Goal: Task Accomplishment & Management: Use online tool/utility

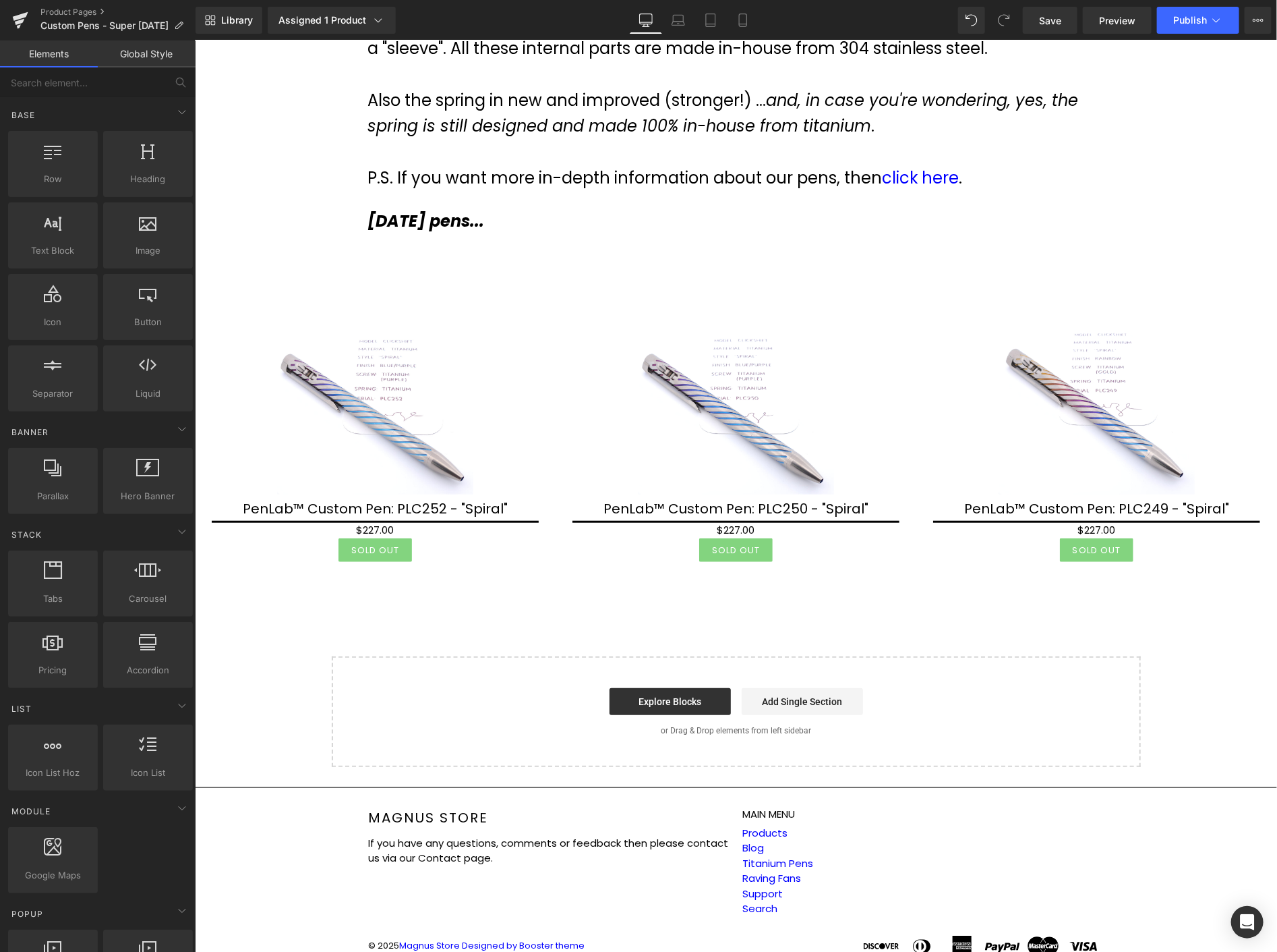
scroll to position [349, 0]
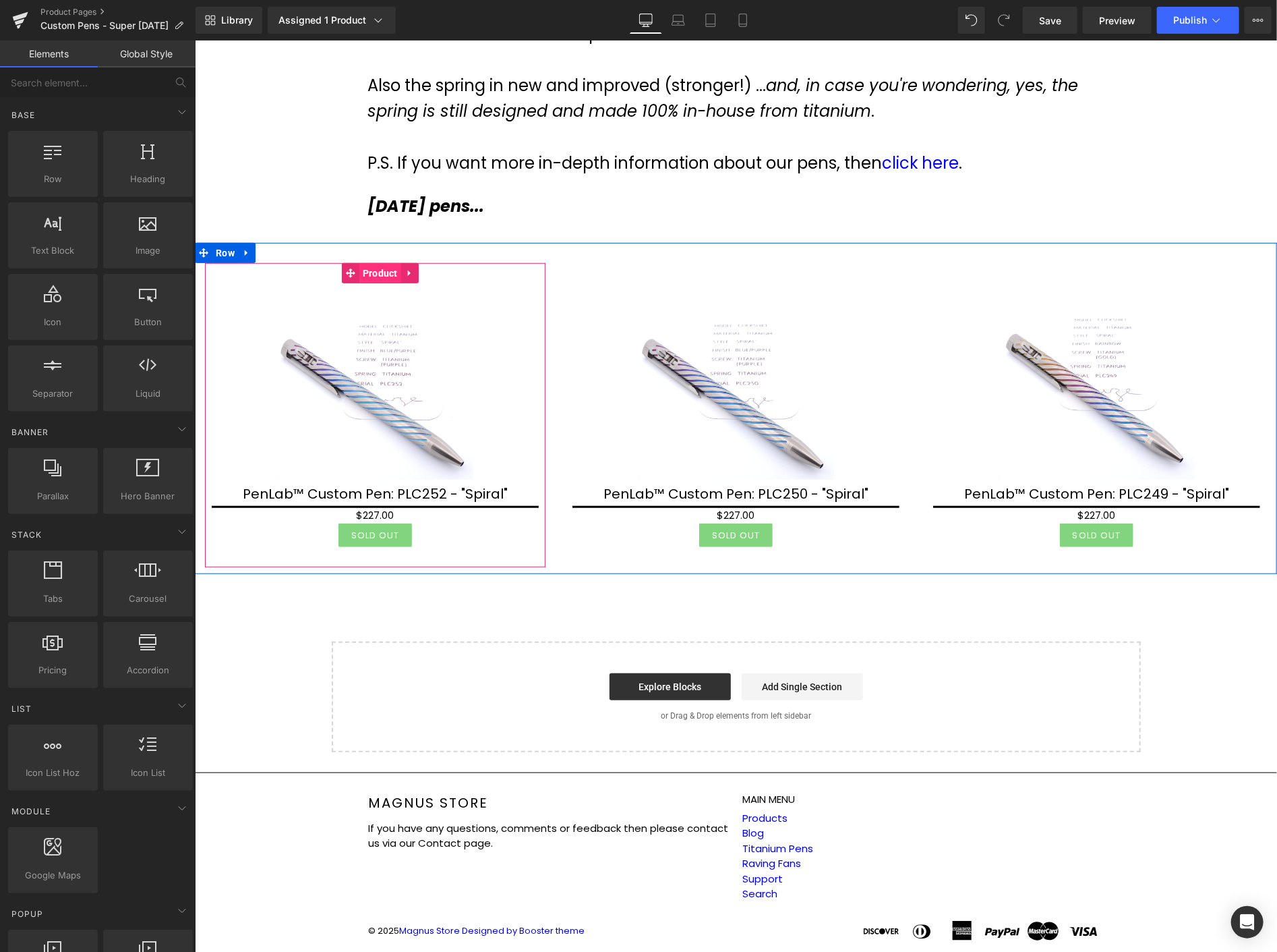
click at [382, 270] on span "Product" at bounding box center [380, 272] width 42 height 20
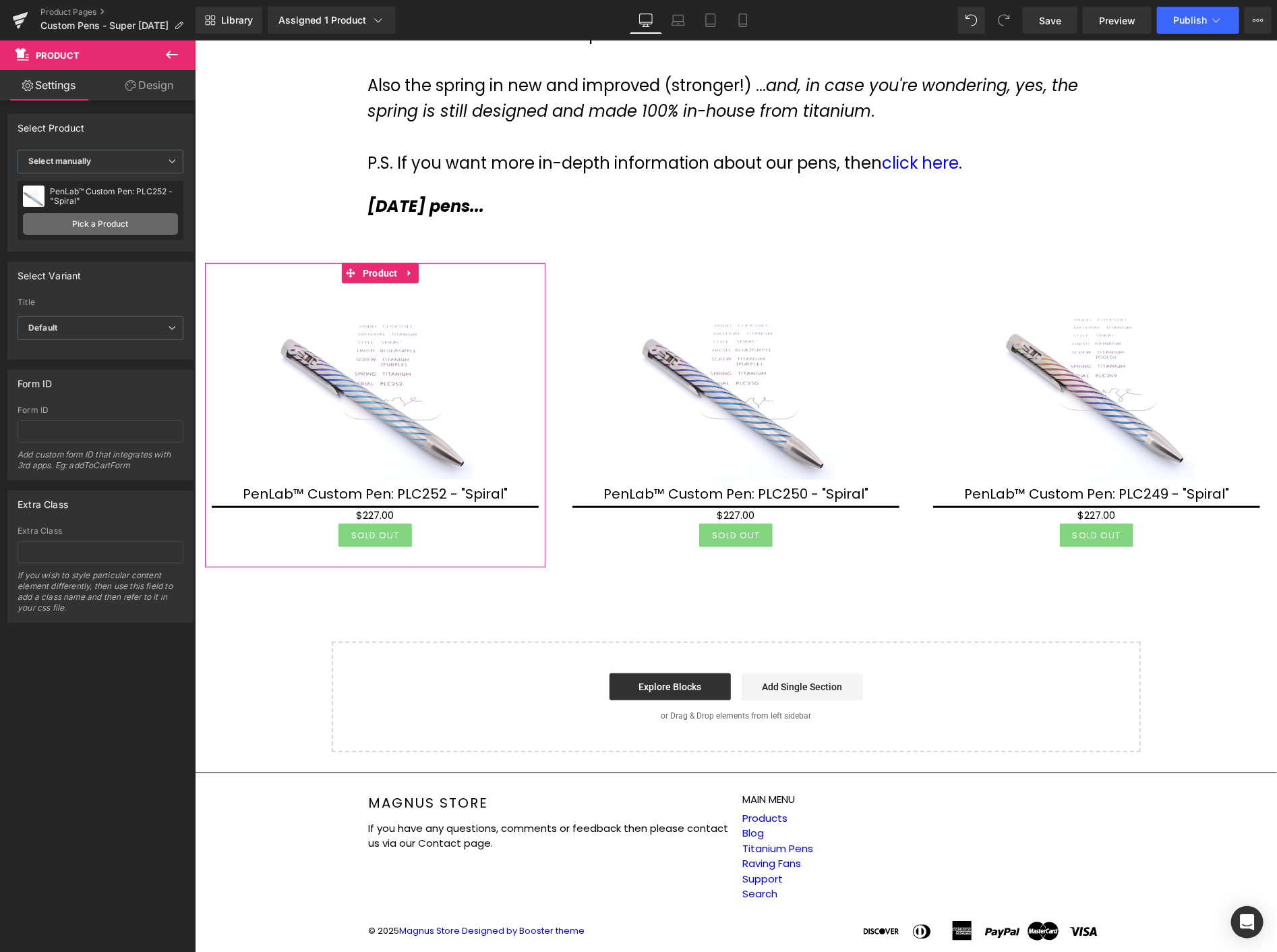
click at [79, 217] on link "Pick a Product" at bounding box center [100, 224] width 155 height 22
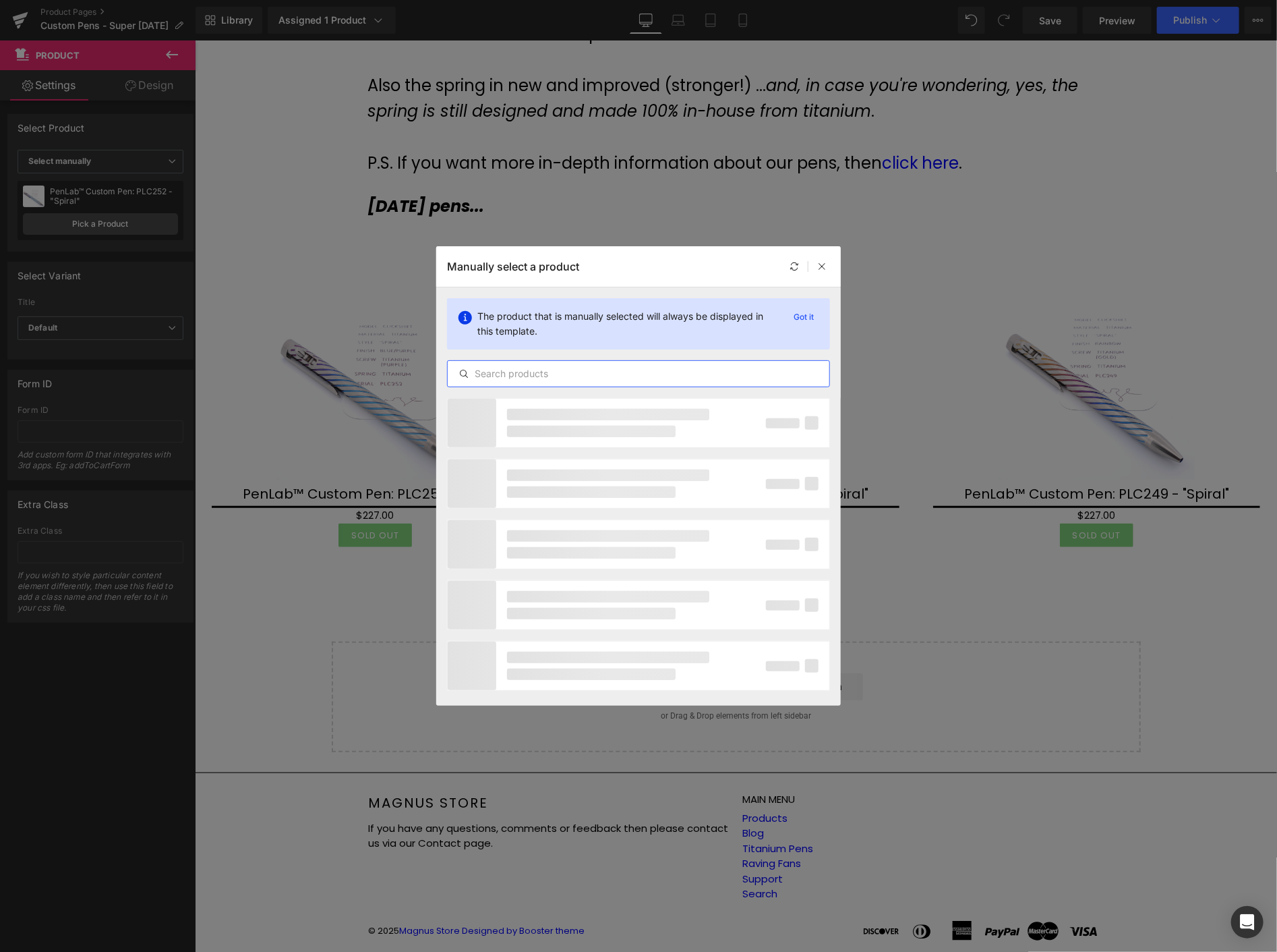
click at [682, 376] on input "text" at bounding box center [638, 374] width 382 height 16
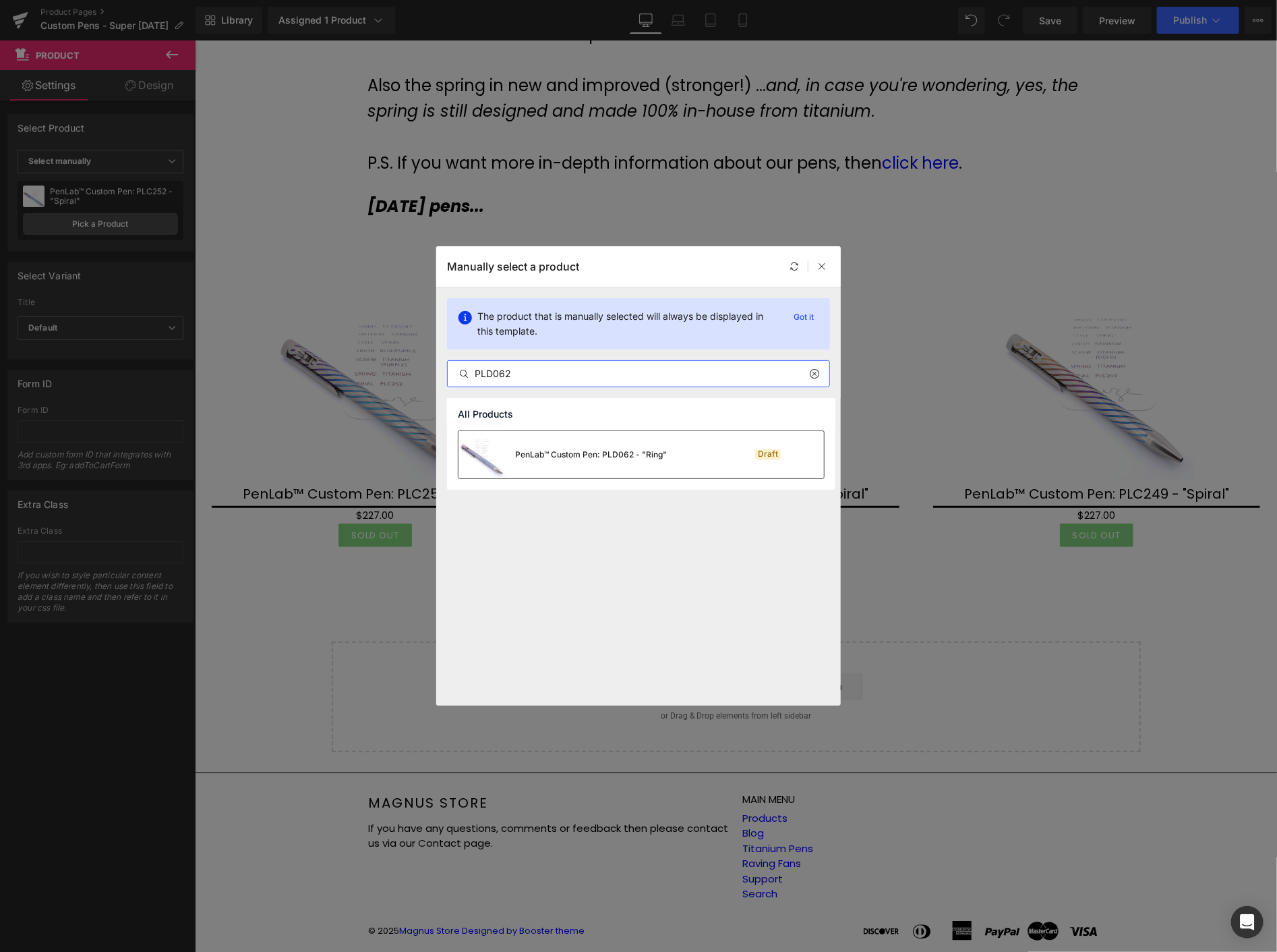
type input "PLD062"
click at [621, 454] on div "PenLab™ Custom Pen: PLD062 - "Ring"" at bounding box center [591, 454] width 152 height 12
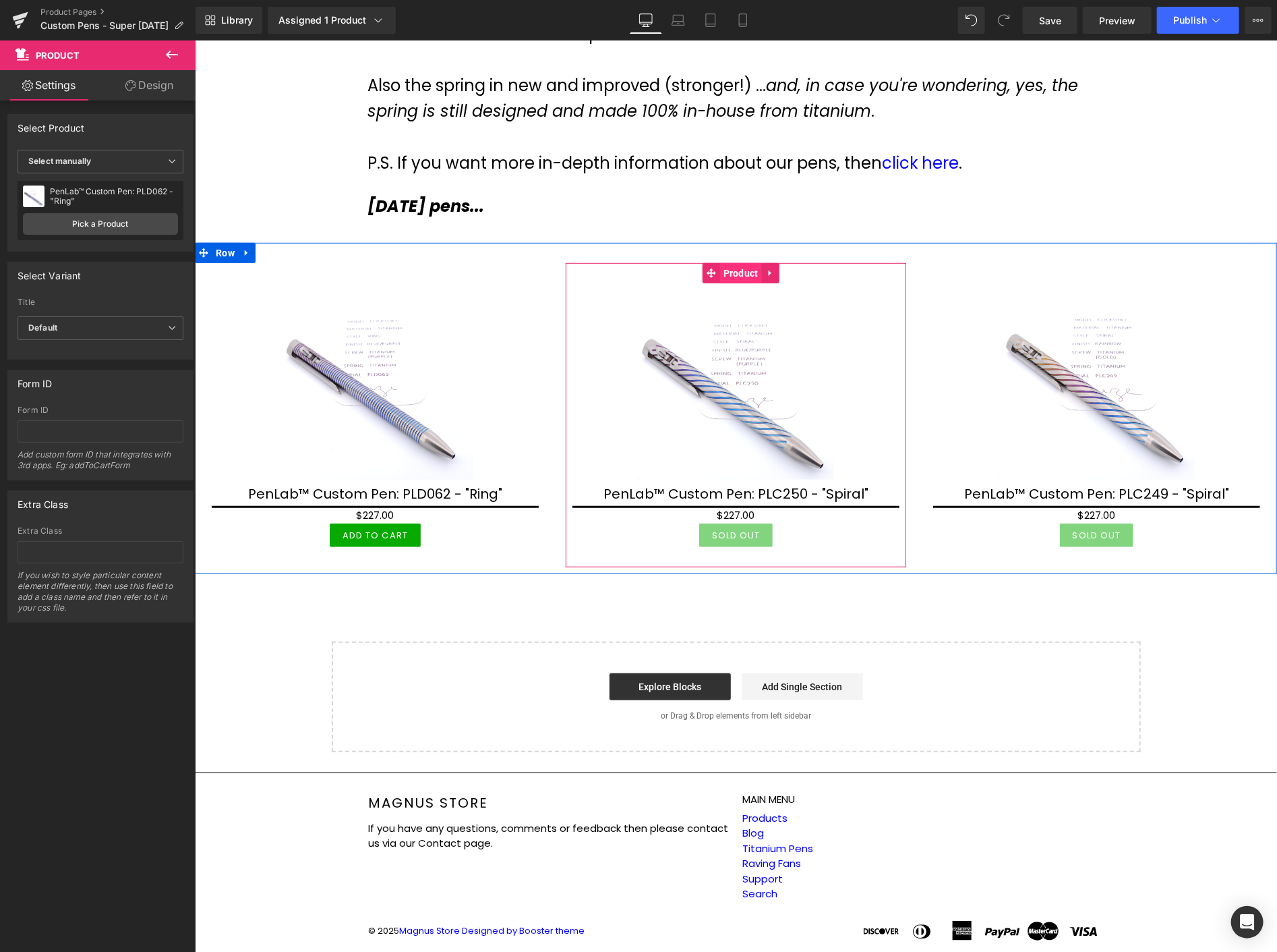
click at [734, 273] on span "Product" at bounding box center [740, 272] width 42 height 20
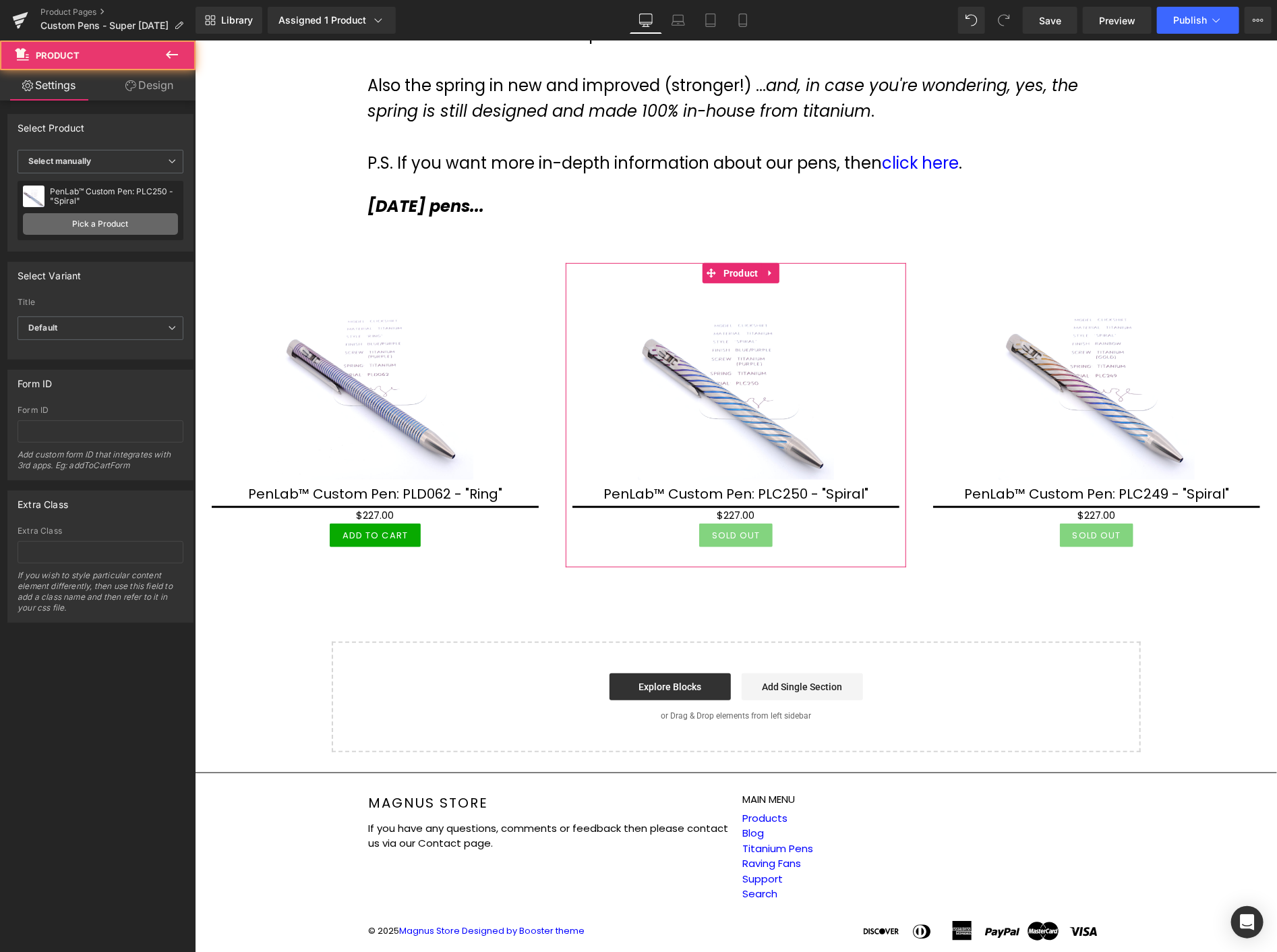
click at [57, 221] on link "Pick a Product" at bounding box center [100, 224] width 155 height 22
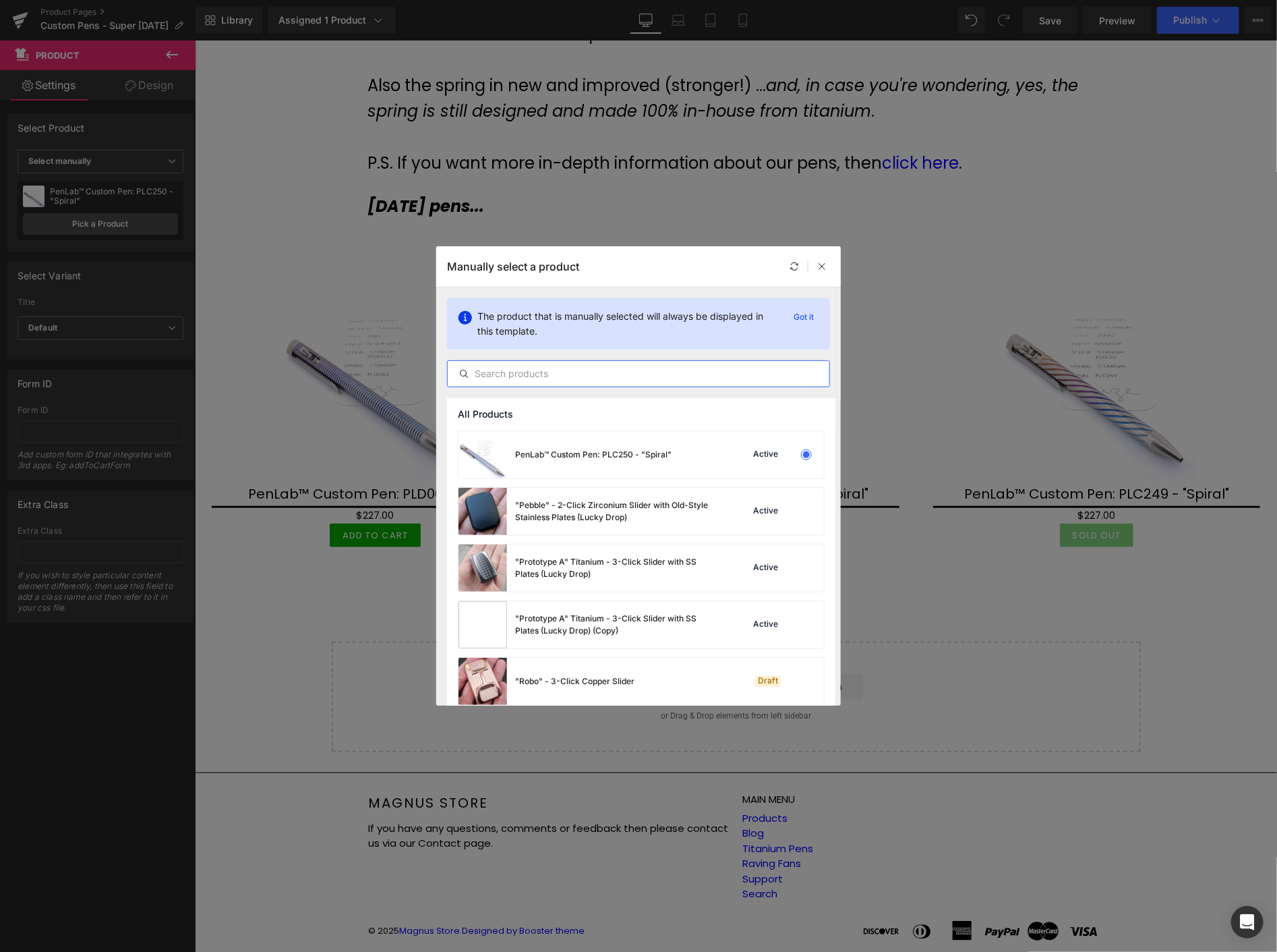
click at [510, 374] on input "text" at bounding box center [638, 374] width 382 height 16
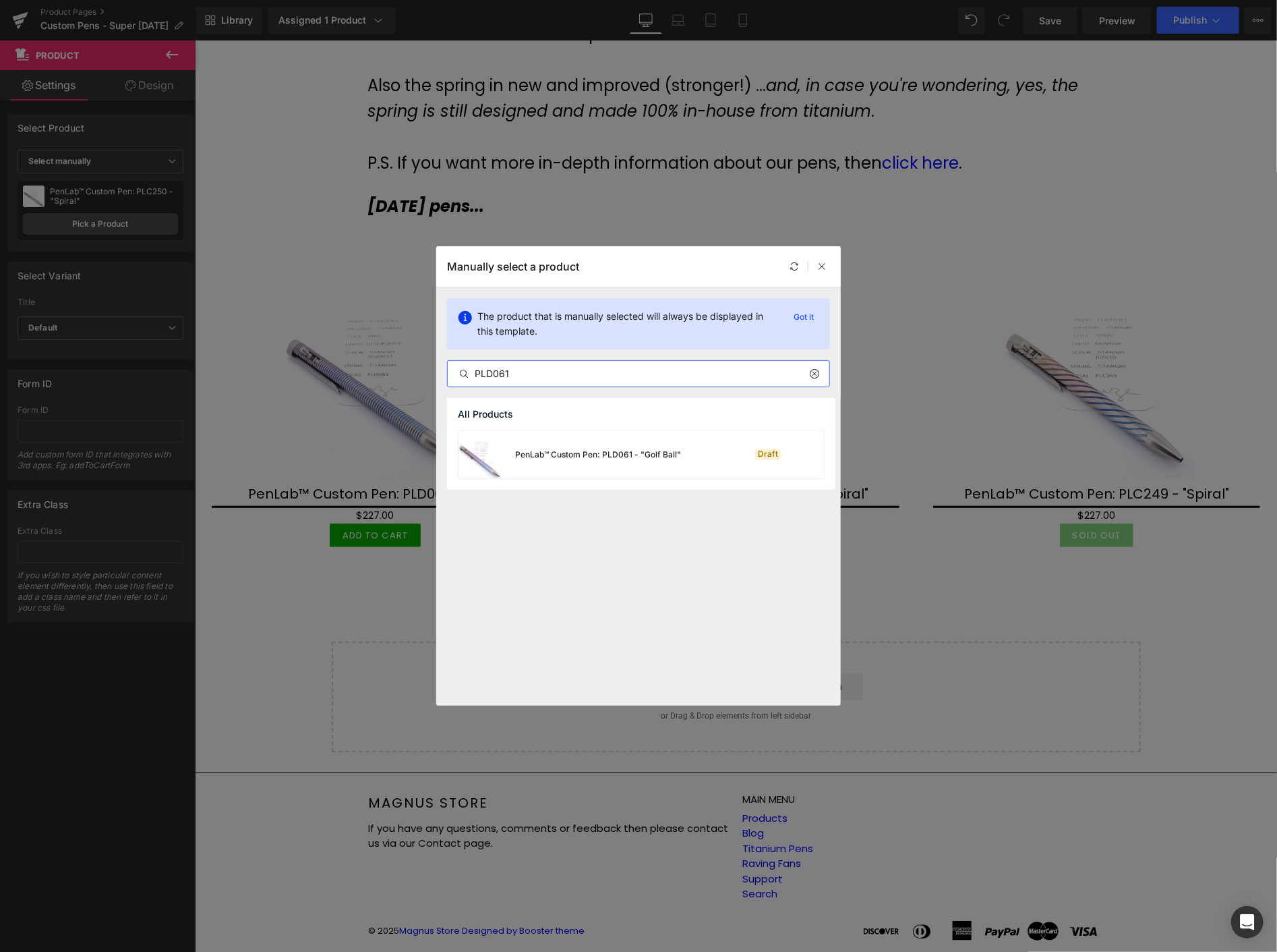
type input "PLD061"
click at [608, 463] on div "PenLab™ Custom Pen: PLD061 - "Golf Ball"" at bounding box center [570, 454] width 223 height 48
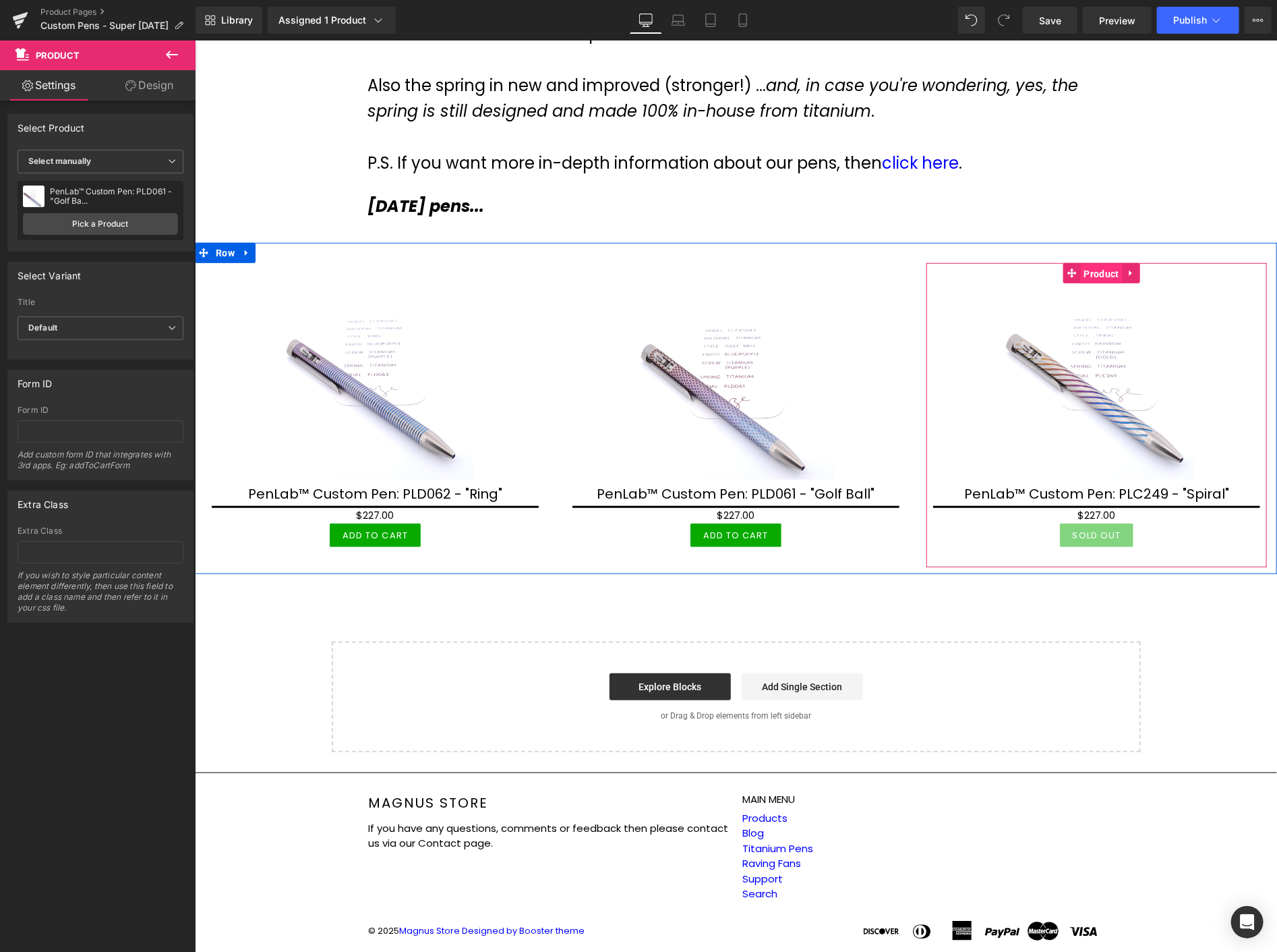
click at [1096, 270] on span "Product" at bounding box center [1101, 273] width 42 height 20
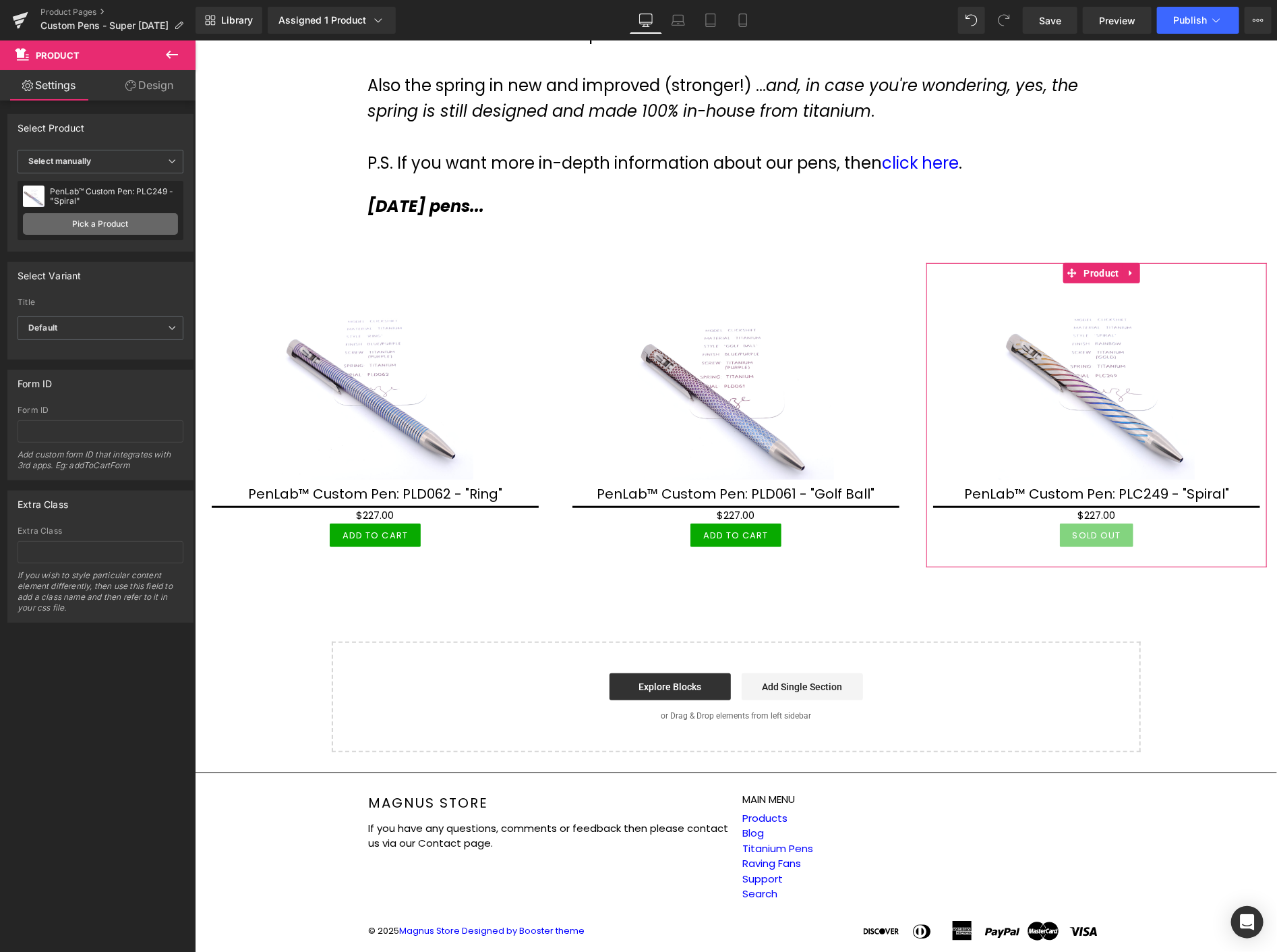
click at [123, 221] on link "Pick a Product" at bounding box center [100, 224] width 155 height 22
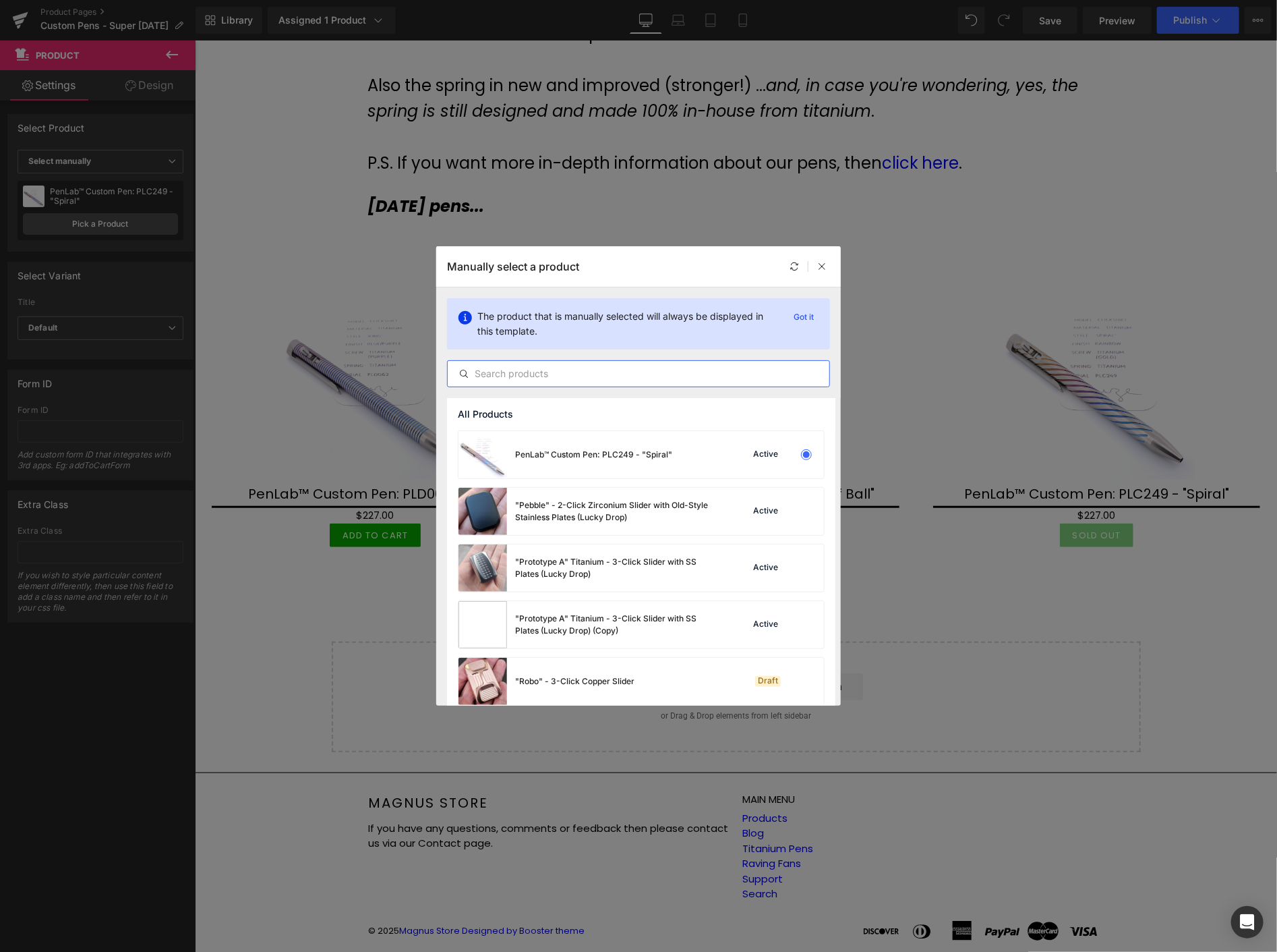
click at [517, 378] on input "text" at bounding box center [638, 374] width 382 height 16
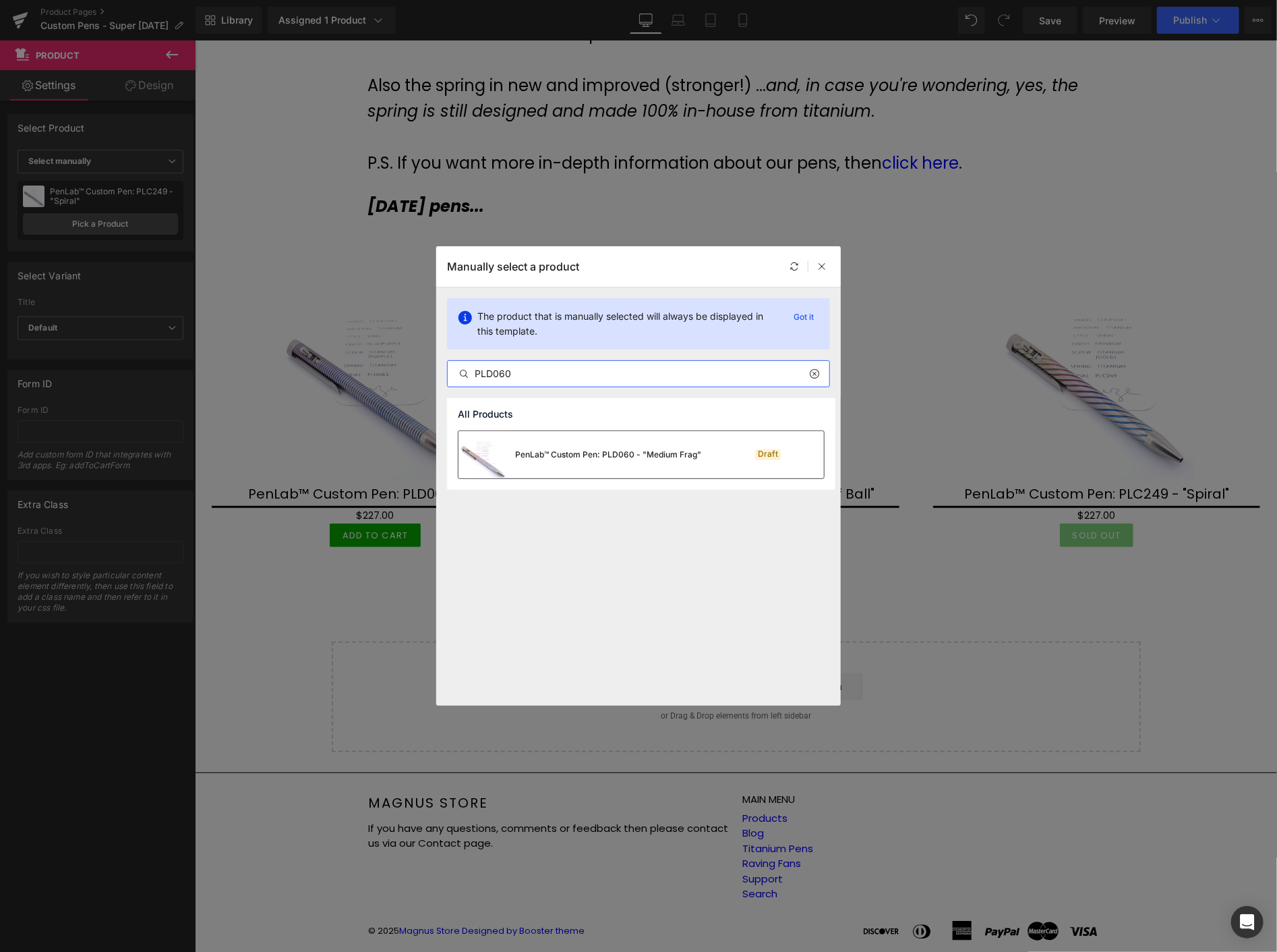
type input "PLD060"
click at [561, 459] on div "PenLab™ Custom Pen: PLD060 - "Medium Frag"" at bounding box center [607, 454] width 186 height 12
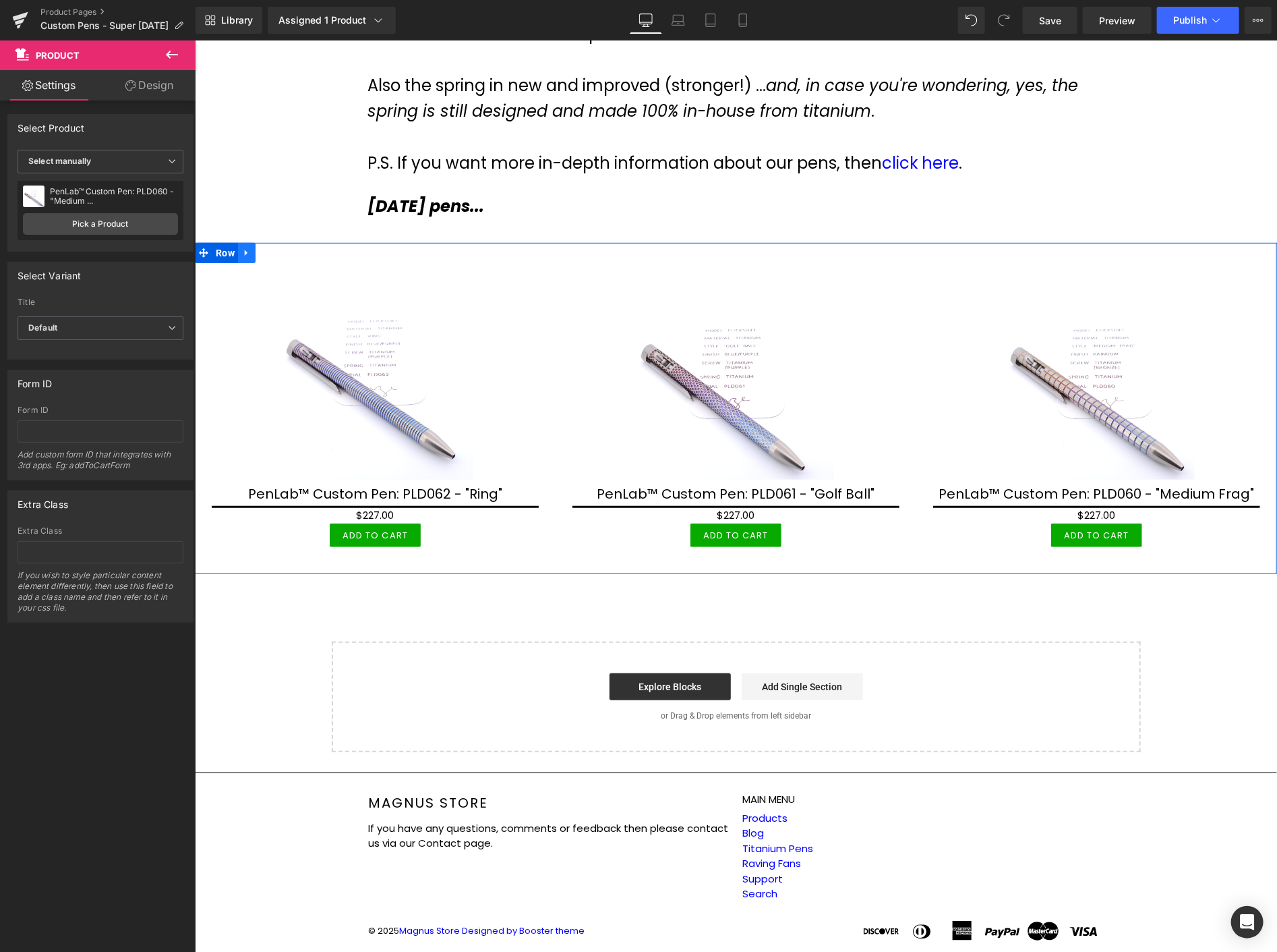
click at [247, 247] on icon at bounding box center [246, 252] width 9 height 10
click at [260, 247] on icon at bounding box center [264, 252] width 9 height 9
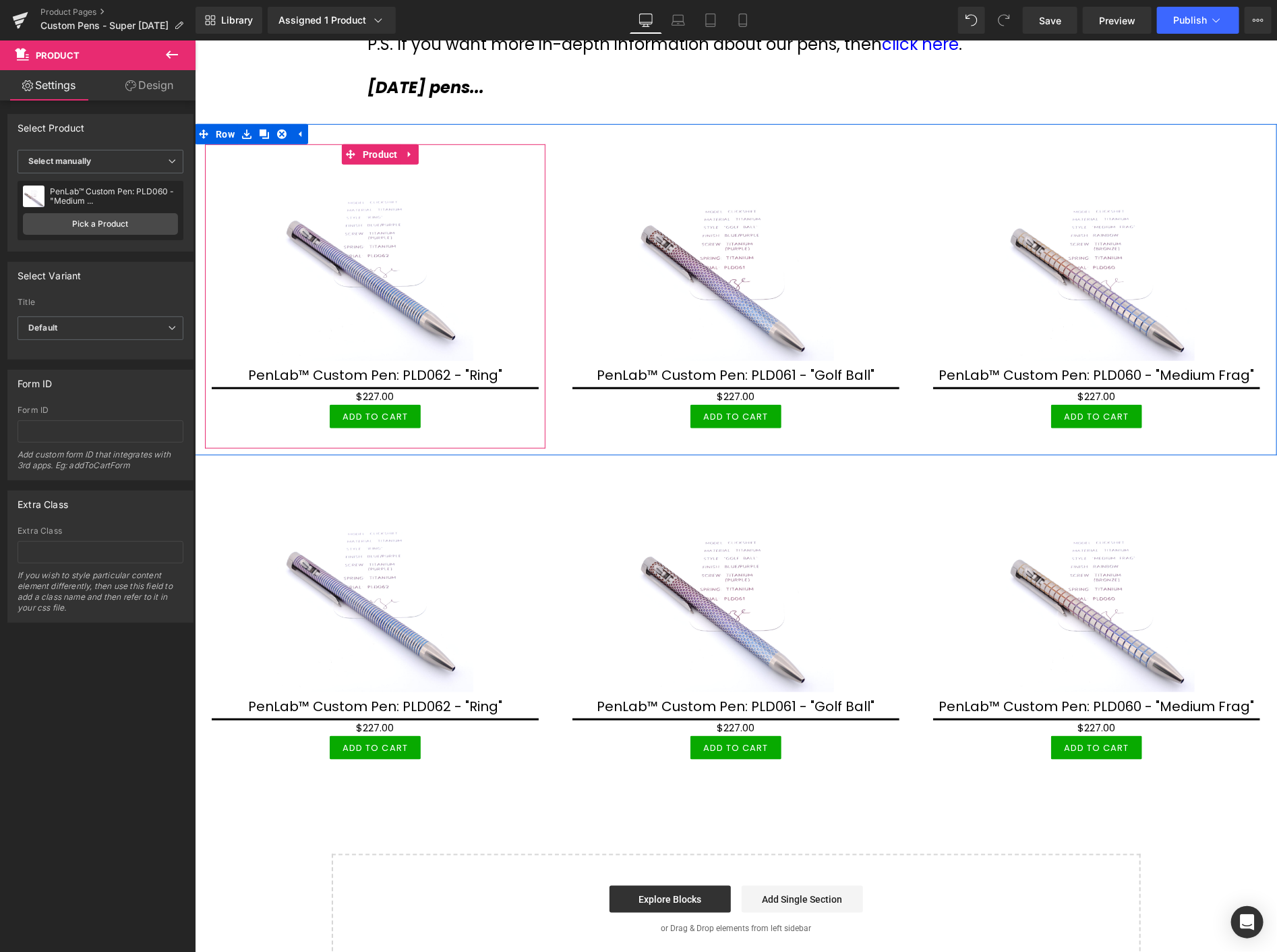
scroll to position [499, 0]
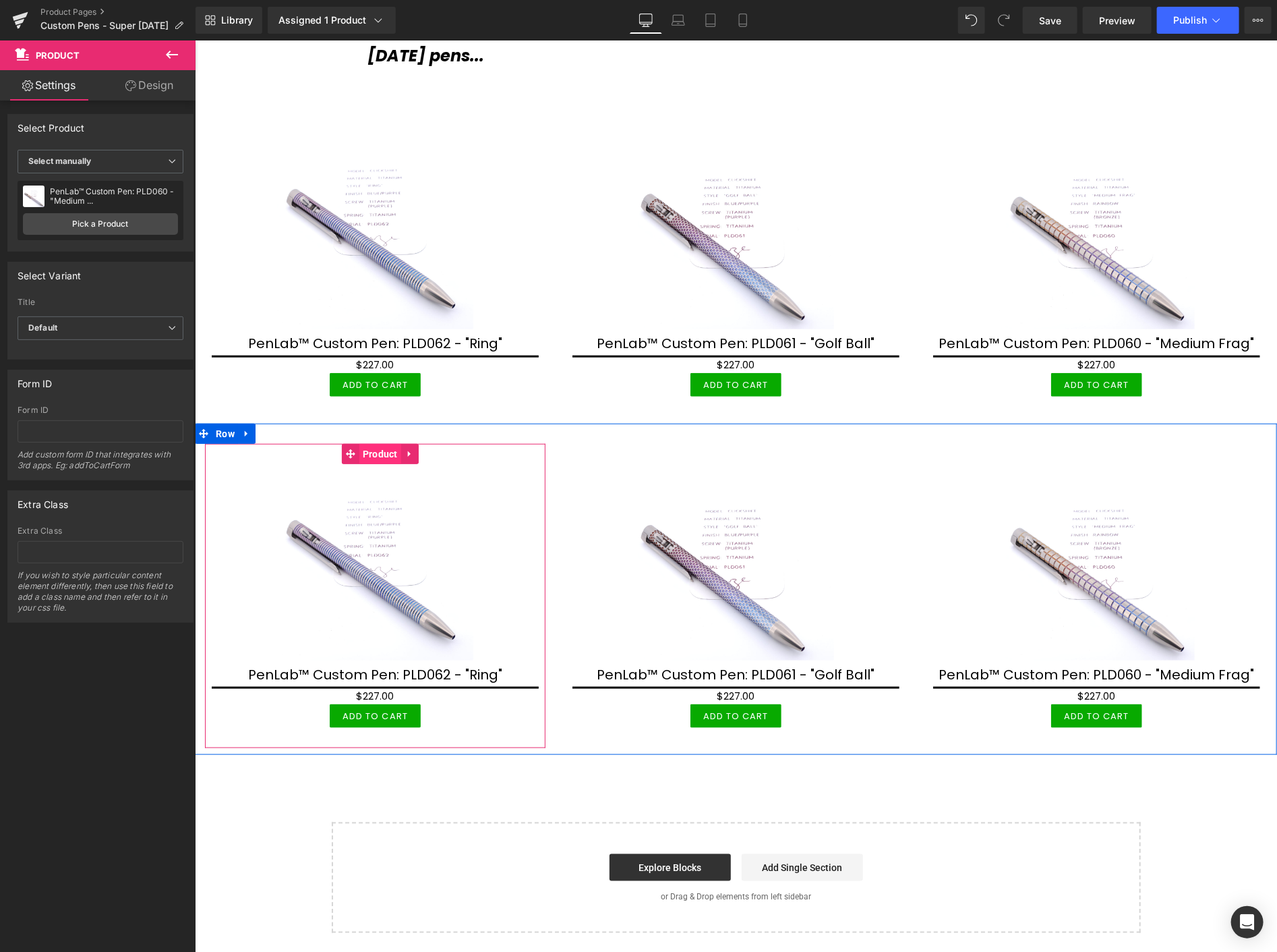
click at [375, 443] on span "Product" at bounding box center [380, 454] width 42 height 20
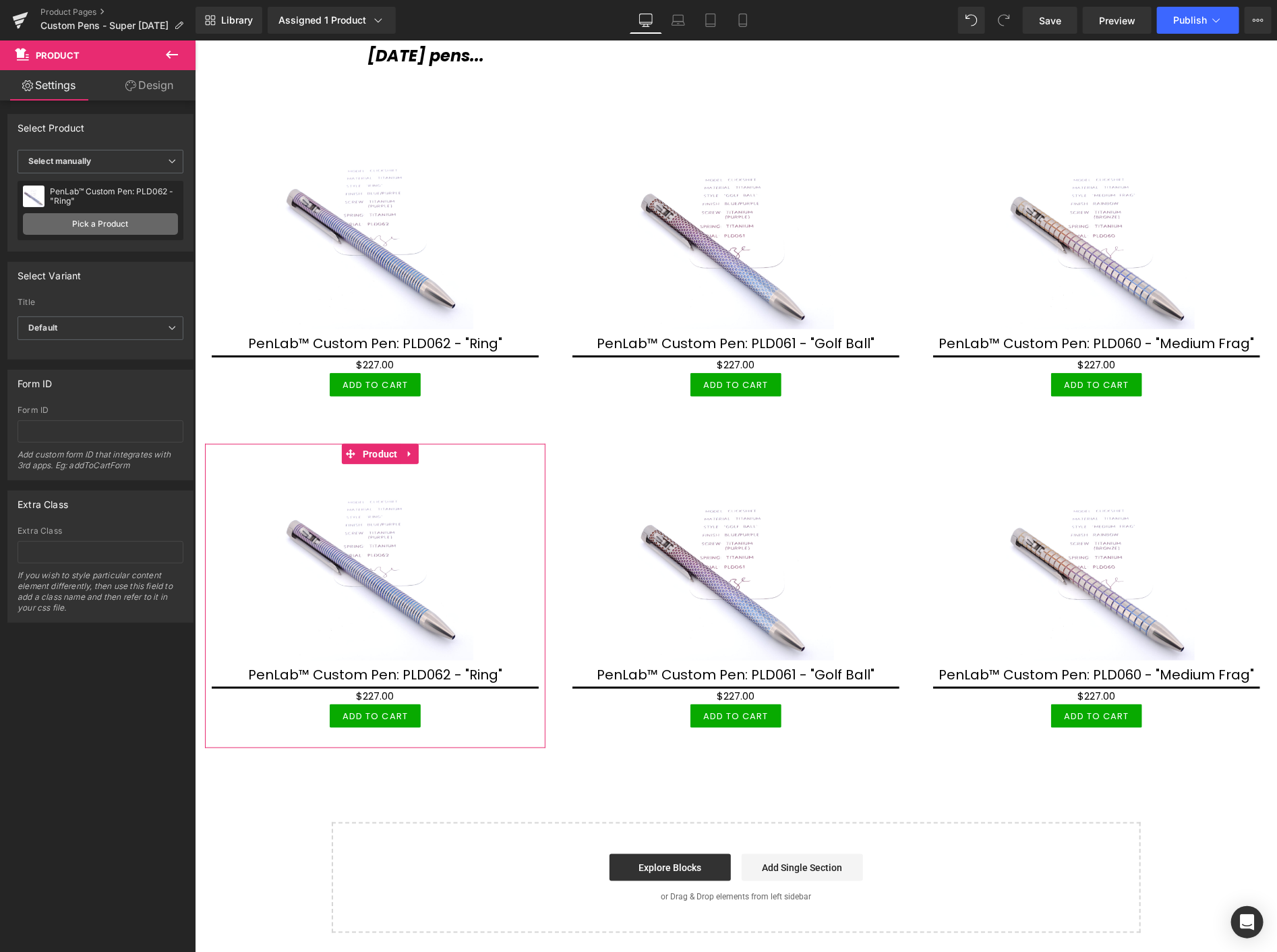
click at [134, 226] on link "Pick a Product" at bounding box center [100, 224] width 155 height 22
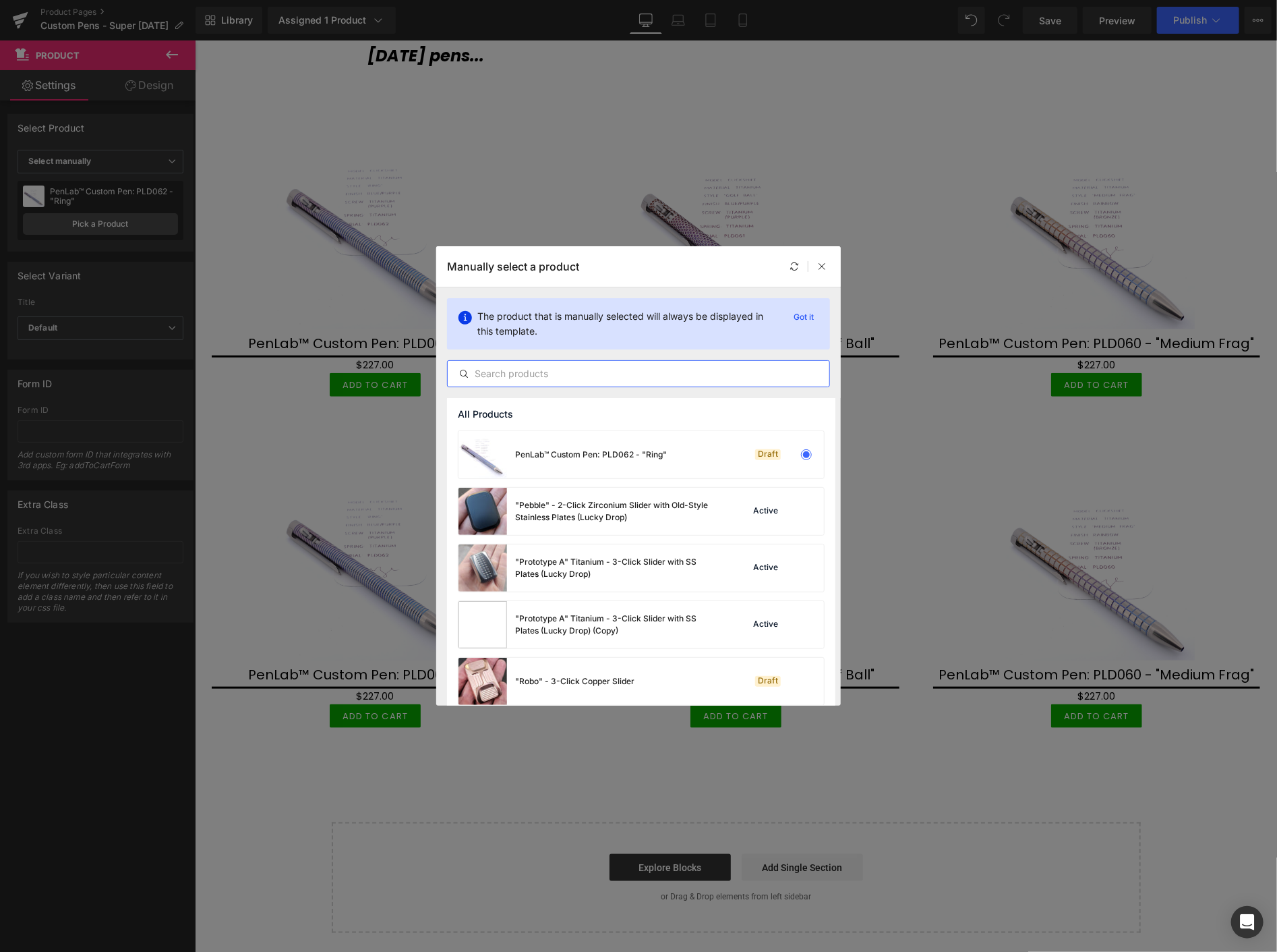
click at [636, 377] on input "text" at bounding box center [638, 374] width 382 height 16
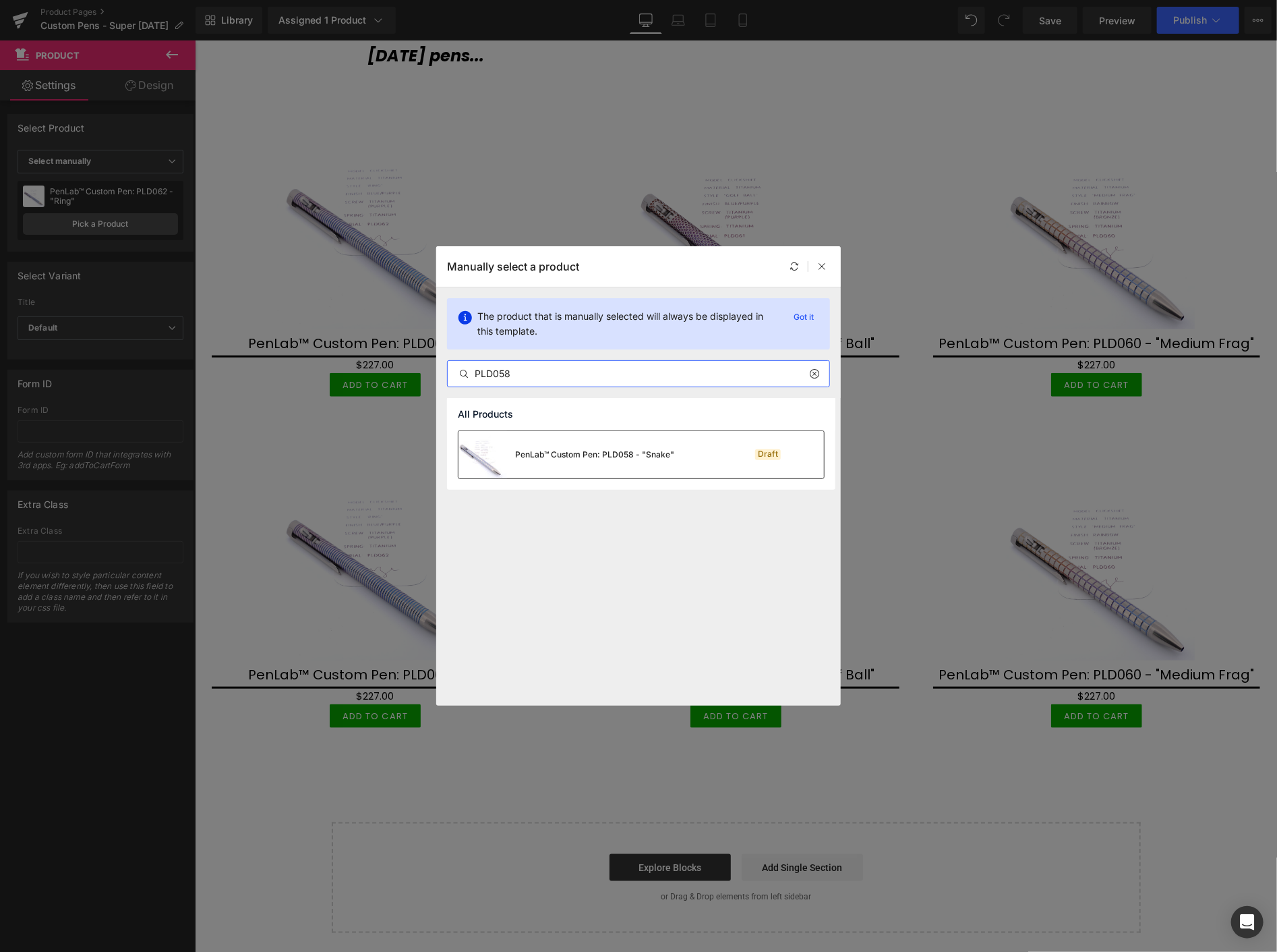
type input "PLD058"
click at [622, 463] on div "PenLab™ Custom Pen: PLD058 - "Snake"" at bounding box center [567, 454] width 216 height 48
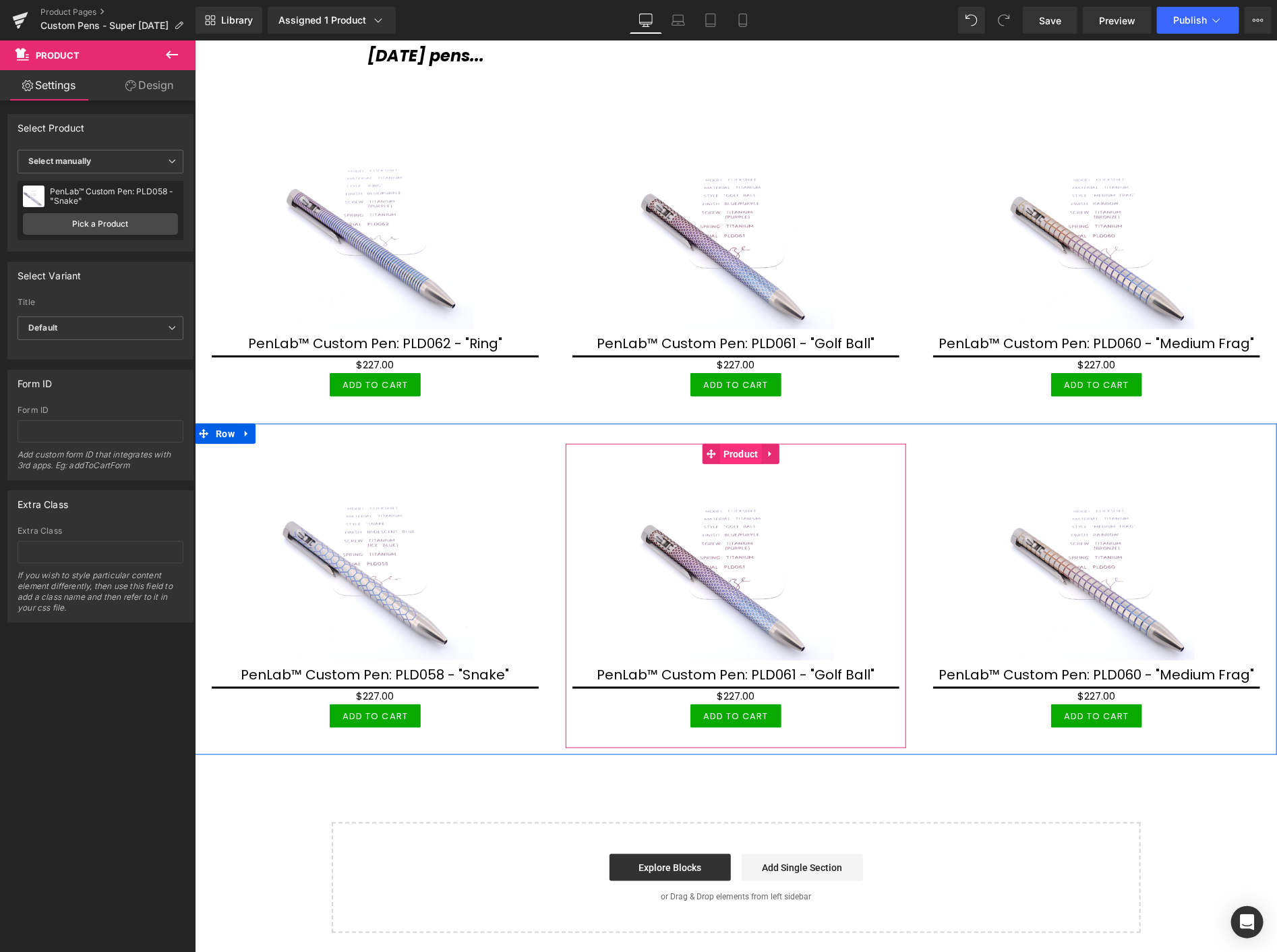
click at [735, 453] on span "Product" at bounding box center [740, 454] width 42 height 20
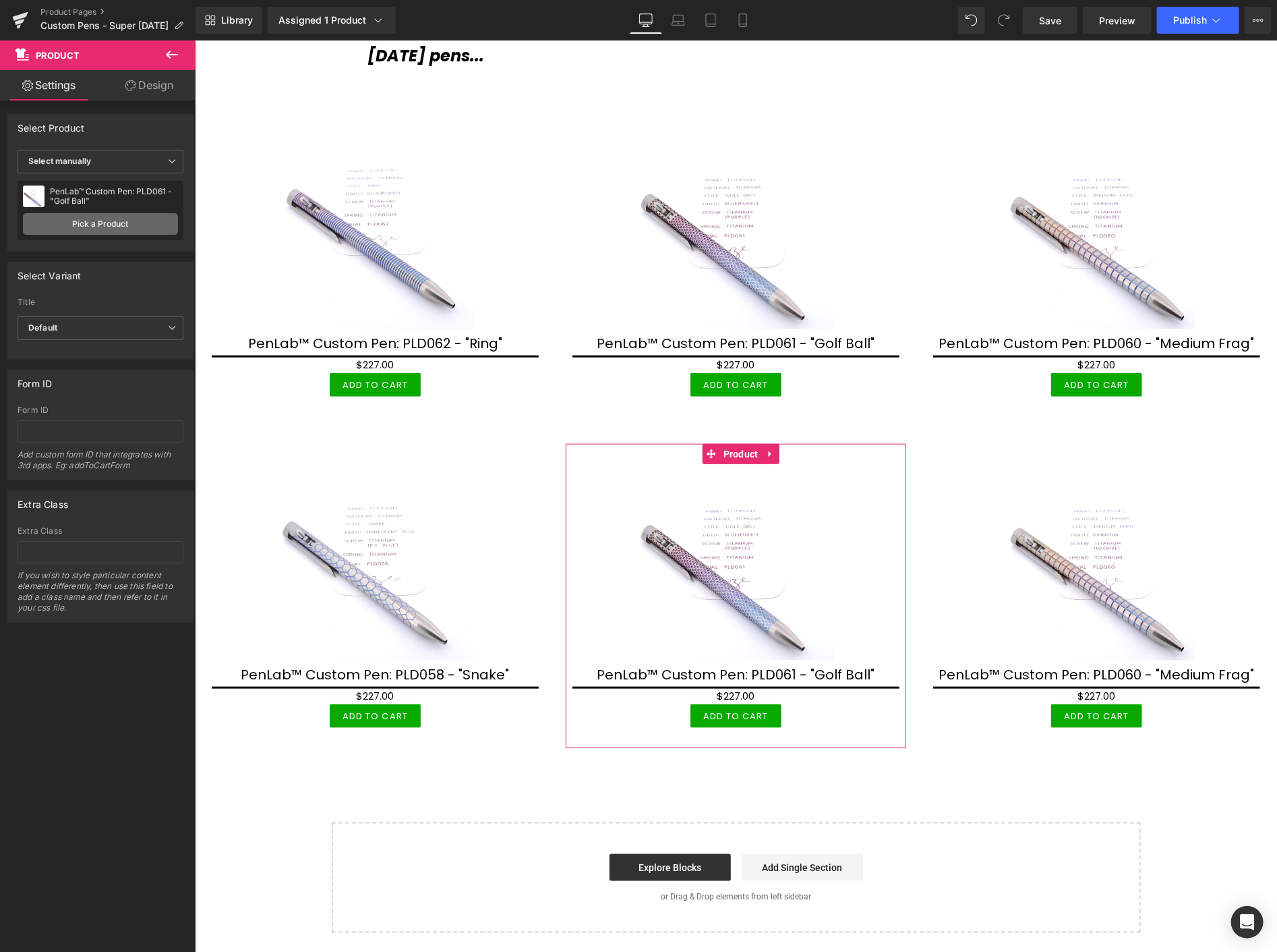
click at [72, 226] on link "Pick a Product" at bounding box center [100, 224] width 155 height 22
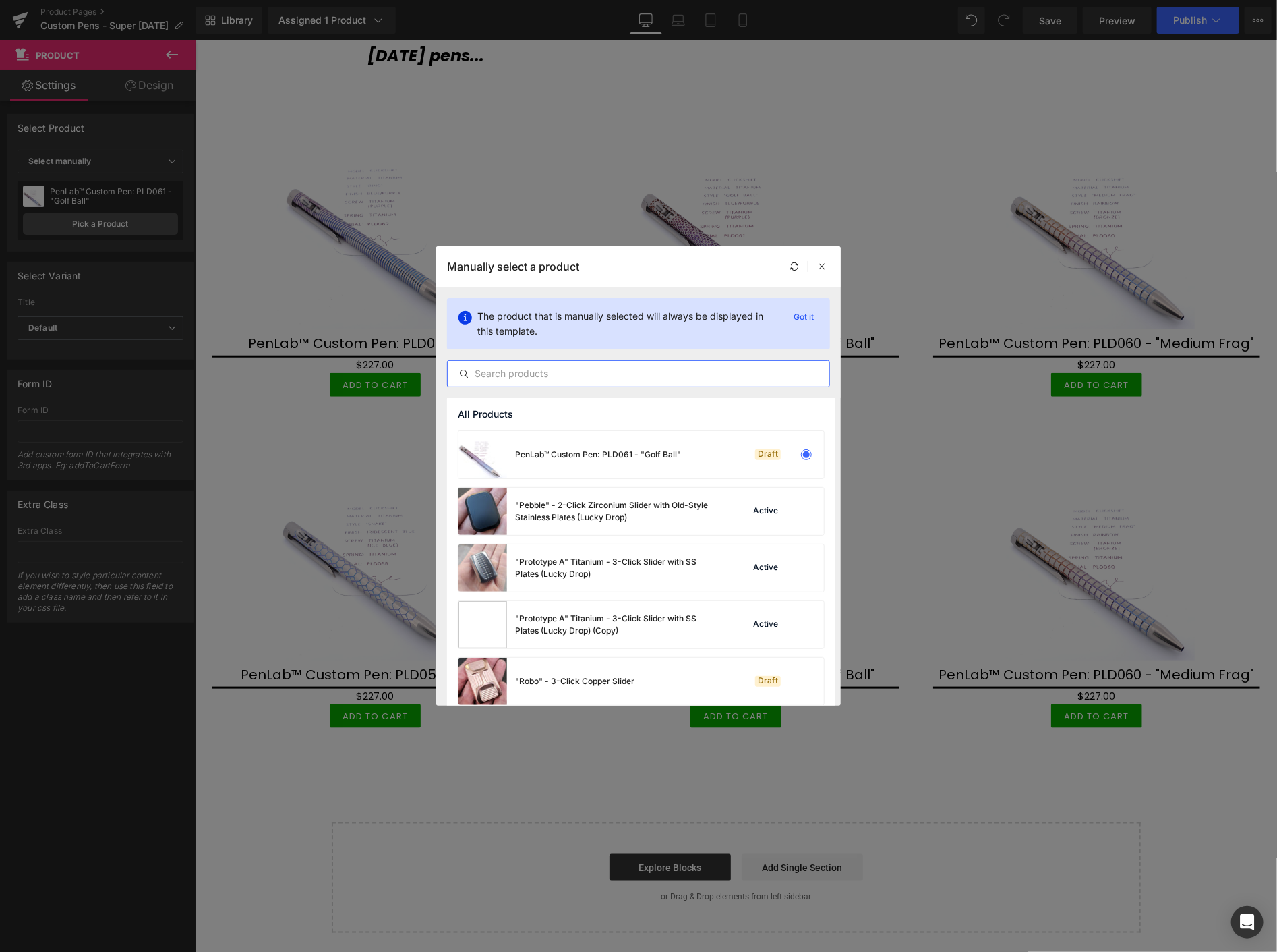
click at [602, 368] on input "text" at bounding box center [638, 374] width 382 height 16
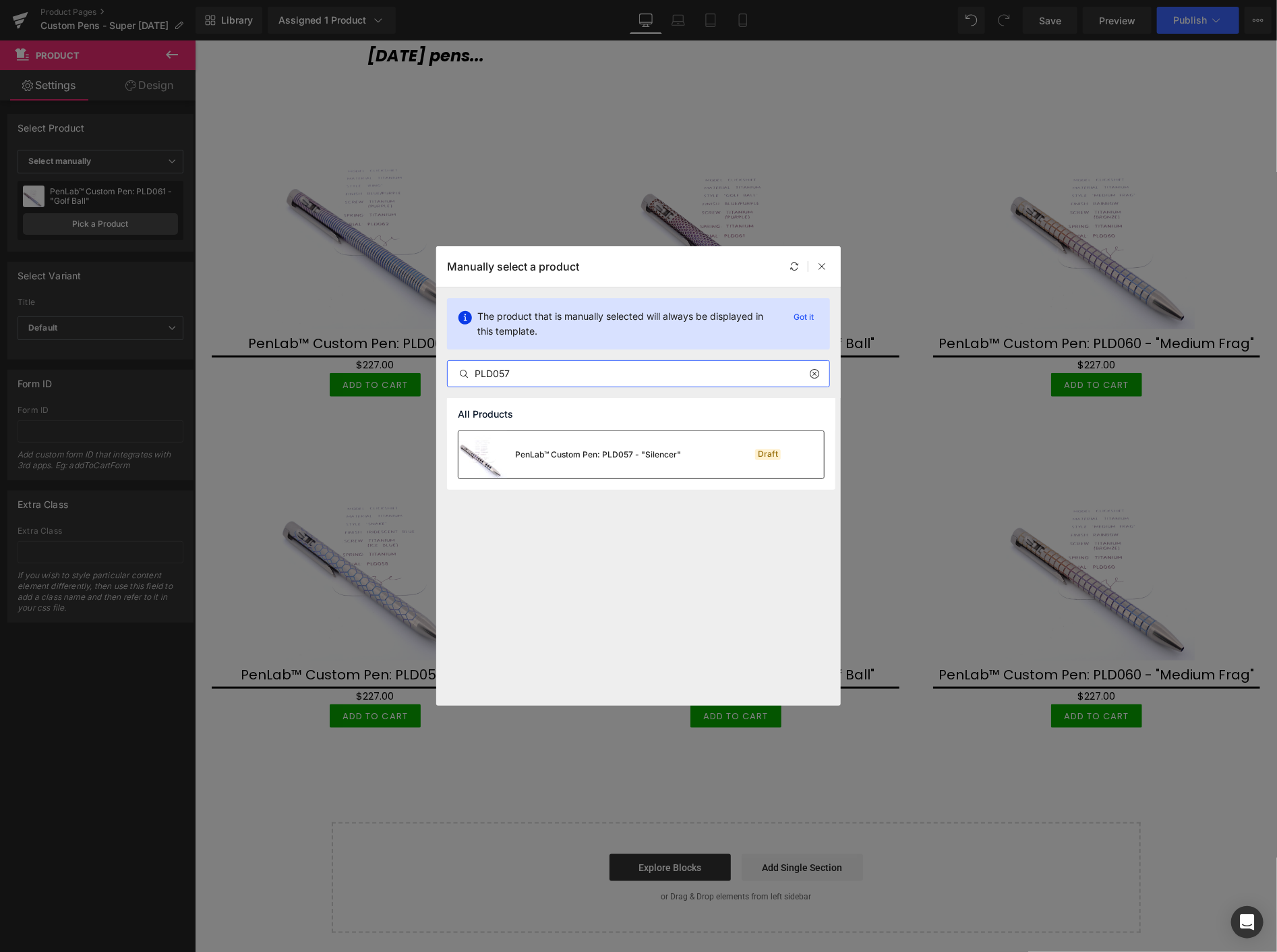
type input "PLD057"
click at [598, 459] on div "PenLab™ Custom Pen: PLD057 - "Silencer"" at bounding box center [597, 454] width 166 height 12
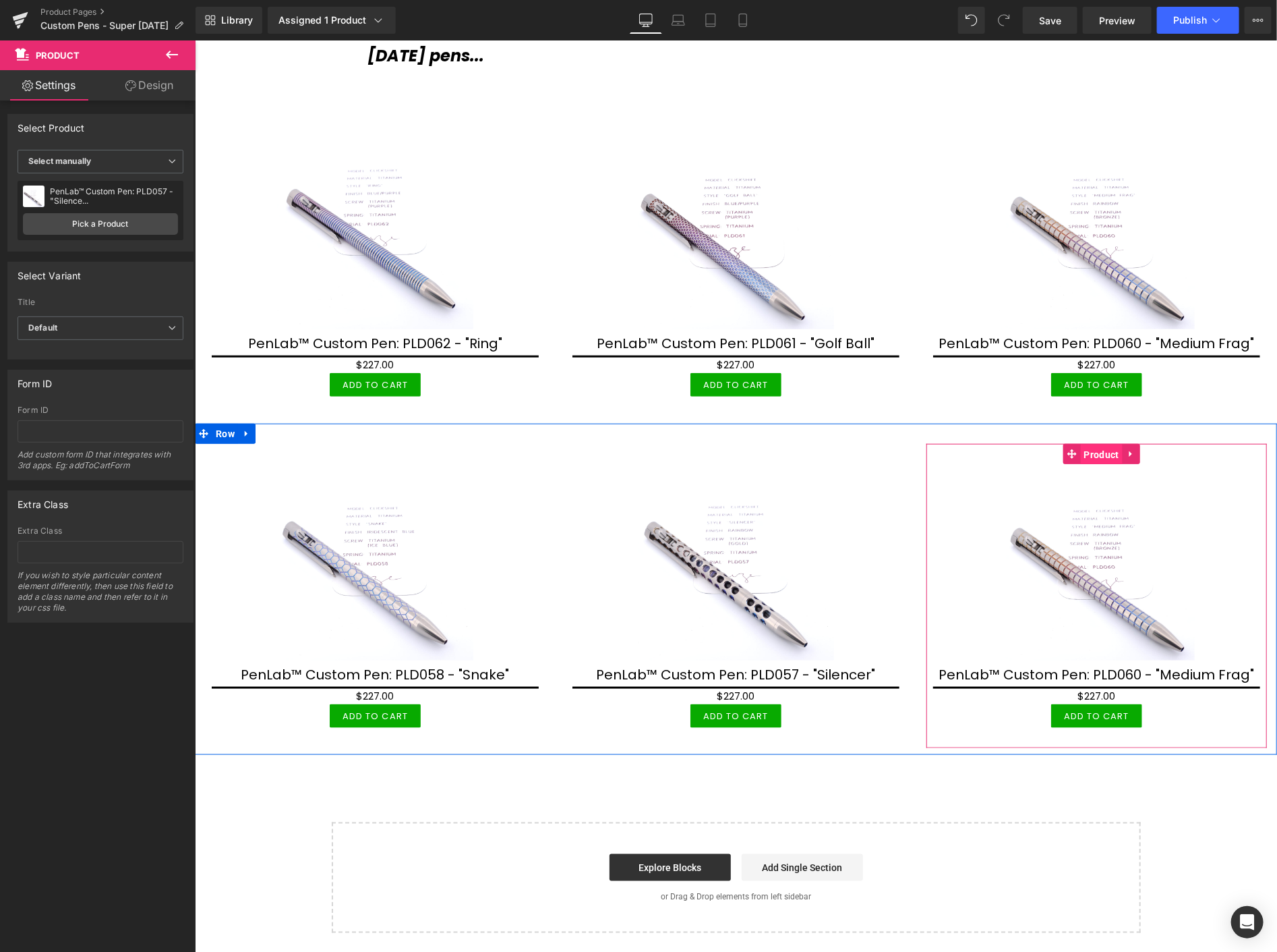
click at [1089, 443] on span "Product" at bounding box center [1101, 454] width 42 height 20
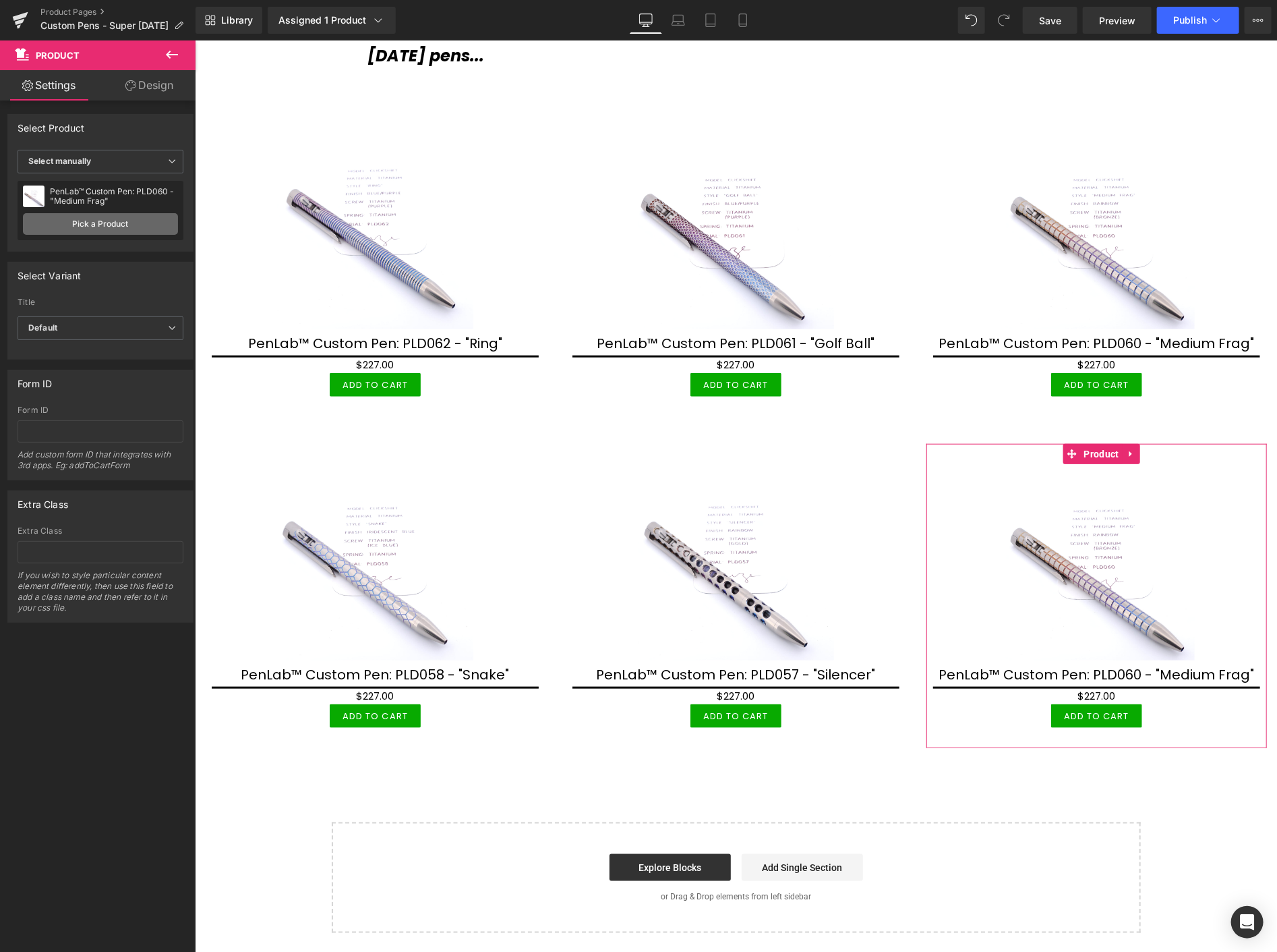
click at [105, 218] on link "Pick a Product" at bounding box center [100, 224] width 155 height 22
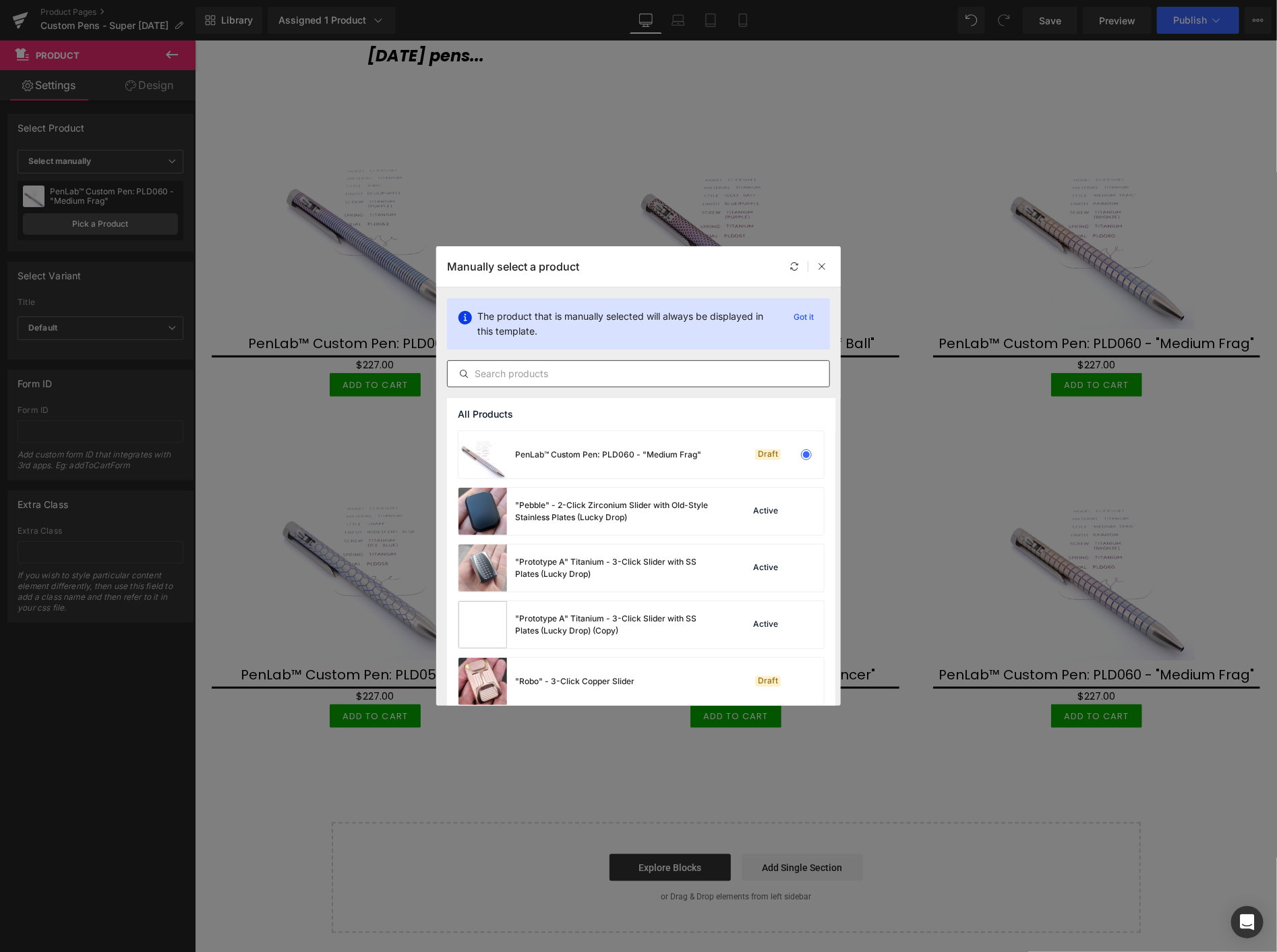
click at [582, 376] on input "text" at bounding box center [638, 374] width 382 height 16
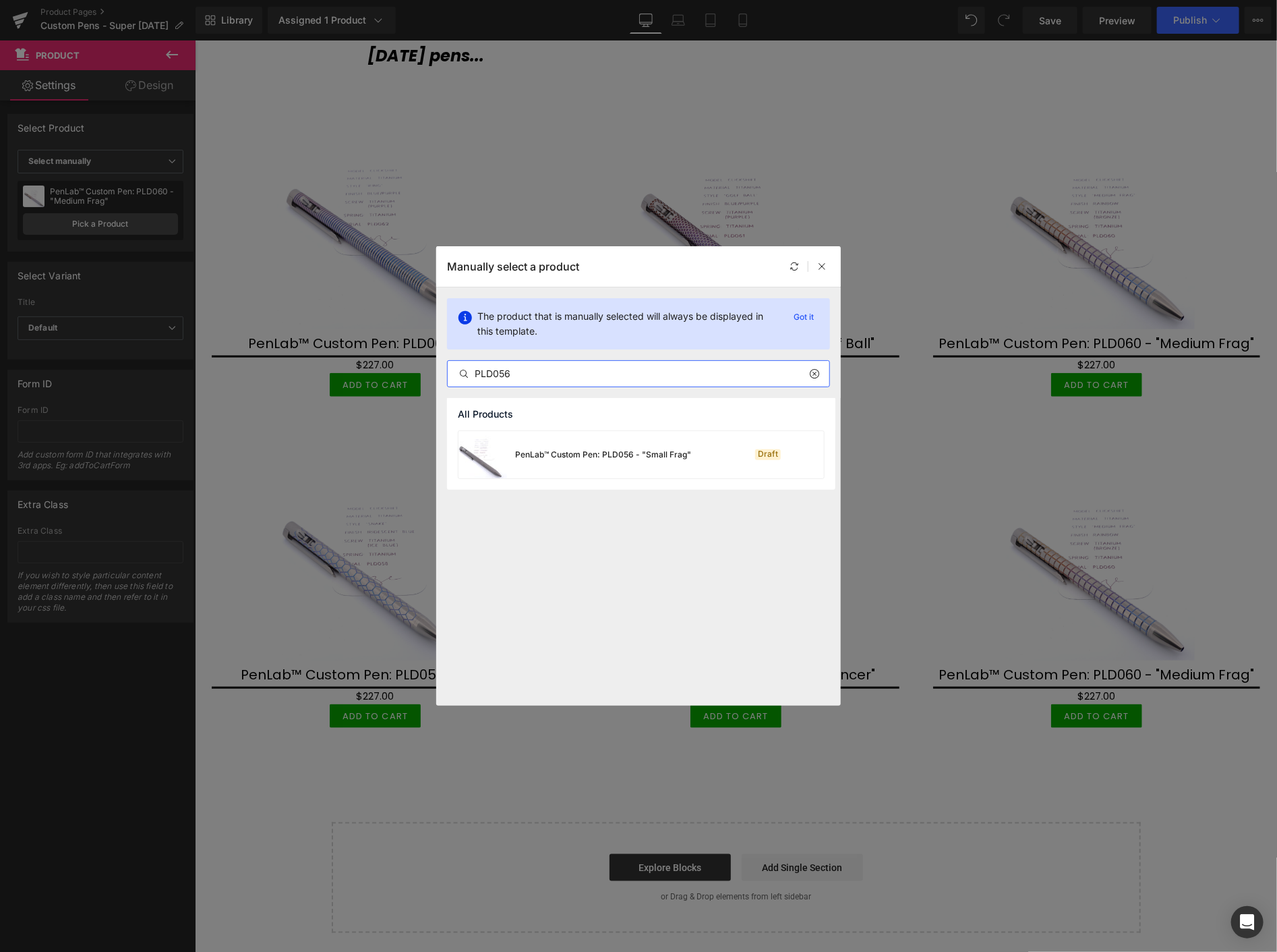
type input "PLD056"
click at [589, 459] on div "PenLab™ Custom Pen: PLD056 - "Small Frag"" at bounding box center [603, 454] width 176 height 12
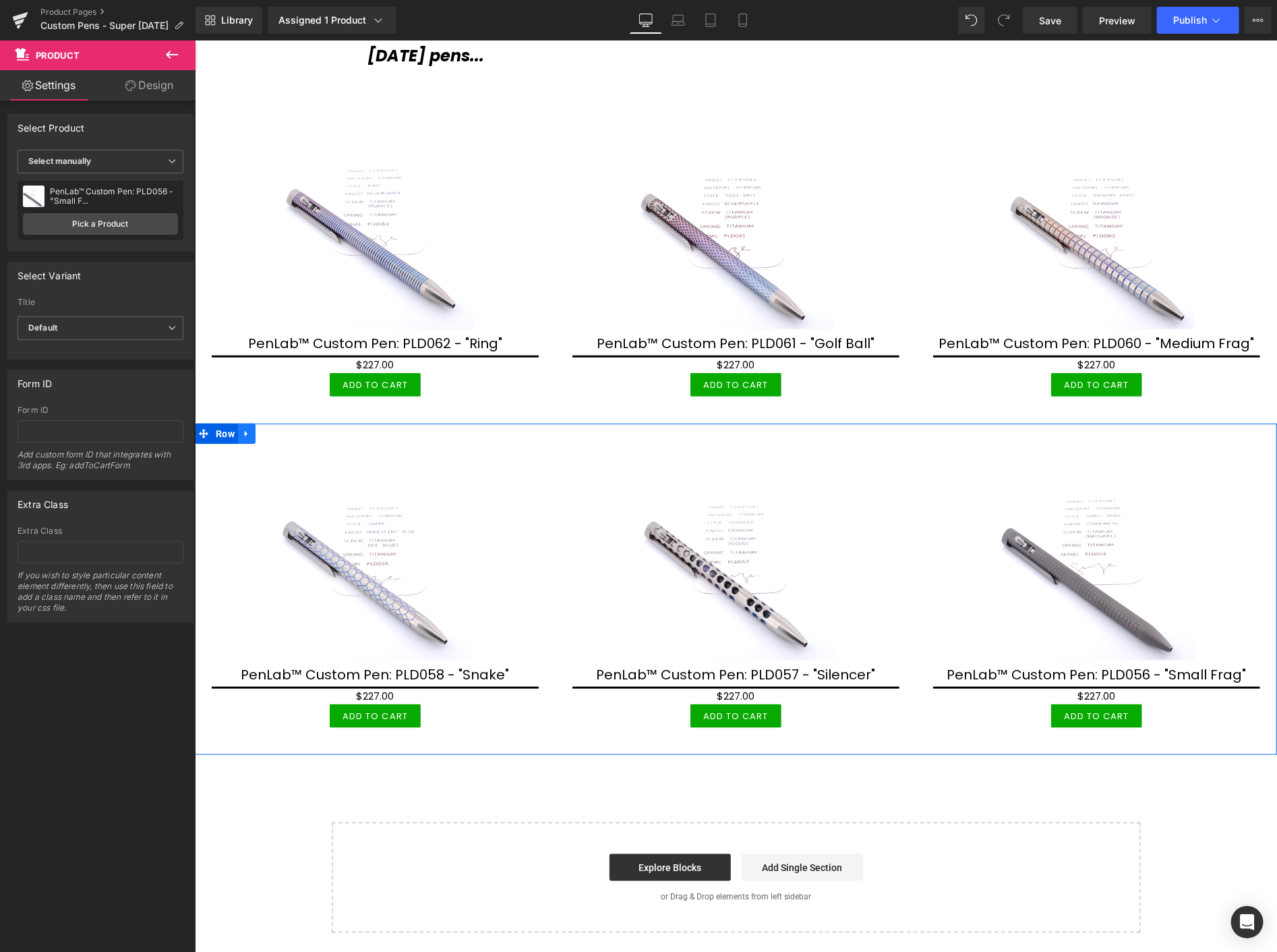
click at [247, 435] on link at bounding box center [246, 433] width 17 height 20
click at [262, 432] on icon at bounding box center [264, 432] width 9 height 9
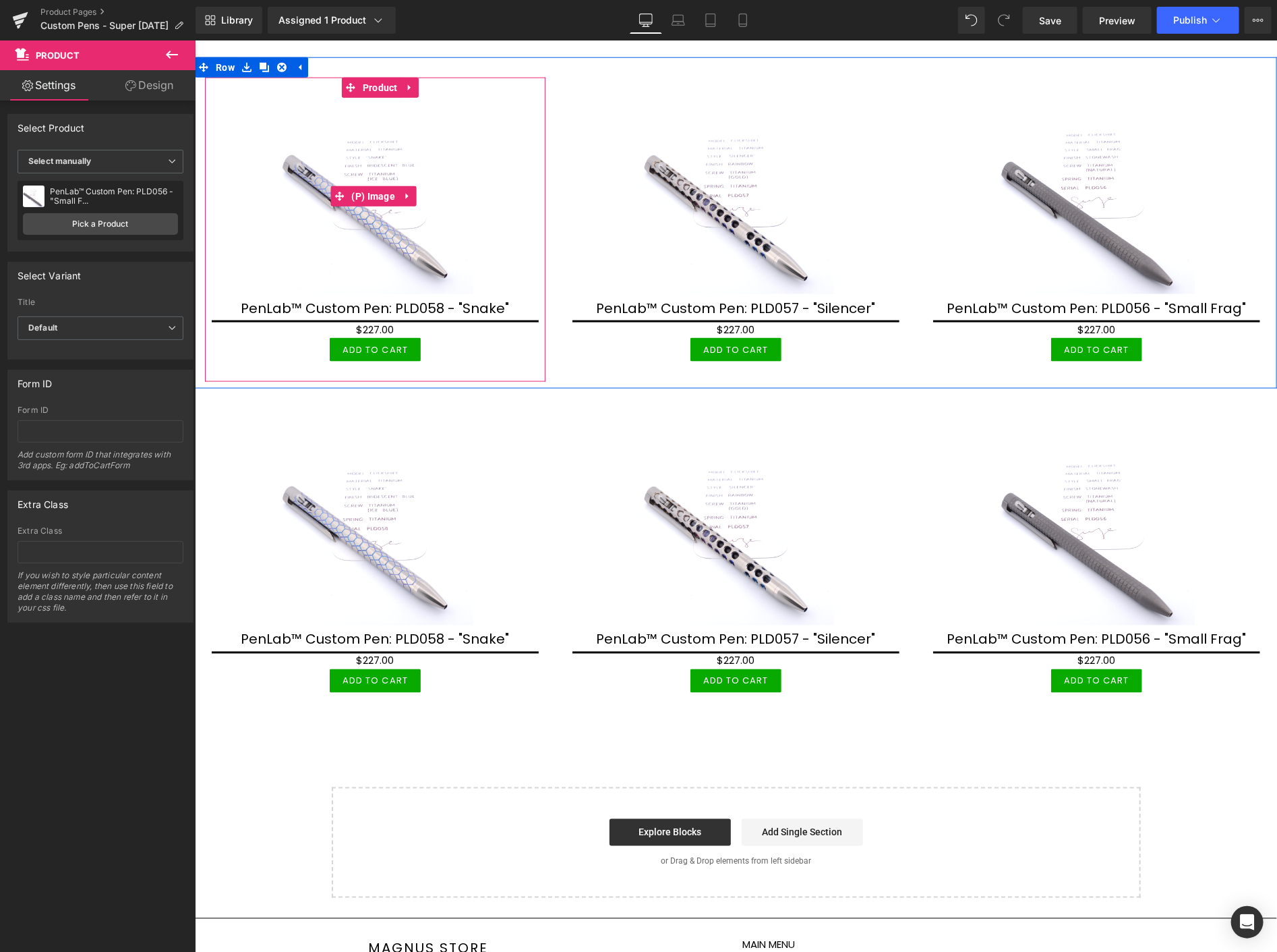
scroll to position [873, 0]
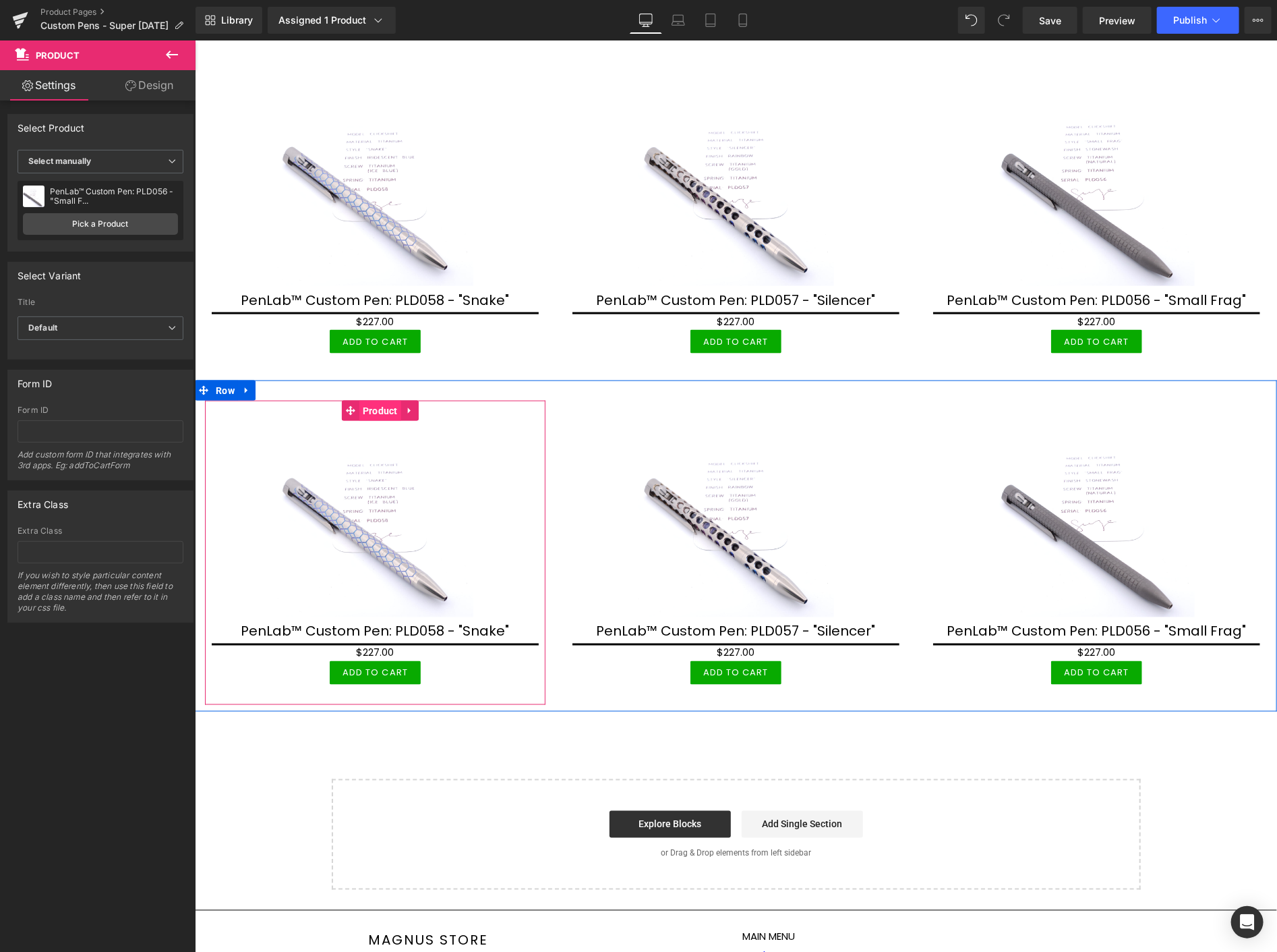
click at [379, 405] on span "Product" at bounding box center [380, 410] width 42 height 20
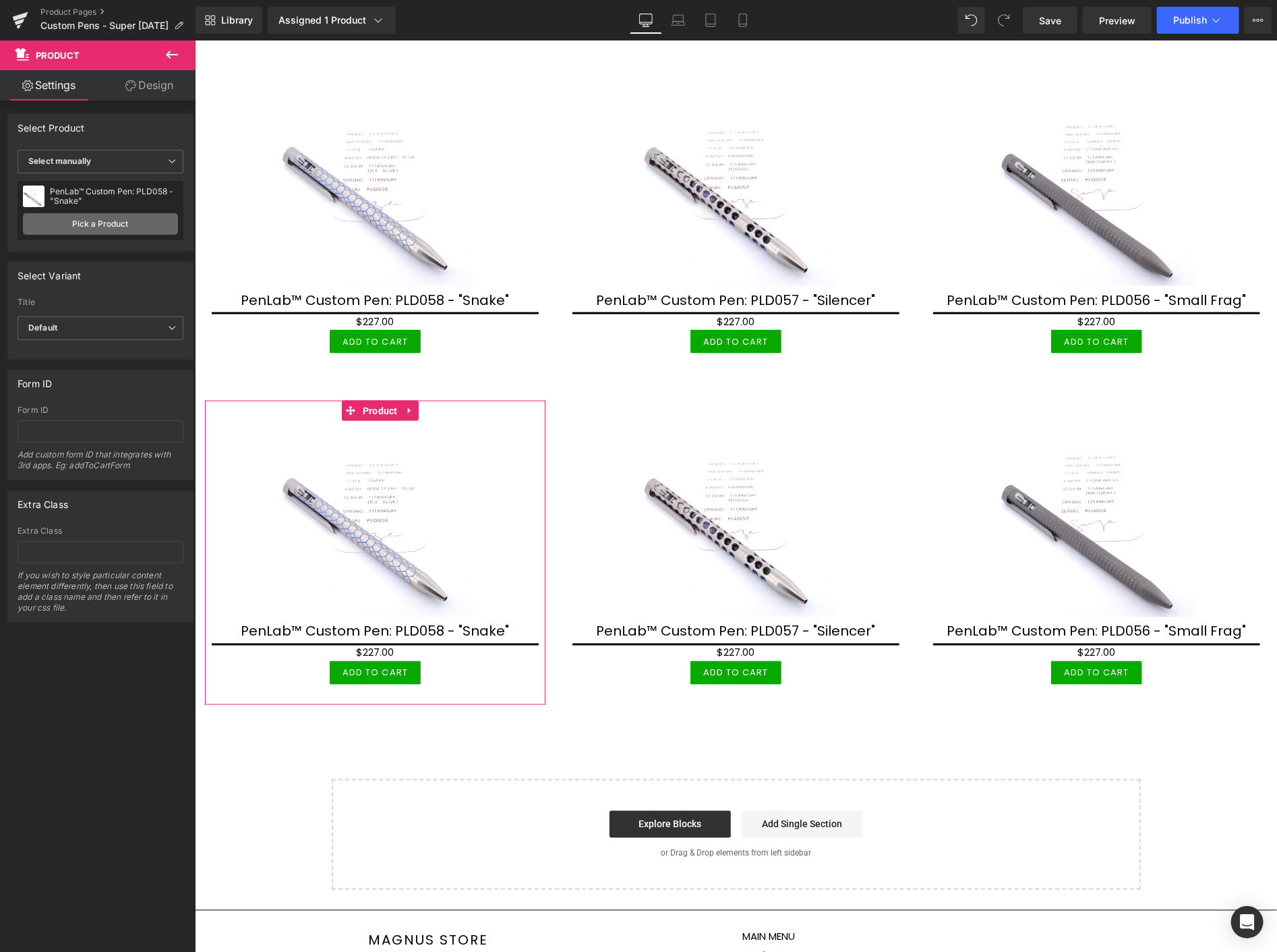
click at [152, 218] on link "Pick a Product" at bounding box center [100, 224] width 155 height 22
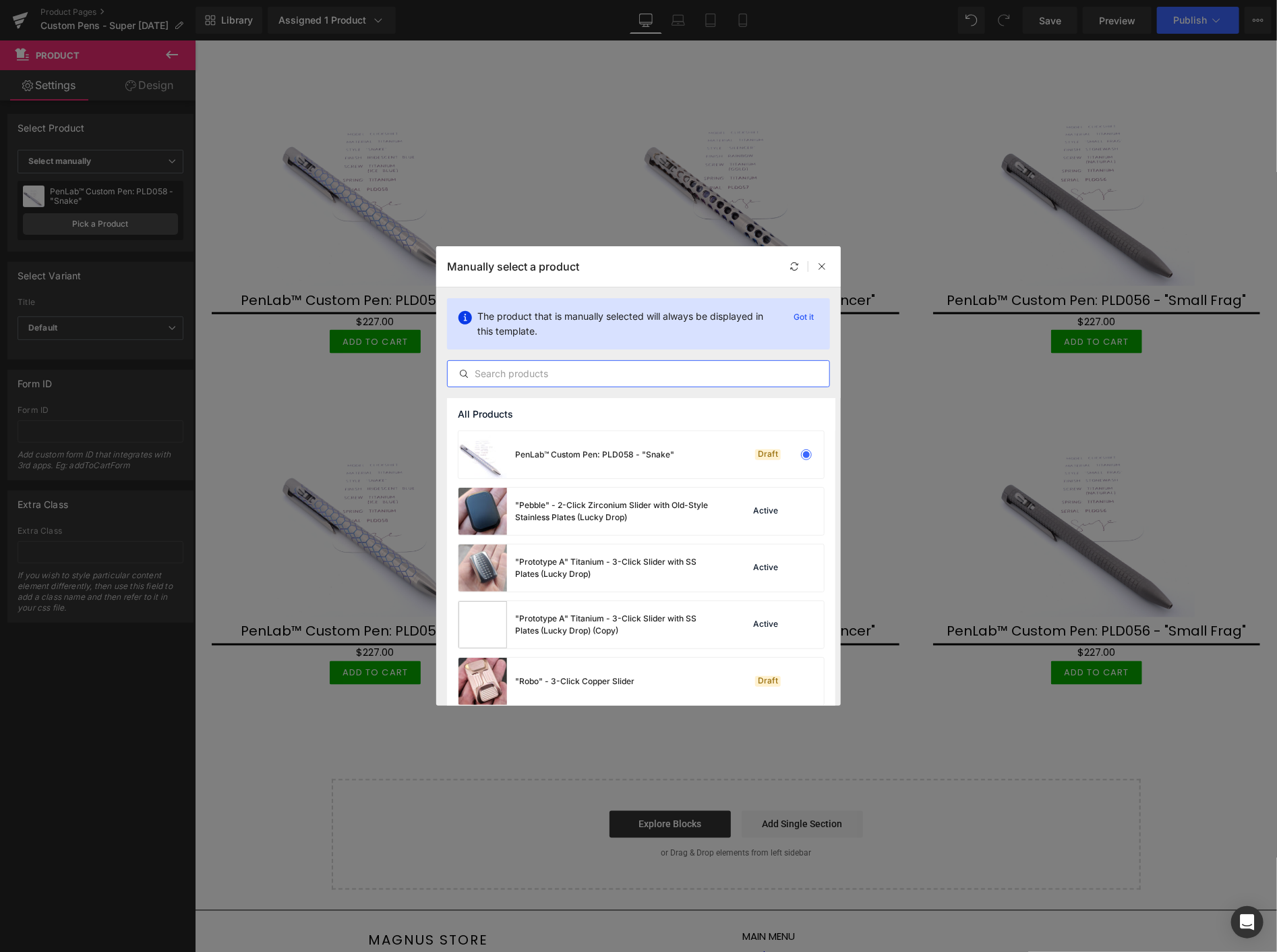
click at [663, 380] on input "text" at bounding box center [638, 374] width 382 height 16
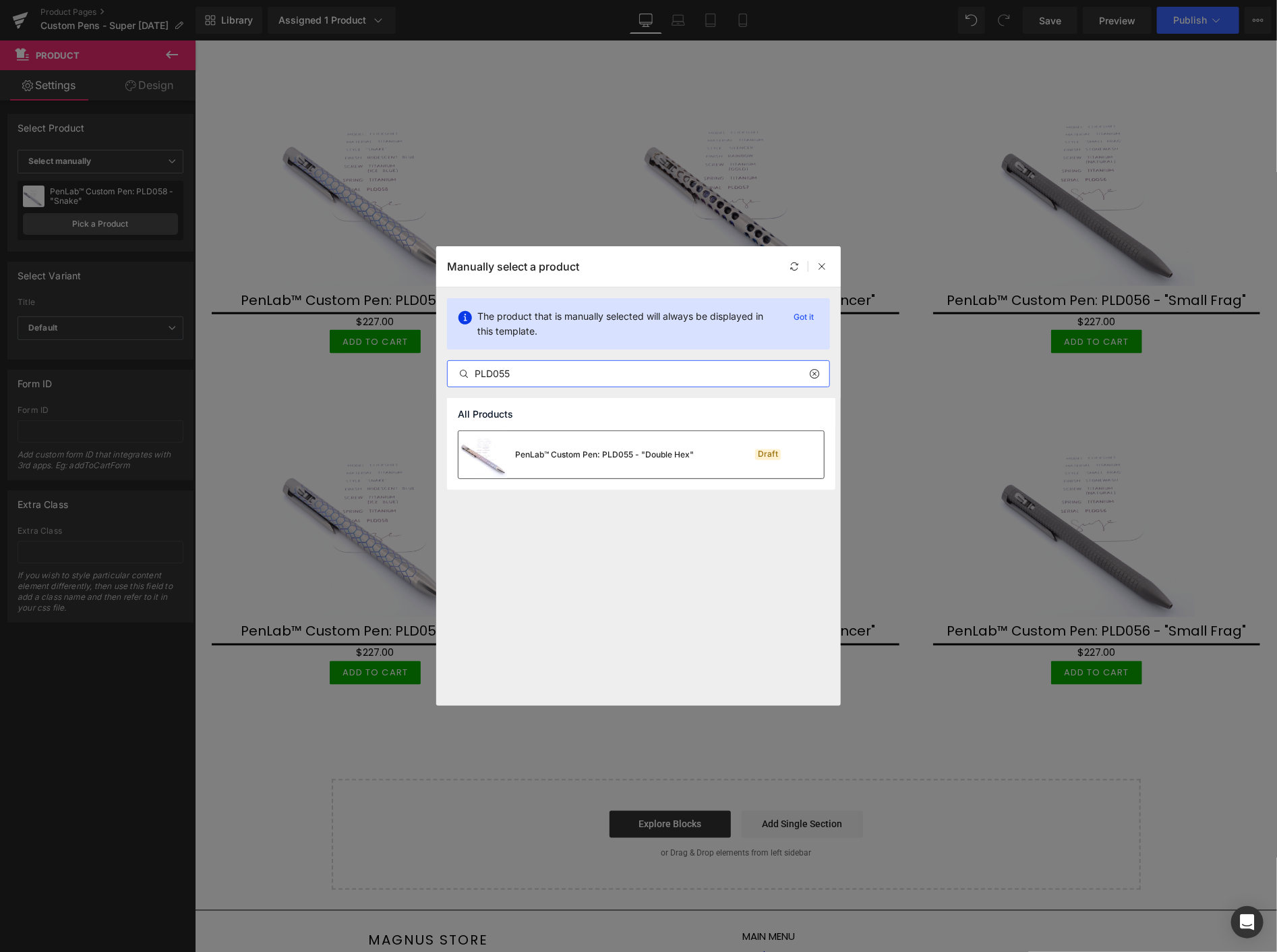
type input "PLD055"
click at [619, 460] on div "PenLab™ Custom Pen: PLD055 - "Double Hex"" at bounding box center [576, 454] width 235 height 48
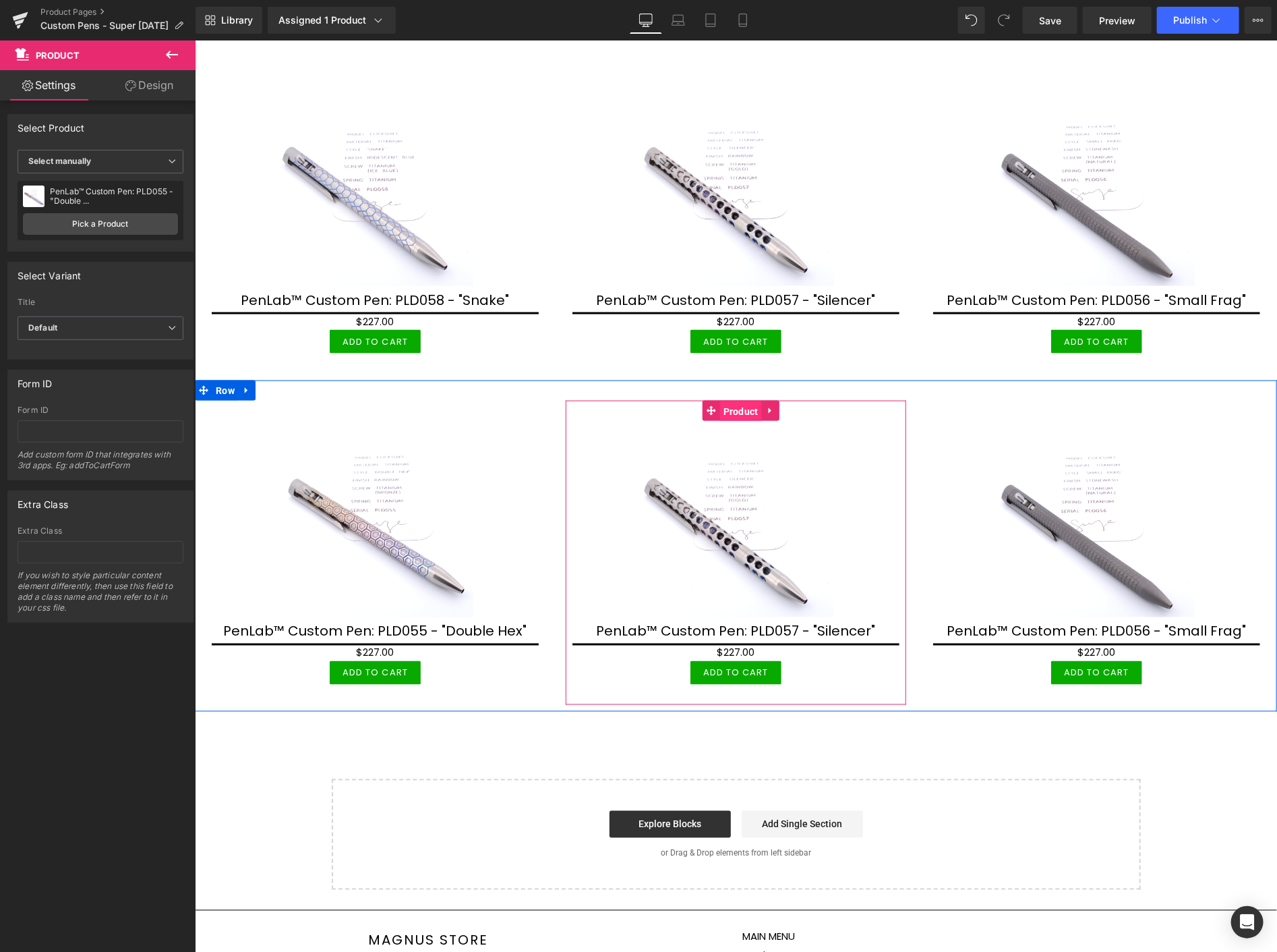
click at [739, 404] on span "Product" at bounding box center [740, 410] width 42 height 20
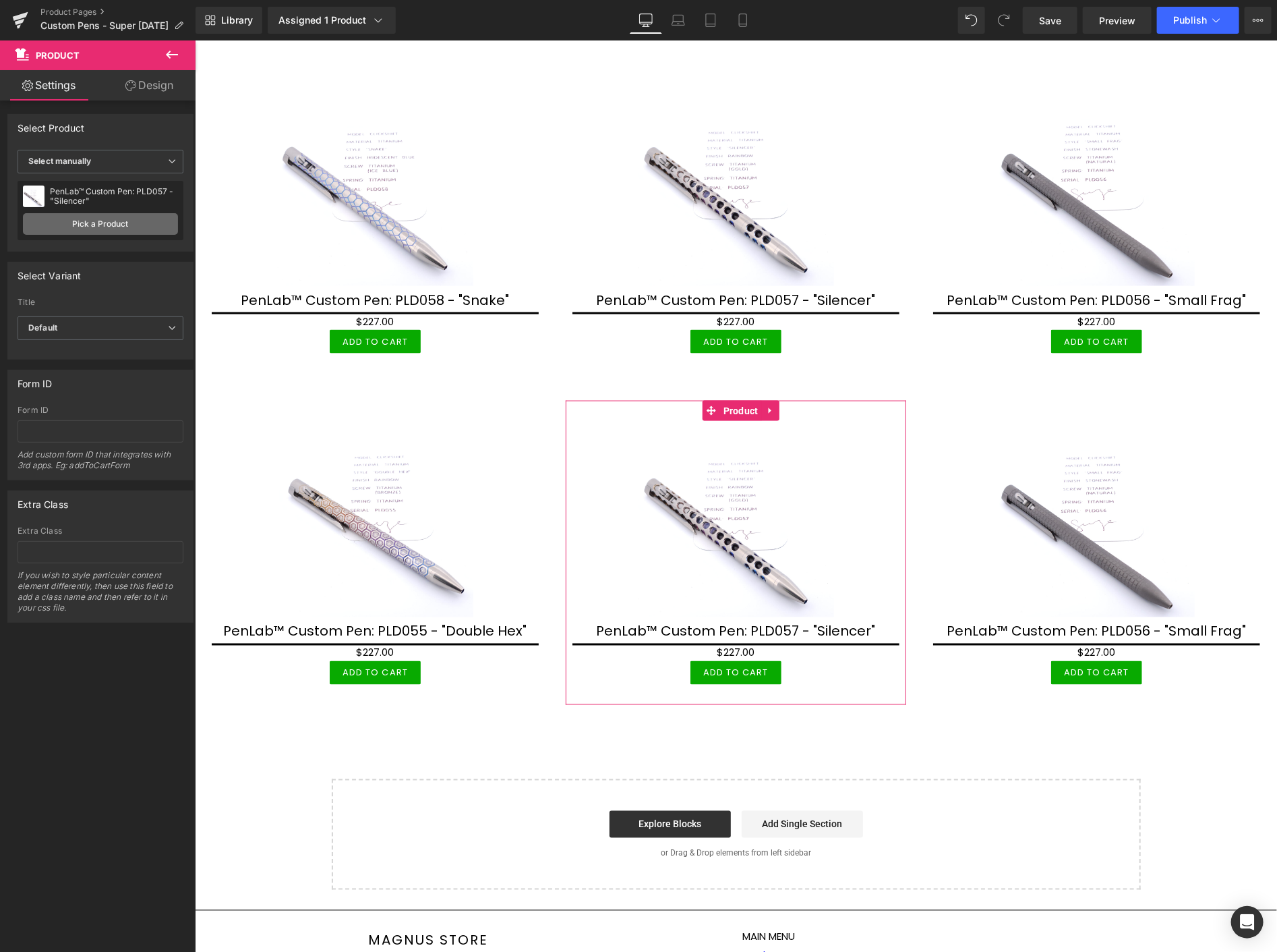
click at [98, 224] on link "Pick a Product" at bounding box center [100, 224] width 155 height 22
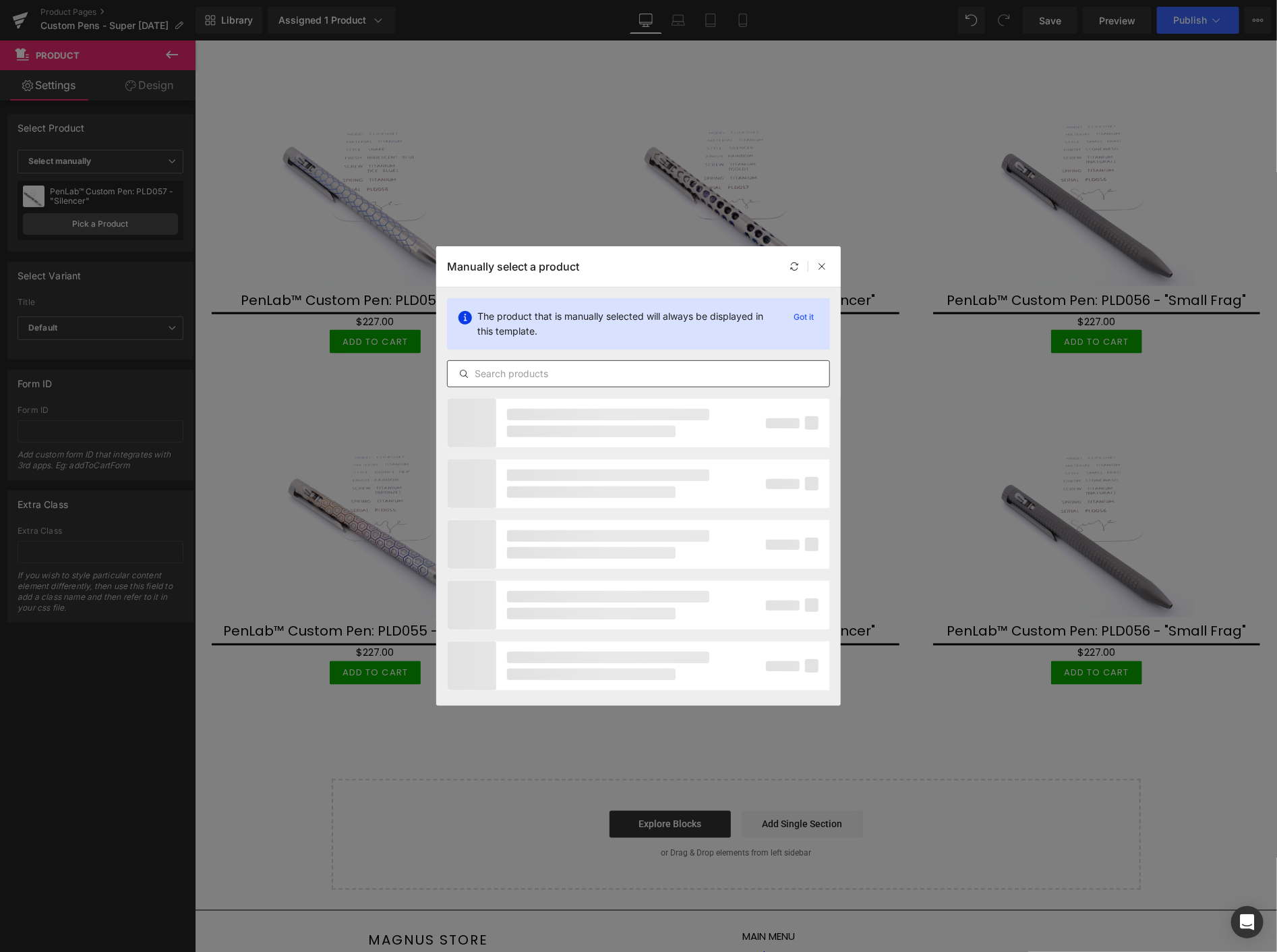
click at [540, 372] on input "text" at bounding box center [638, 374] width 382 height 16
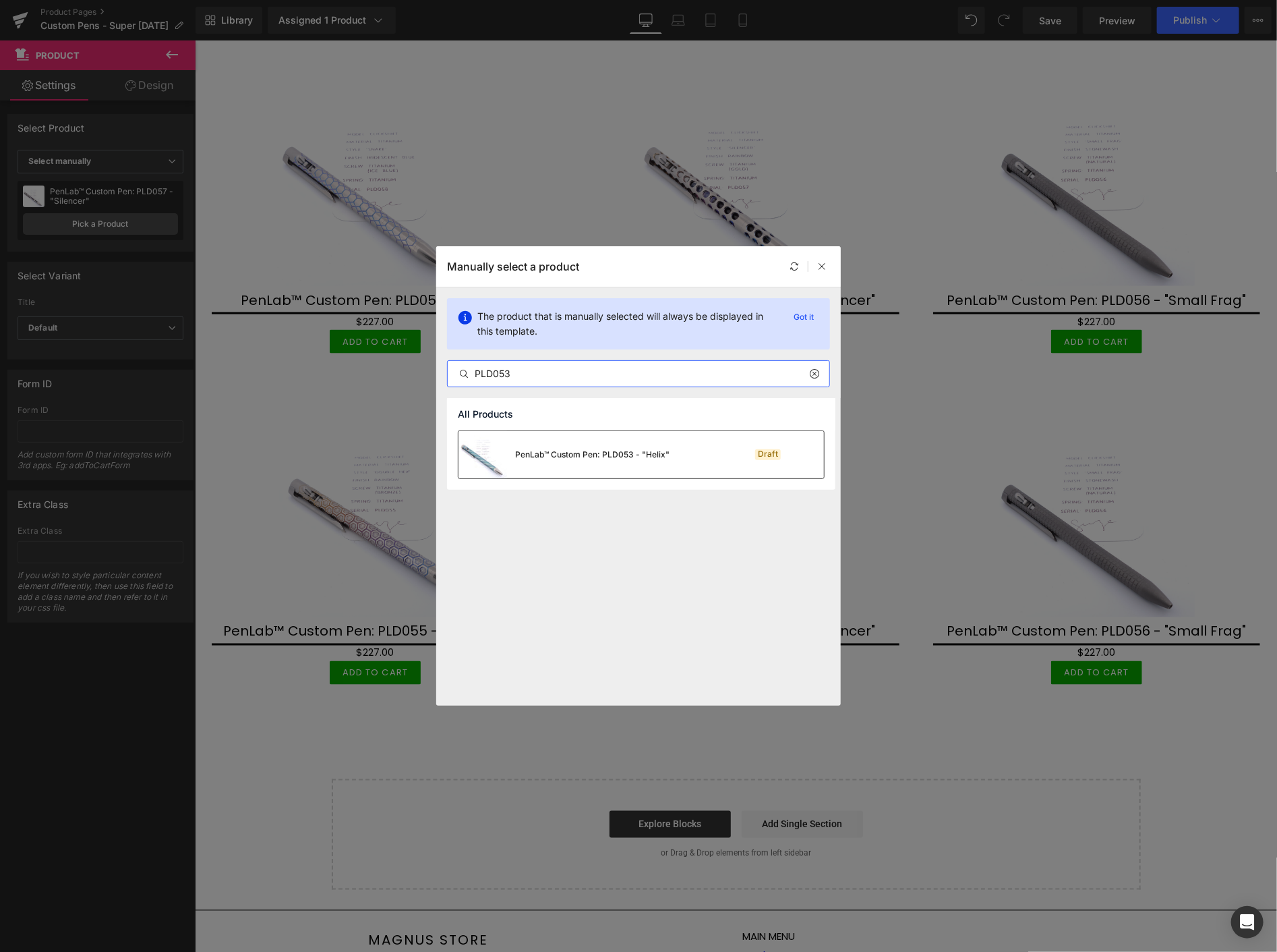
type input "PLD053"
click at [585, 446] on div "PenLab™ Custom Pen: PLD053 - "Helix"" at bounding box center [564, 454] width 211 height 48
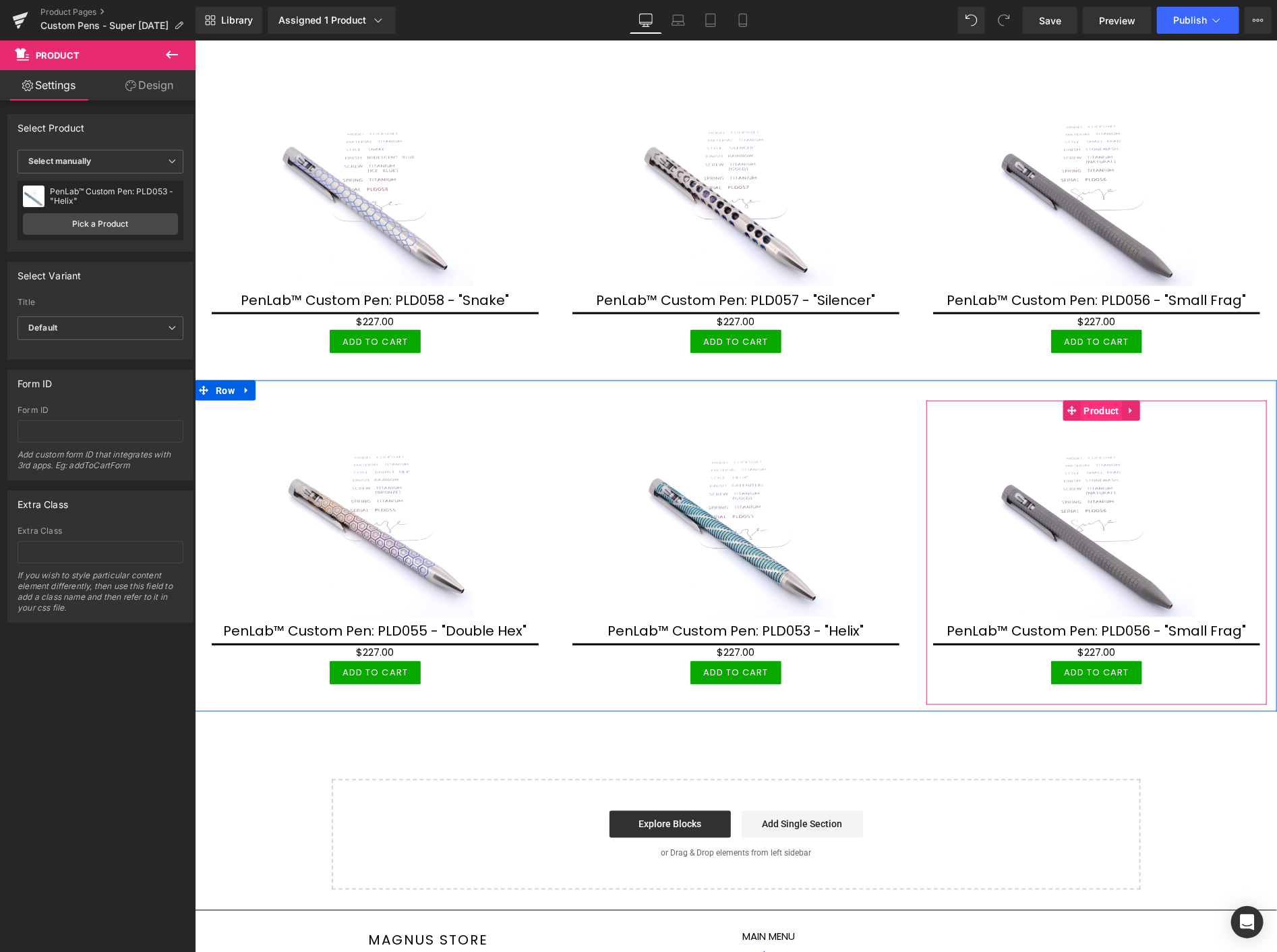
click at [1091, 409] on span "Product" at bounding box center [1101, 410] width 42 height 20
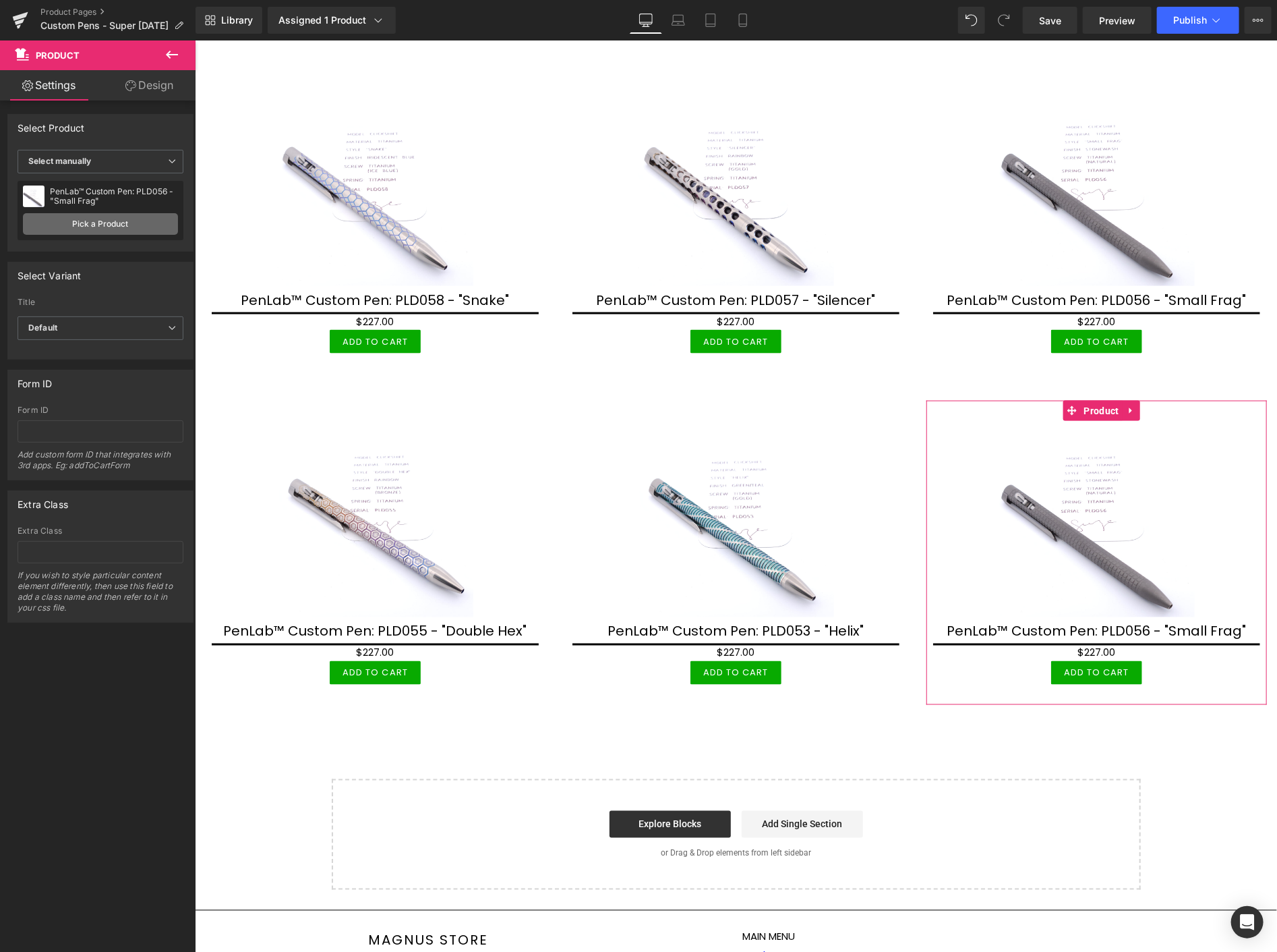
click at [51, 230] on link "Pick a Product" at bounding box center [100, 224] width 155 height 22
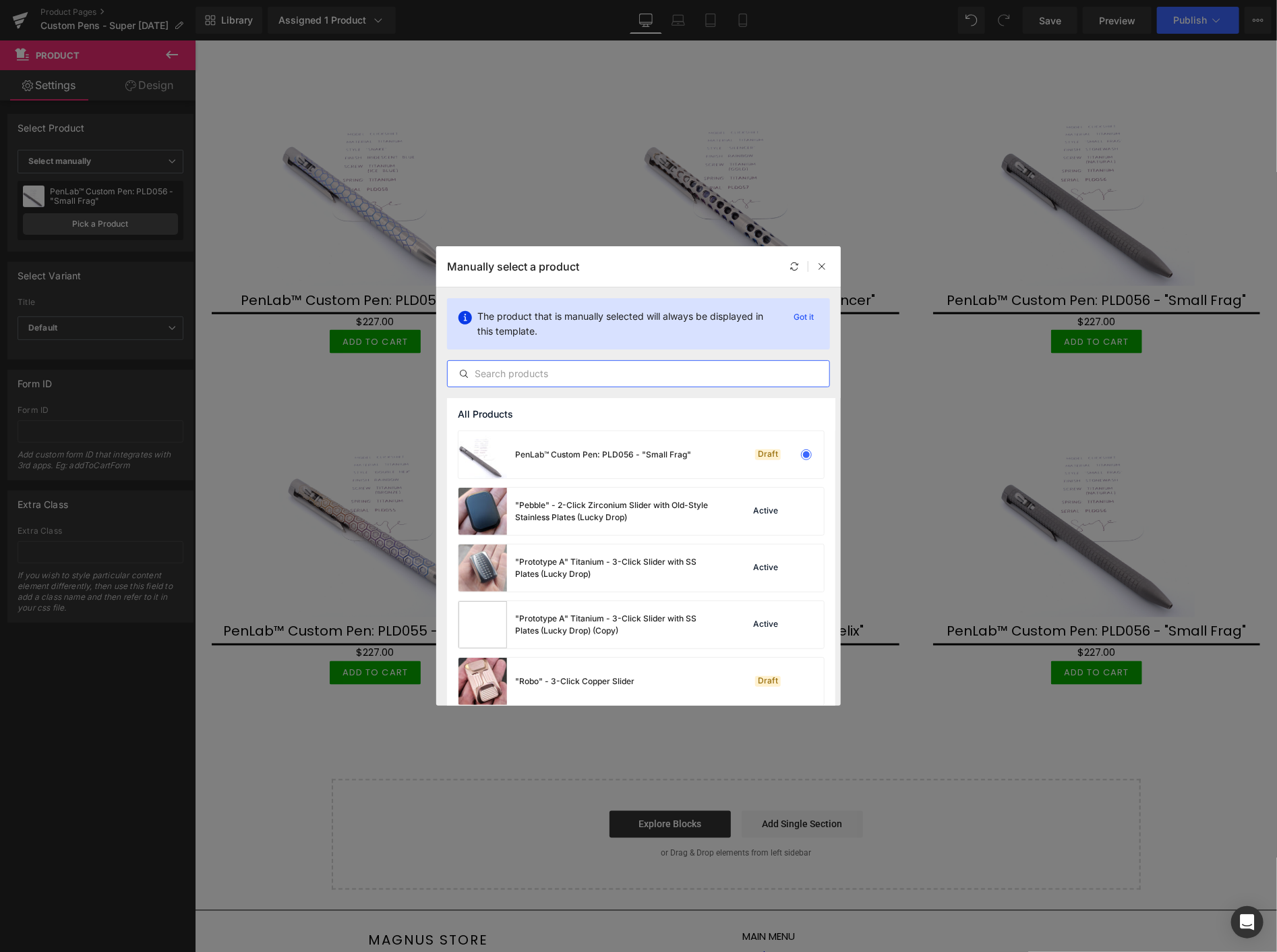
click at [585, 376] on input "text" at bounding box center [638, 374] width 382 height 16
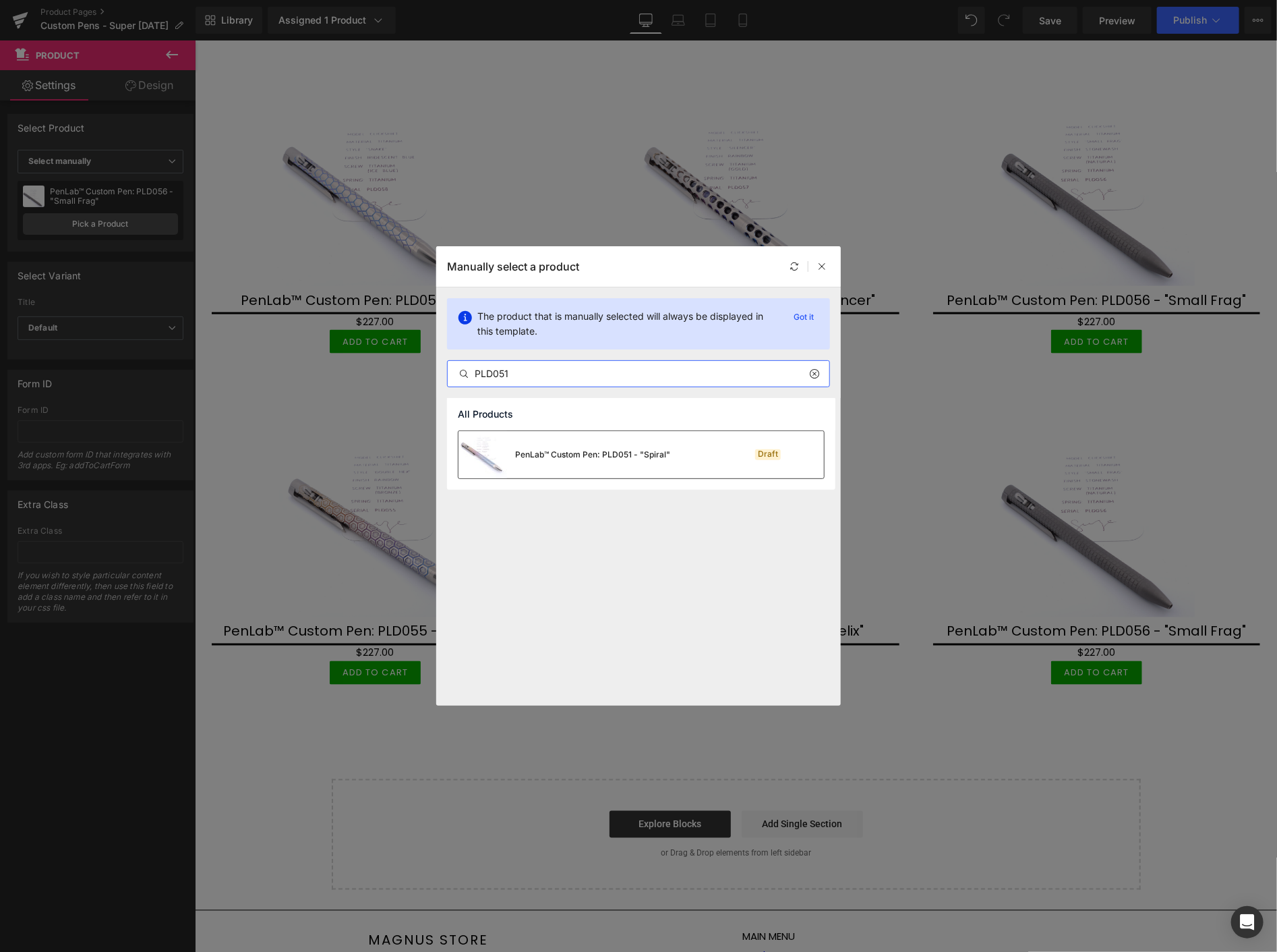
type input "PLD051"
click at [600, 454] on div "PenLab™ Custom Pen: PLD051 - "Spiral"" at bounding box center [592, 454] width 155 height 12
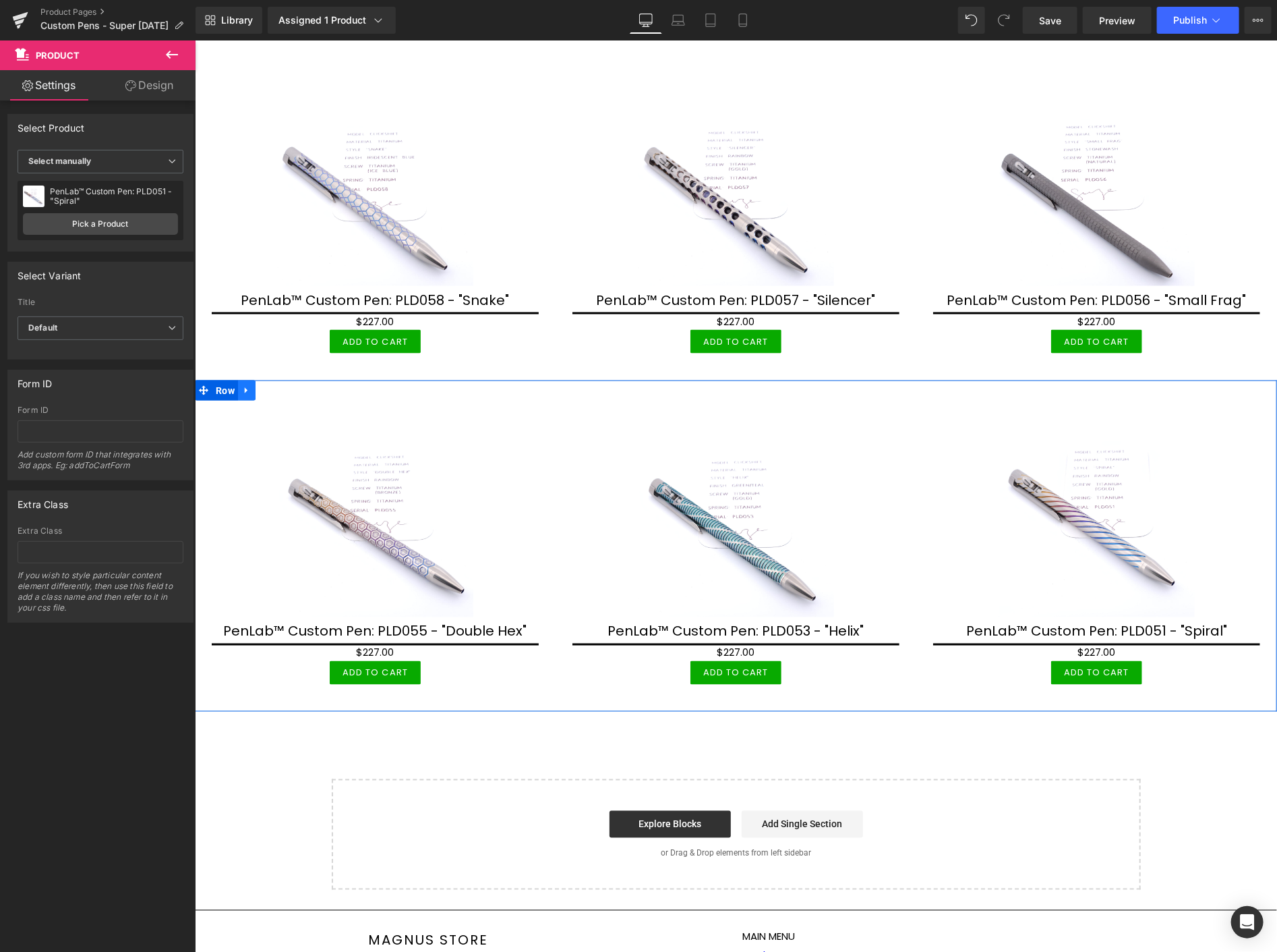
click at [247, 386] on icon at bounding box center [246, 389] width 9 height 10
click at [259, 385] on icon at bounding box center [264, 389] width 9 height 9
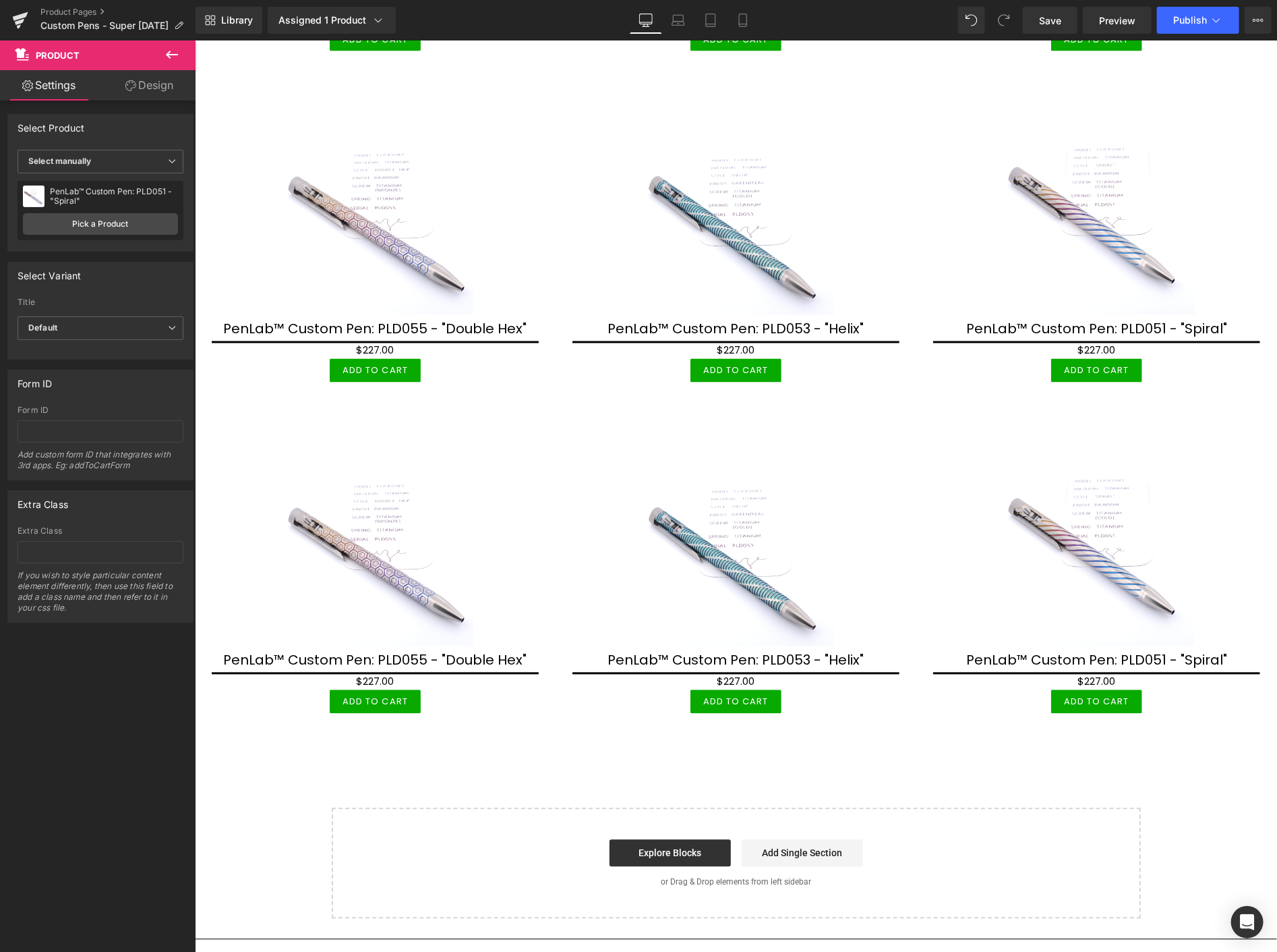
scroll to position [1174, 0]
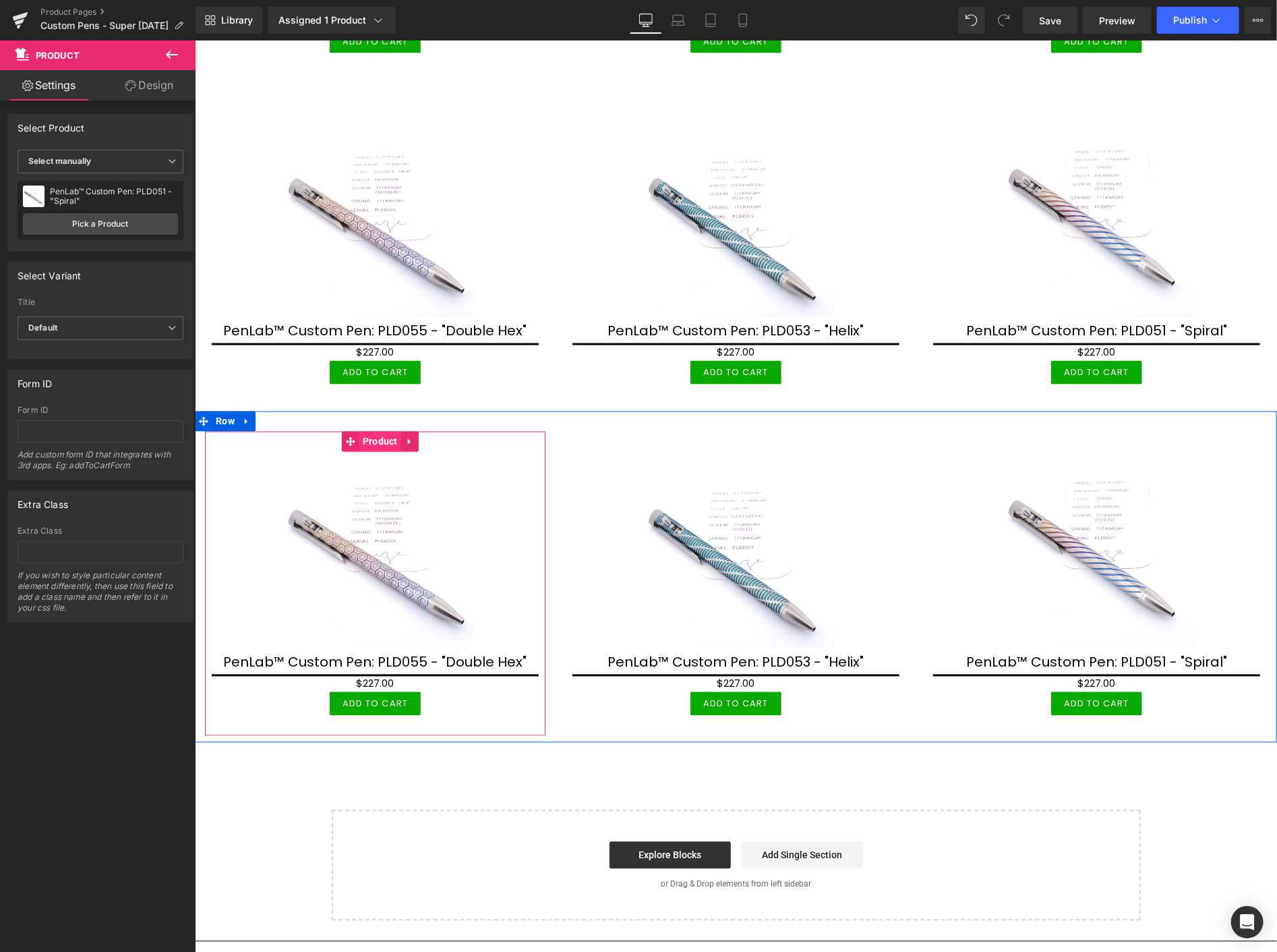
click at [384, 431] on span "Product" at bounding box center [380, 441] width 42 height 20
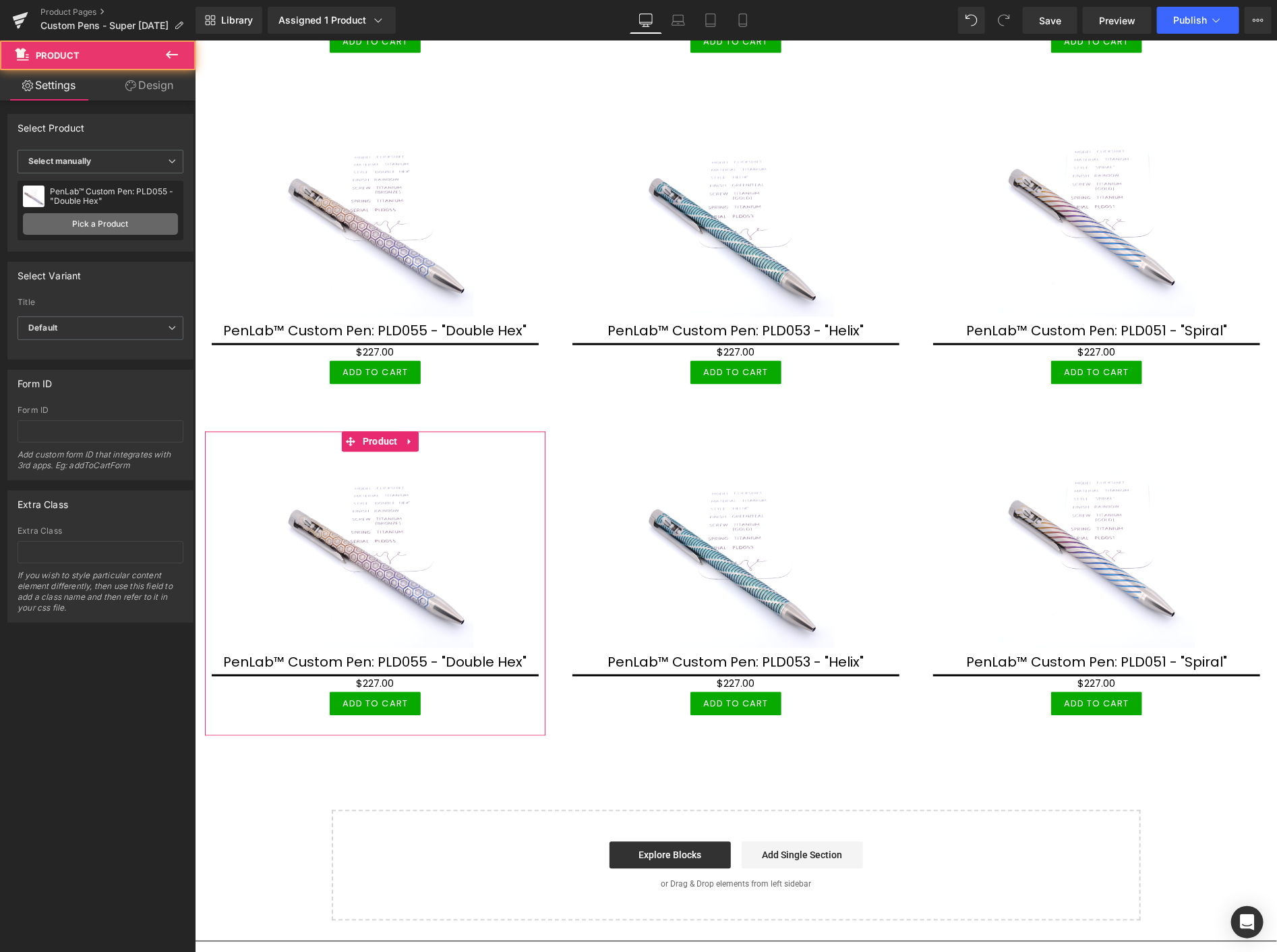
click at [119, 219] on link "Pick a Product" at bounding box center [100, 224] width 155 height 22
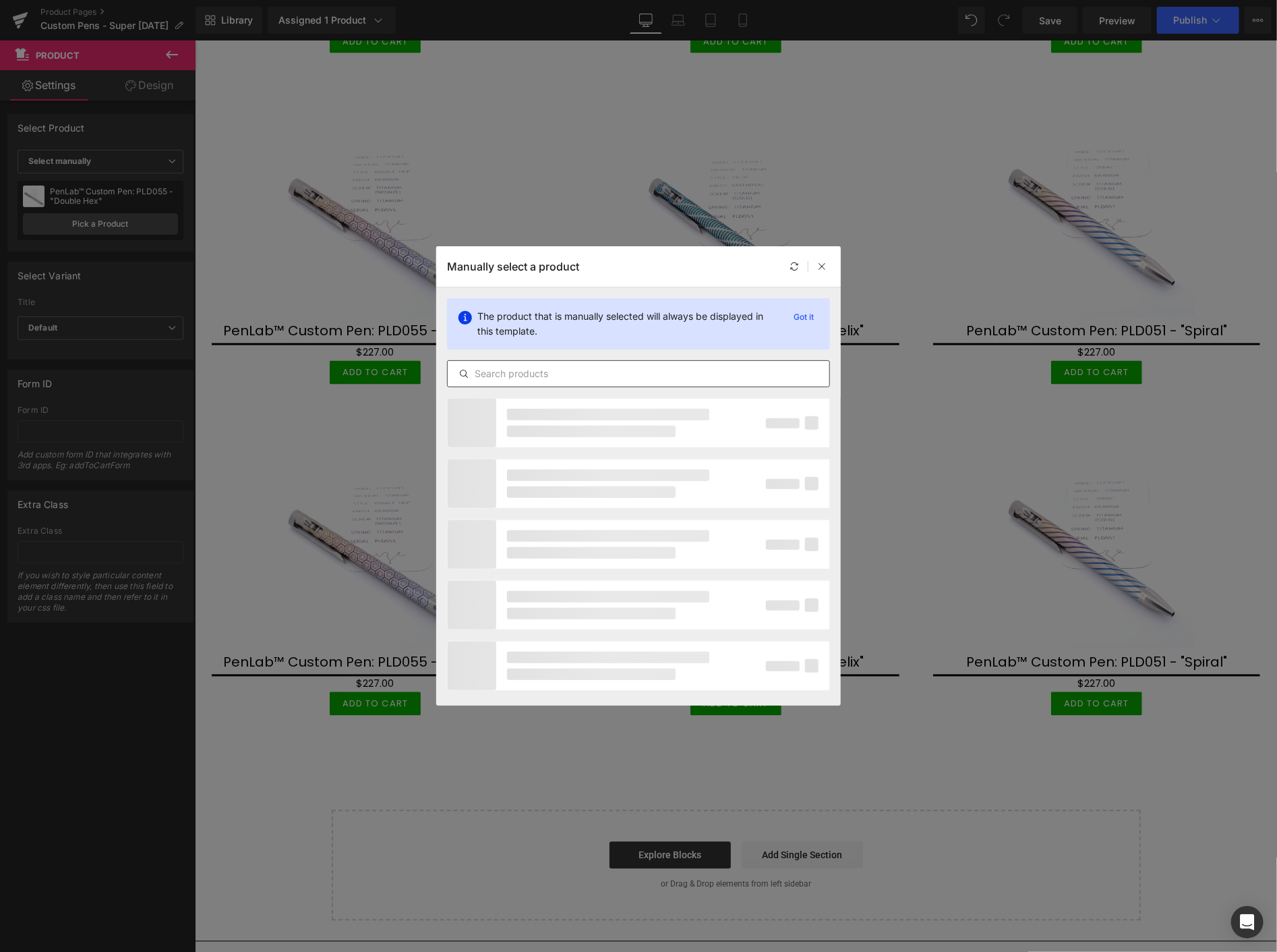
click at [499, 363] on div at bounding box center [638, 373] width 383 height 27
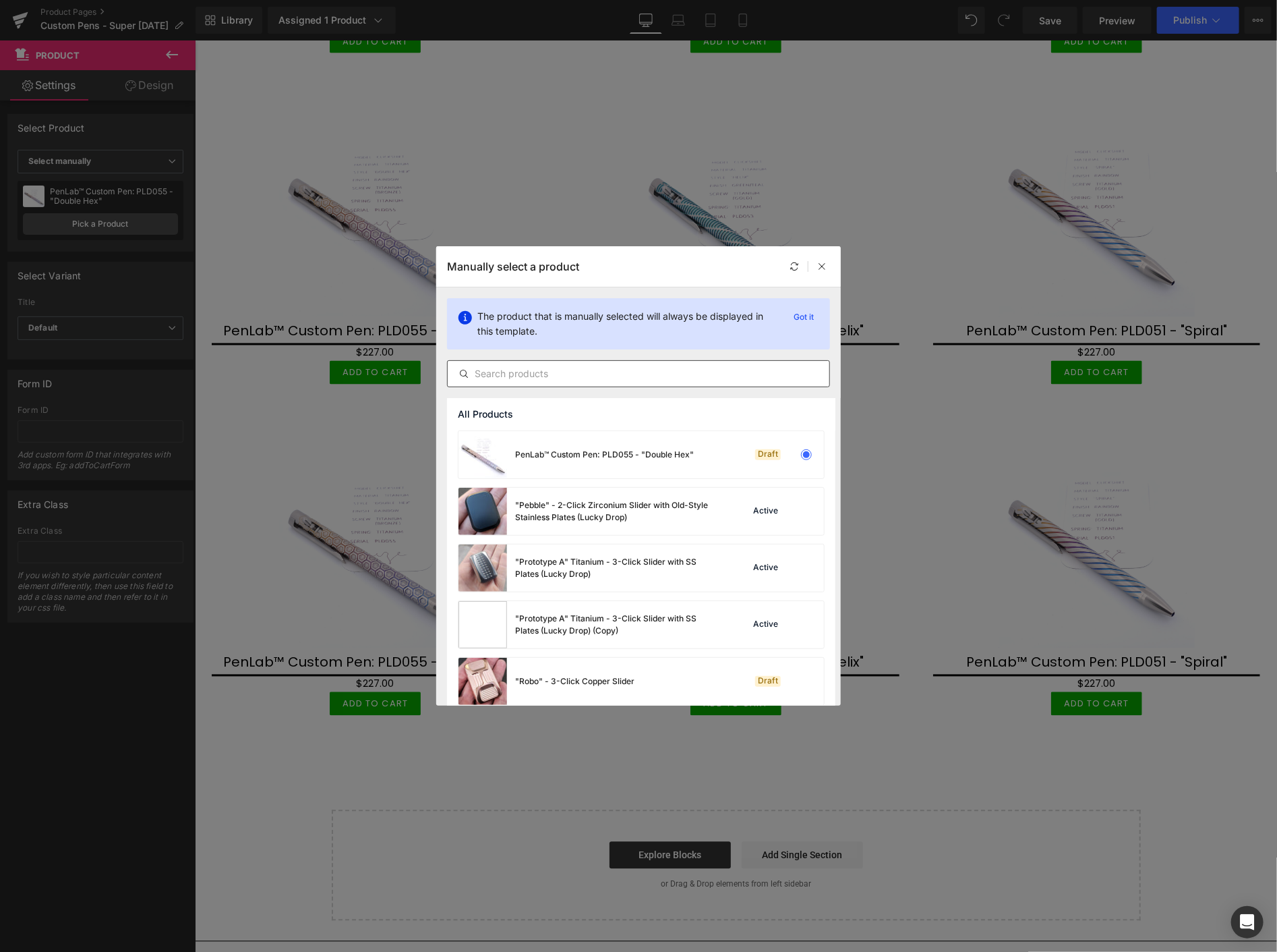
click at [503, 381] on input "text" at bounding box center [638, 374] width 382 height 16
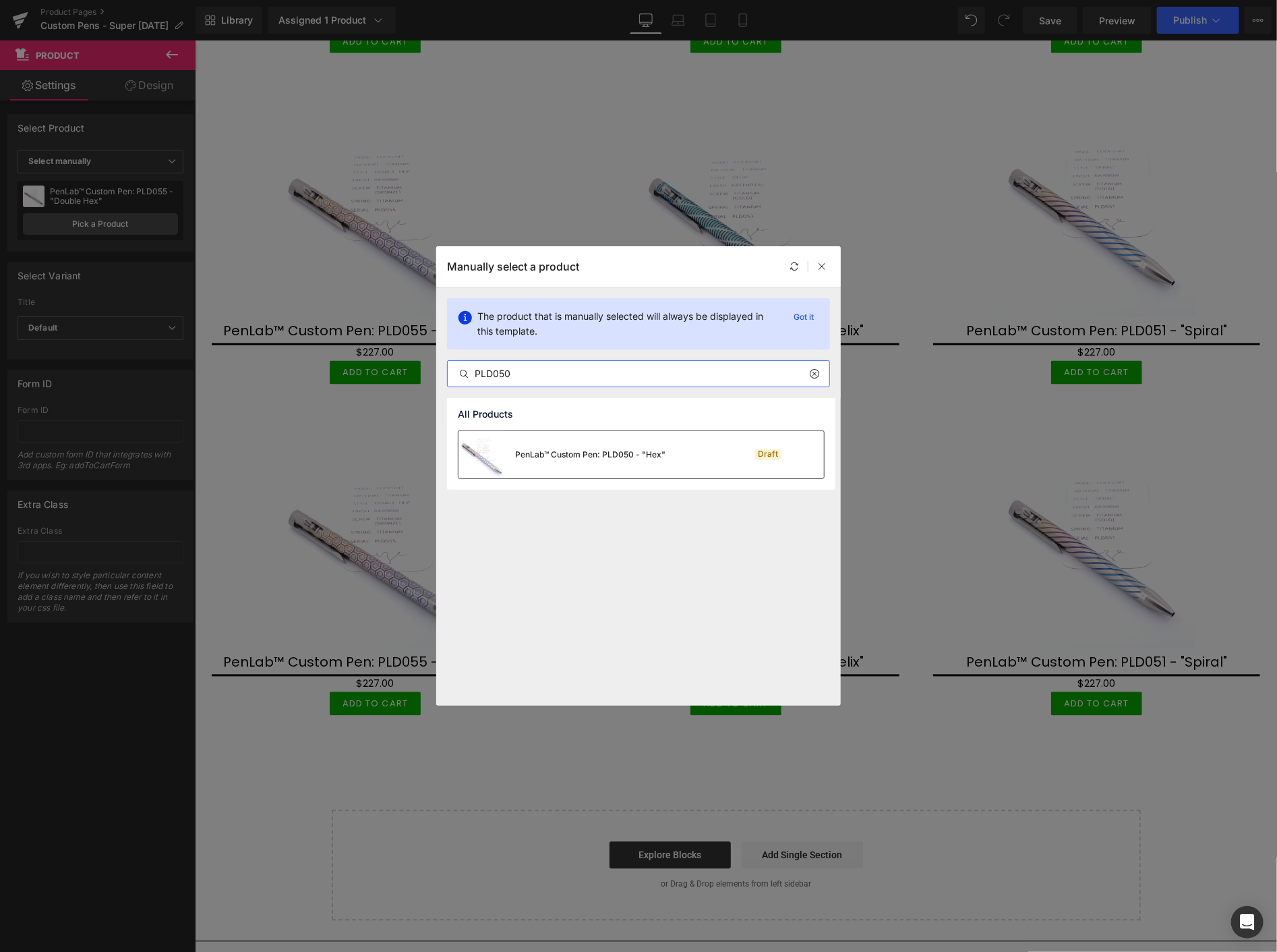
type input "PLD050"
click at [570, 454] on div "PenLab™ Custom Pen: PLD050 - "Hex"" at bounding box center [590, 454] width 150 height 12
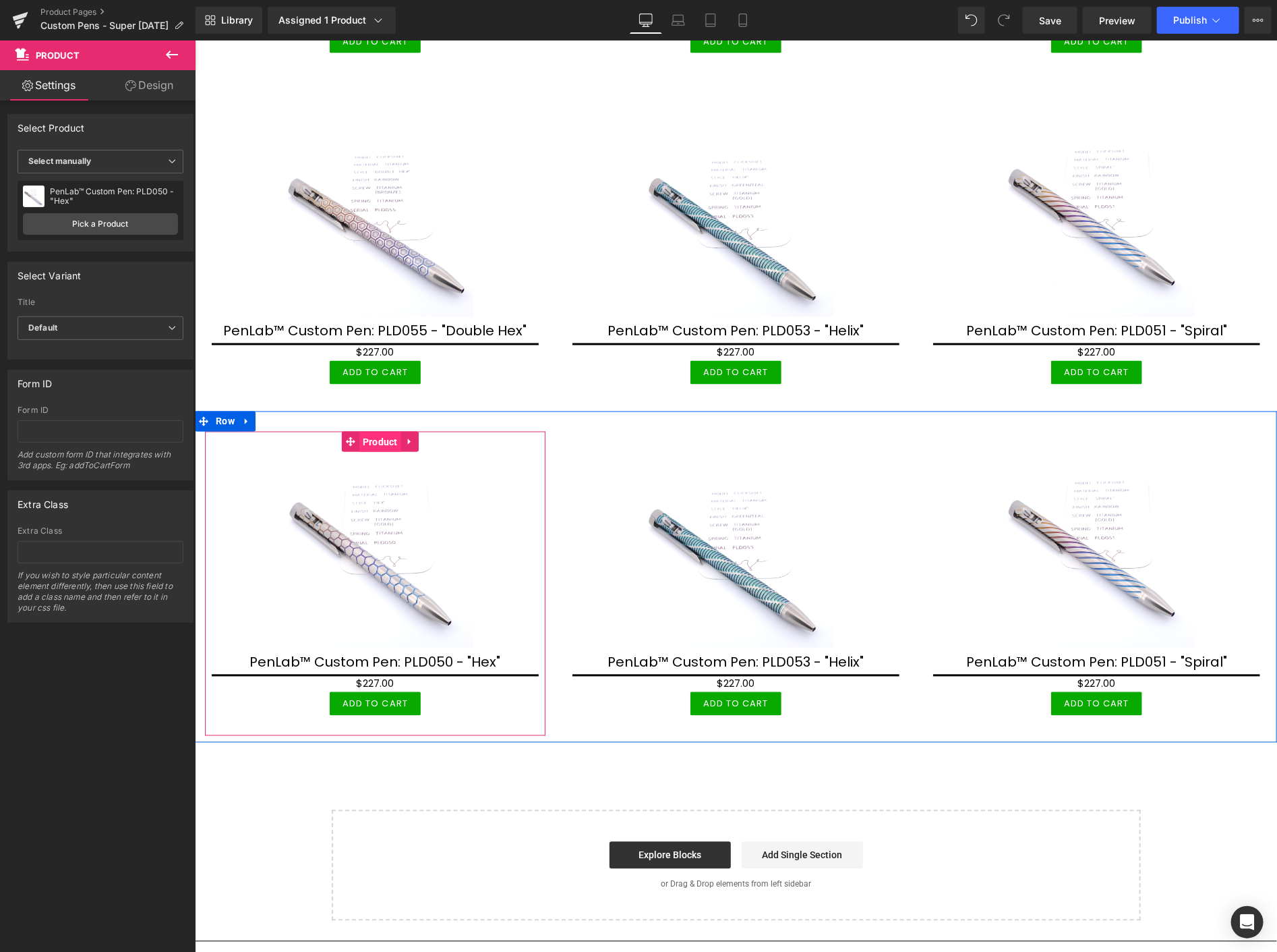
click at [380, 432] on span "Product" at bounding box center [380, 442] width 42 height 20
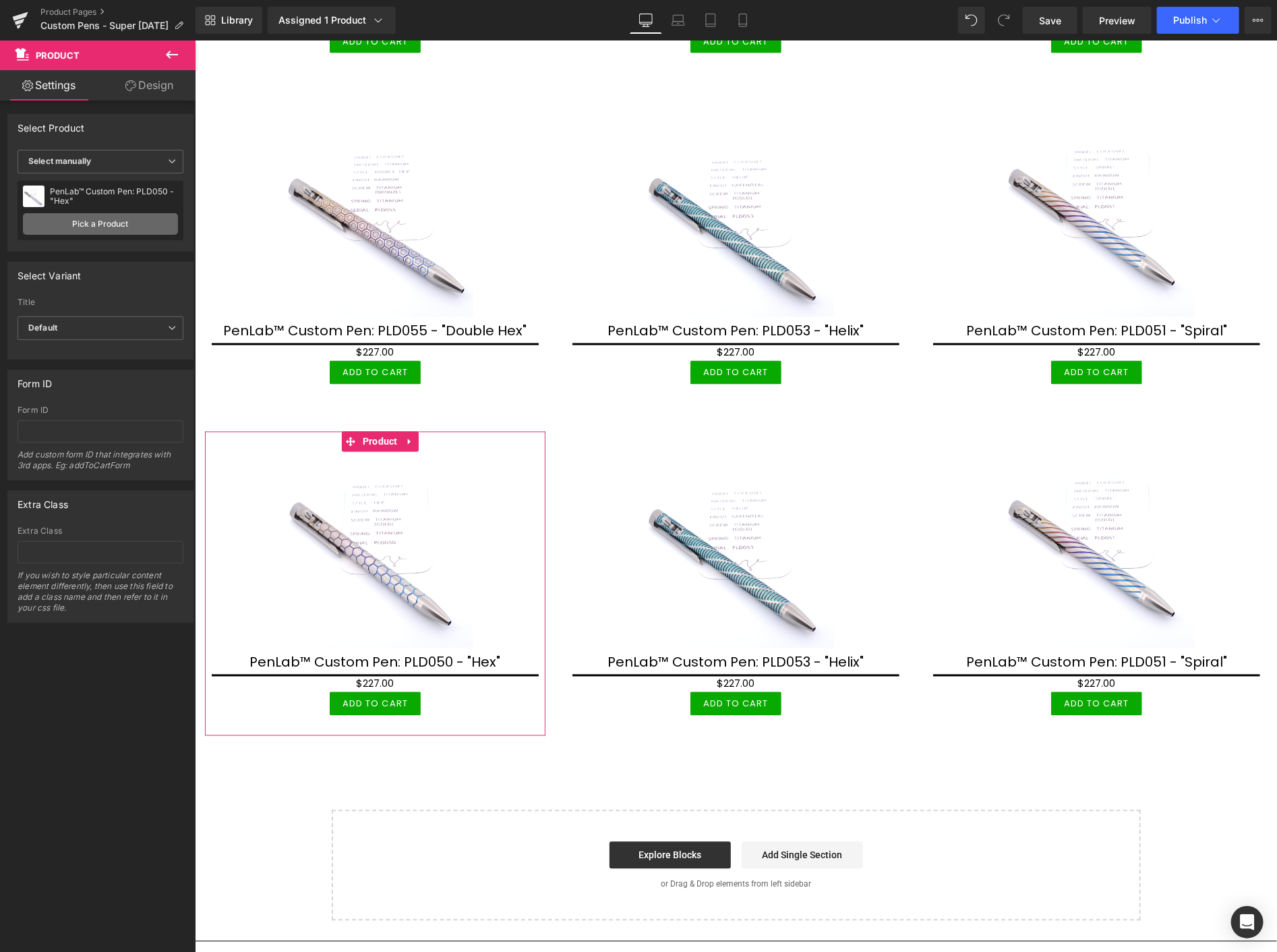
click at [121, 225] on link "Pick a Product" at bounding box center [100, 224] width 155 height 22
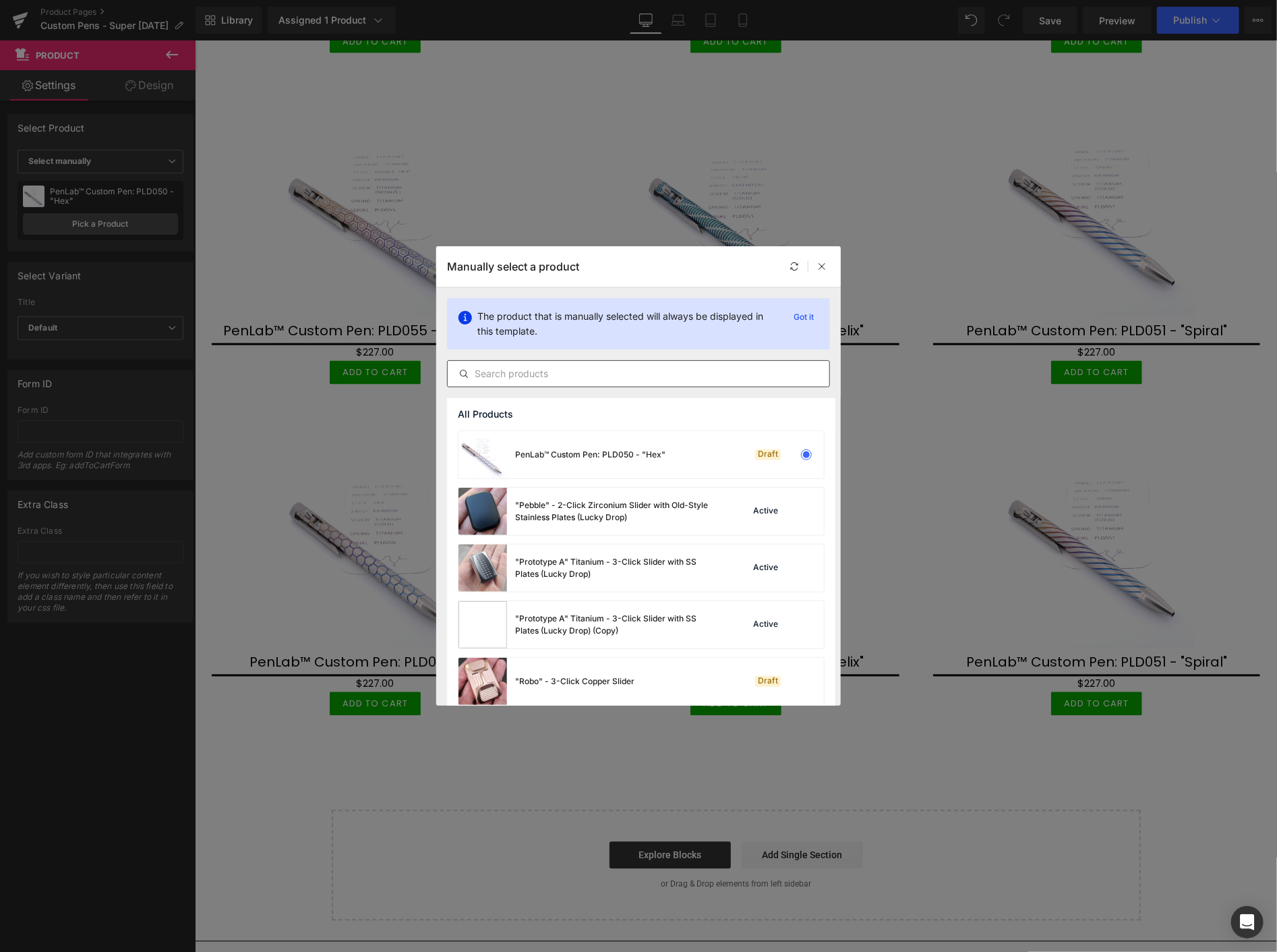
click at [573, 377] on input "text" at bounding box center [638, 374] width 382 height 16
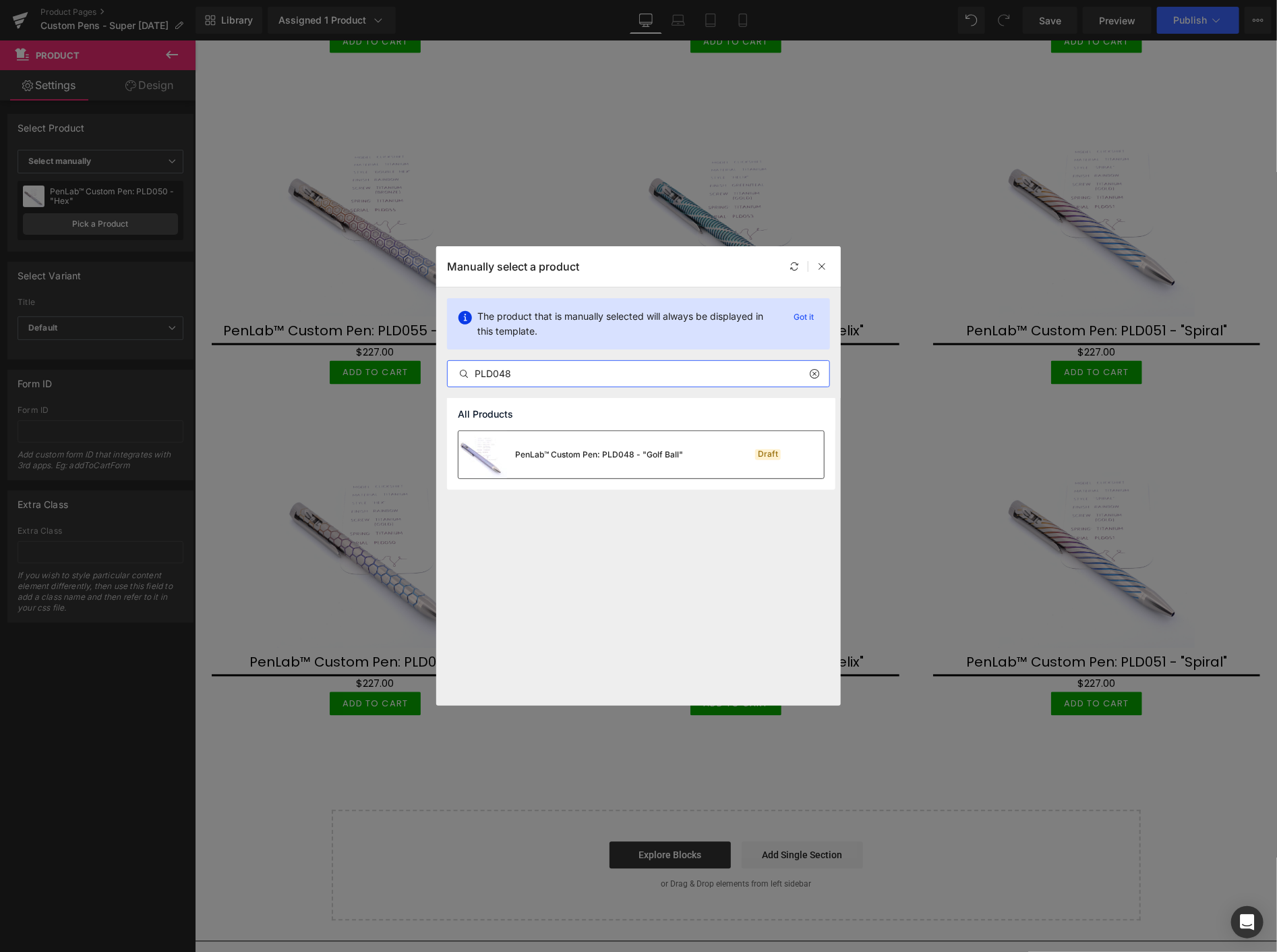
type input "PLD048"
click at [602, 446] on div "PenLab™ Custom Pen: PLD048 - "Golf Ball"" at bounding box center [571, 454] width 224 height 48
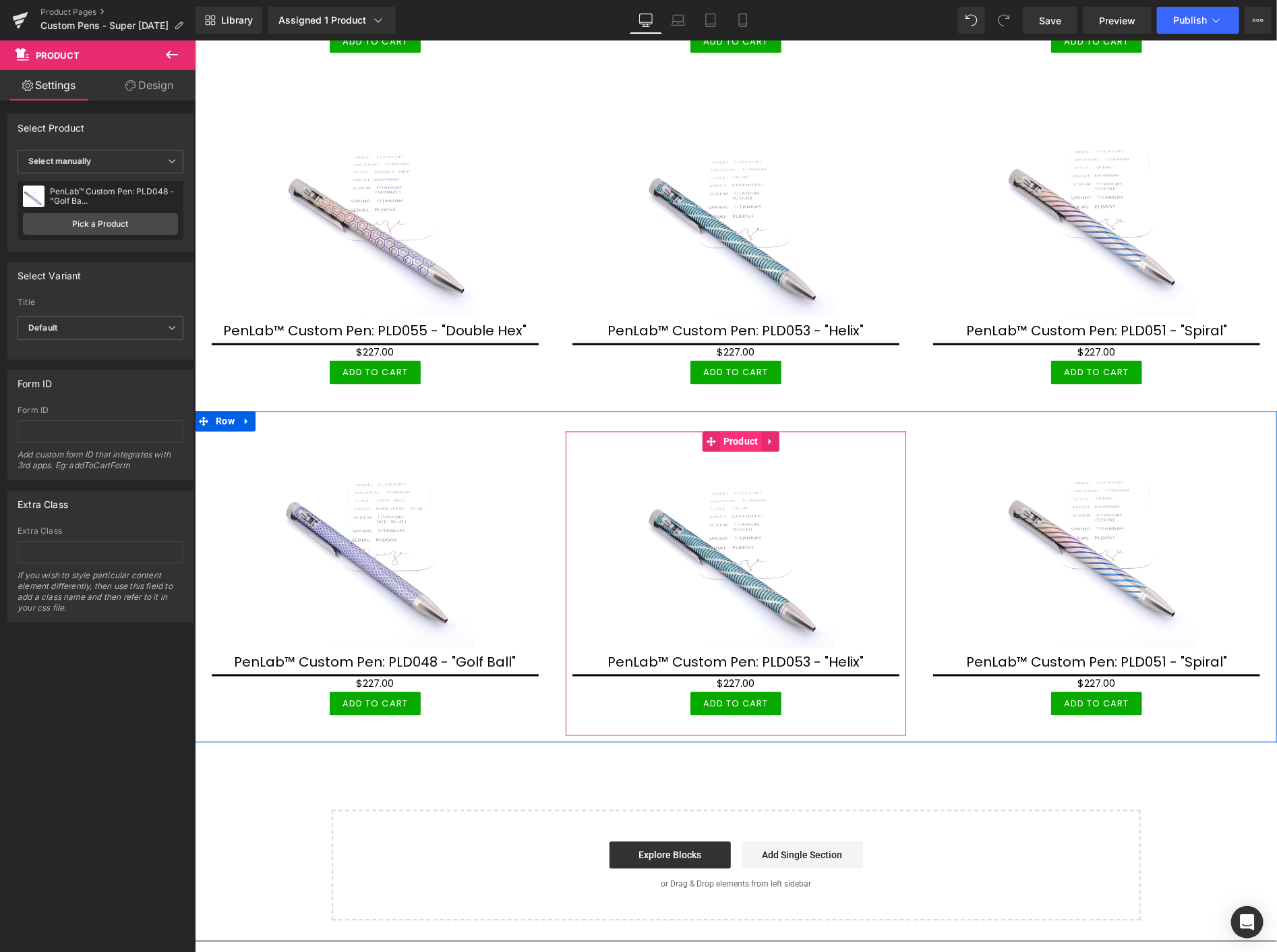
click at [736, 431] on span "Product" at bounding box center [740, 441] width 42 height 20
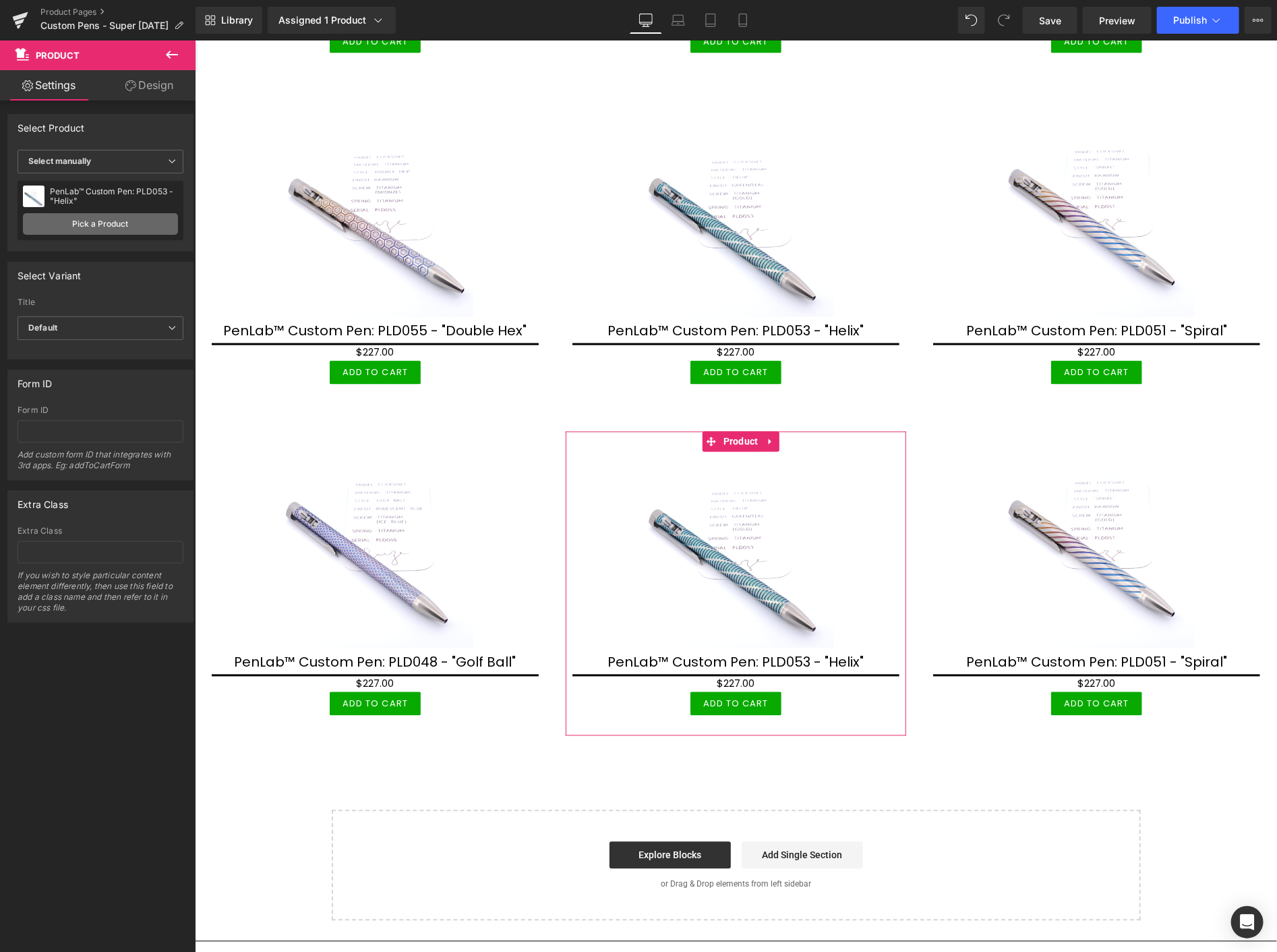
click at [82, 226] on link "Pick a Product" at bounding box center [100, 224] width 155 height 22
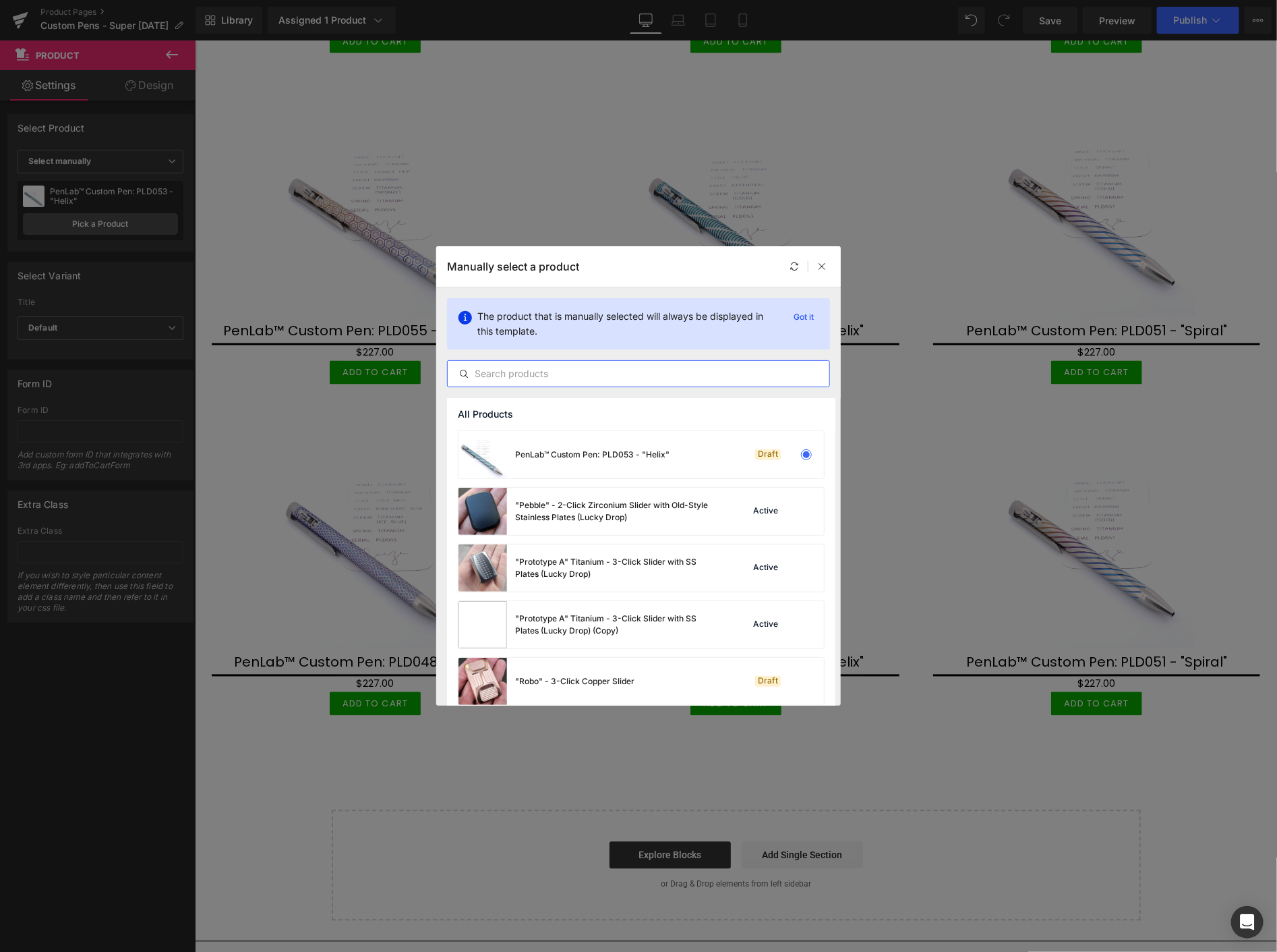
click at [530, 369] on input "text" at bounding box center [638, 374] width 382 height 16
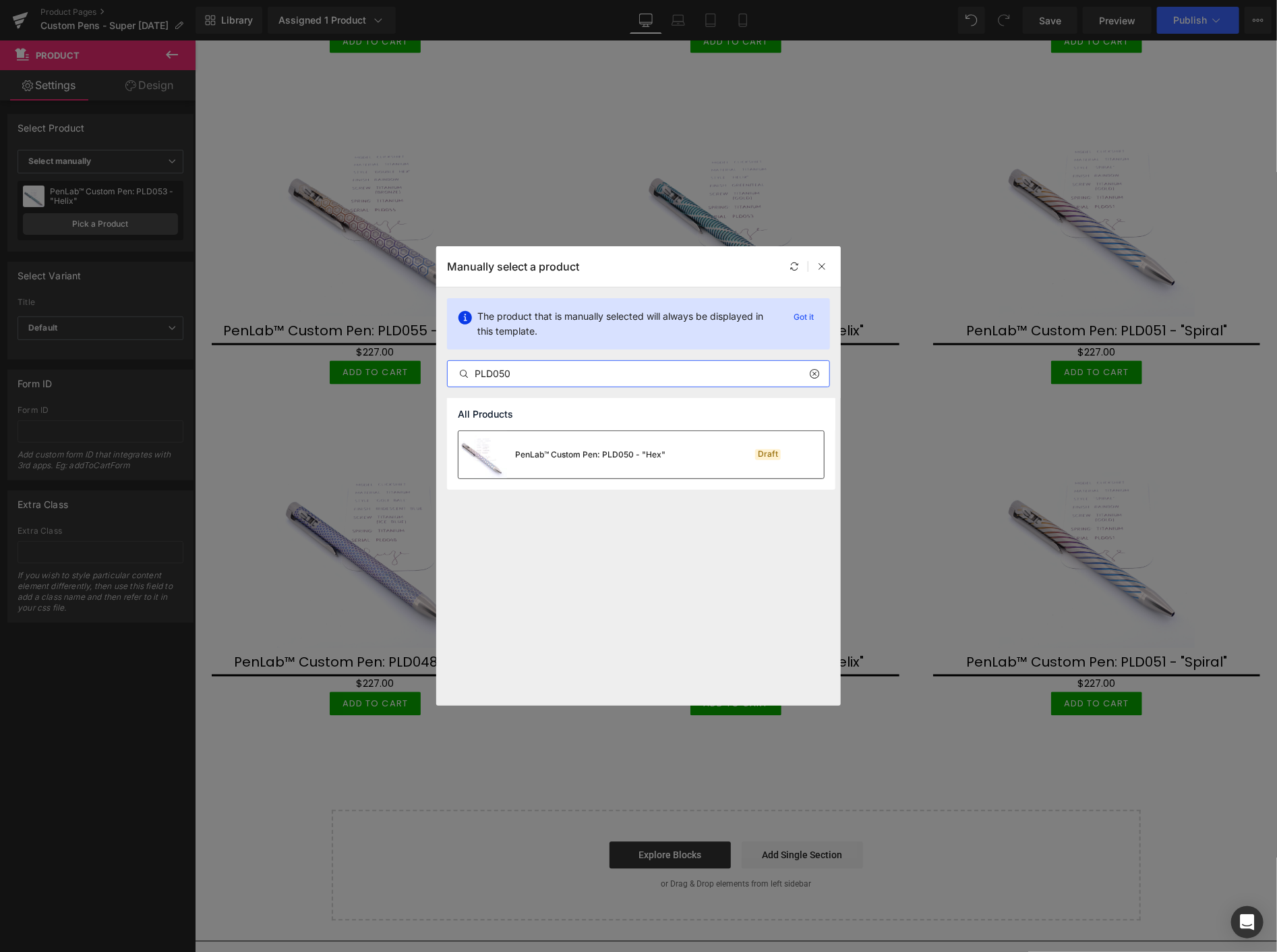
type input "PLD050"
click at [655, 460] on div "PenLab™ Custom Pen: PLD050 - "Hex"" at bounding box center [590, 454] width 150 height 12
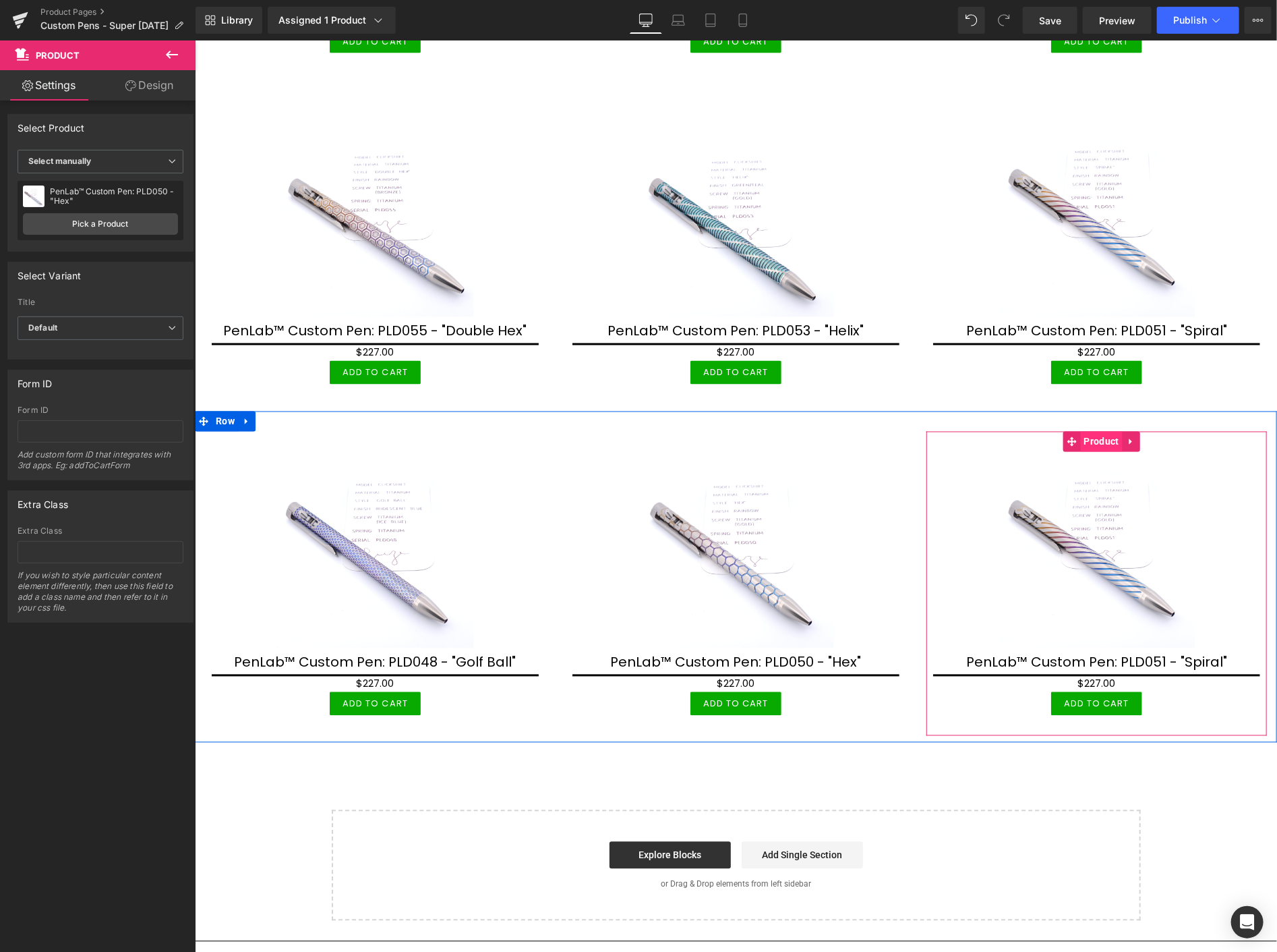
click at [1089, 434] on span "Product" at bounding box center [1101, 441] width 42 height 20
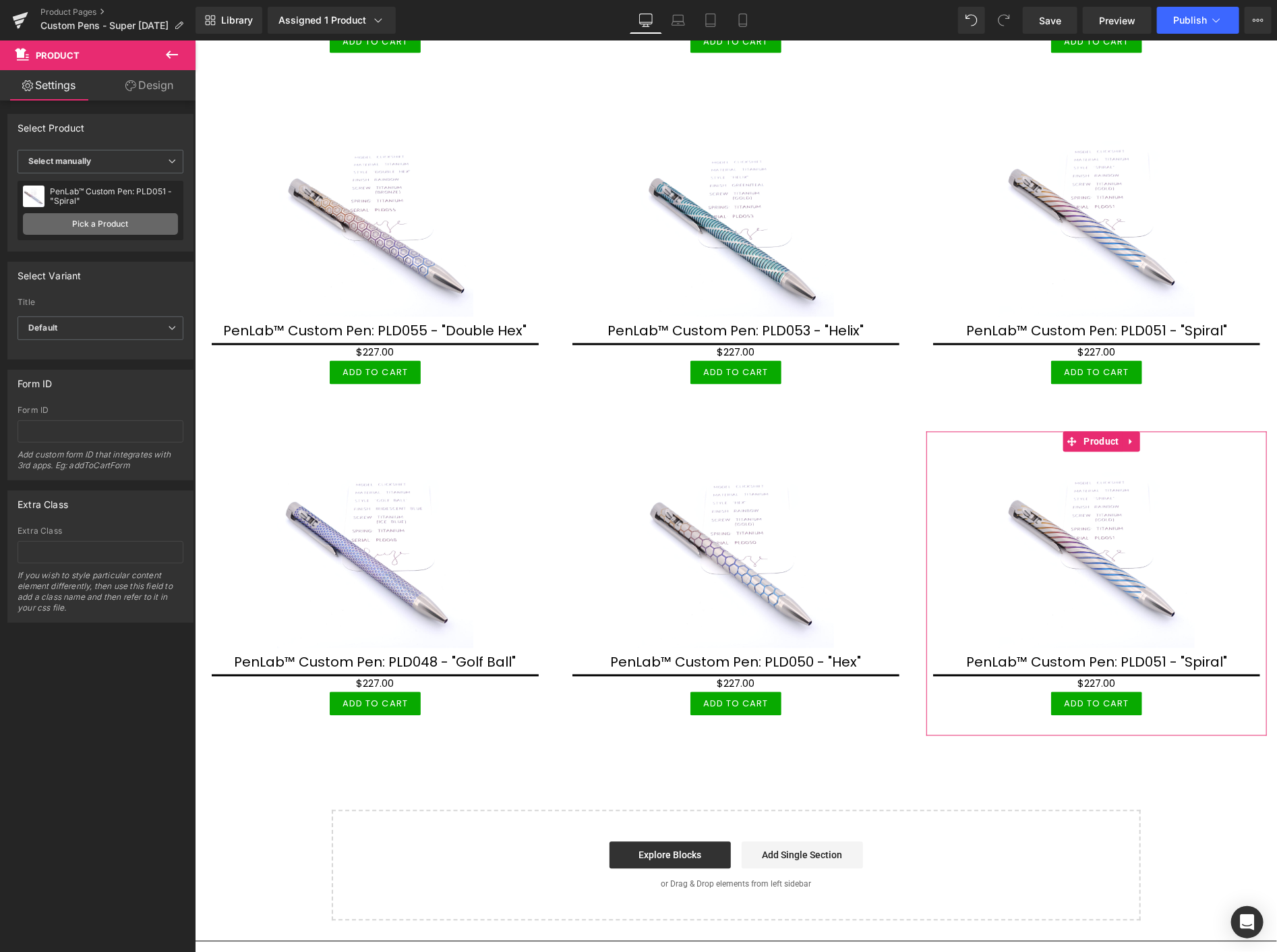
click at [122, 226] on link "Pick a Product" at bounding box center [100, 224] width 155 height 22
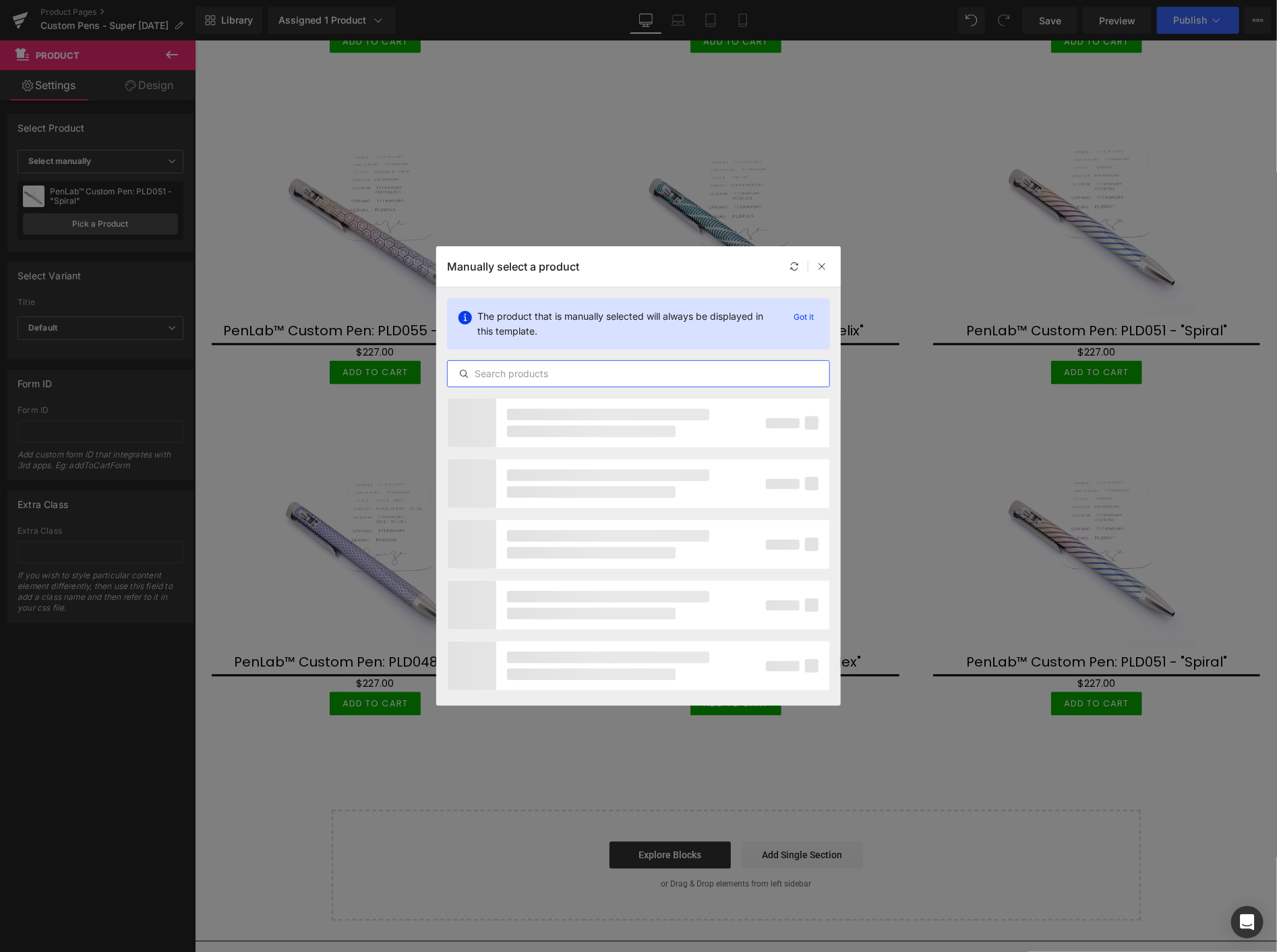
click at [615, 372] on input "text" at bounding box center [638, 374] width 382 height 16
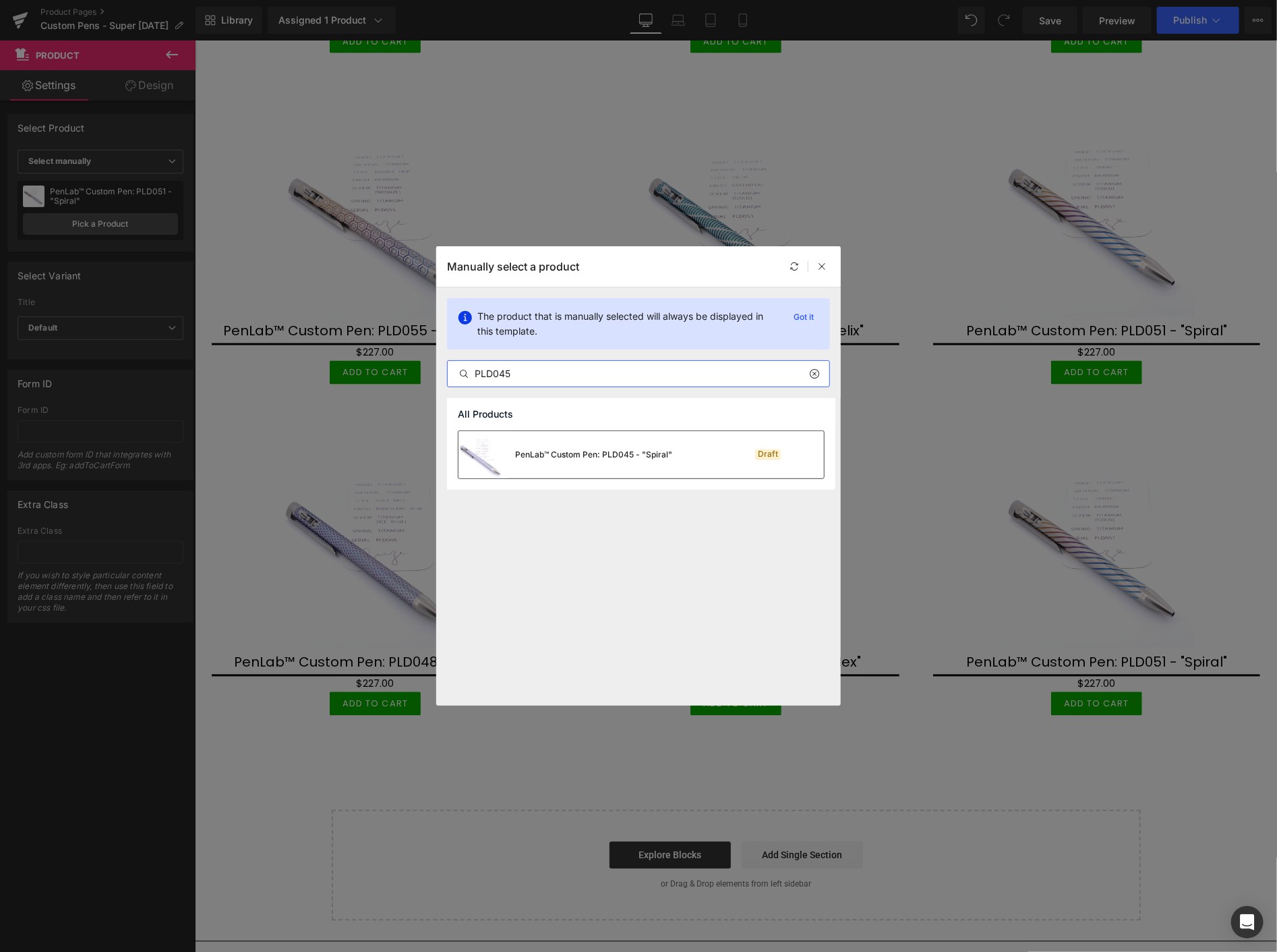
type input "PLD045"
click at [563, 457] on div "PenLab™ Custom Pen: PLD045 - "Spiral"" at bounding box center [593, 454] width 157 height 12
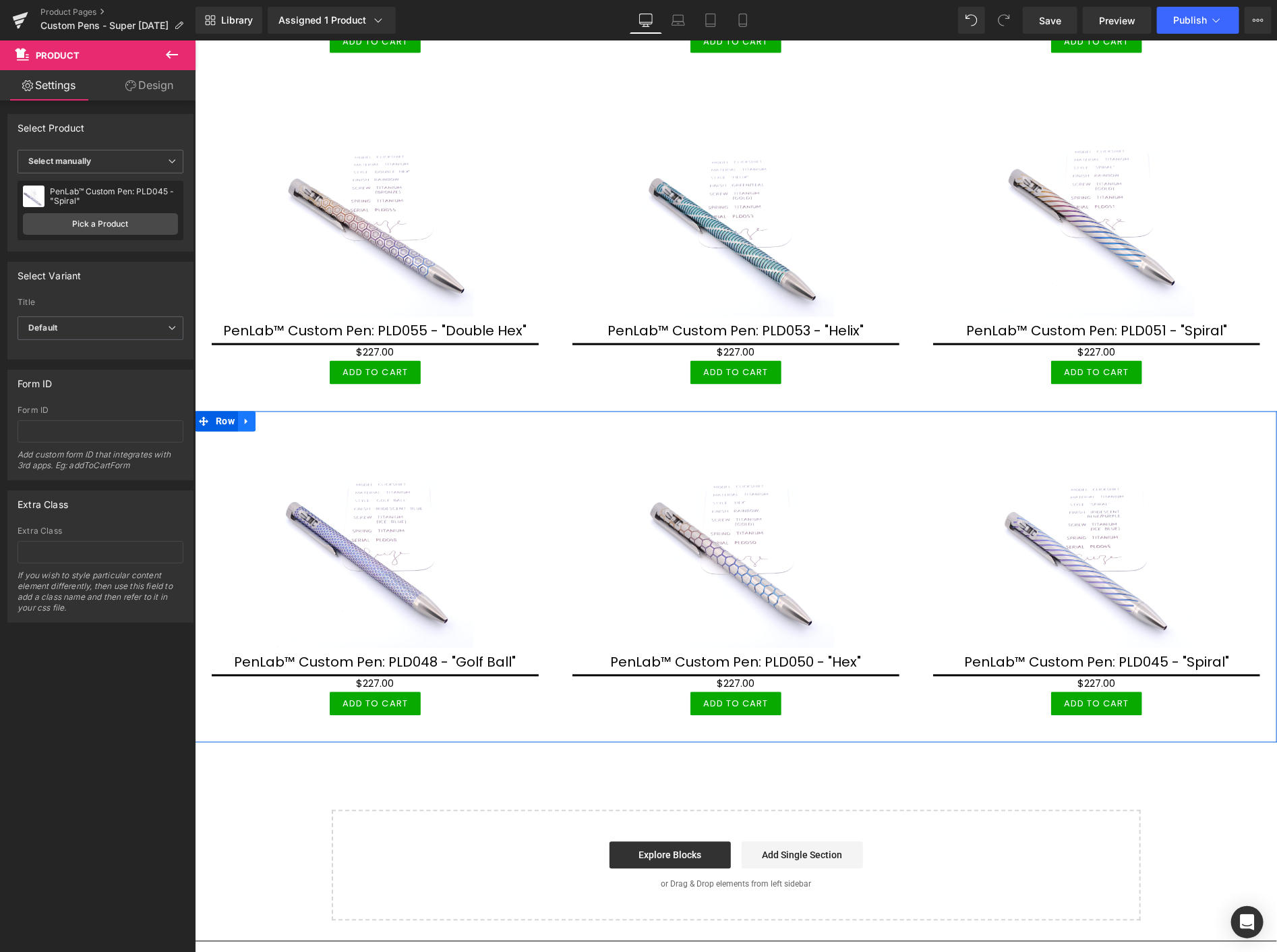
click at [246, 416] on icon at bounding box center [246, 421] width 9 height 10
click at [264, 416] on icon at bounding box center [264, 421] width 9 height 9
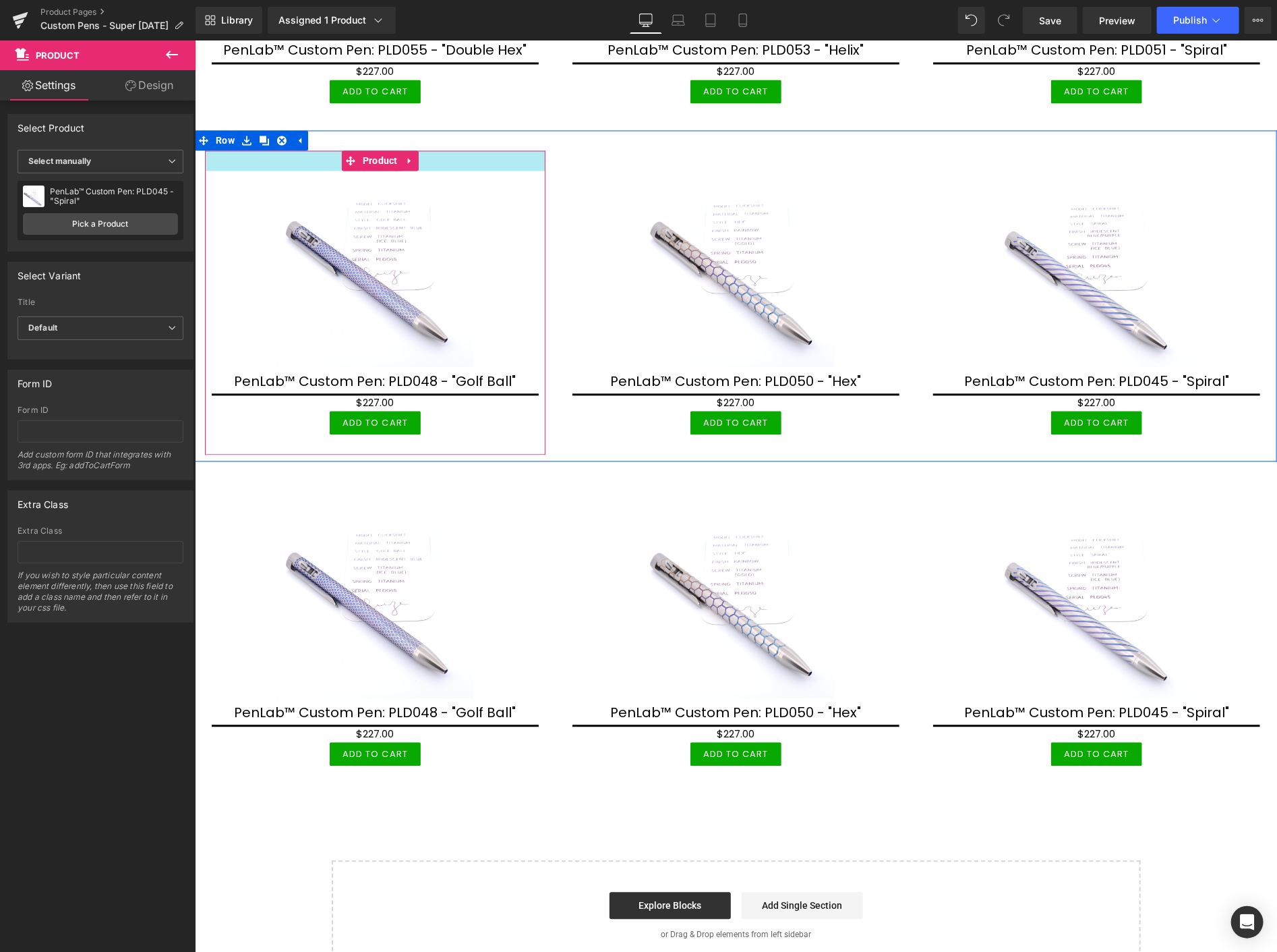
scroll to position [1473, 0]
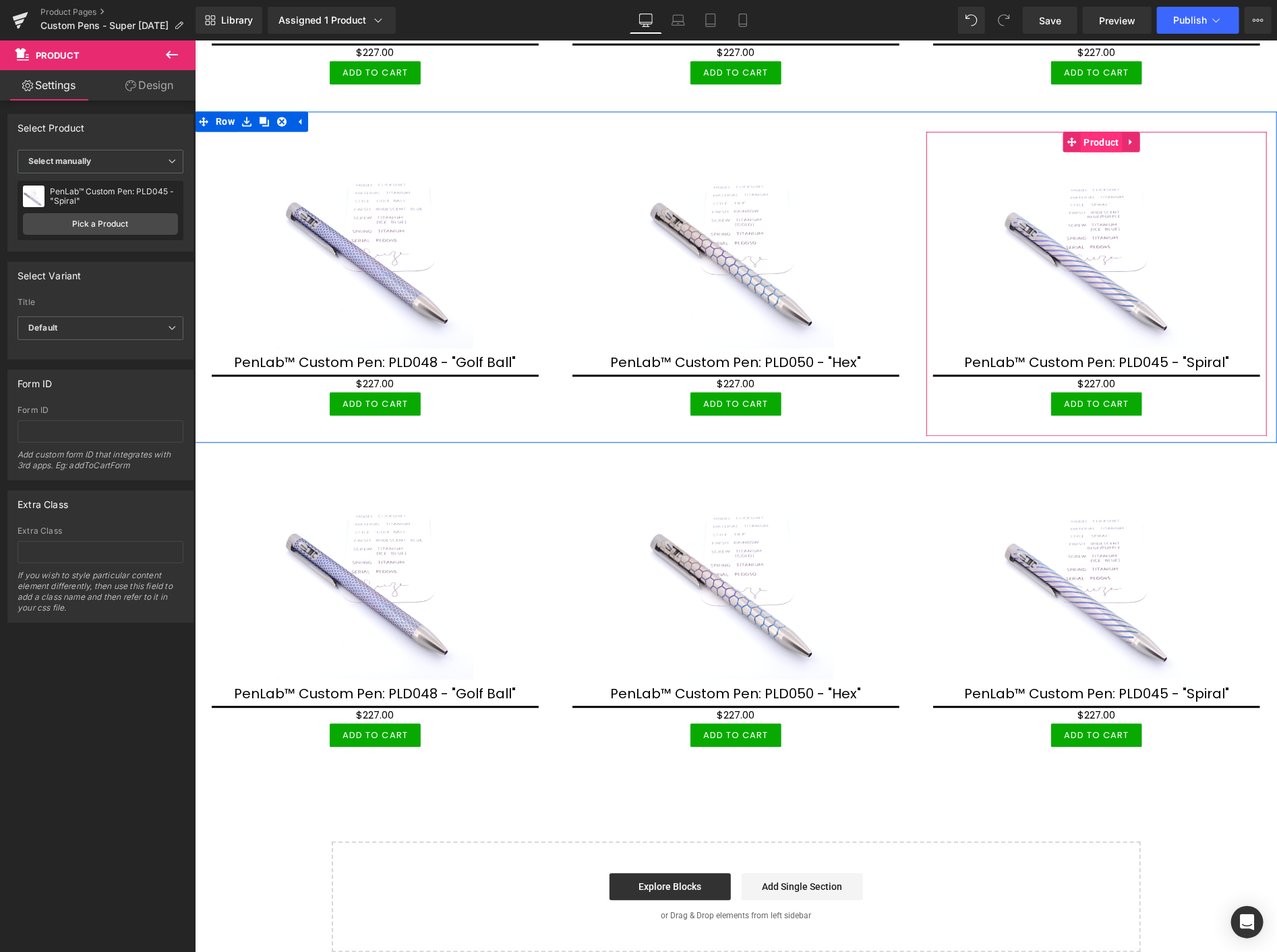
click at [1092, 137] on span "Product" at bounding box center [1101, 142] width 42 height 20
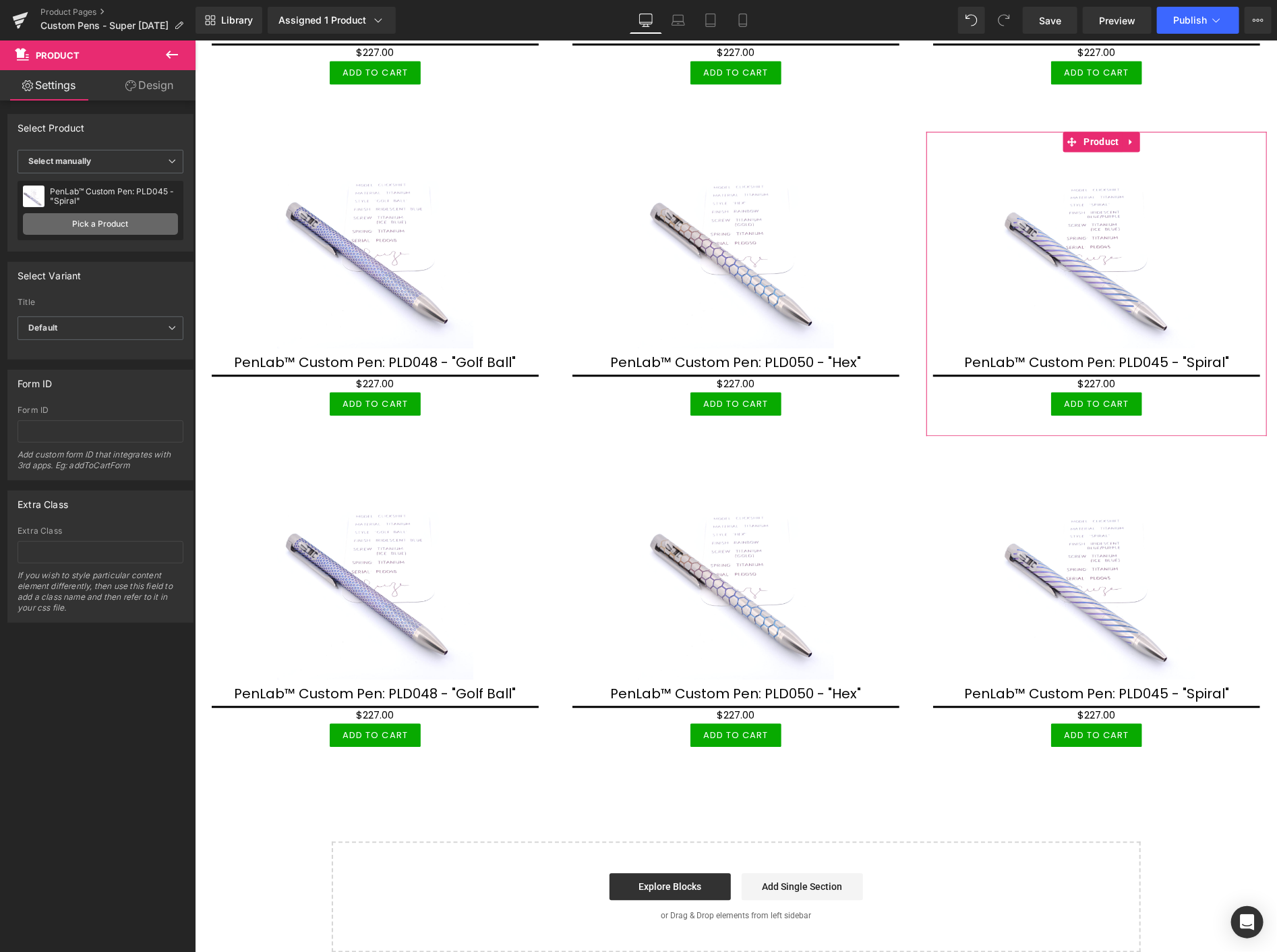
click at [106, 218] on link "Pick a Product" at bounding box center [100, 224] width 155 height 22
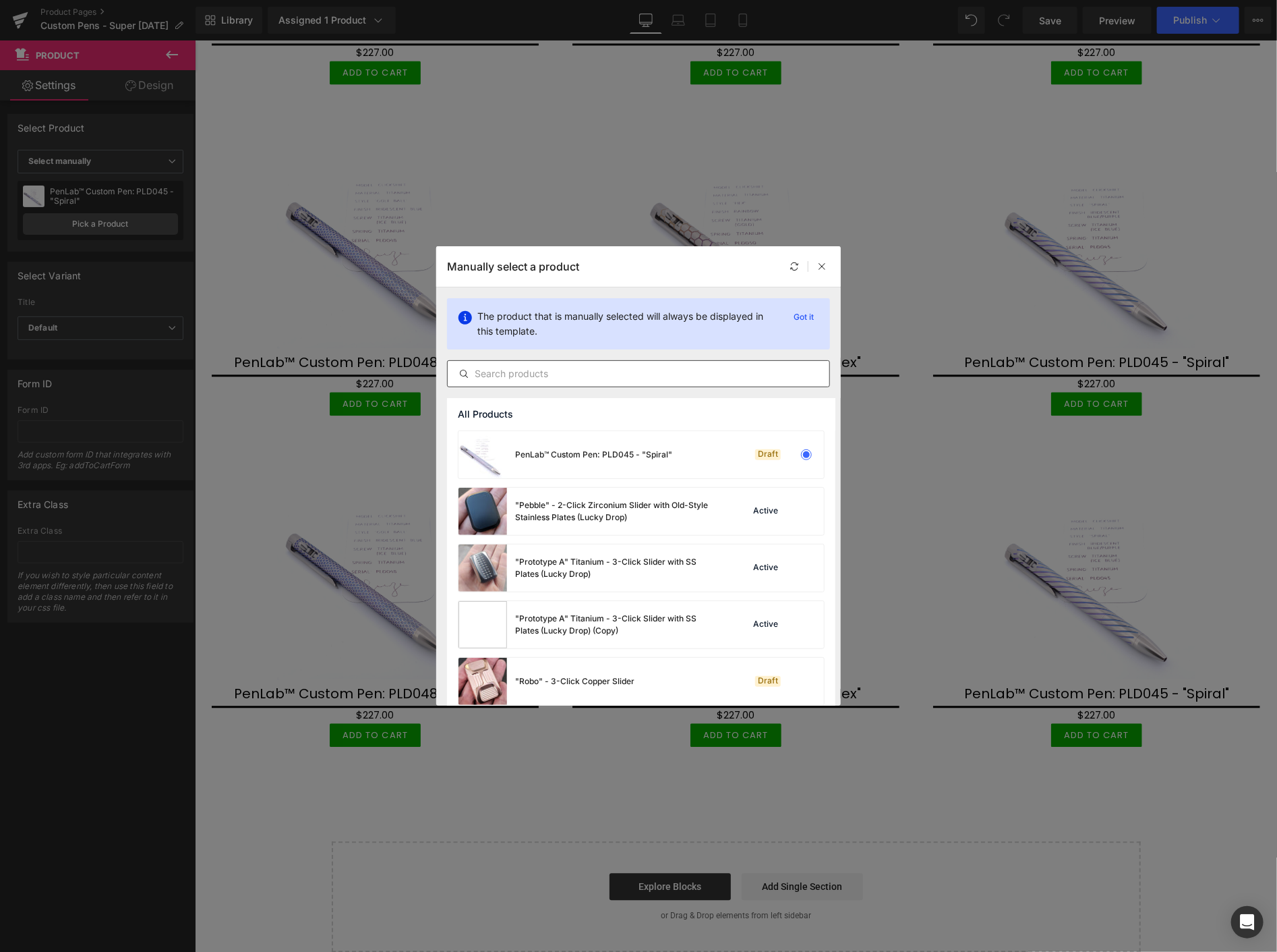
click at [629, 379] on input "text" at bounding box center [638, 374] width 382 height 16
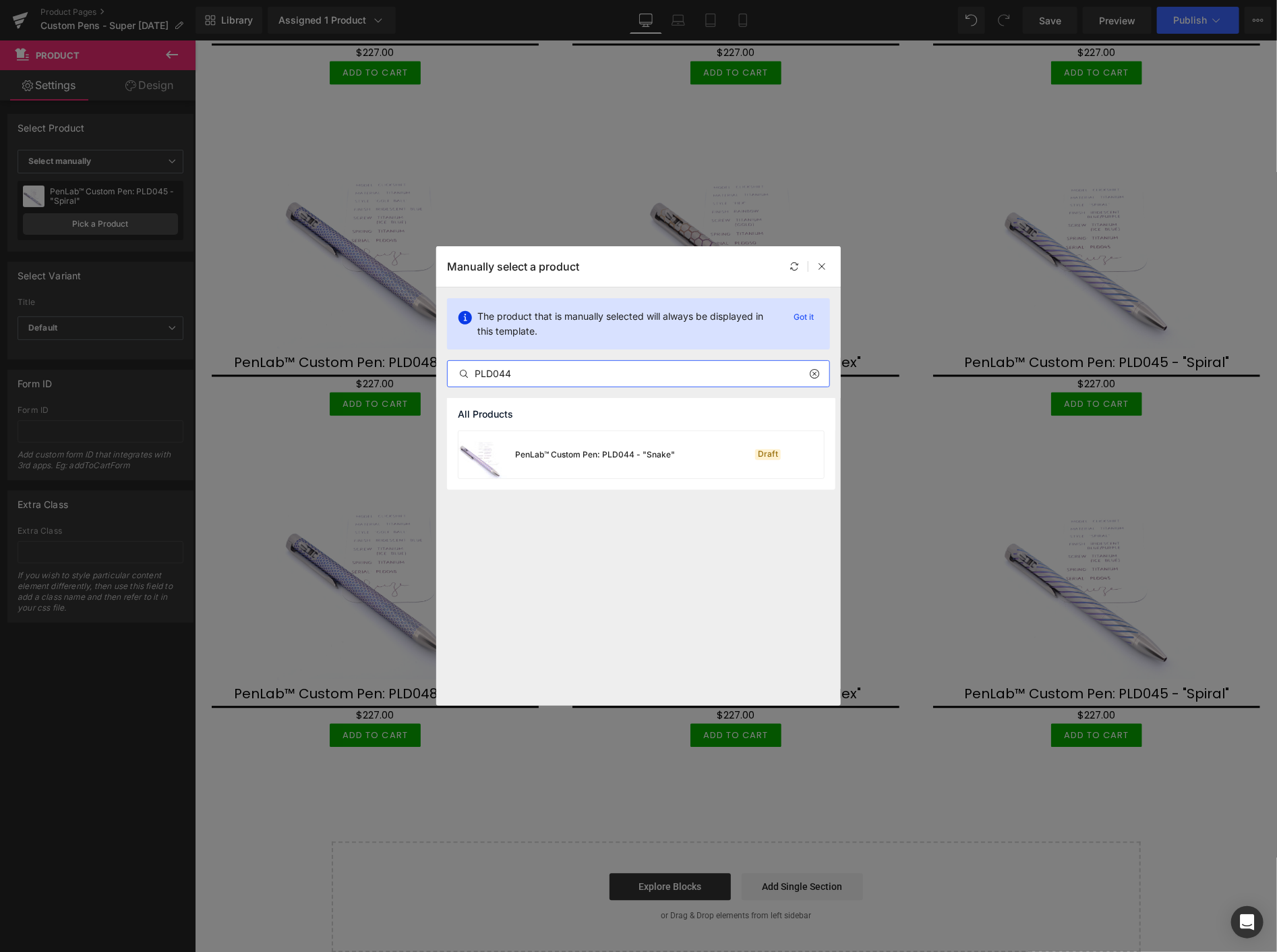
type input "PLD044"
click at [598, 459] on div "PenLab™ Custom Pen: PLD044 - "Snake"" at bounding box center [595, 454] width 159 height 12
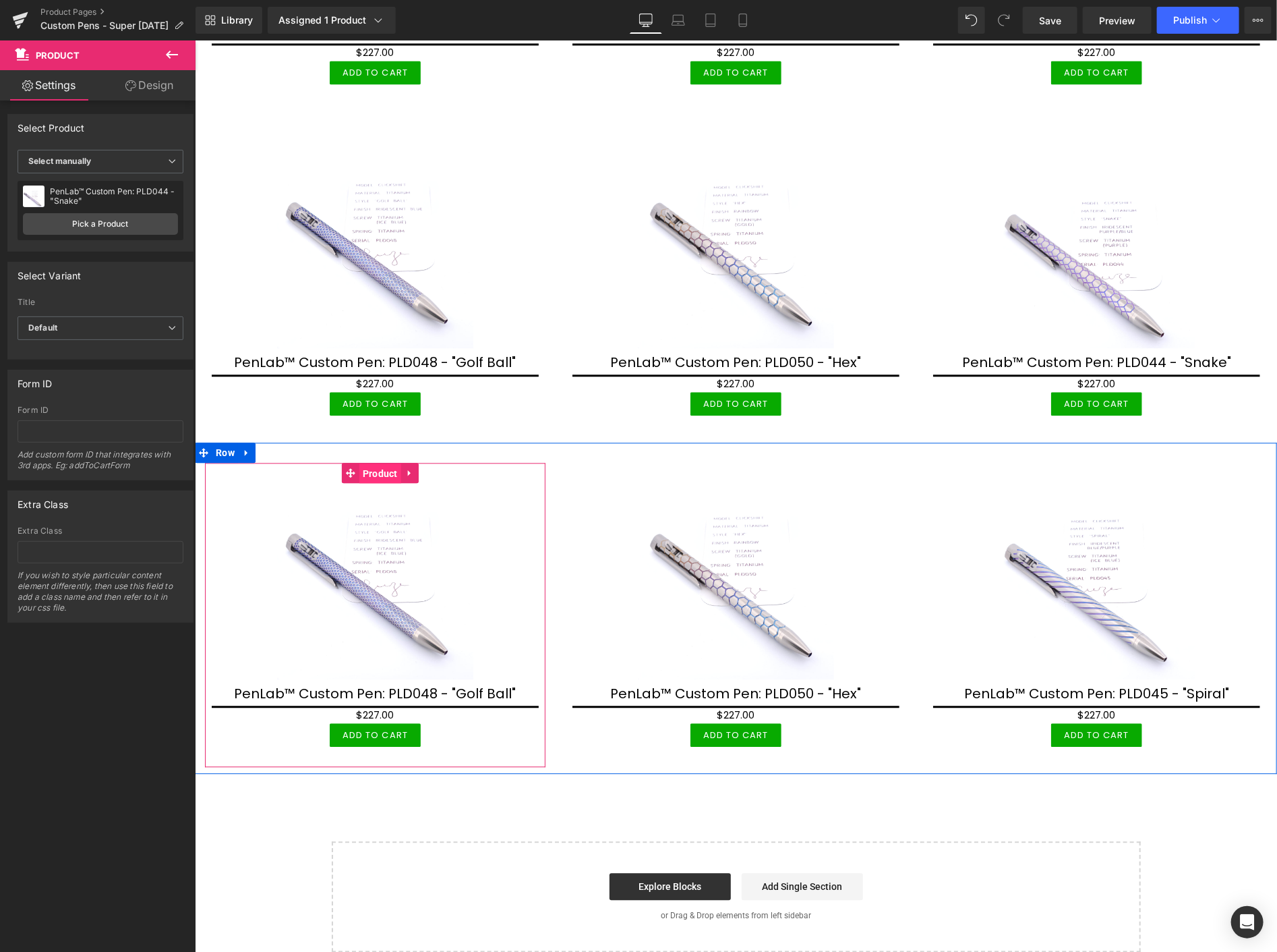
click at [377, 464] on span "Product" at bounding box center [380, 474] width 42 height 20
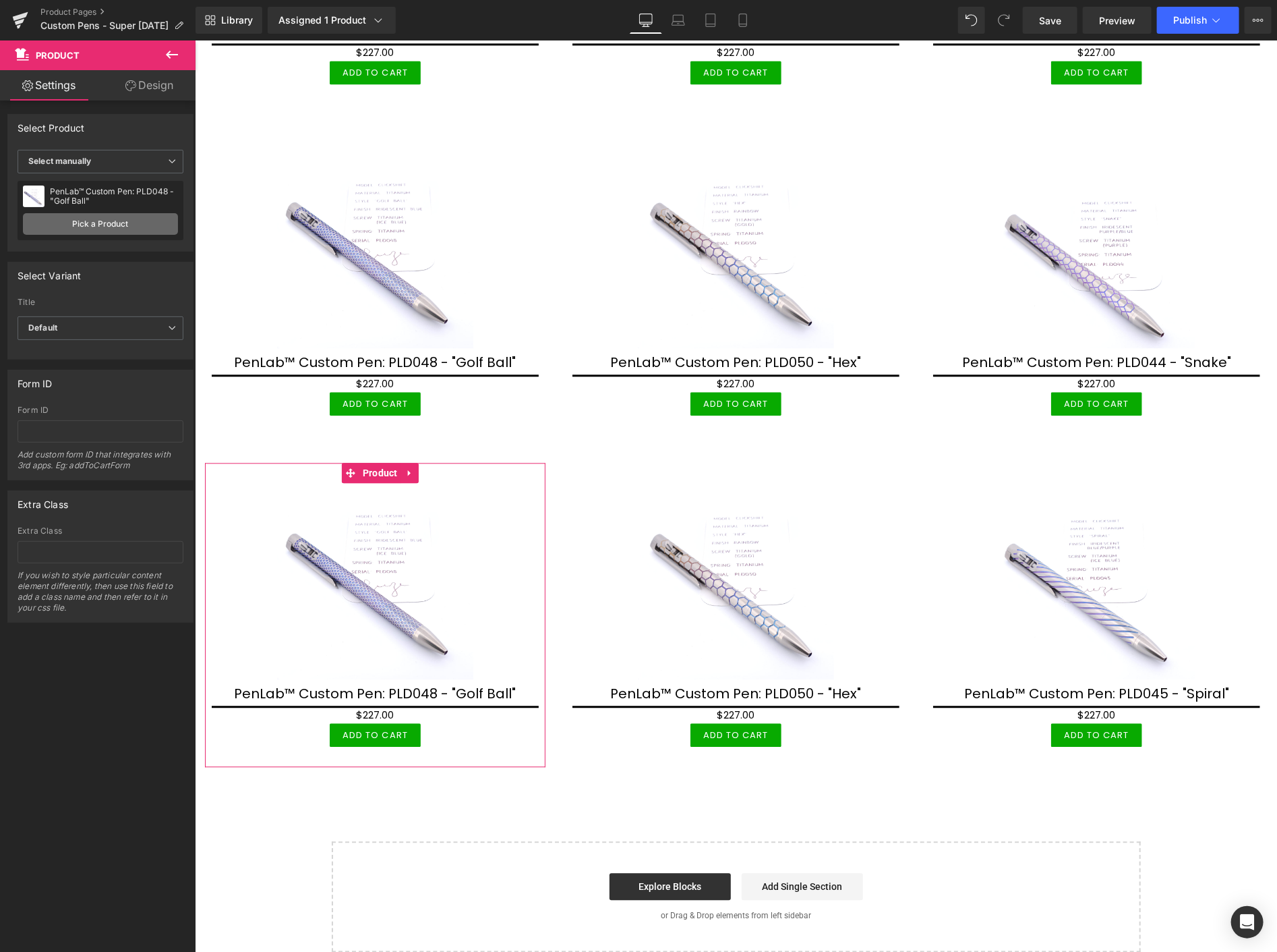
click at [134, 218] on link "Pick a Product" at bounding box center [100, 224] width 155 height 22
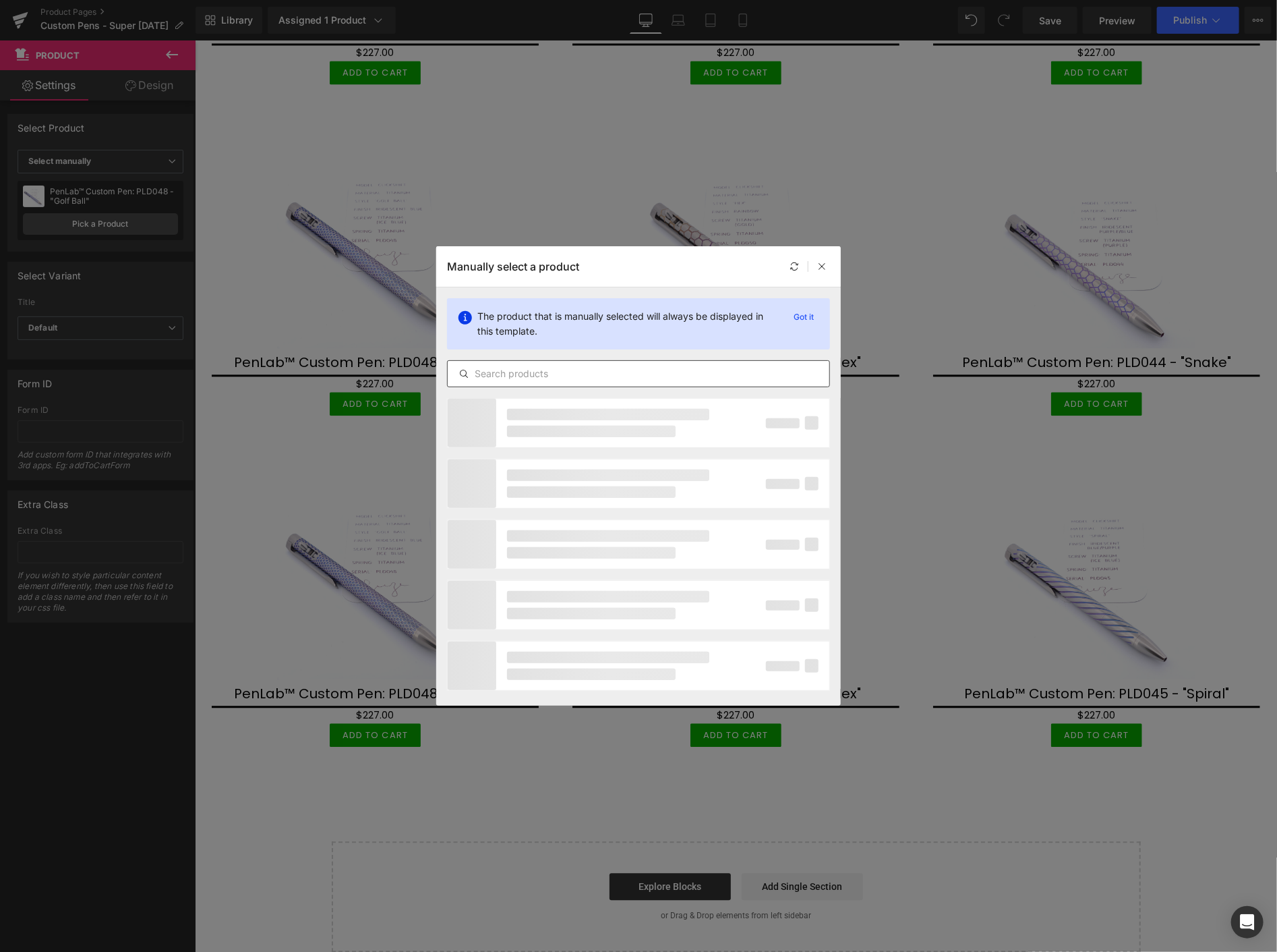
click at [565, 369] on input "text" at bounding box center [638, 374] width 382 height 16
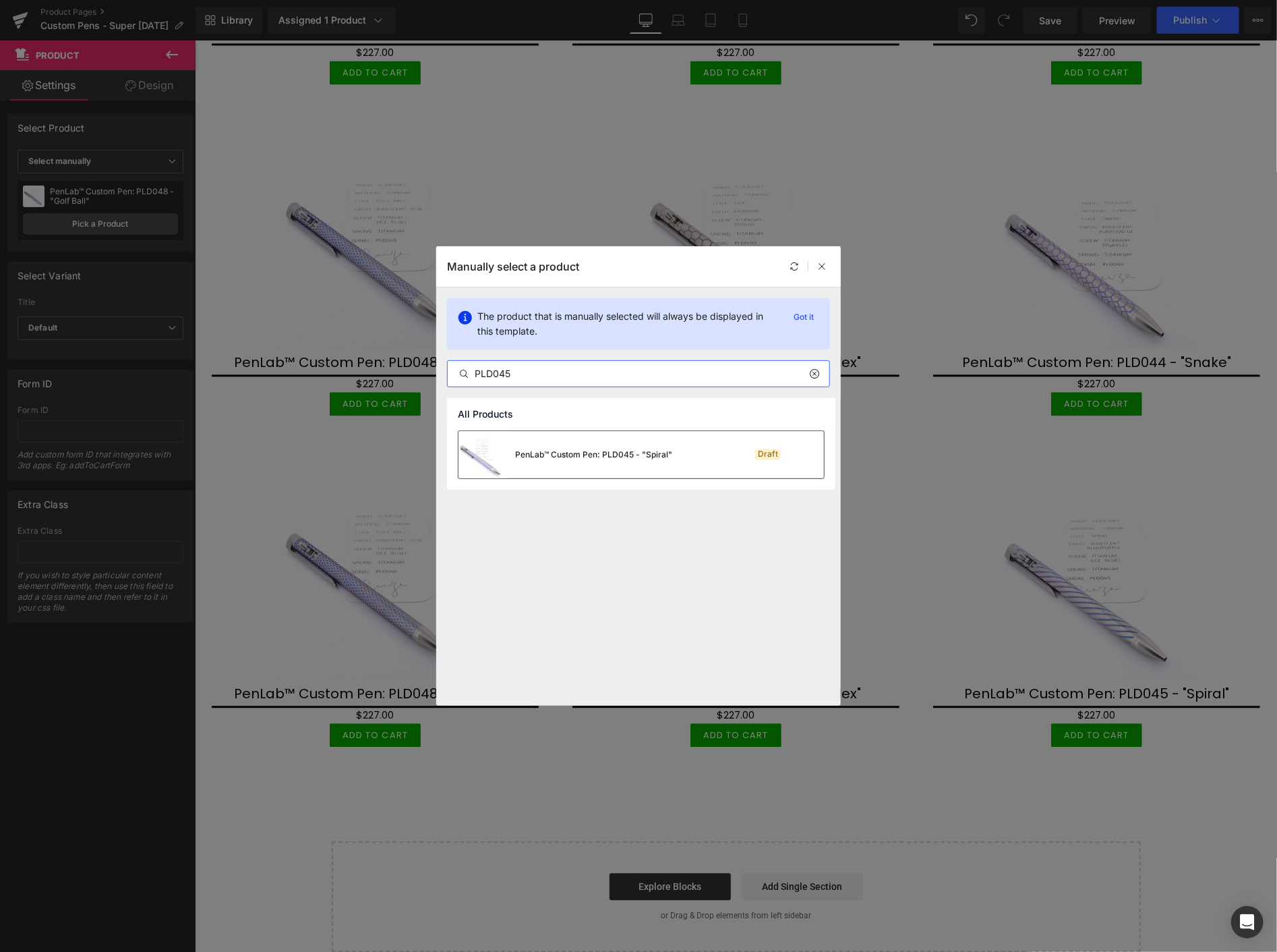
type input "PLD045"
click at [602, 449] on div "PenLab™ Custom Pen: PLD045 - "Spiral"" at bounding box center [593, 454] width 157 height 12
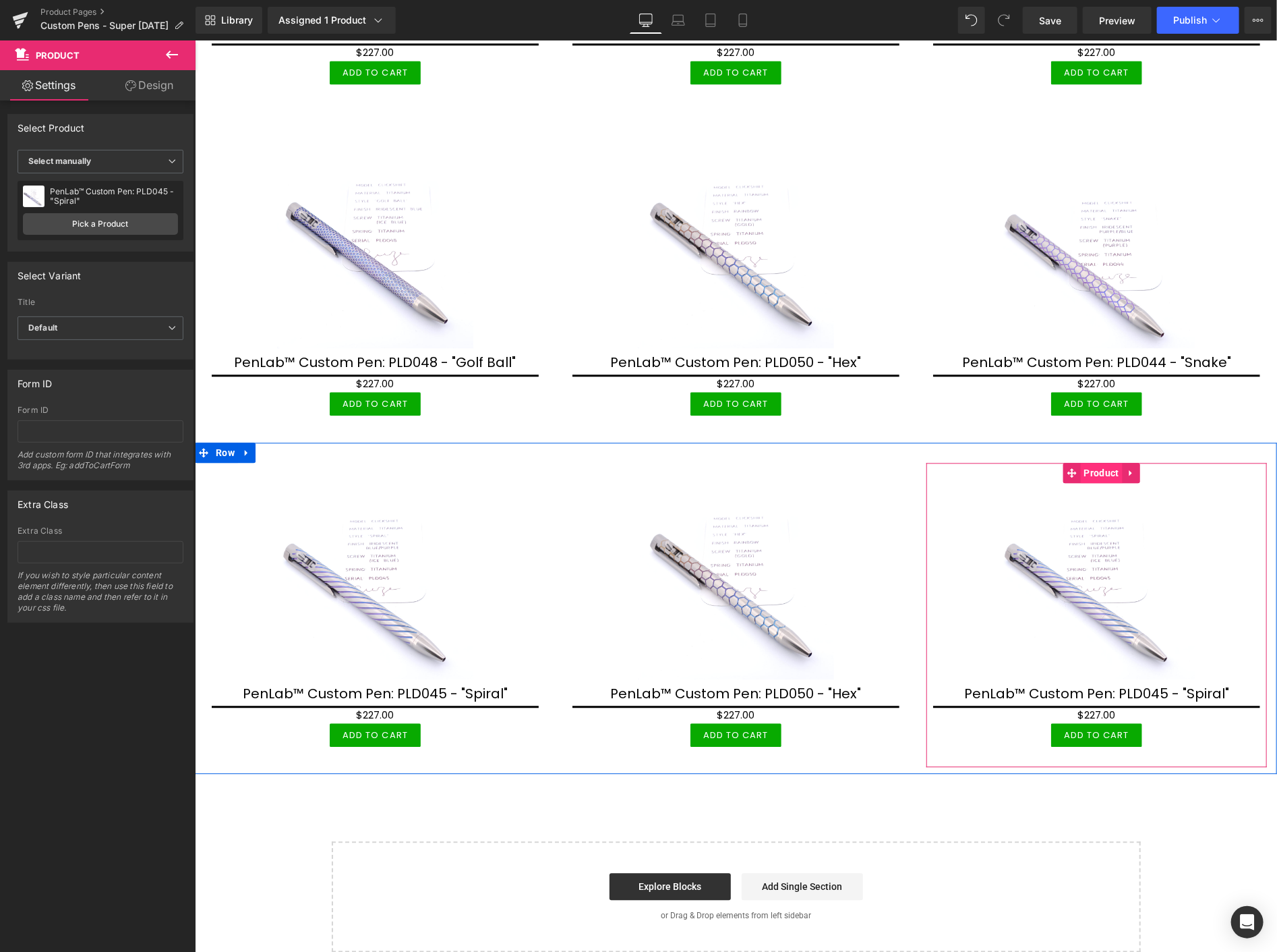
click at [1099, 463] on span "Product" at bounding box center [1101, 473] width 42 height 20
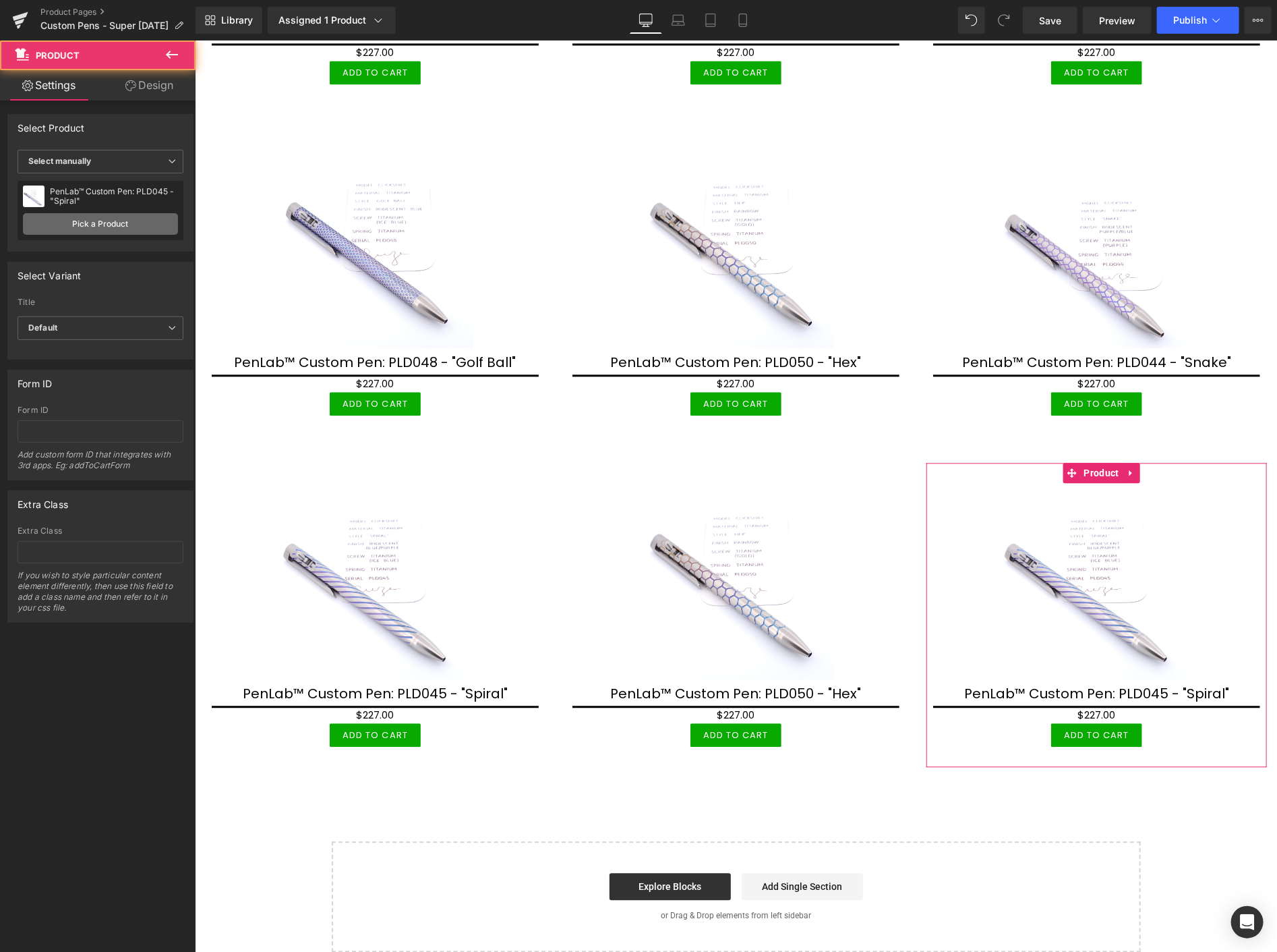
click at [110, 223] on link "Pick a Product" at bounding box center [100, 224] width 155 height 22
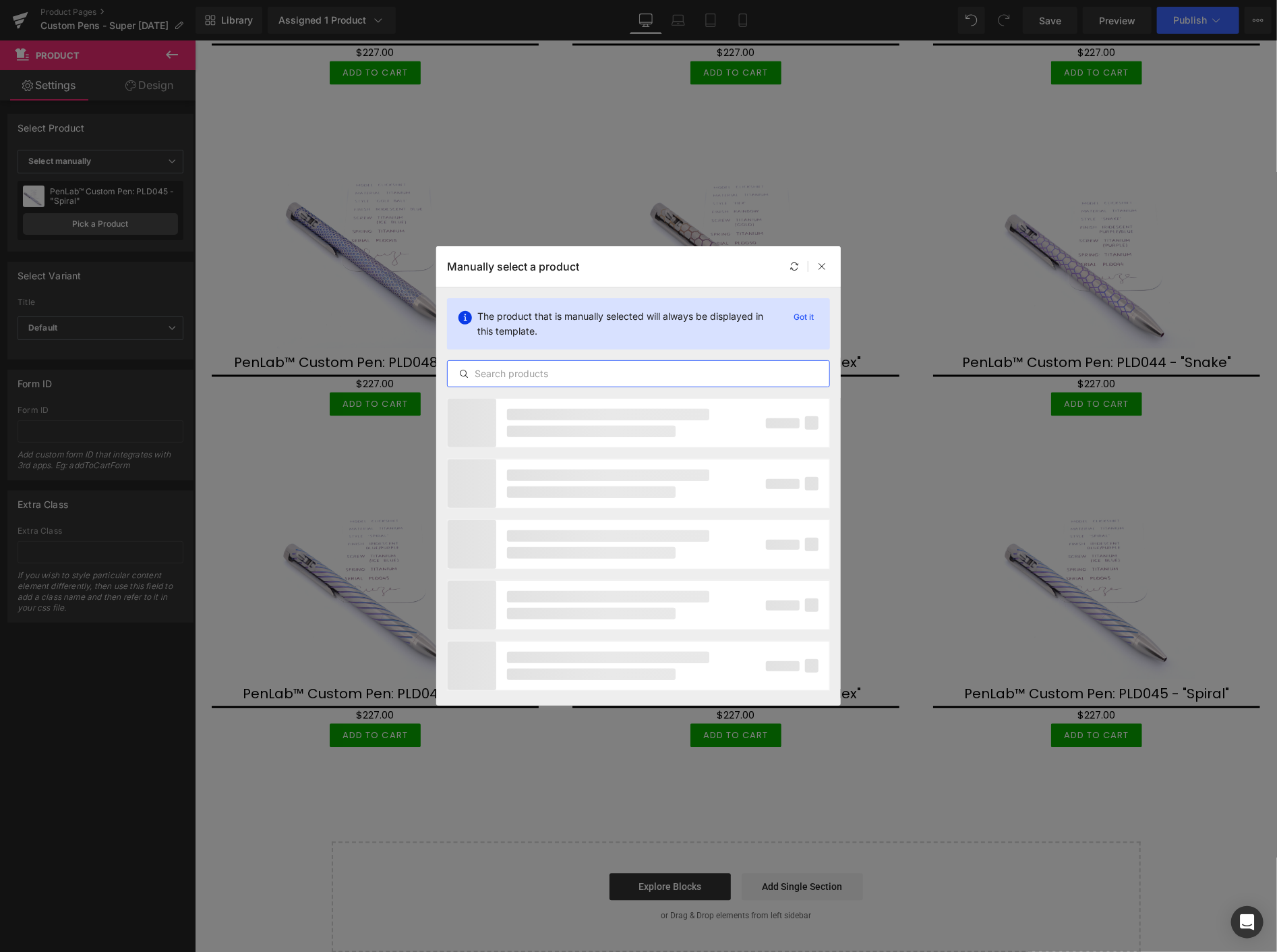
click at [562, 378] on input "text" at bounding box center [638, 374] width 382 height 16
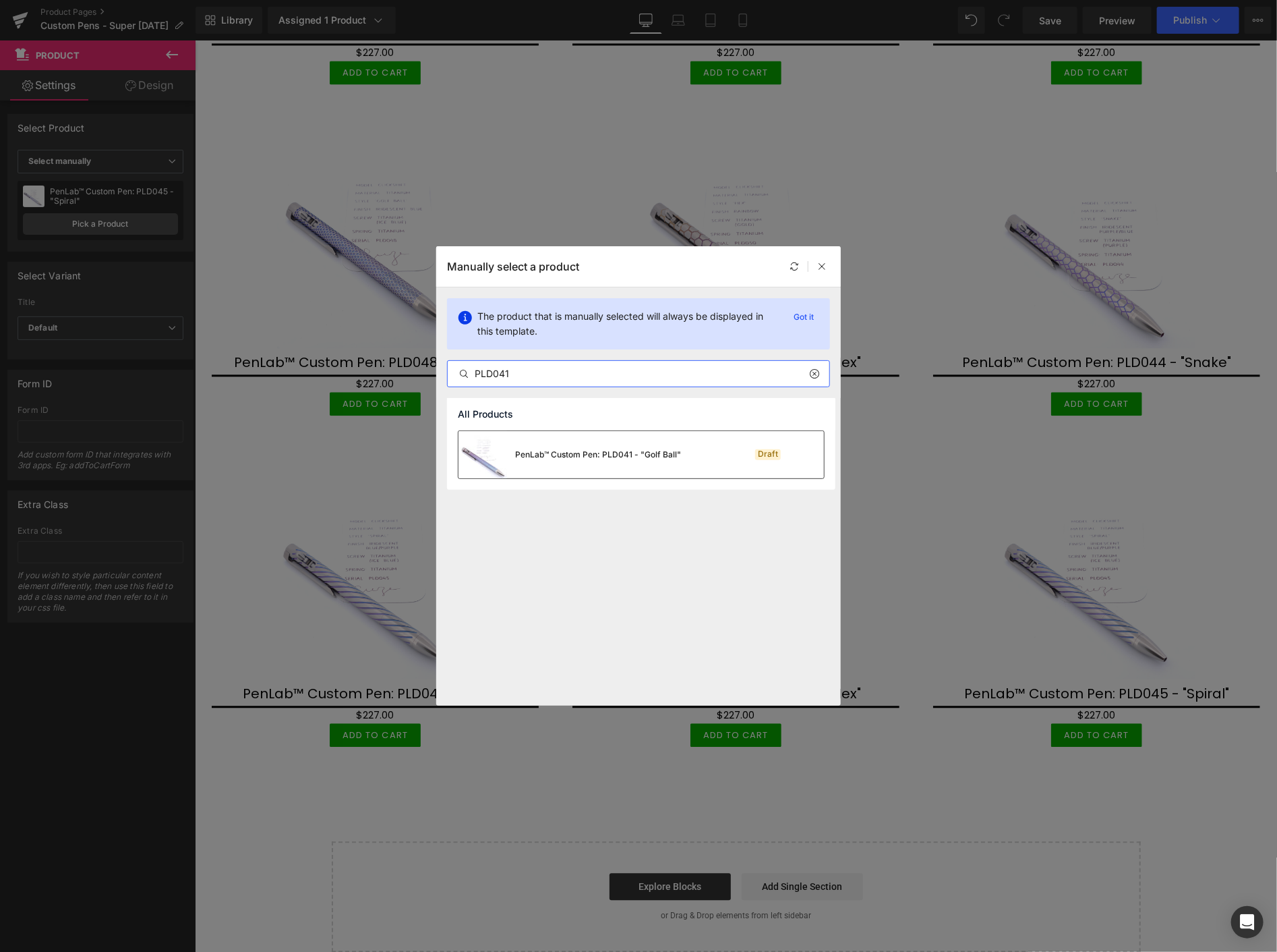
type input "PLD041"
click at [592, 463] on div "PenLab™ Custom Pen: PLD041 - "Golf Ball"" at bounding box center [570, 454] width 223 height 48
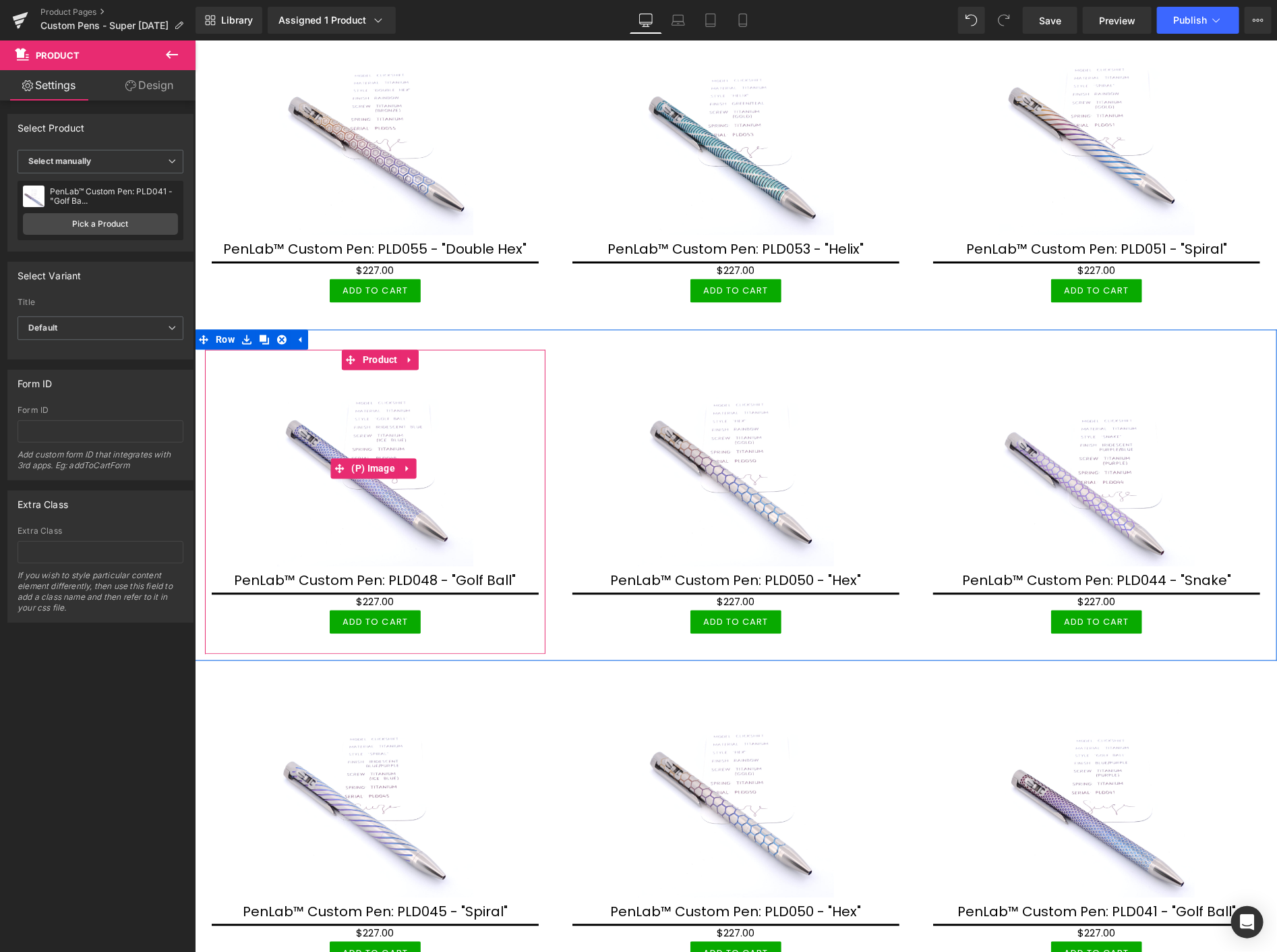
scroll to position [1323, 0]
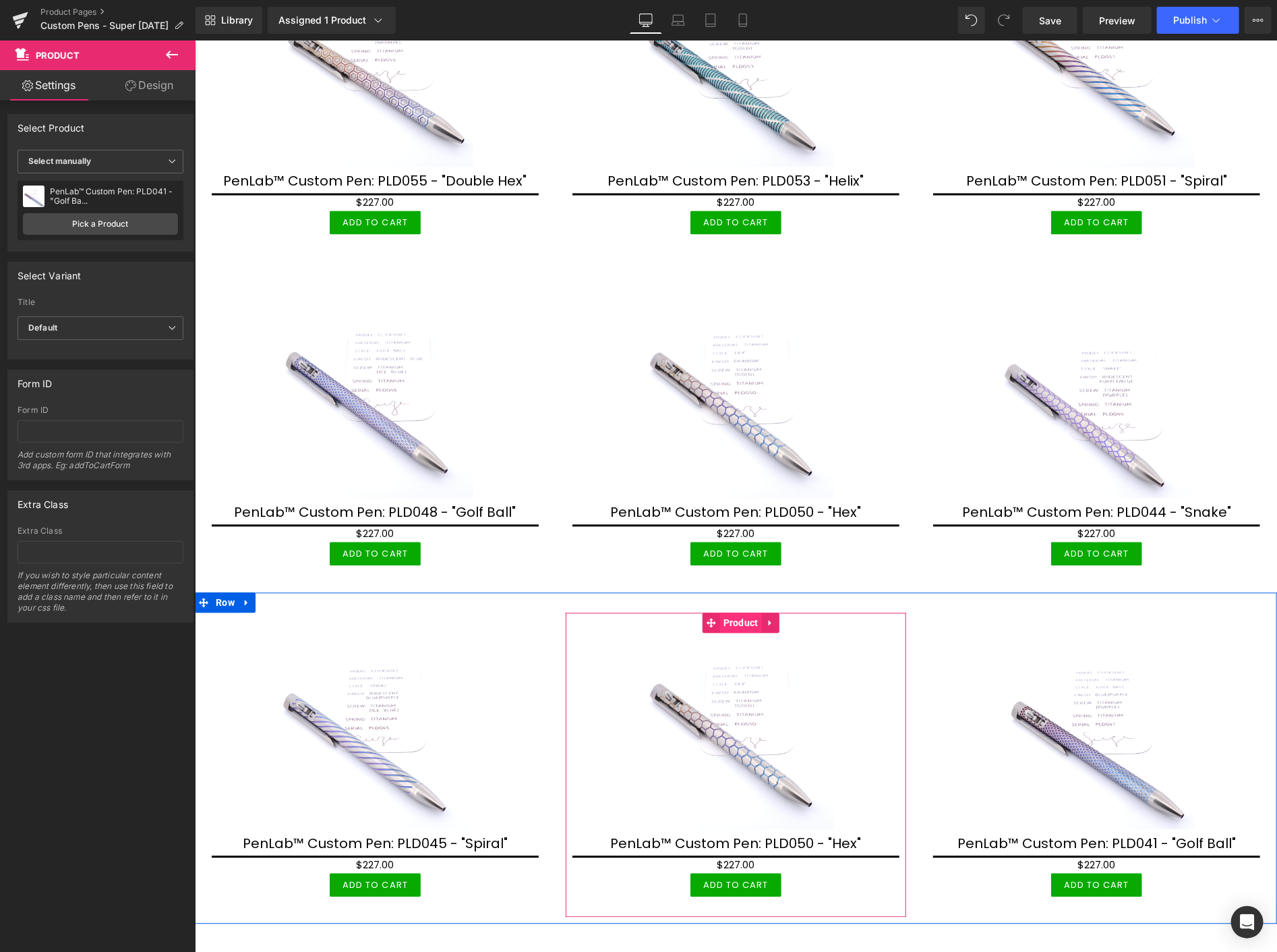
click at [736, 612] on span "Product" at bounding box center [740, 622] width 42 height 20
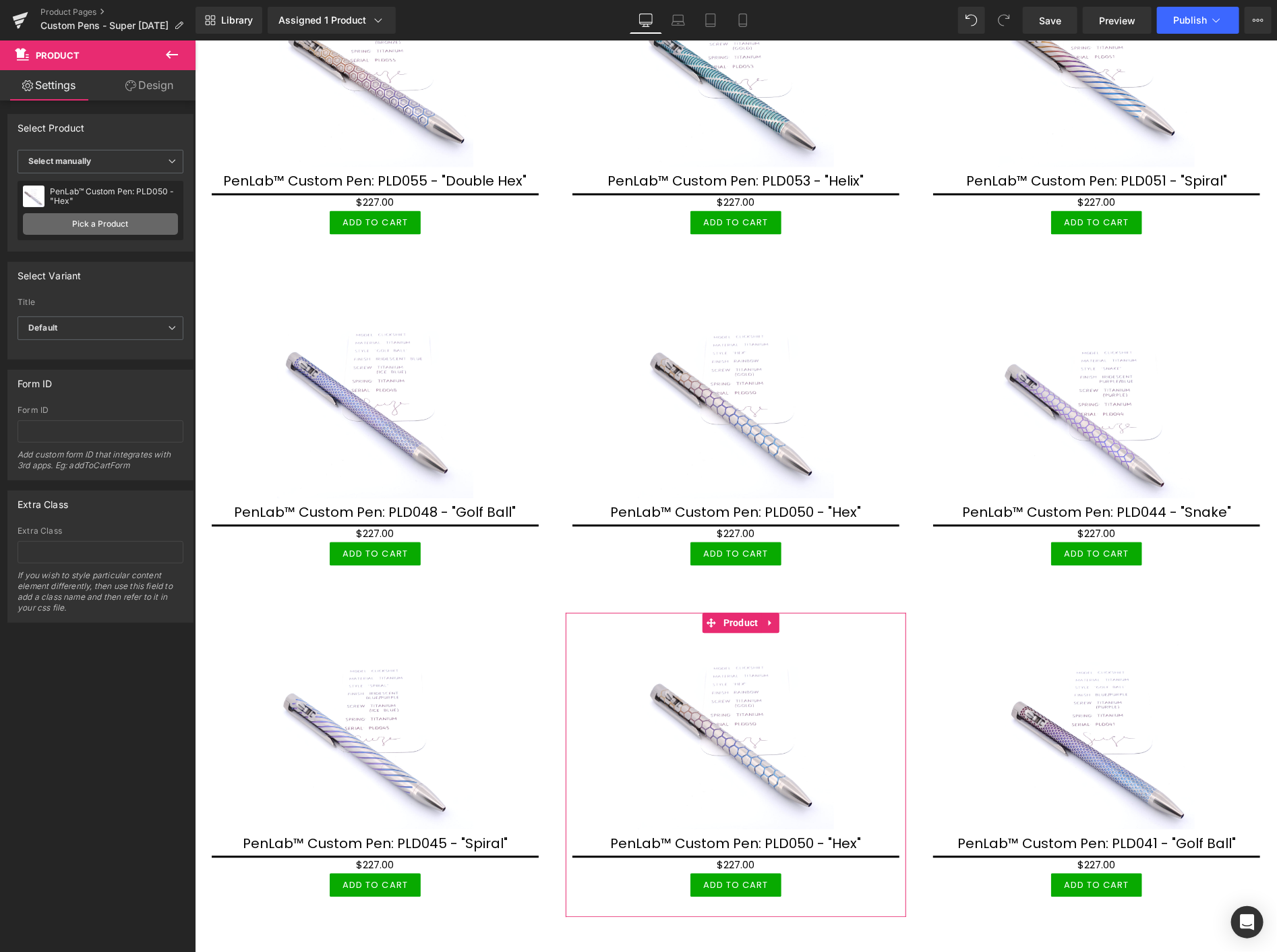
click at [72, 230] on link "Pick a Product" at bounding box center [100, 224] width 155 height 22
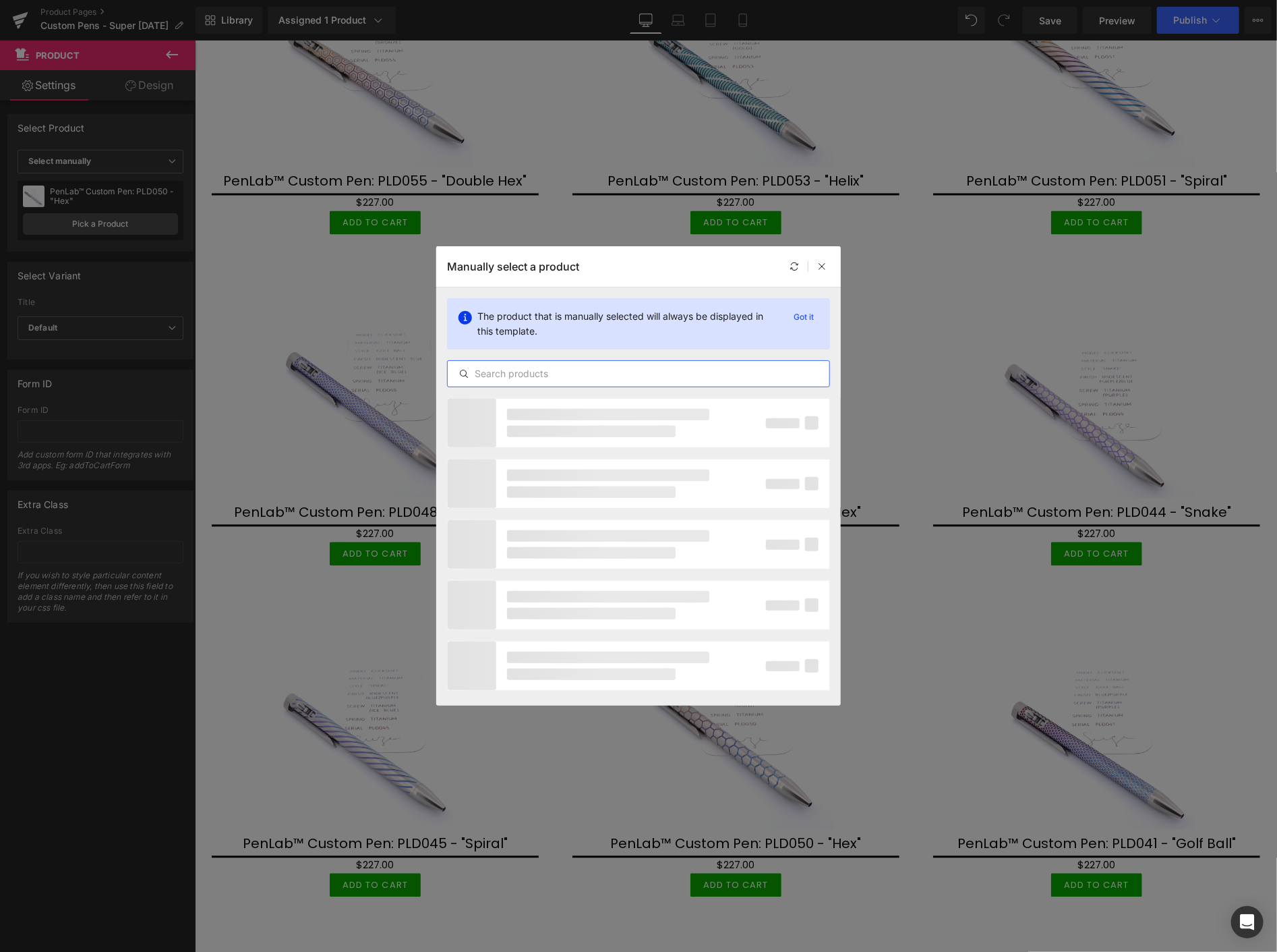
click at [532, 375] on input "text" at bounding box center [638, 374] width 382 height 16
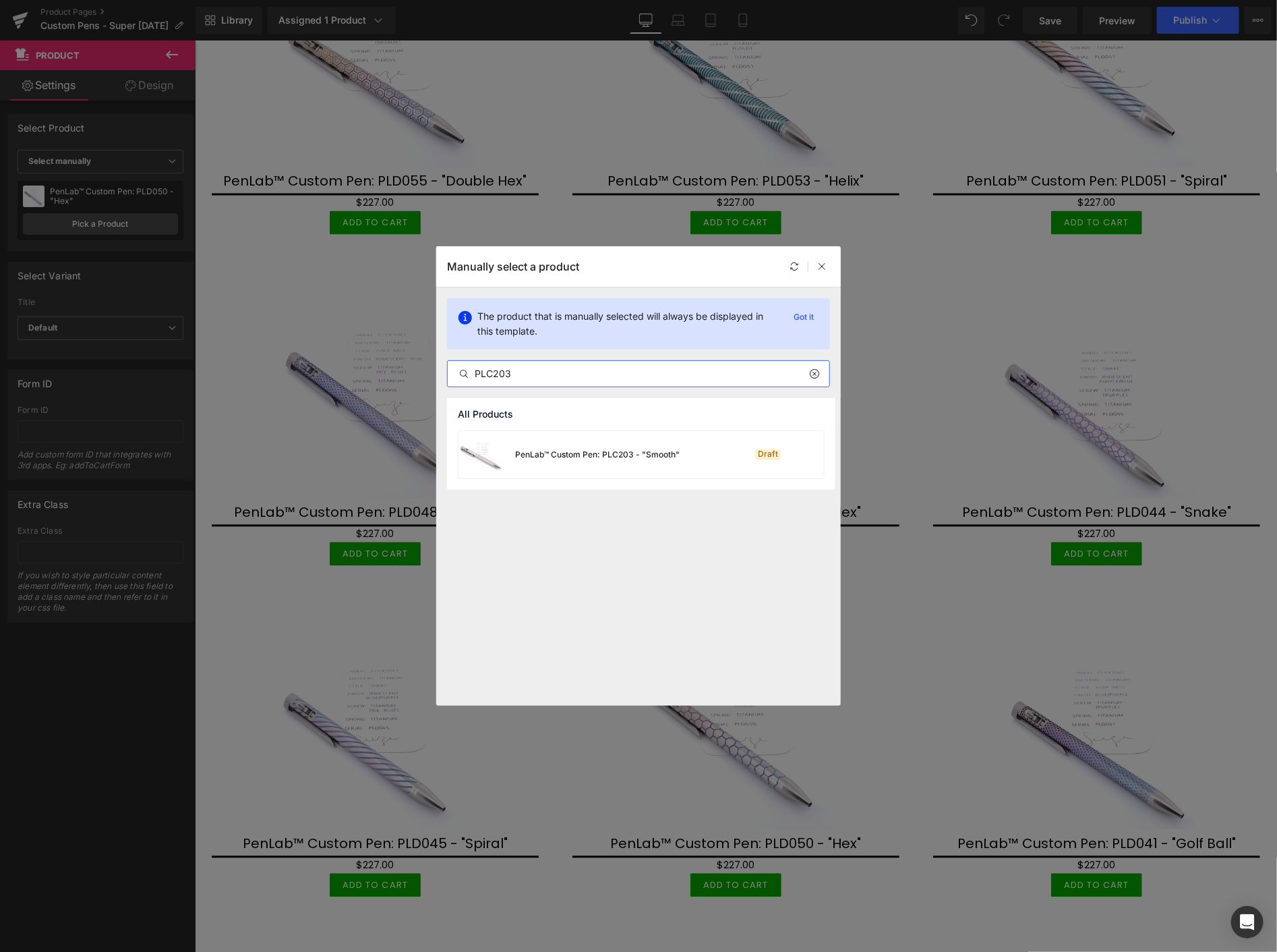
type input "PLC203"
click at [584, 453] on div "PenLab™ Custom Pen: PLC203 - "Smooth"" at bounding box center [597, 454] width 165 height 12
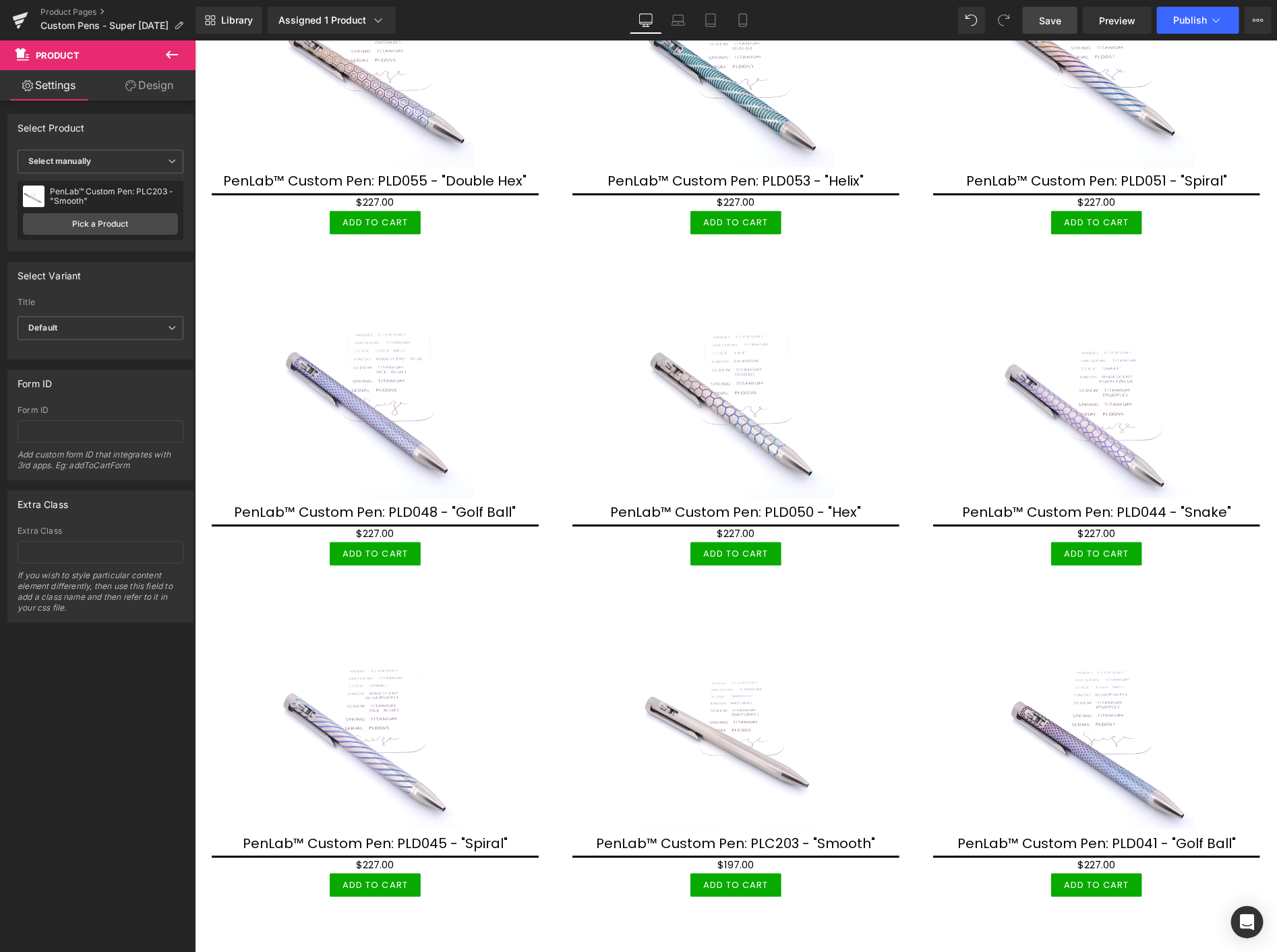
click at [1053, 21] on span "Save" at bounding box center [1050, 20] width 22 height 14
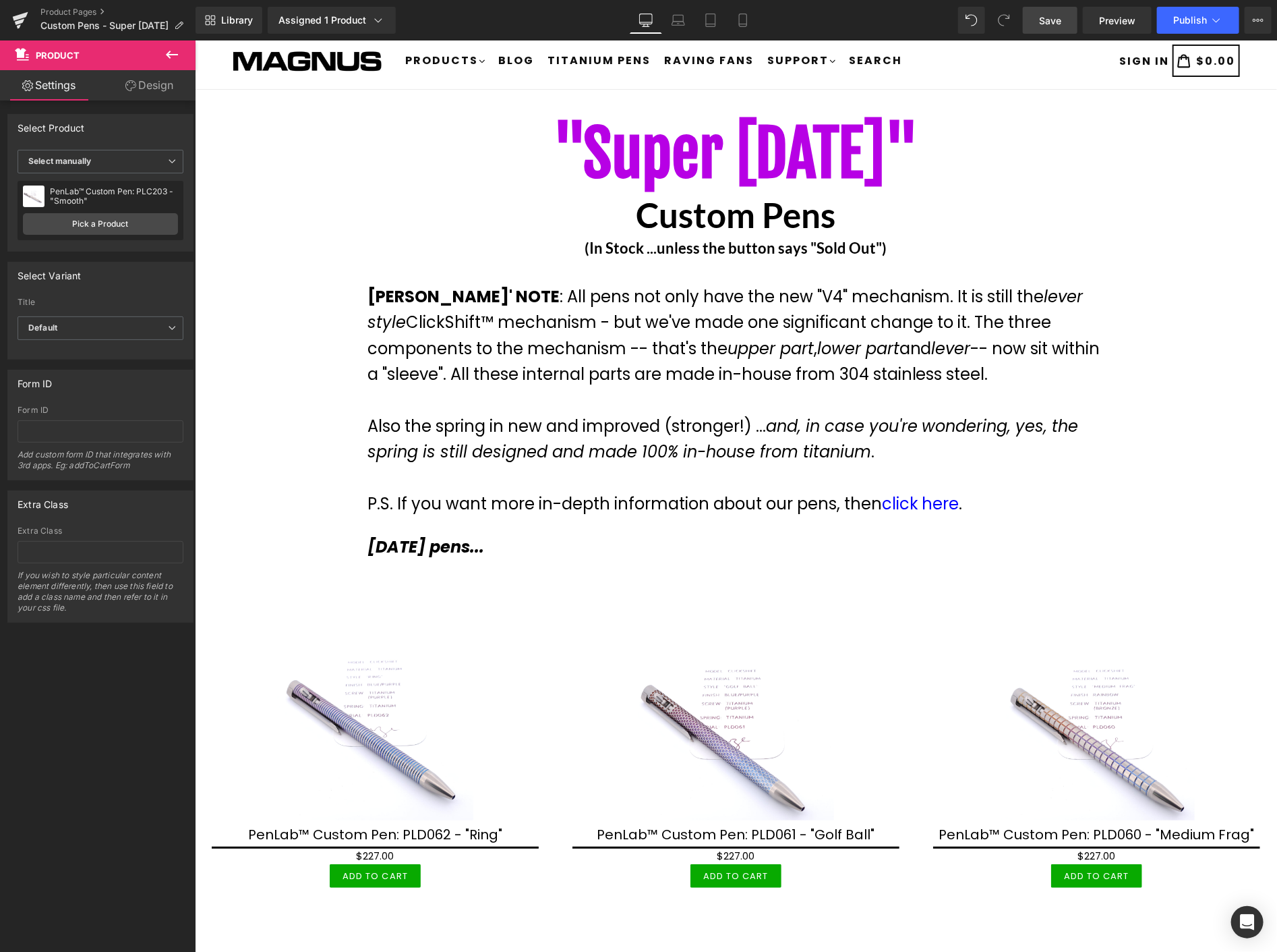
scroll to position [0, 0]
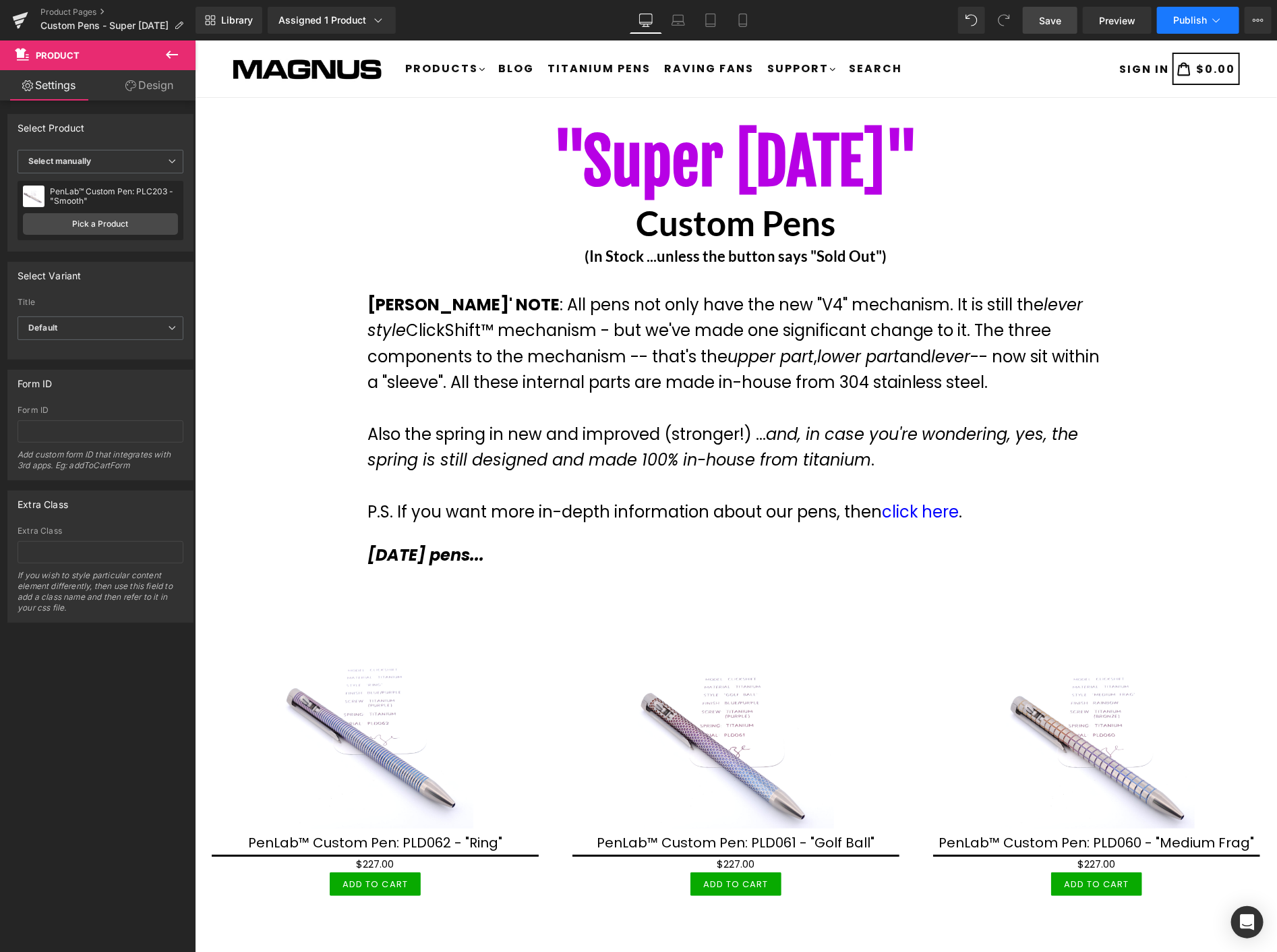
click at [1194, 19] on span "Publish" at bounding box center [1190, 20] width 34 height 11
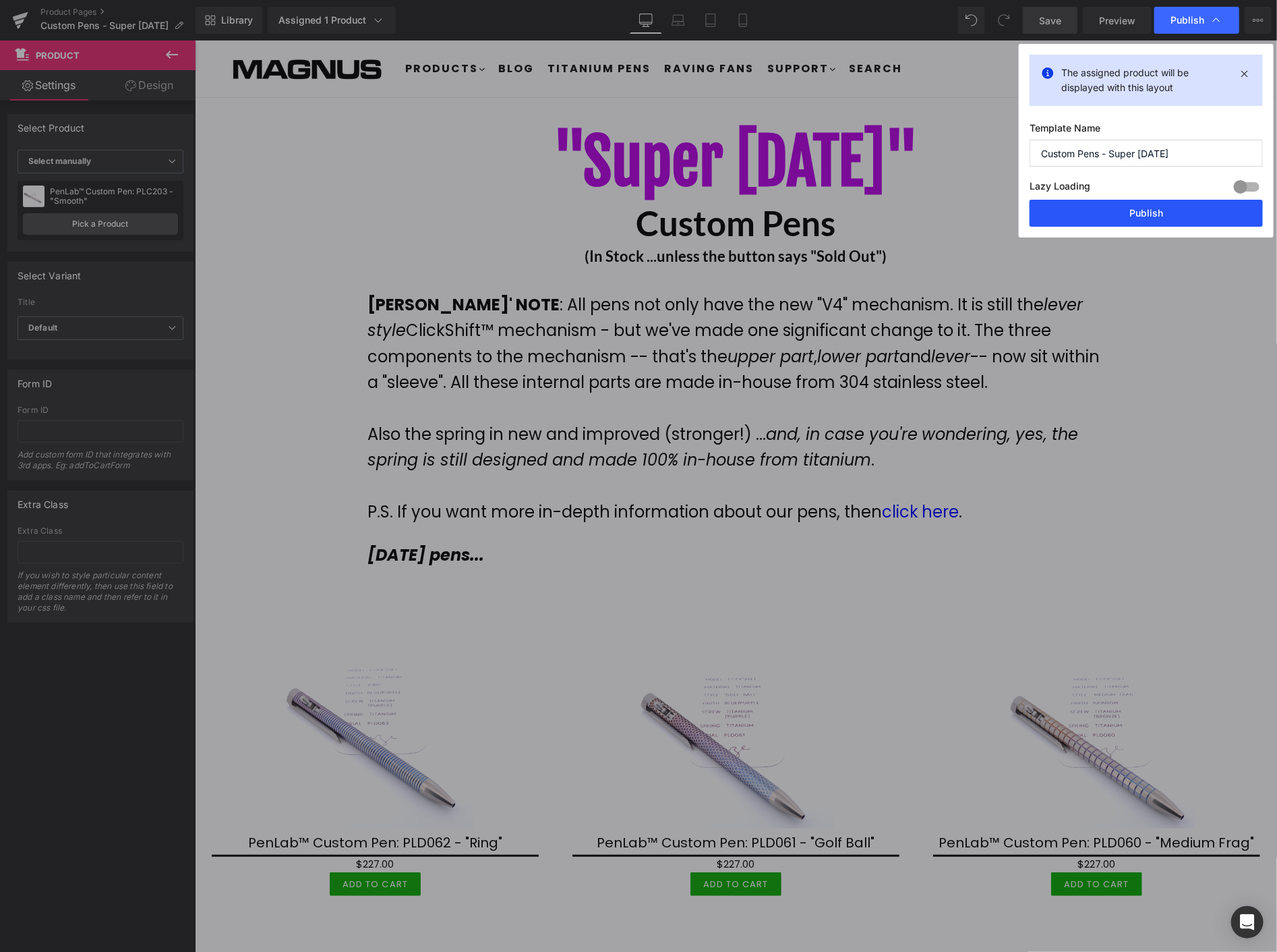
drag, startPoint x: 1182, startPoint y: 213, endPoint x: 982, endPoint y: 195, distance: 200.8
click at [1182, 213] on button "Publish" at bounding box center [1146, 213] width 234 height 27
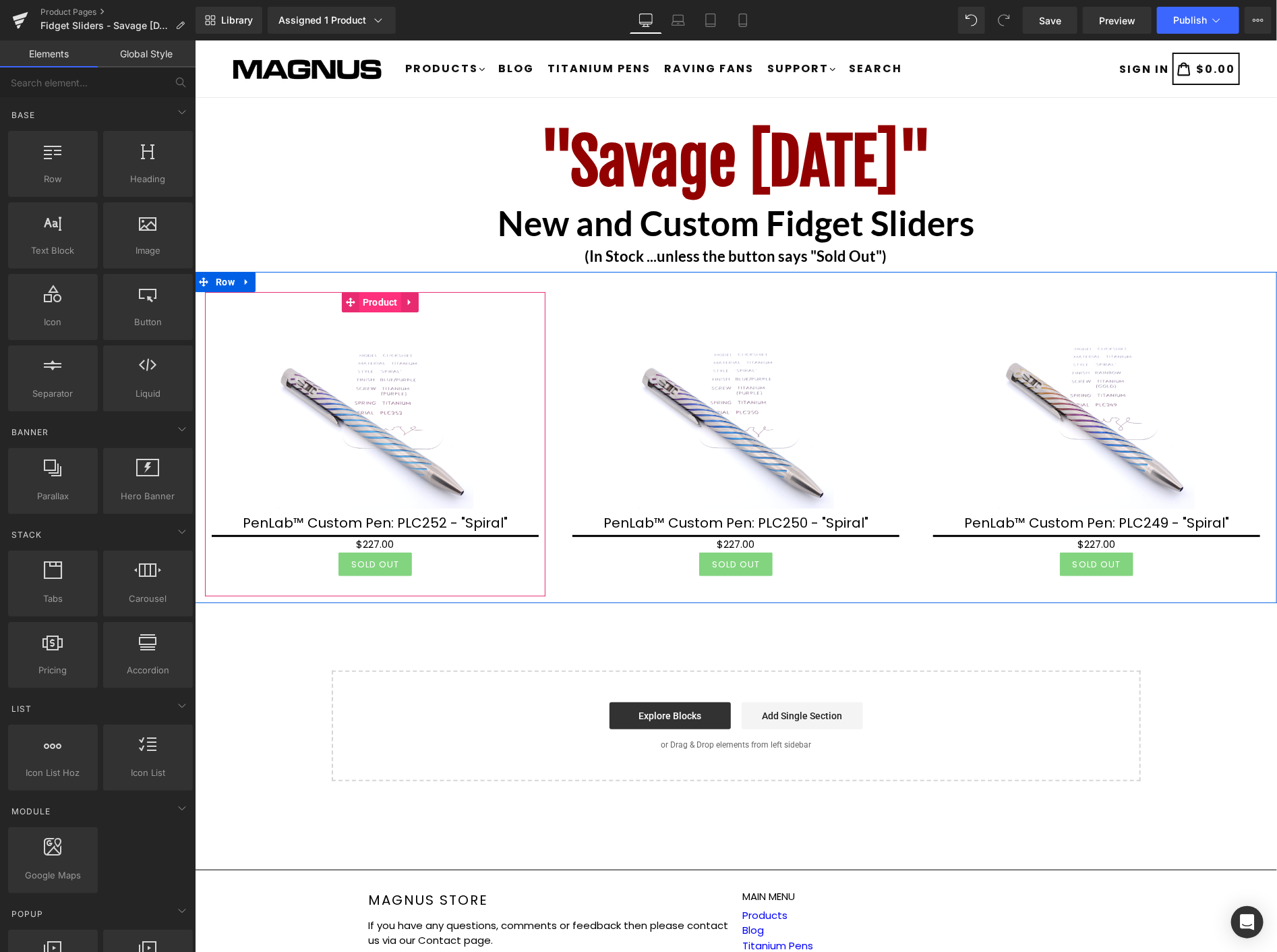
click at [368, 301] on span "Product" at bounding box center [380, 301] width 42 height 20
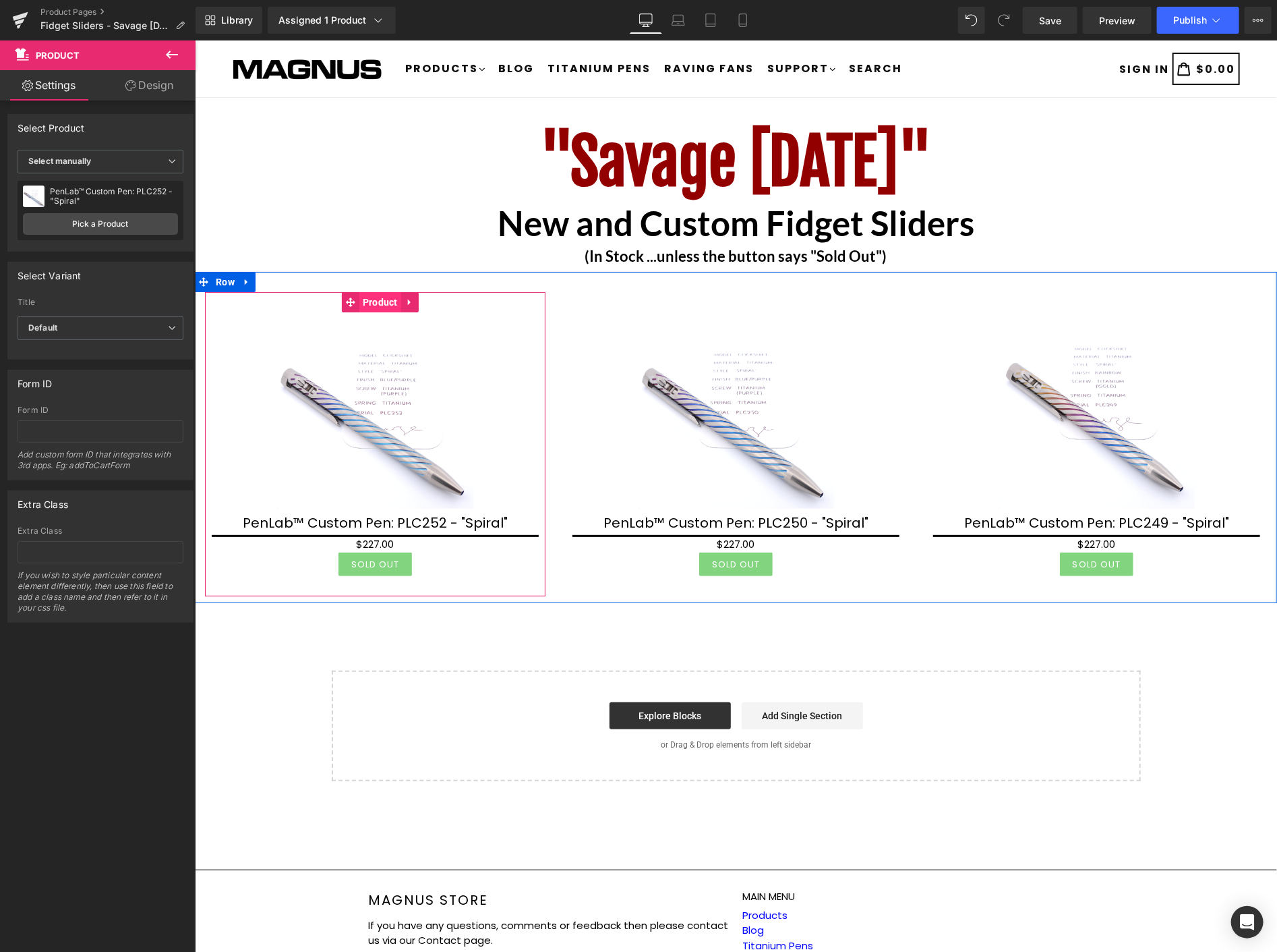
click at [376, 301] on span "Product" at bounding box center [380, 301] width 42 height 20
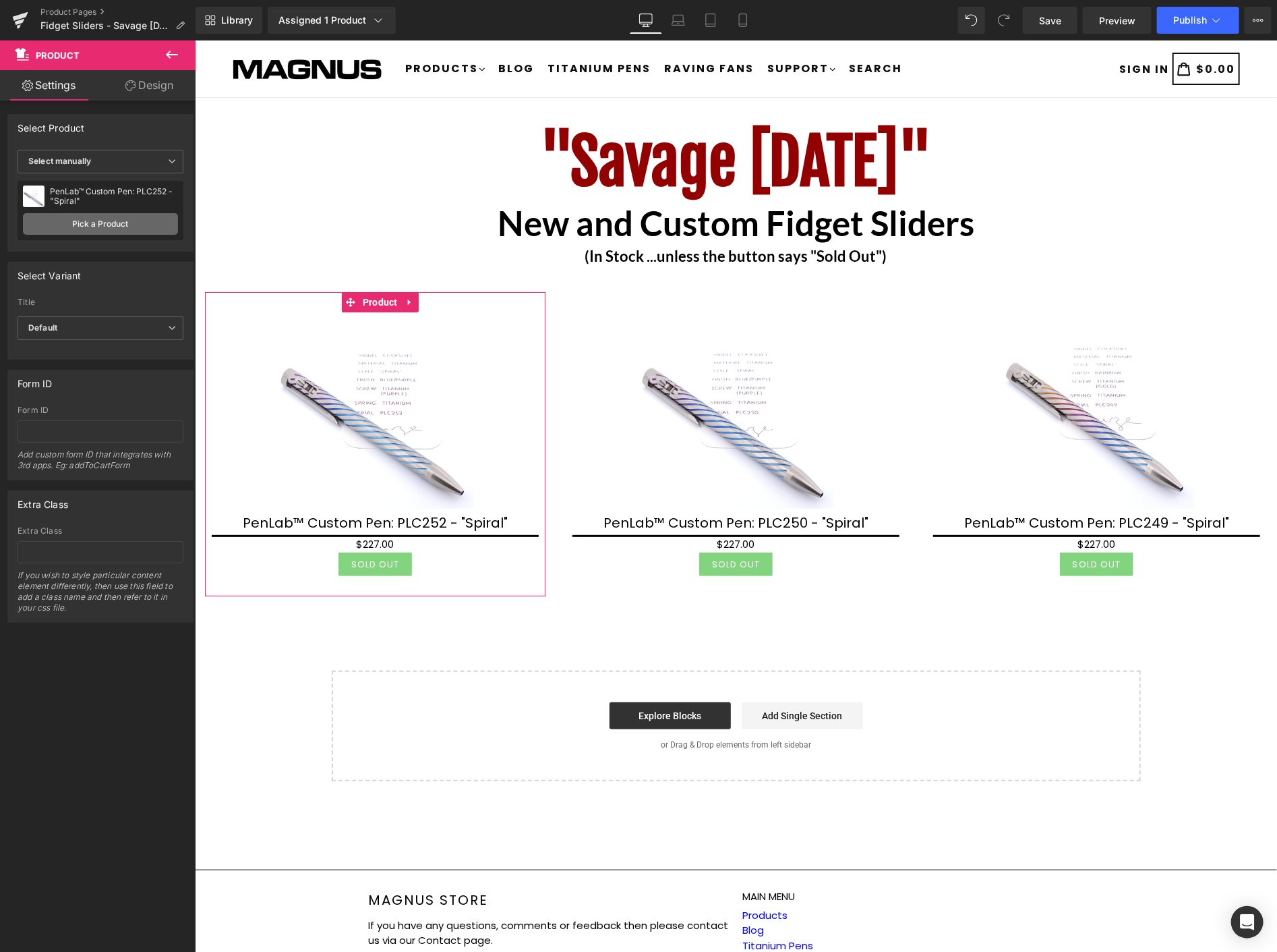
click at [91, 224] on link "Pick a Product" at bounding box center [100, 224] width 155 height 22
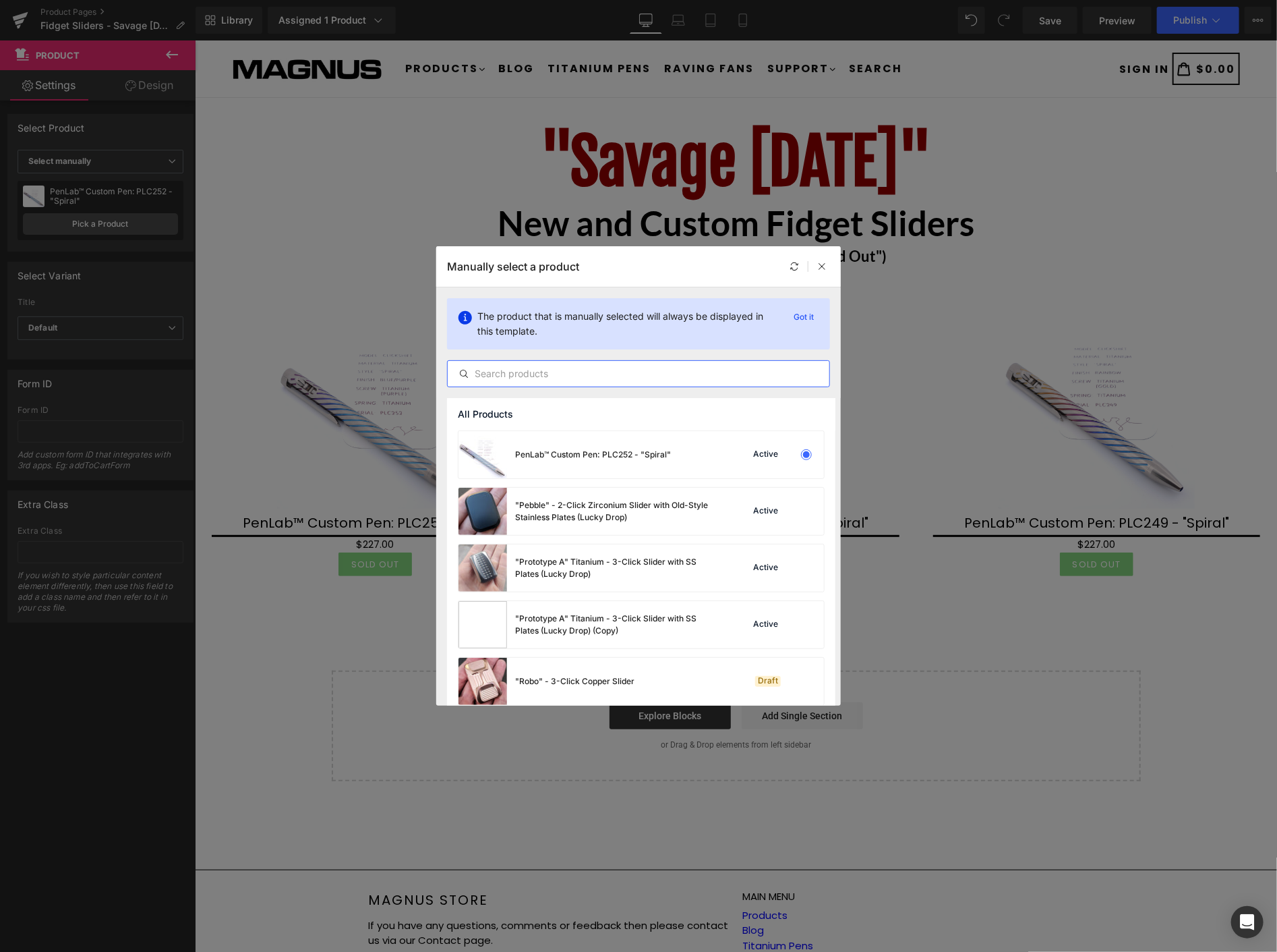
click at [556, 374] on input "text" at bounding box center [638, 374] width 382 height 16
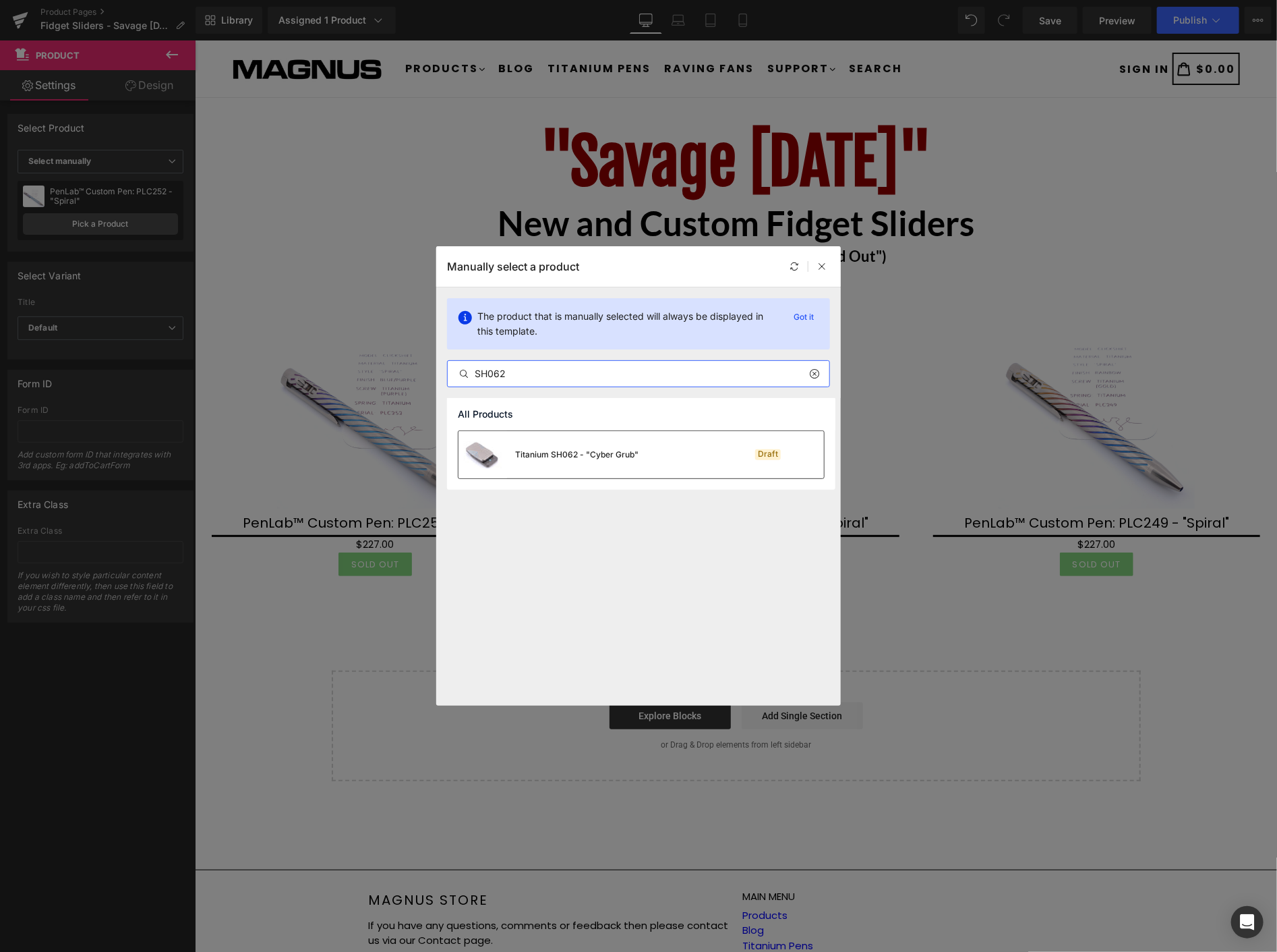
type input "SH062"
click at [671, 449] on div "Titanium SH062 - "Cyber Grub" Draft" at bounding box center [641, 454] width 366 height 48
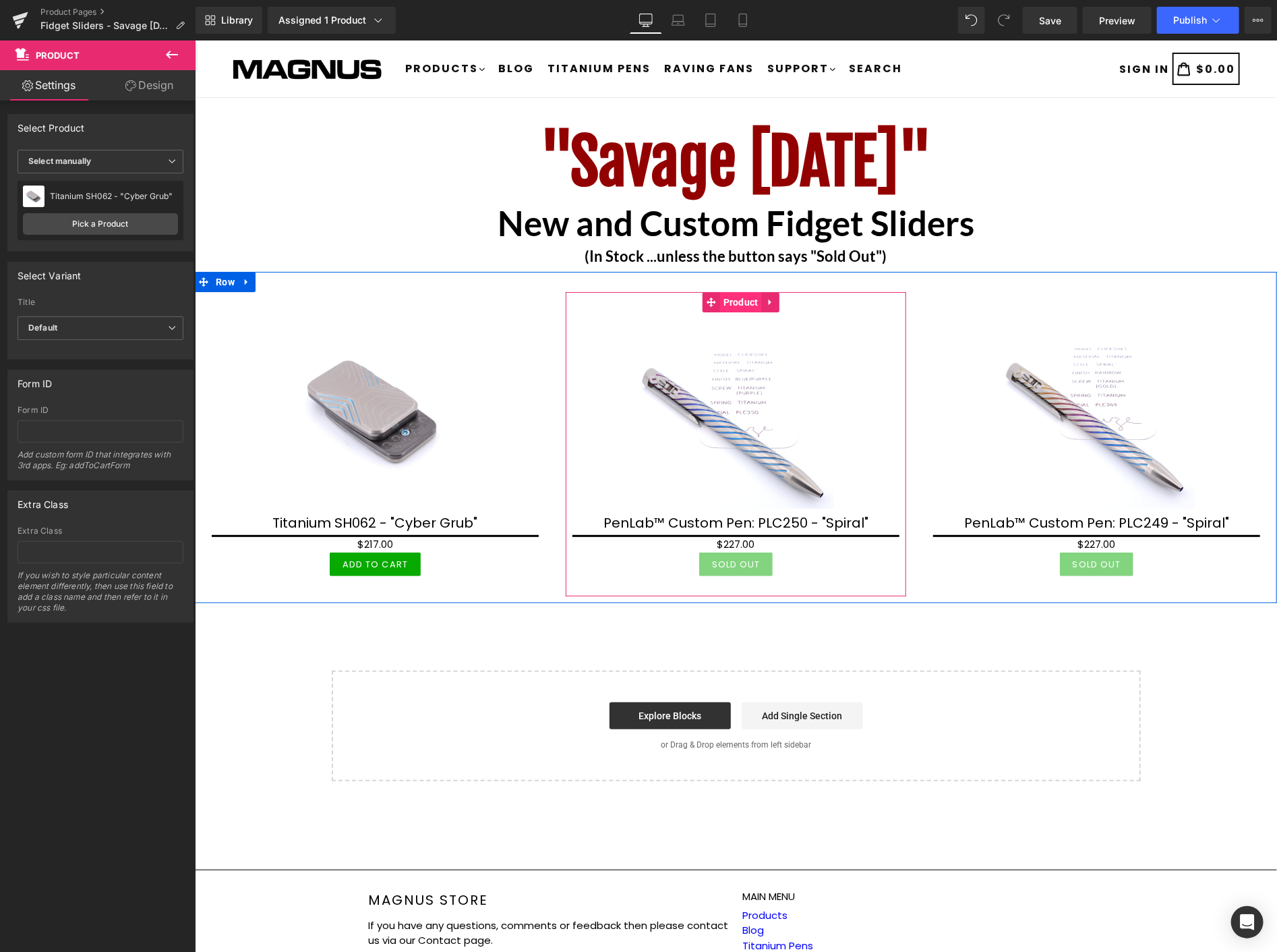
click at [739, 298] on span "Product" at bounding box center [740, 301] width 42 height 20
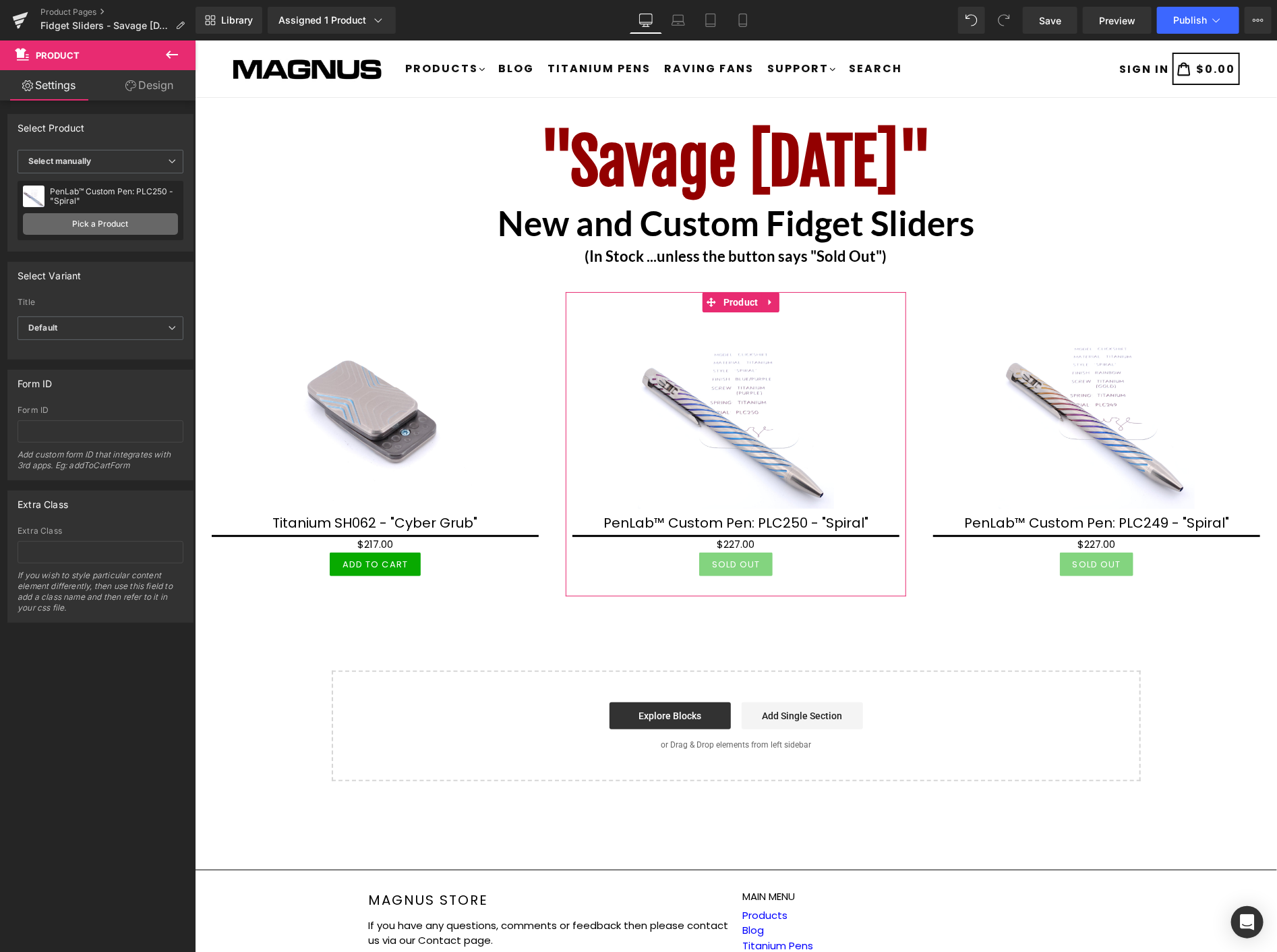
click at [131, 219] on link "Pick a Product" at bounding box center [100, 224] width 155 height 22
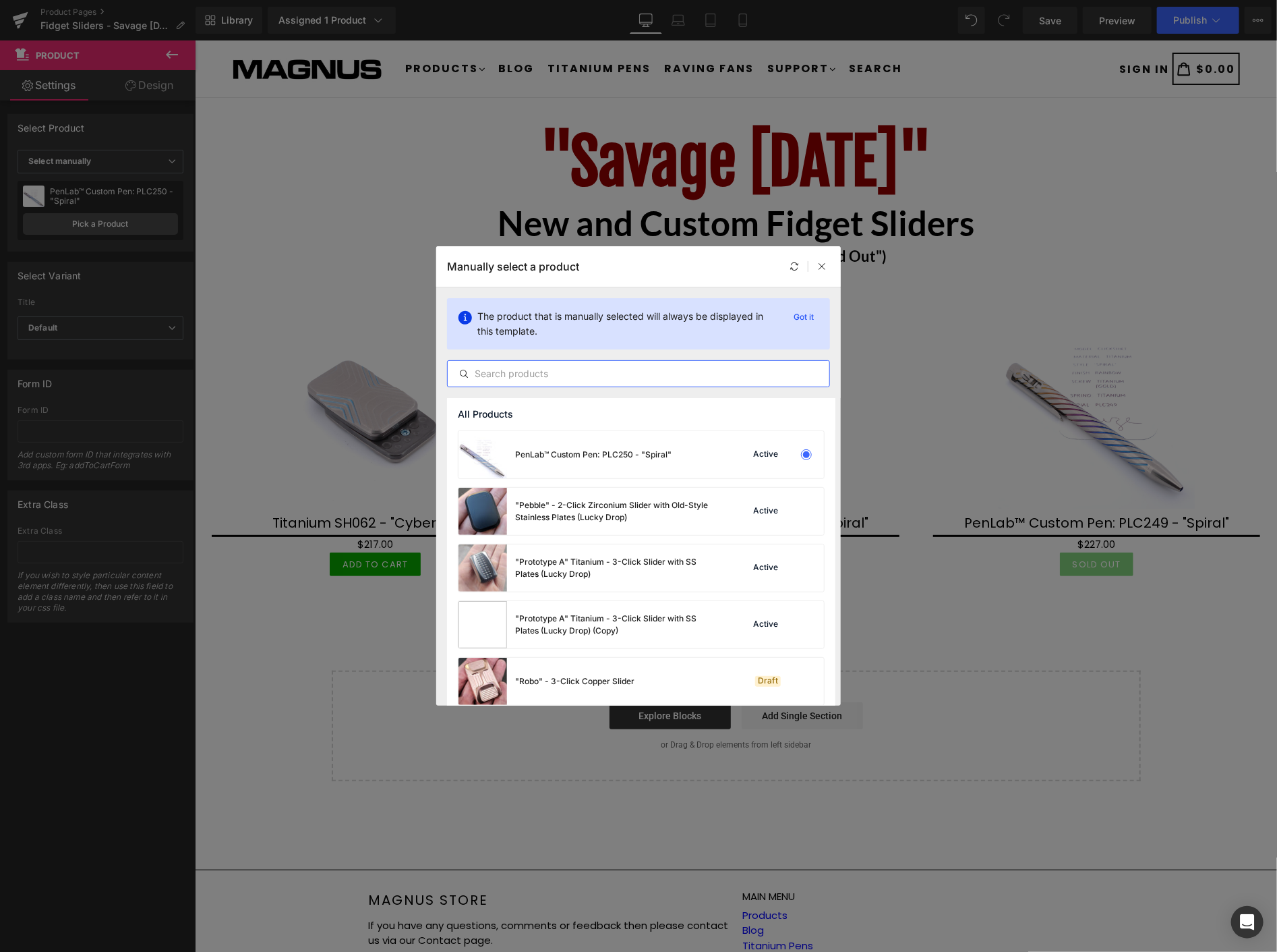
click at [558, 373] on input "text" at bounding box center [638, 374] width 382 height 16
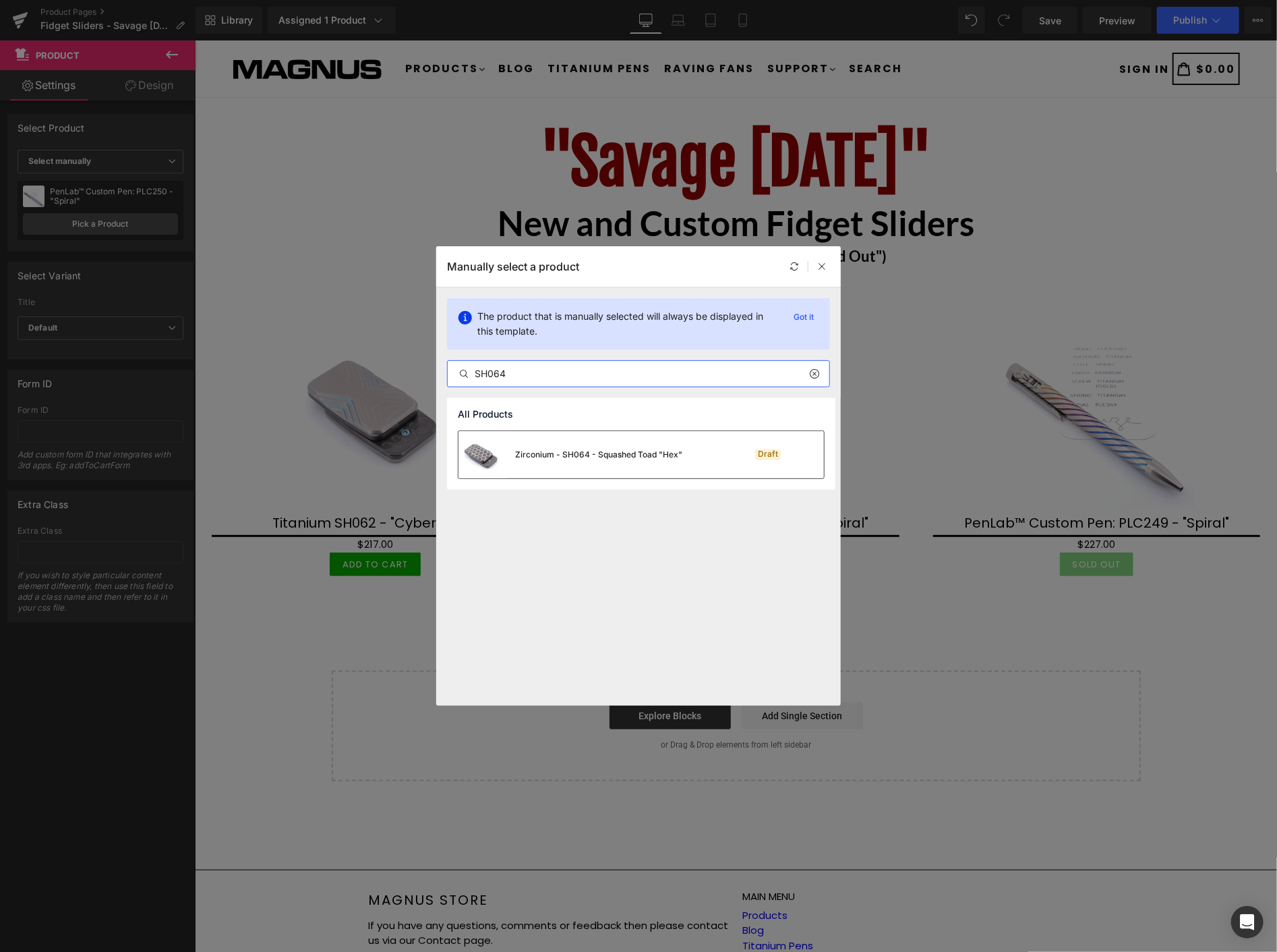
type input "SH064"
click at [551, 454] on div "Zirconium - SH064 - Squashed Toad "Hex"" at bounding box center [598, 454] width 168 height 12
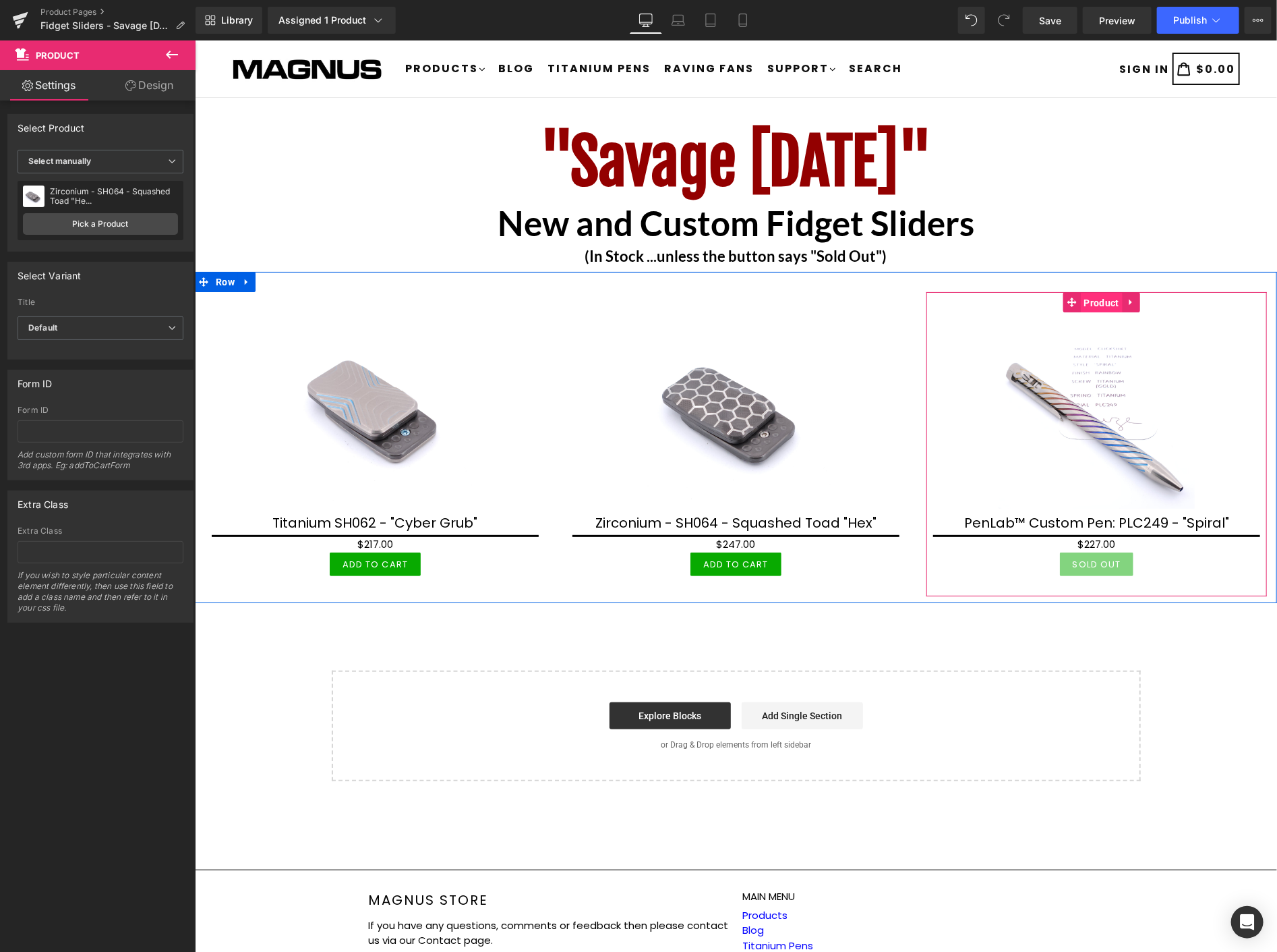
click at [1086, 298] on span "Product" at bounding box center [1101, 302] width 42 height 20
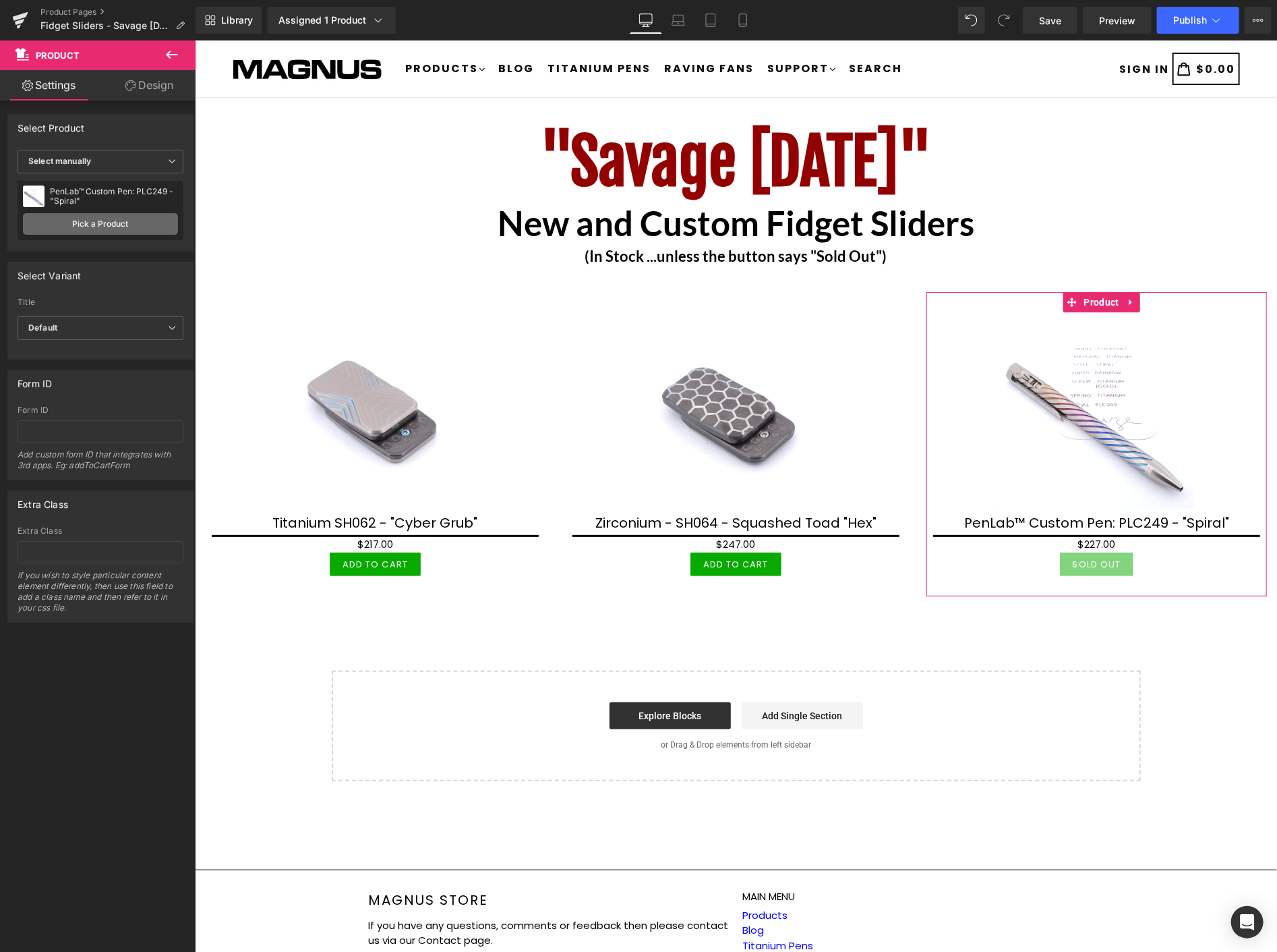
click at [60, 224] on link "Pick a Product" at bounding box center [100, 224] width 155 height 22
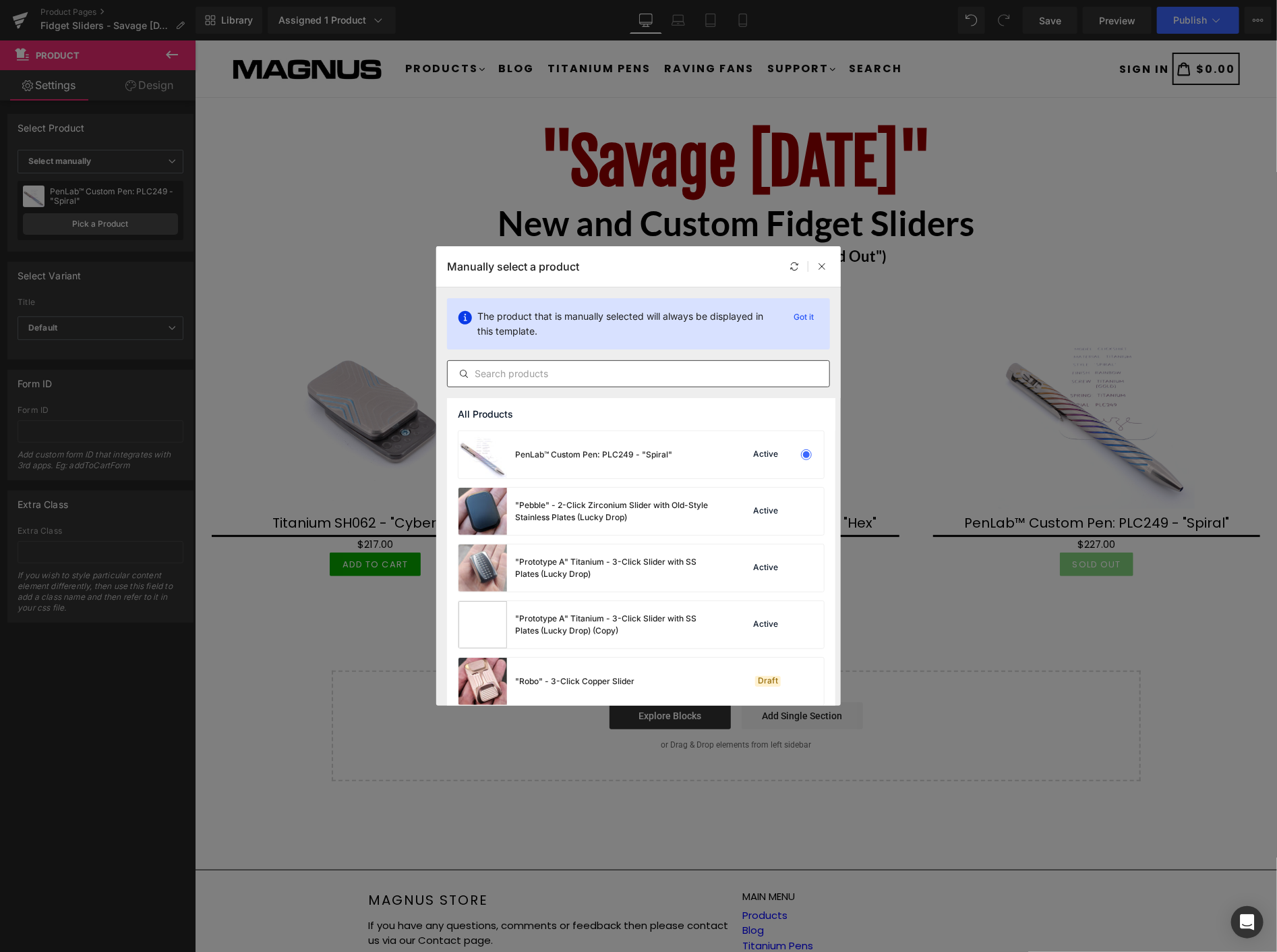
click at [622, 367] on input "text" at bounding box center [638, 374] width 382 height 16
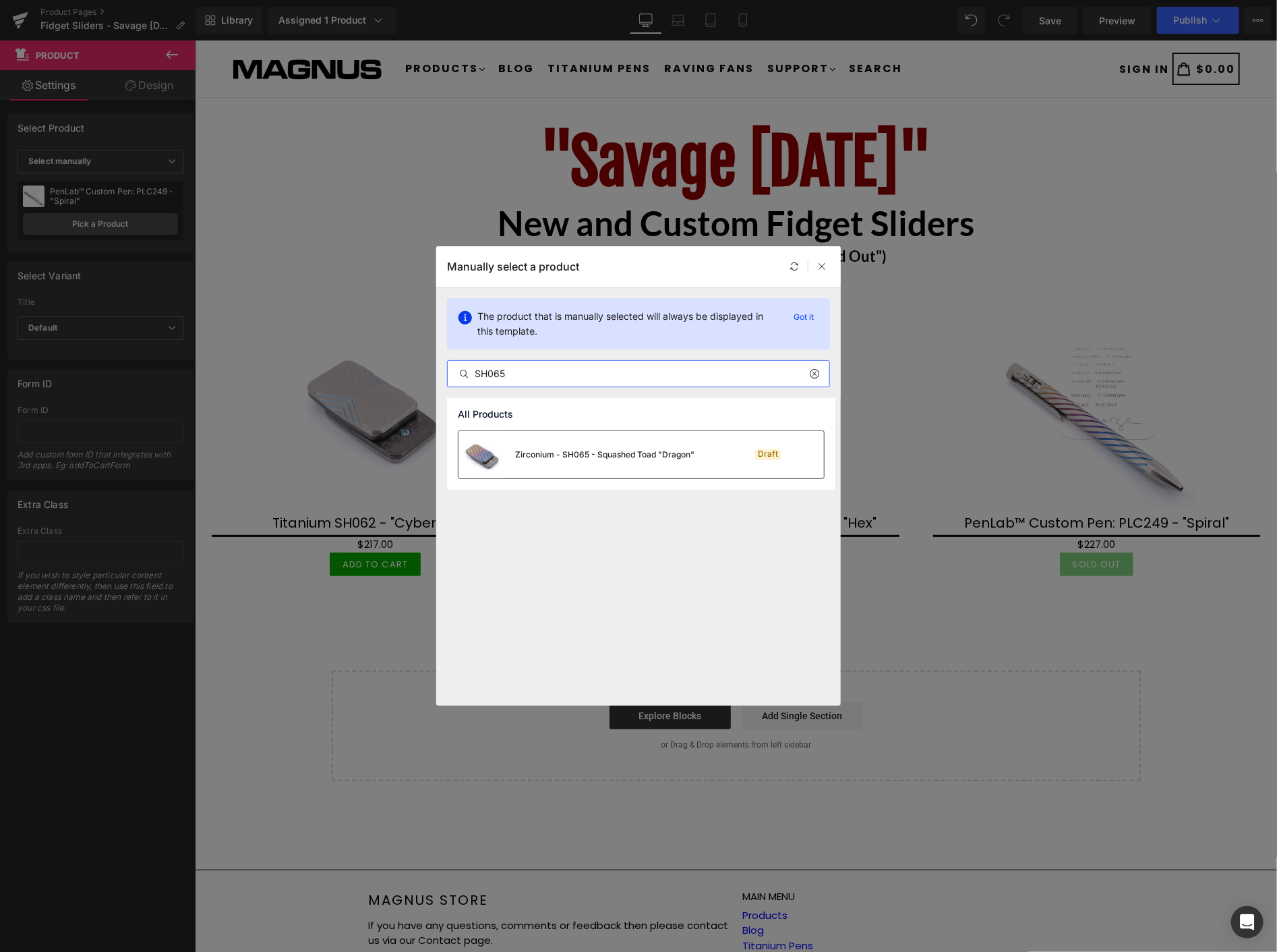
type input "SH065"
click at [632, 461] on div "Zirconium - SH065 - Squashed Toad "Dragon"" at bounding box center [577, 454] width 236 height 48
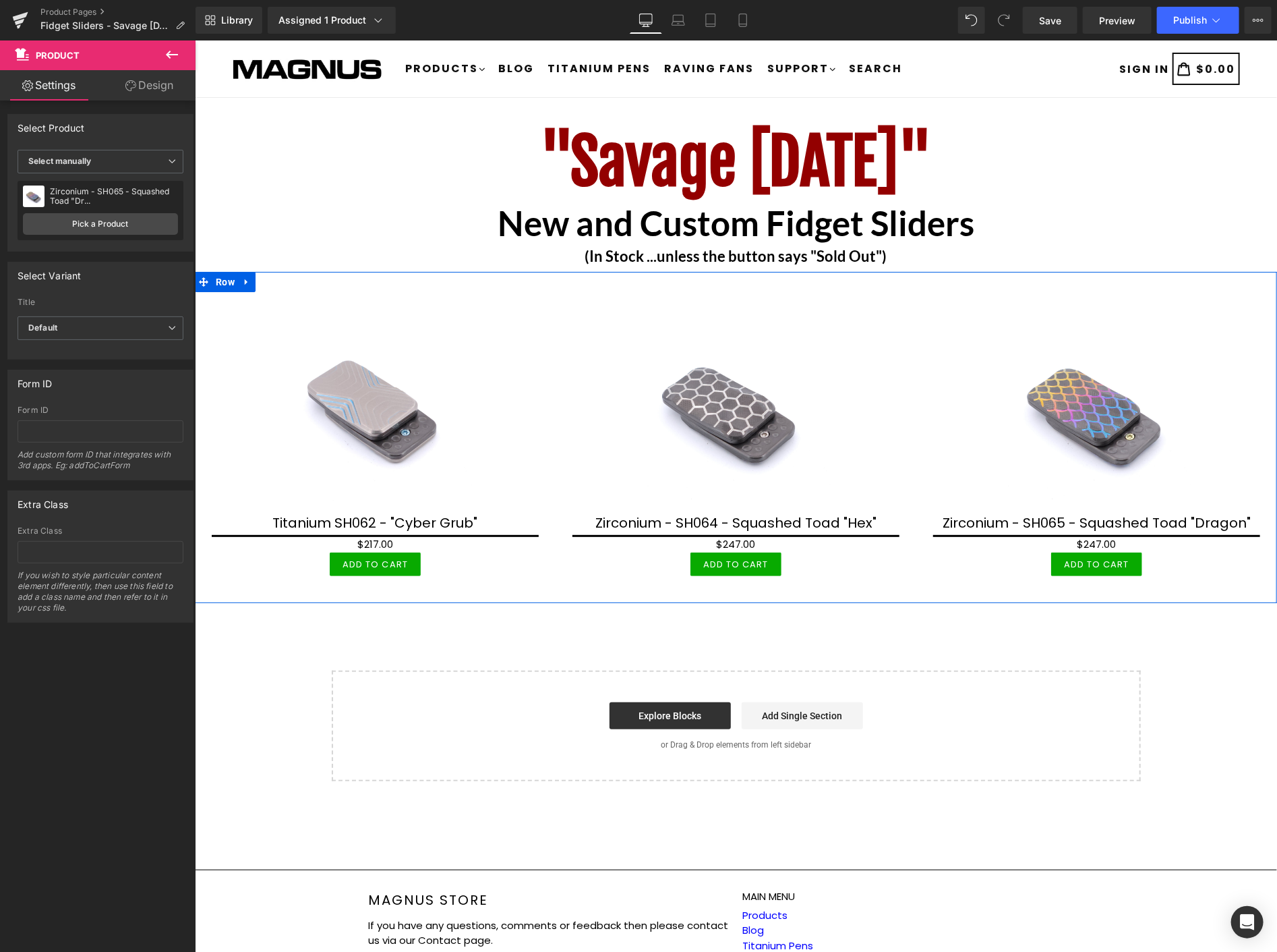
click at [249, 282] on icon at bounding box center [246, 281] width 9 height 10
click at [261, 281] on icon at bounding box center [264, 281] width 9 height 9
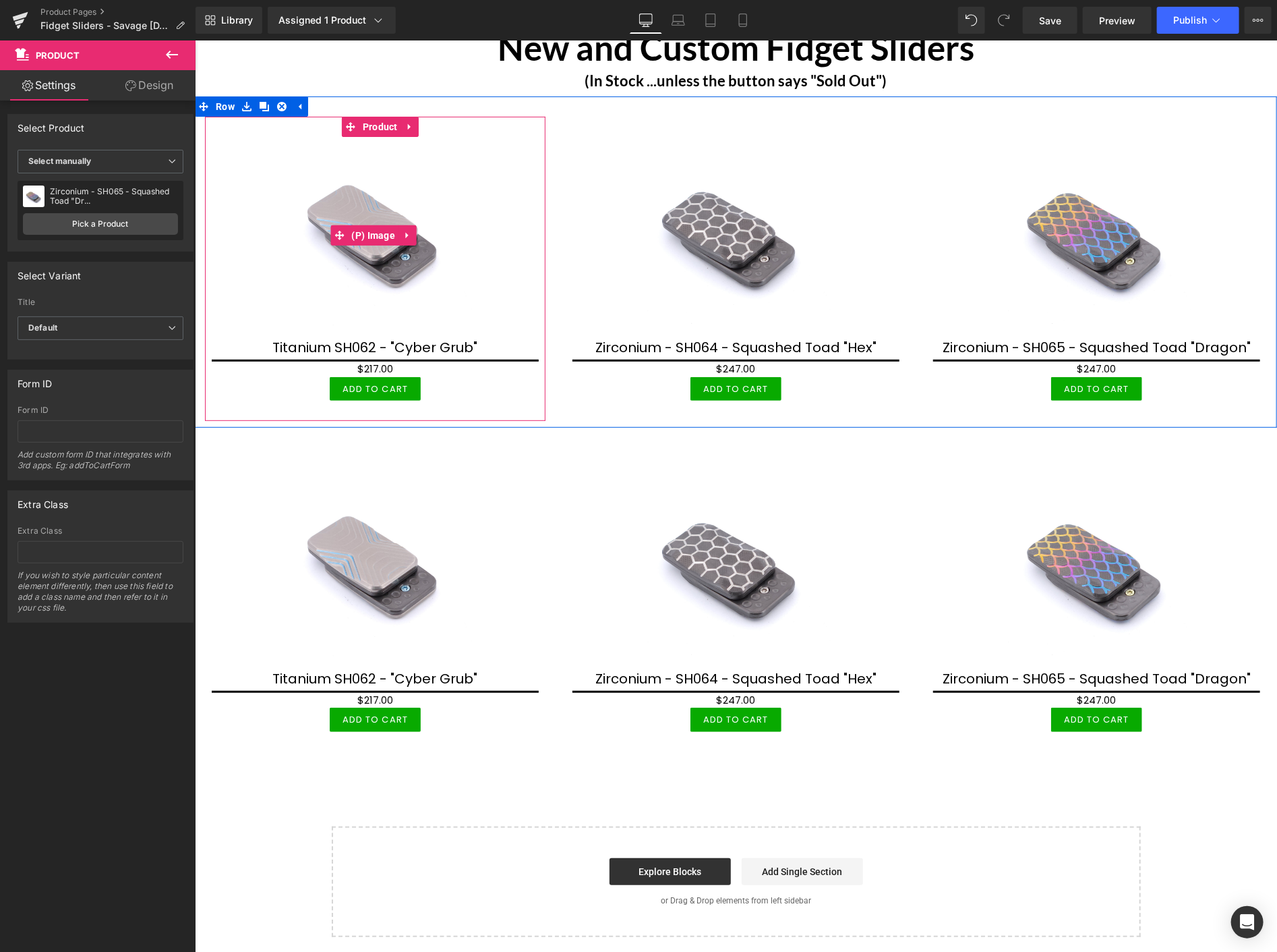
scroll to position [224, 0]
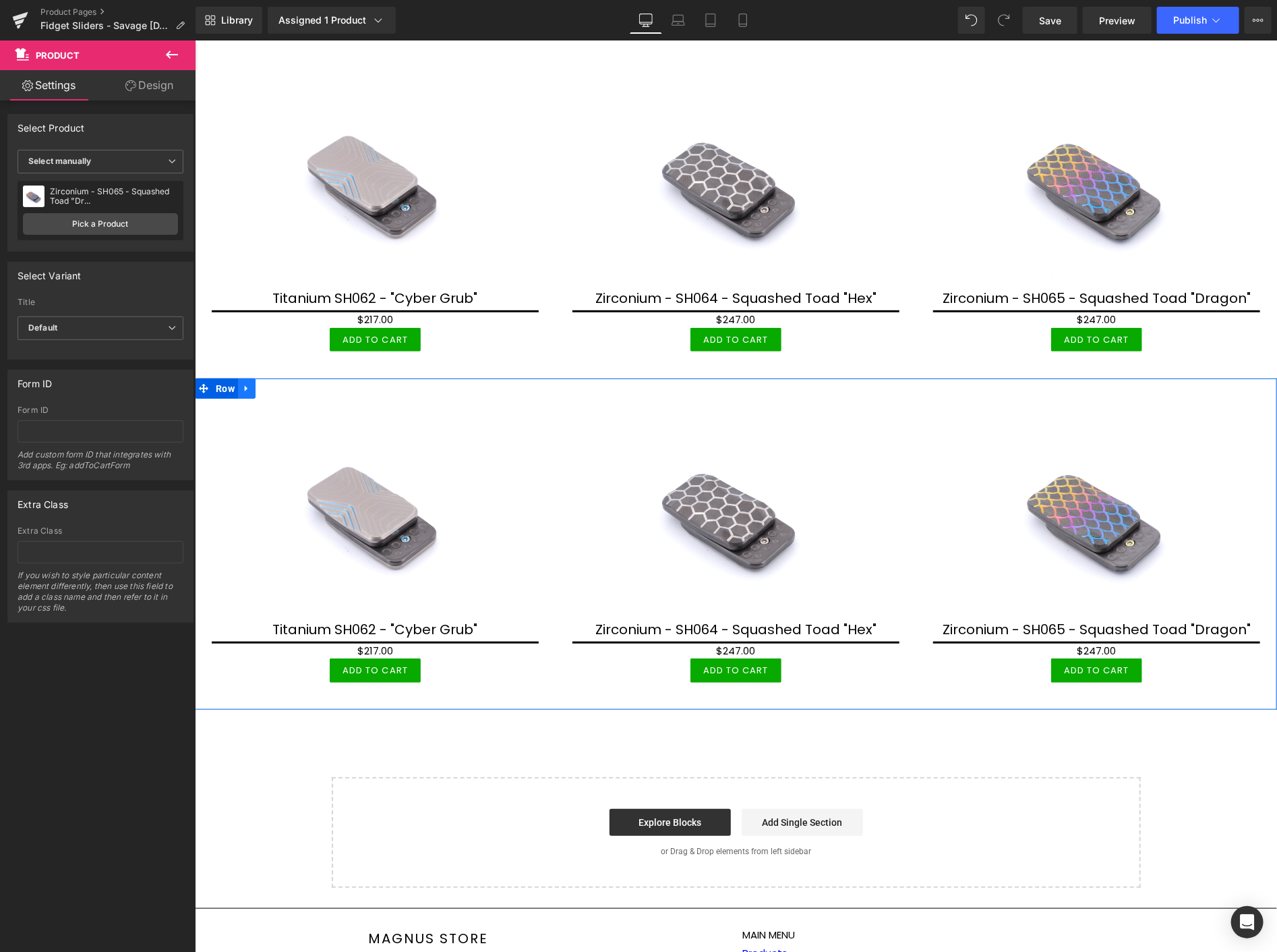
click at [249, 383] on icon at bounding box center [246, 388] width 9 height 10
click at [255, 384] on link at bounding box center [263, 388] width 17 height 20
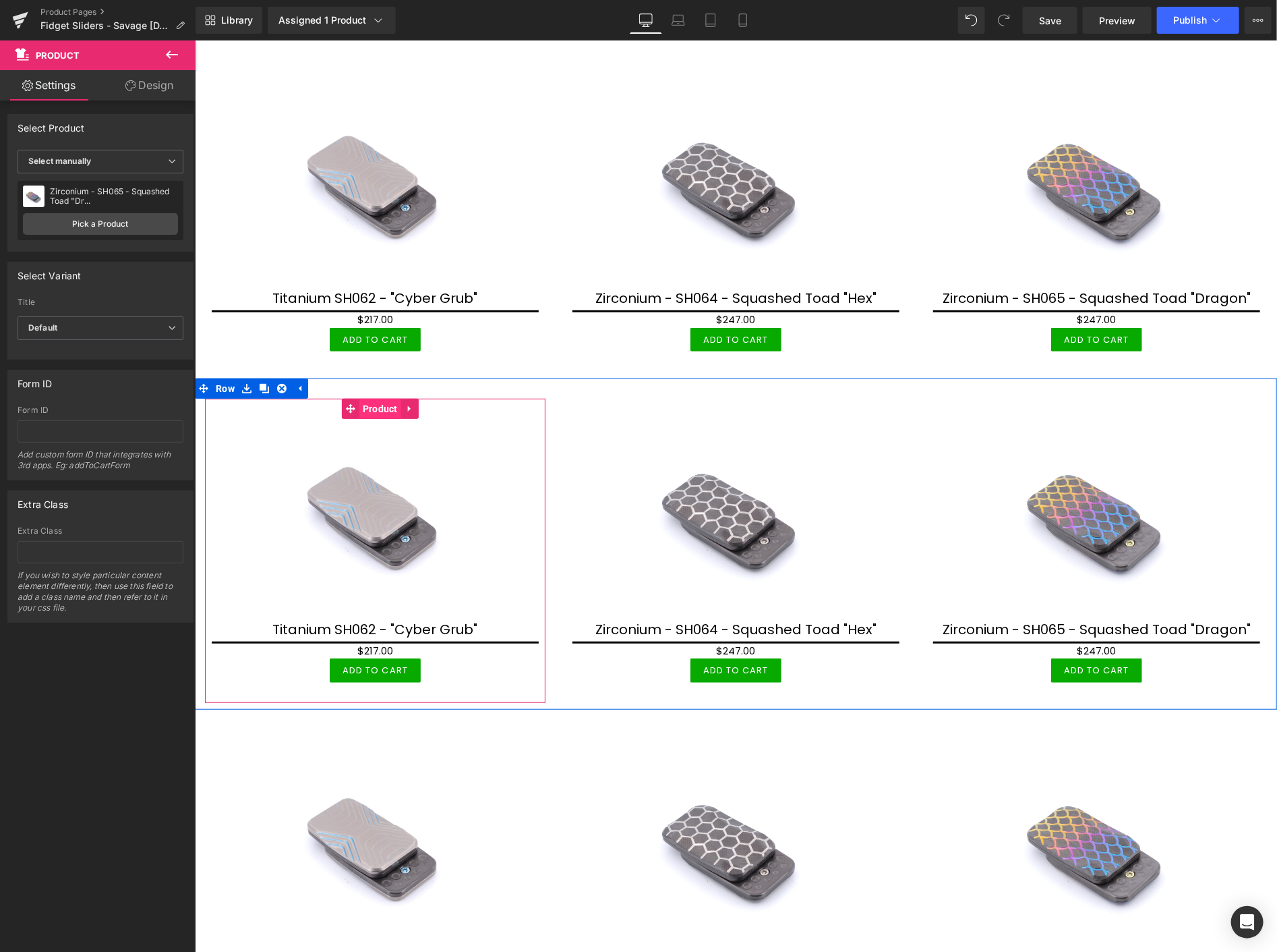
click at [380, 399] on span "Product" at bounding box center [380, 408] width 42 height 20
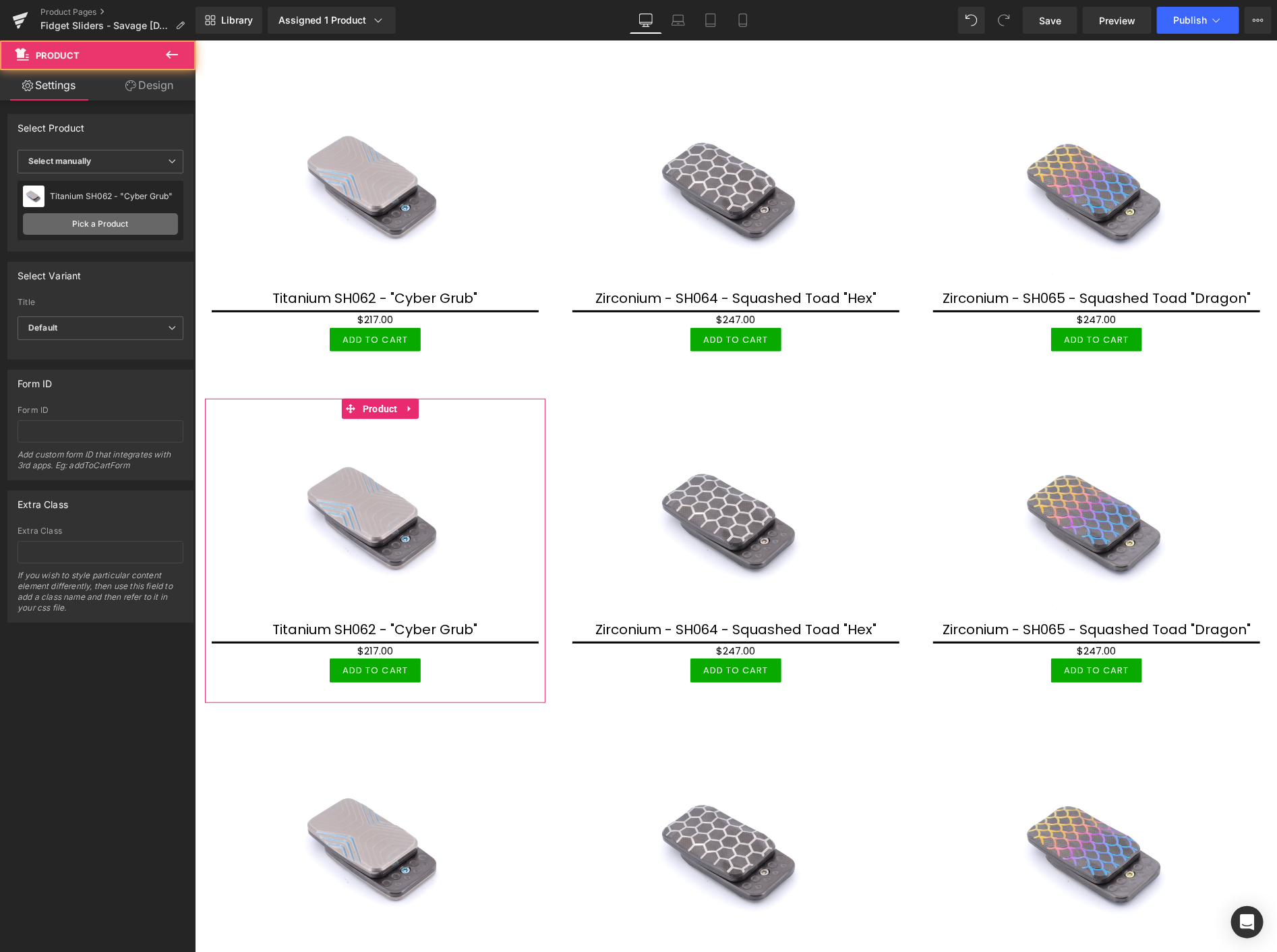
click at [122, 220] on link "Pick a Product" at bounding box center [100, 224] width 155 height 22
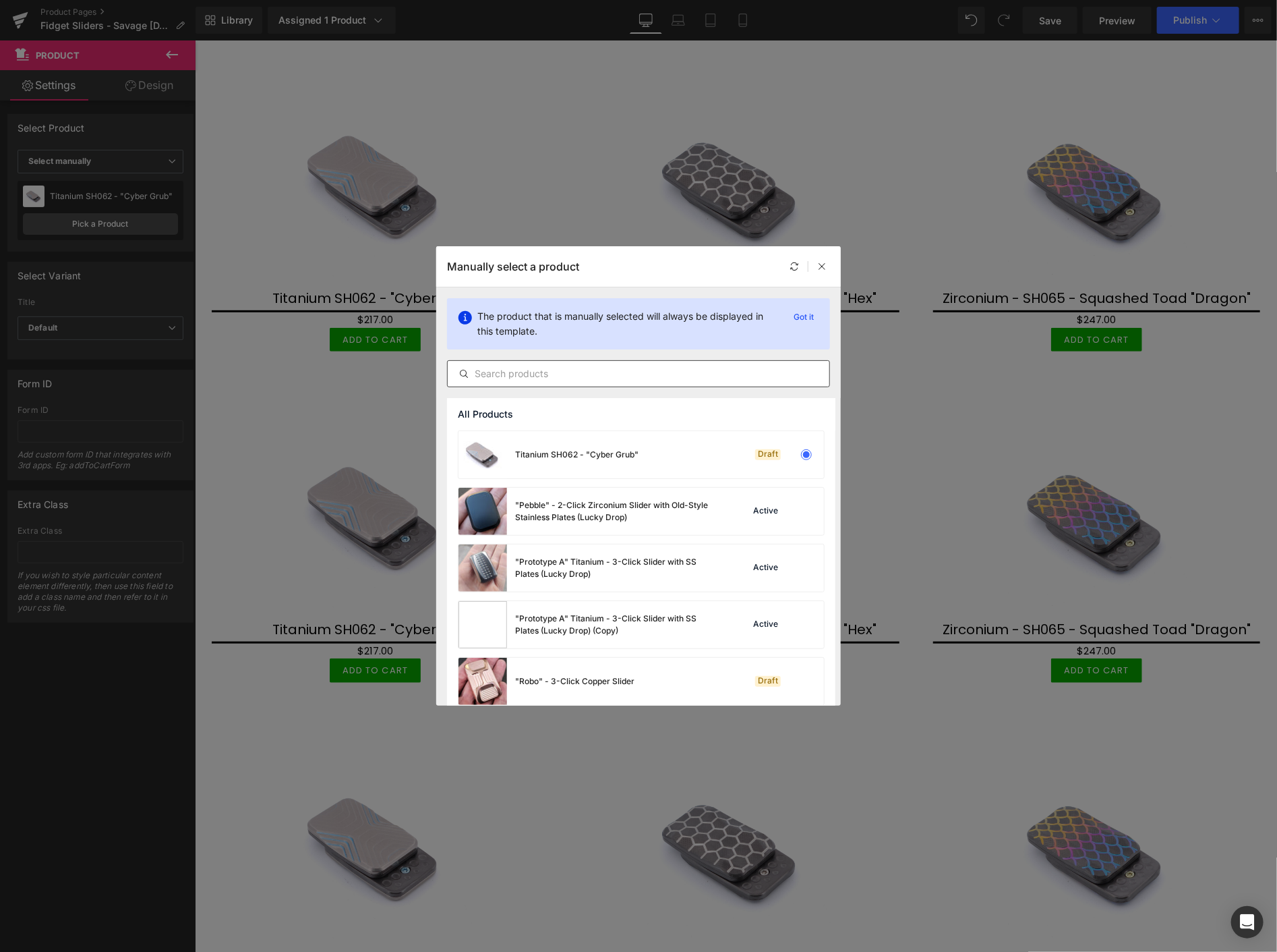
click at [515, 369] on input "text" at bounding box center [638, 374] width 382 height 16
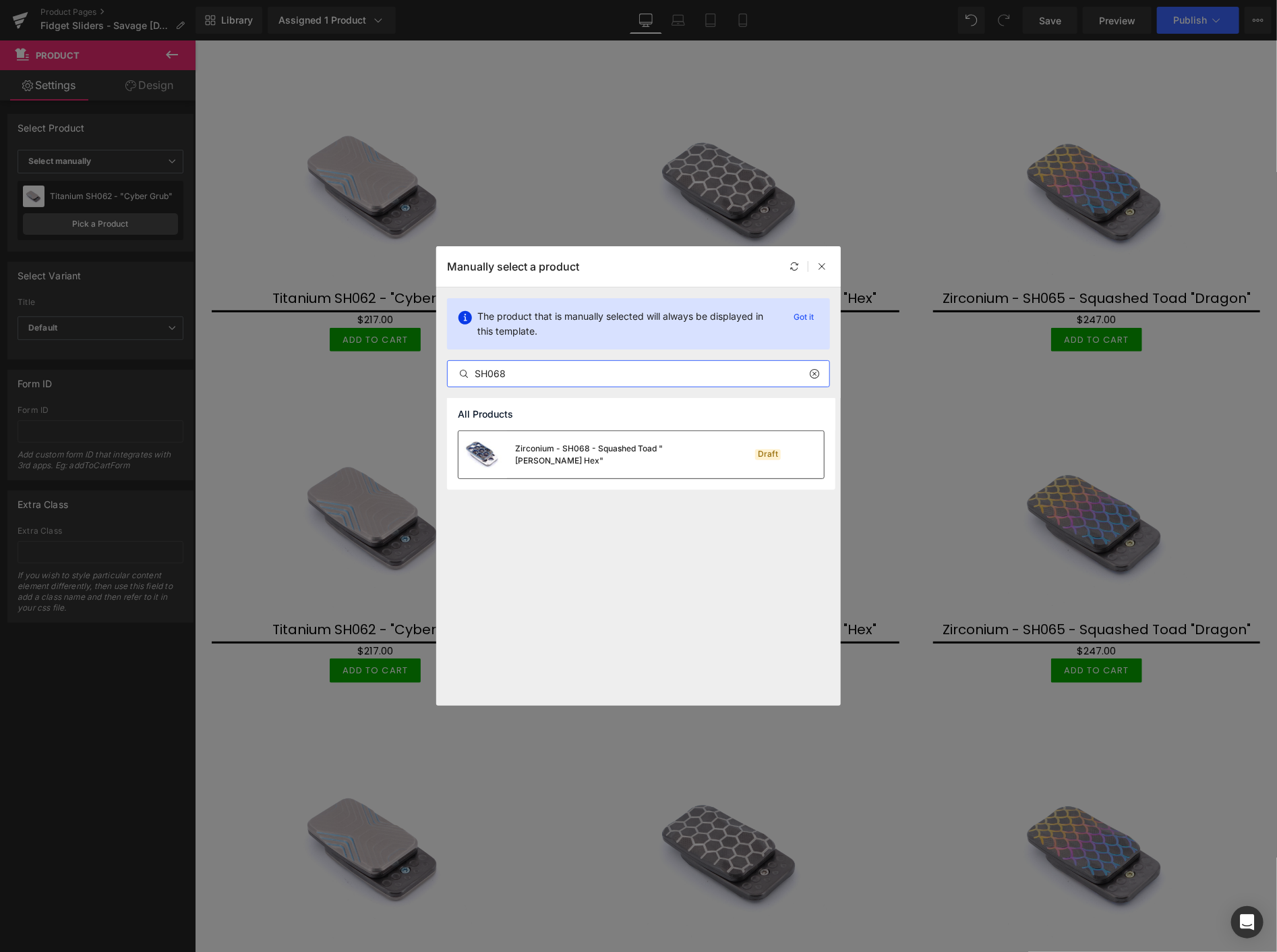
type input "SH068"
click at [604, 459] on div "Zirconium - SH068 - Squashed Toad "[PERSON_NAME] Hex"" at bounding box center [616, 454] width 202 height 24
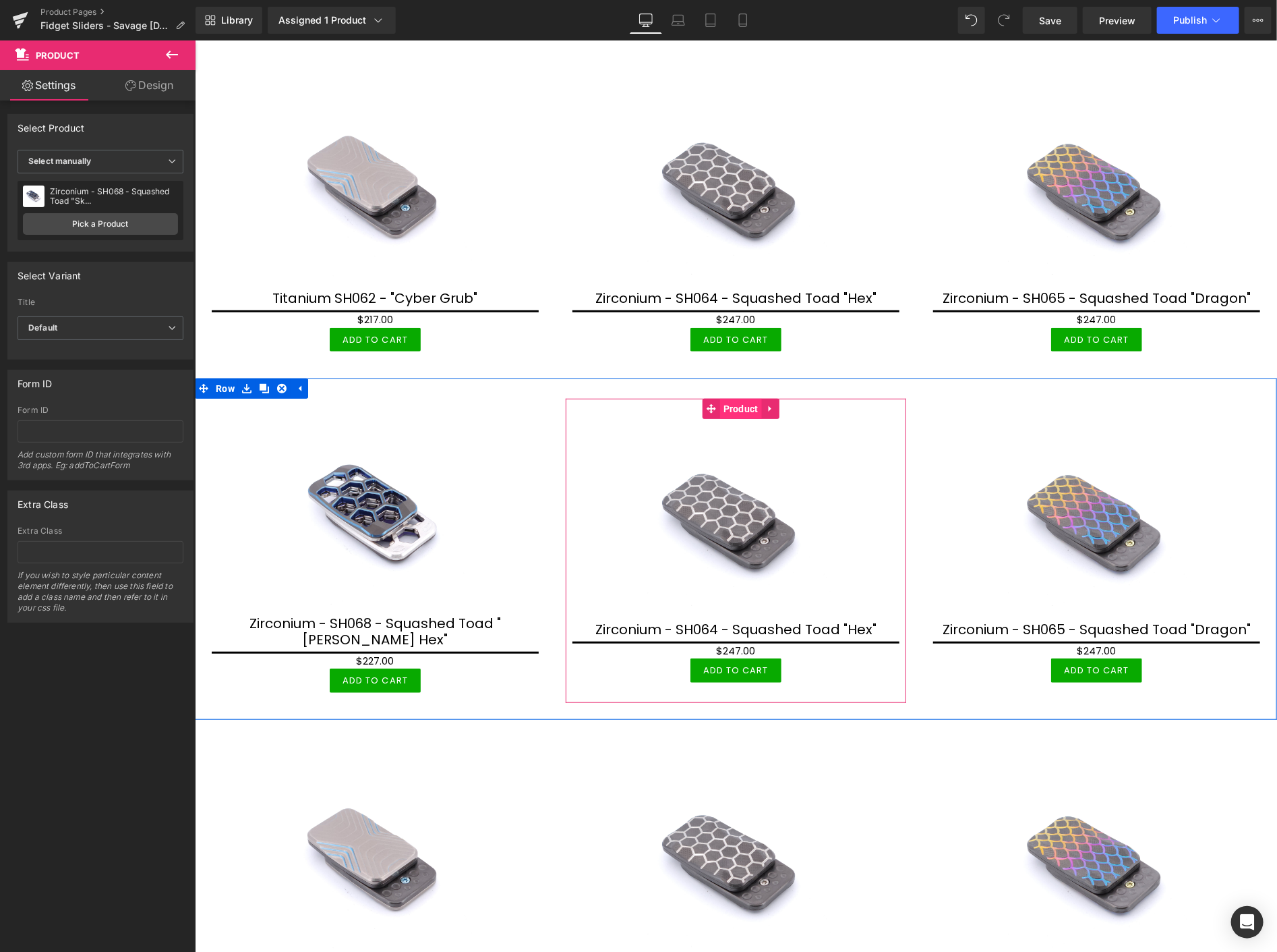
click at [736, 405] on span "Product" at bounding box center [740, 408] width 42 height 20
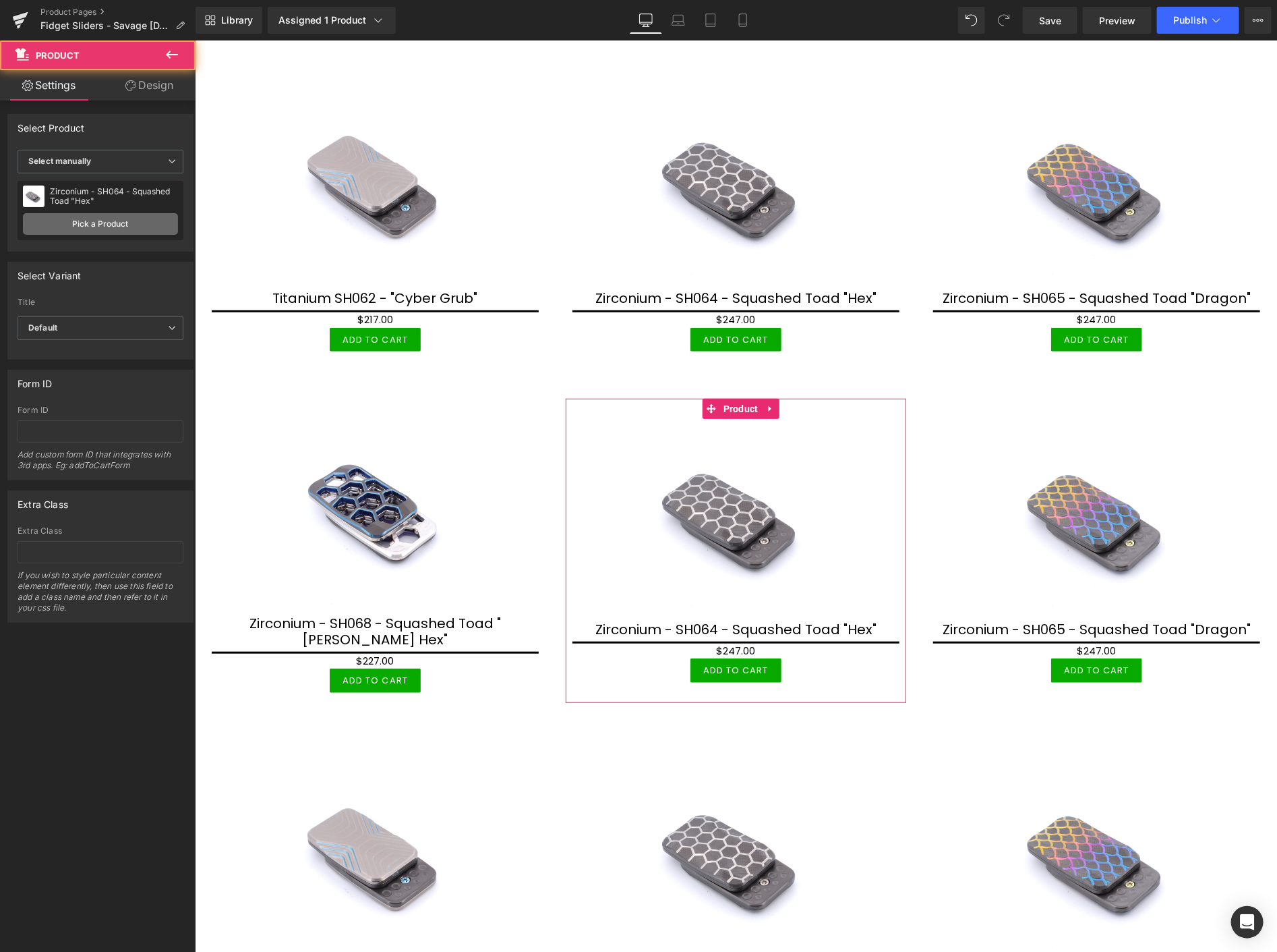
click at [136, 225] on link "Pick a Product" at bounding box center [100, 224] width 155 height 22
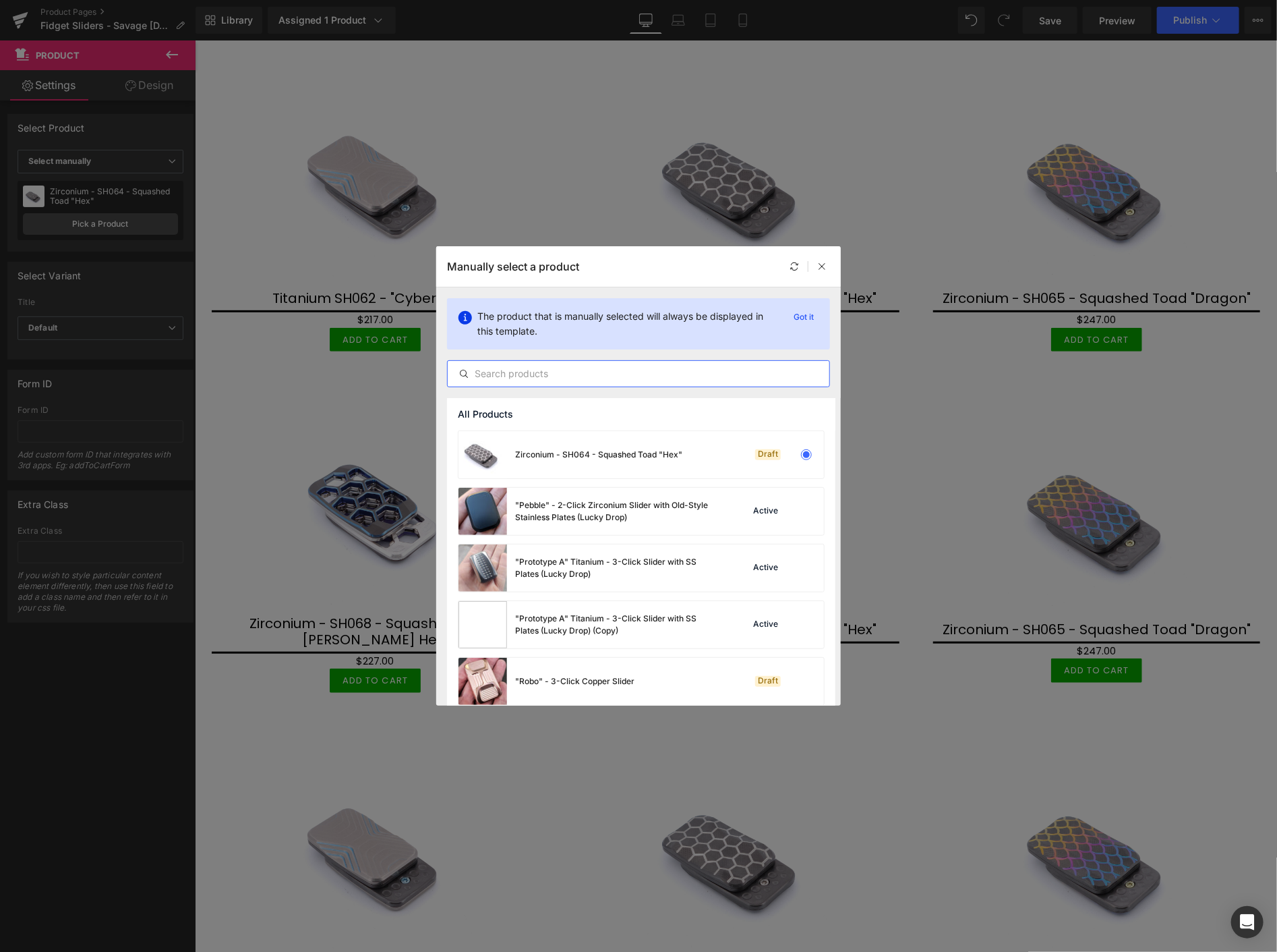
click at [611, 377] on input "text" at bounding box center [638, 374] width 382 height 16
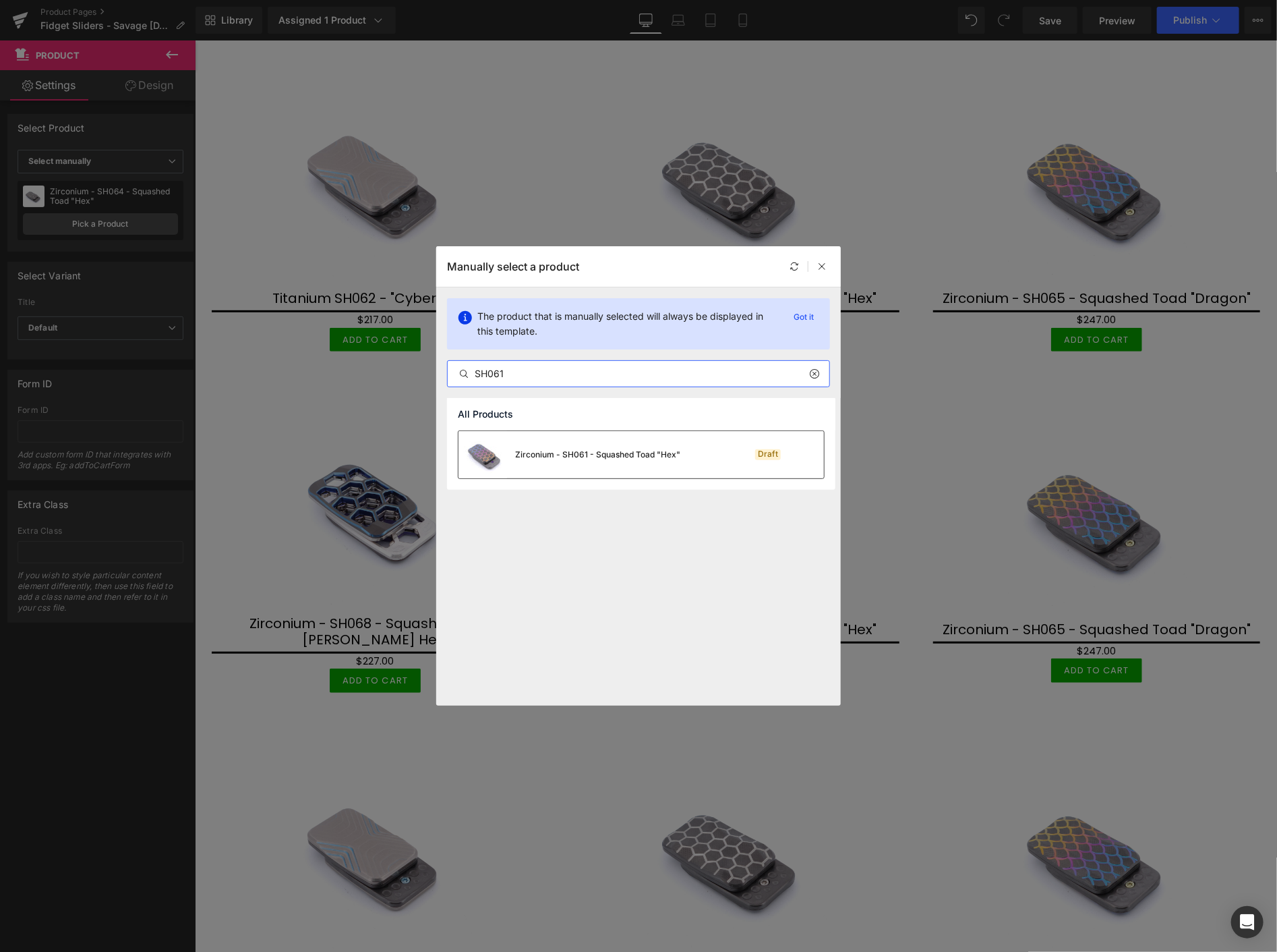
type input "SH061"
click at [570, 457] on div "Zirconium - SH061 - Squashed Toad "Hex"" at bounding box center [597, 454] width 165 height 12
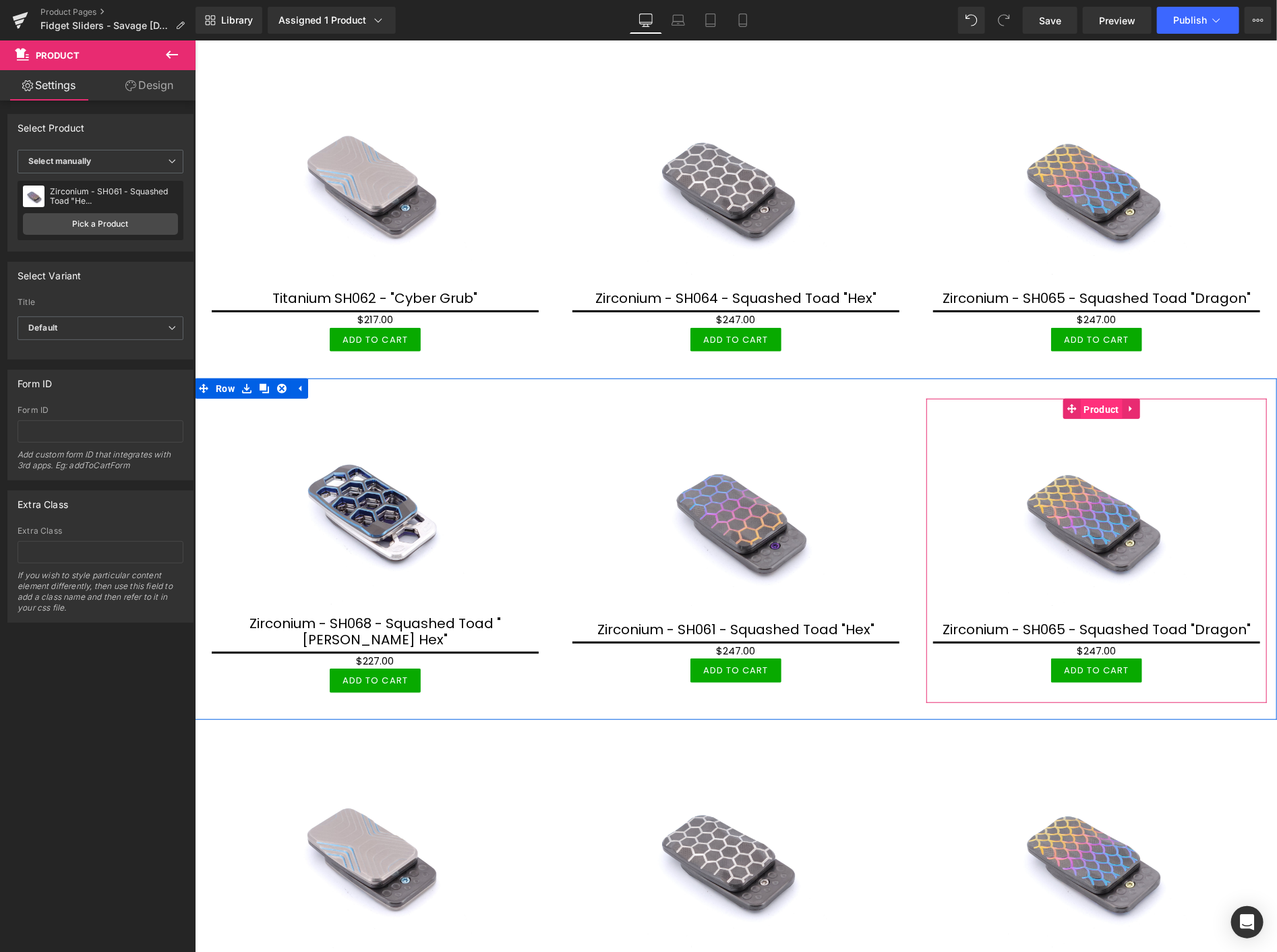
click at [1091, 405] on span "Product" at bounding box center [1101, 409] width 42 height 20
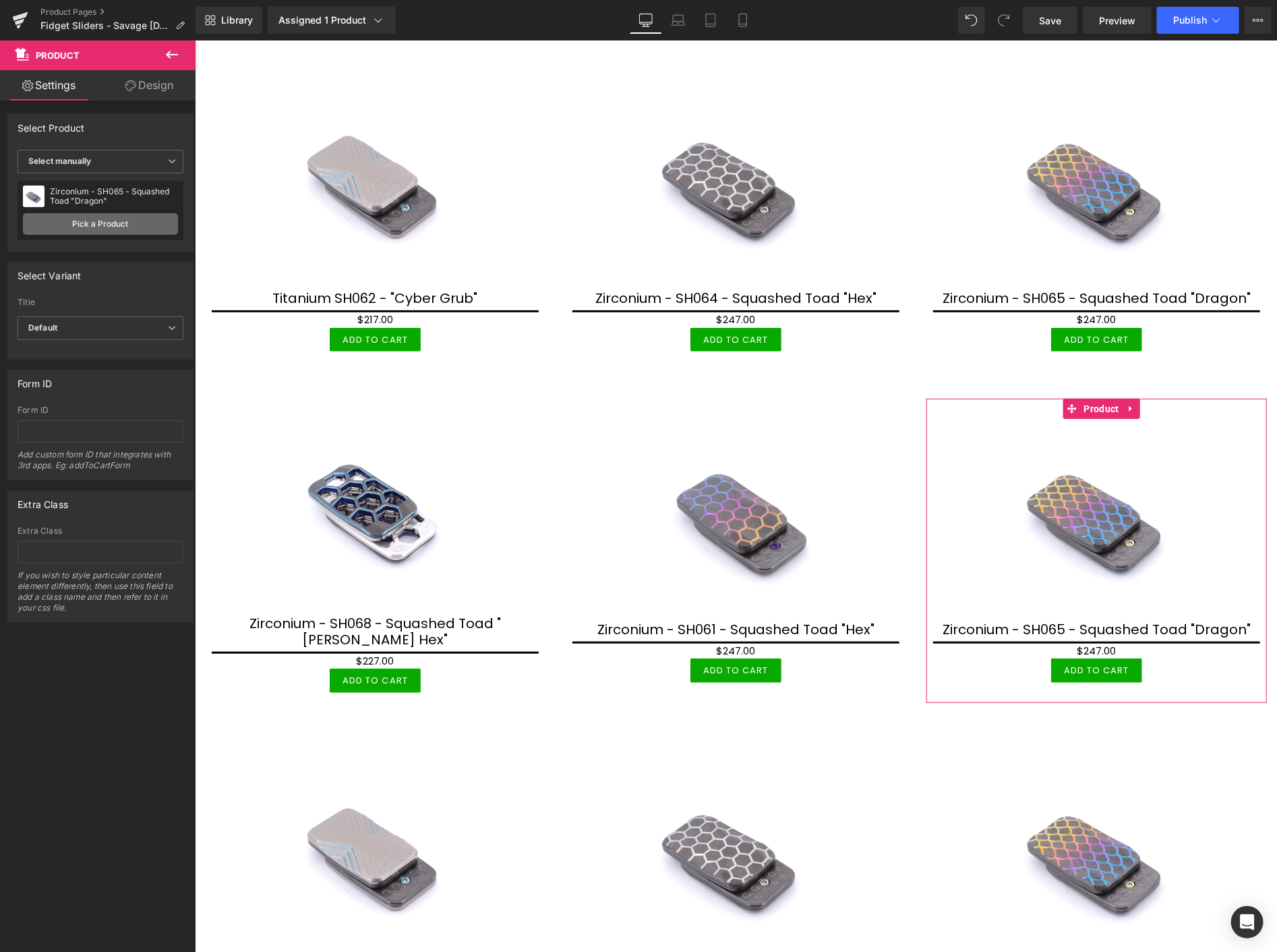
click at [37, 224] on link "Pick a Product" at bounding box center [100, 224] width 155 height 22
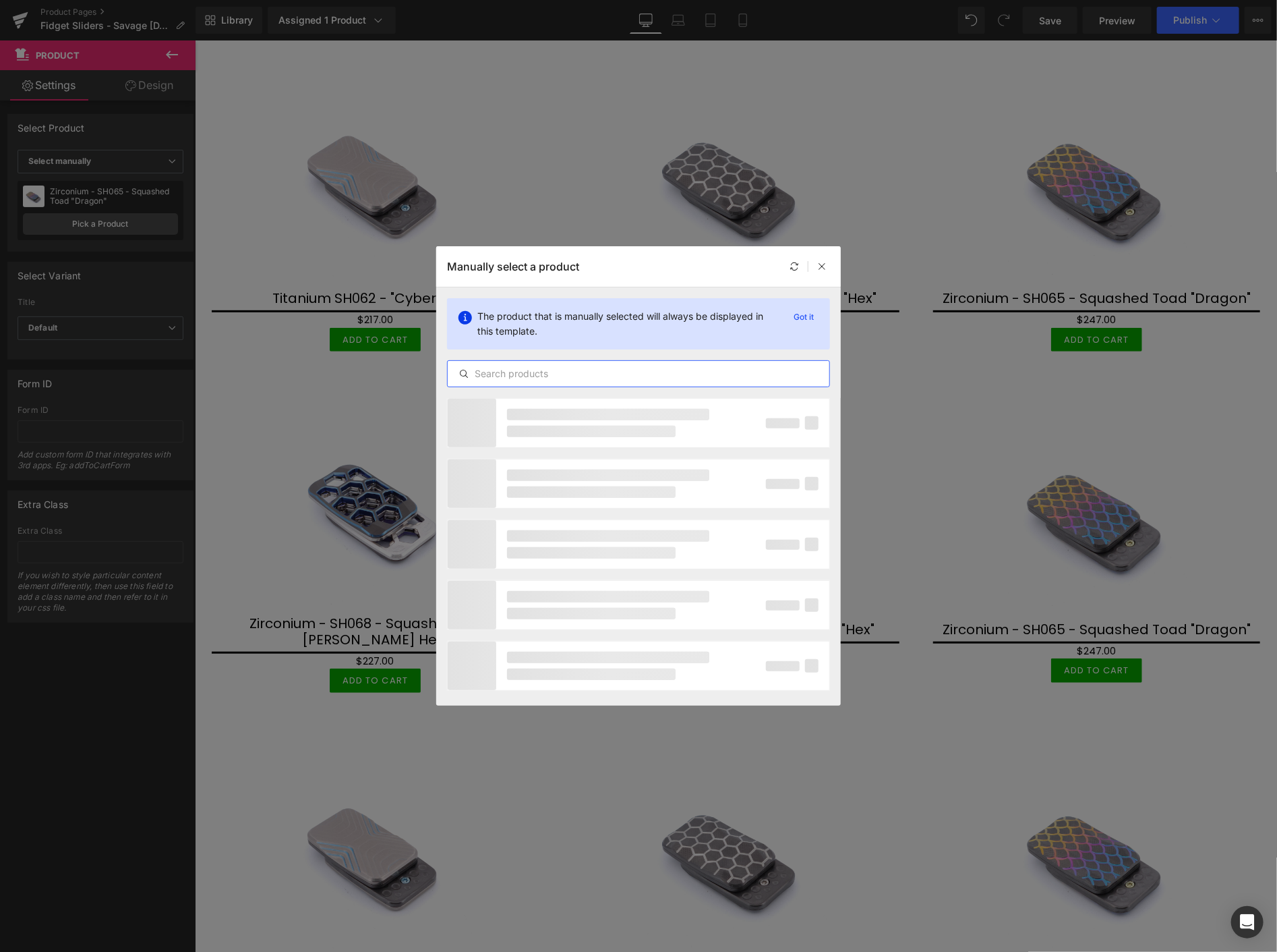
click at [594, 377] on input "text" at bounding box center [638, 374] width 382 height 16
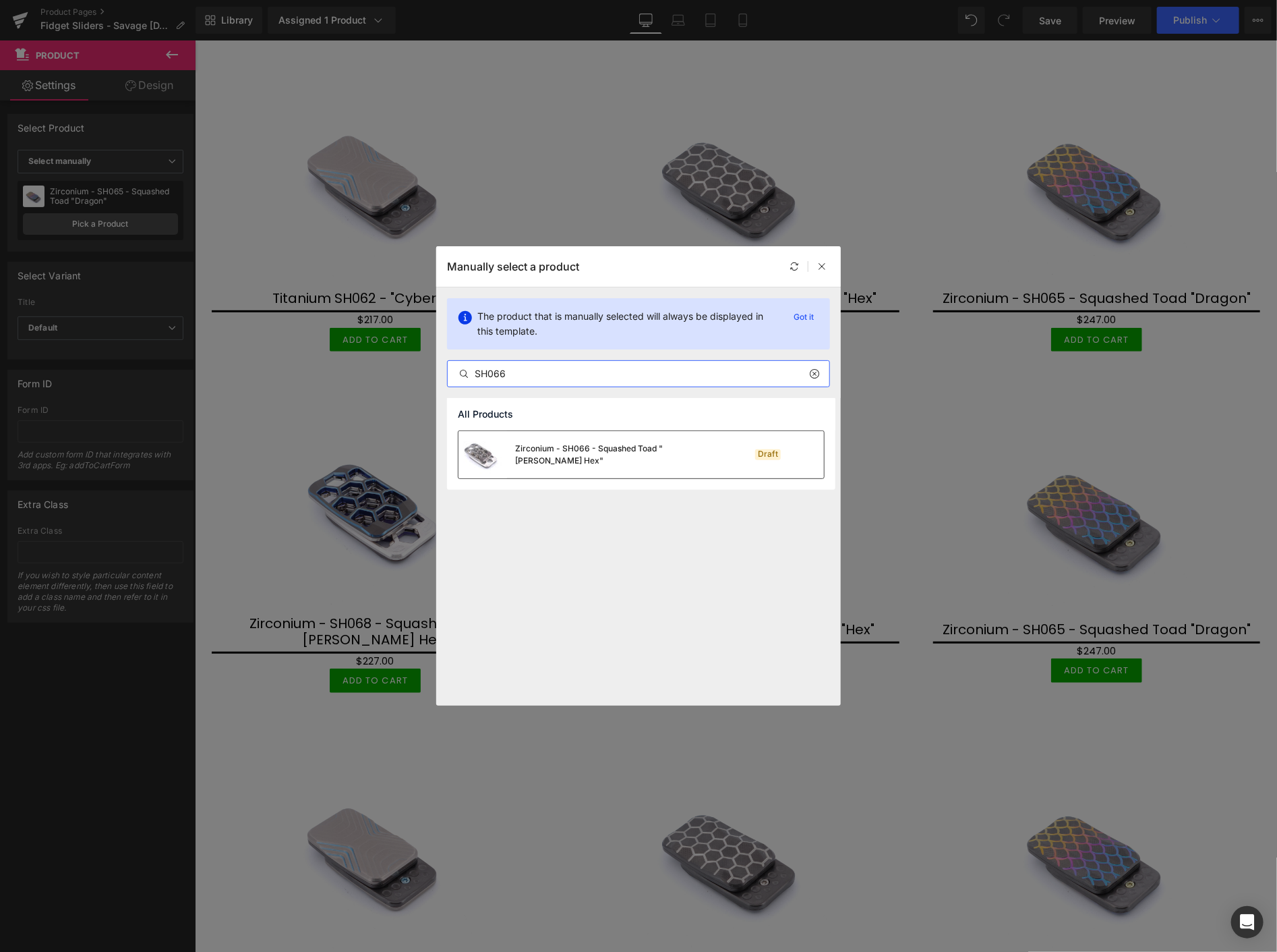
type input "SH066"
click at [574, 463] on div "Zirconium - SH066 - Squashed Toad "[PERSON_NAME] Hex"" at bounding box center [588, 454] width 259 height 48
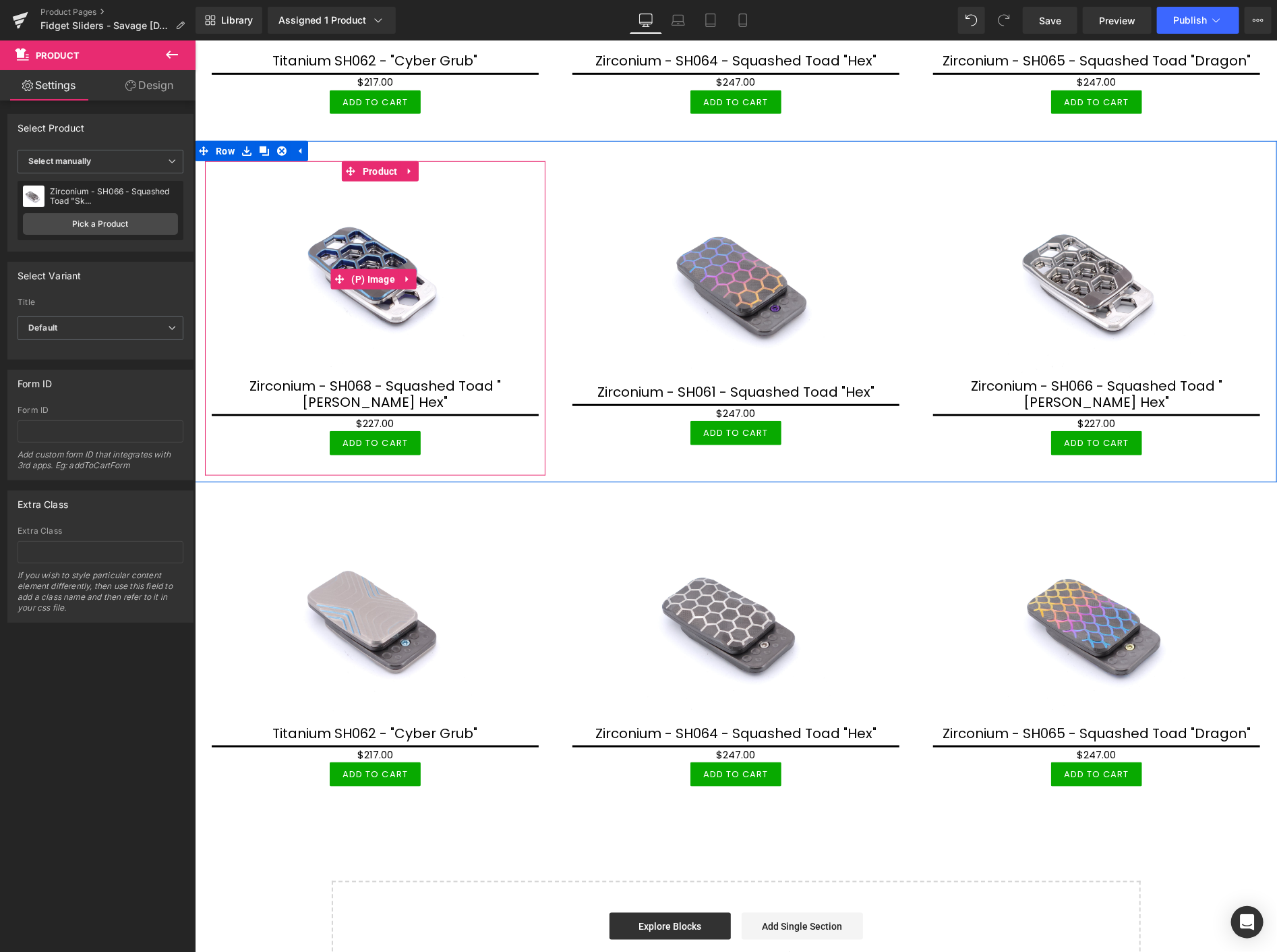
scroll to position [524, 0]
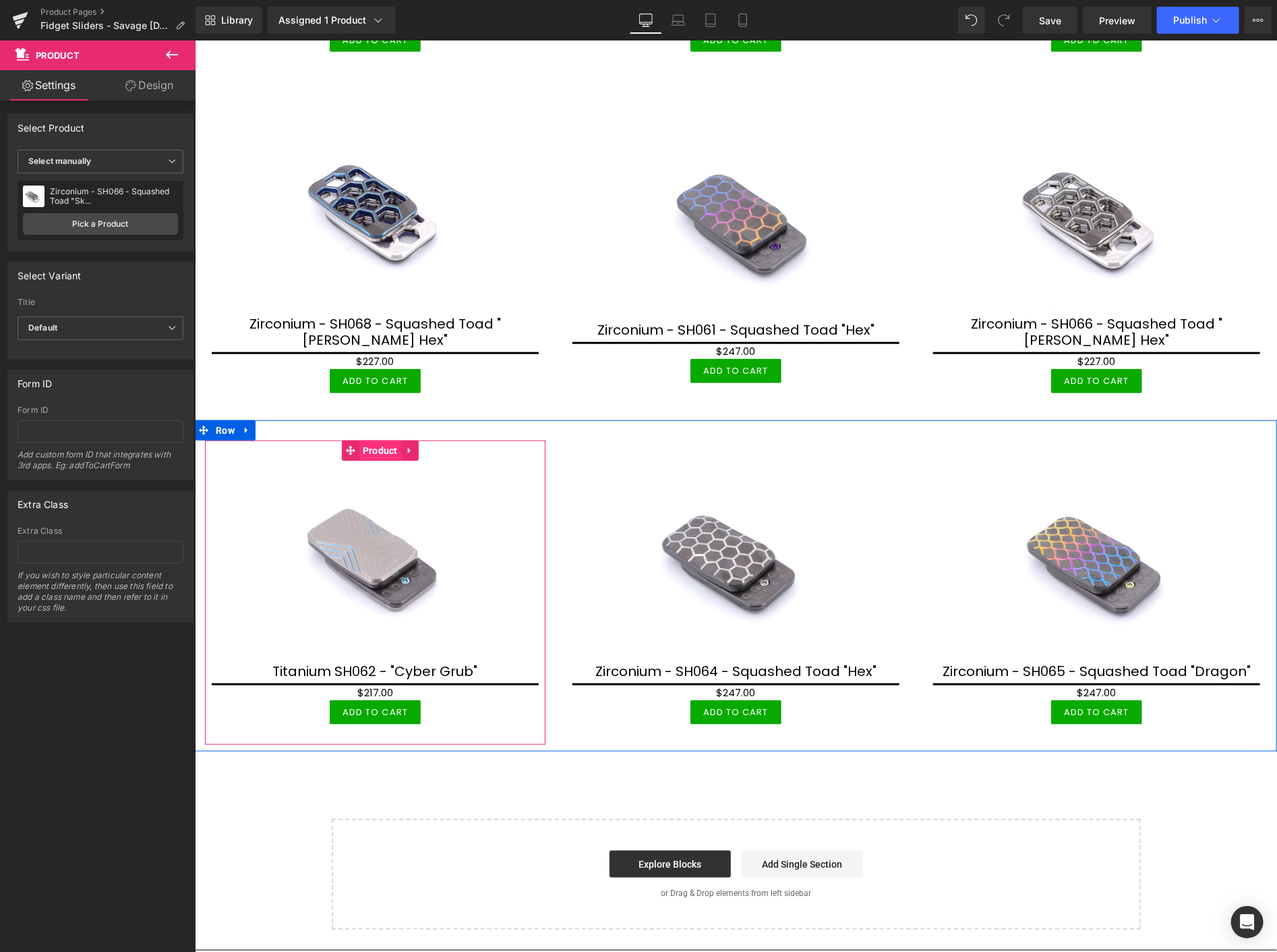
click at [375, 440] on span "Product" at bounding box center [380, 450] width 42 height 20
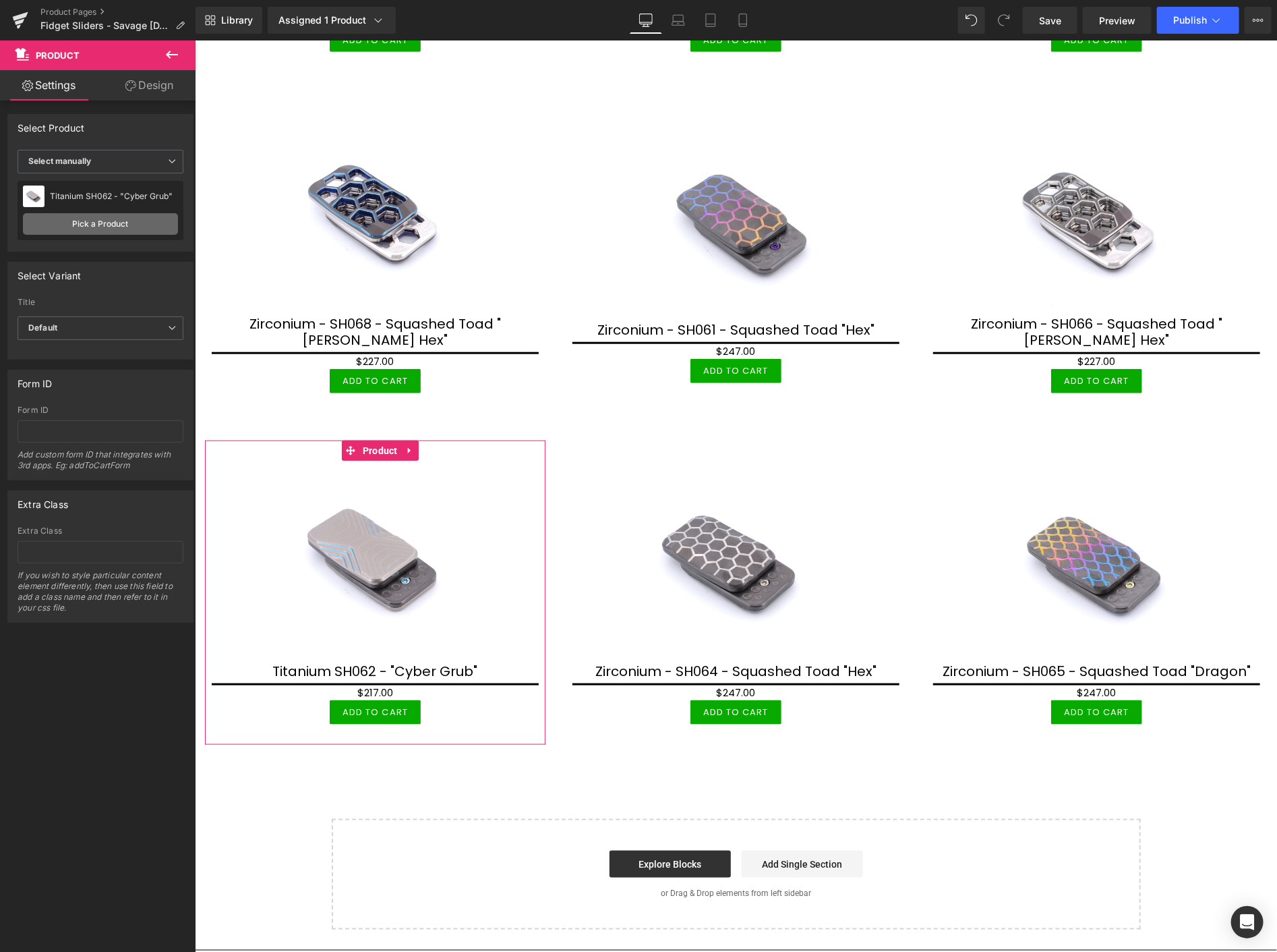
click at [125, 217] on link "Pick a Product" at bounding box center [100, 224] width 155 height 22
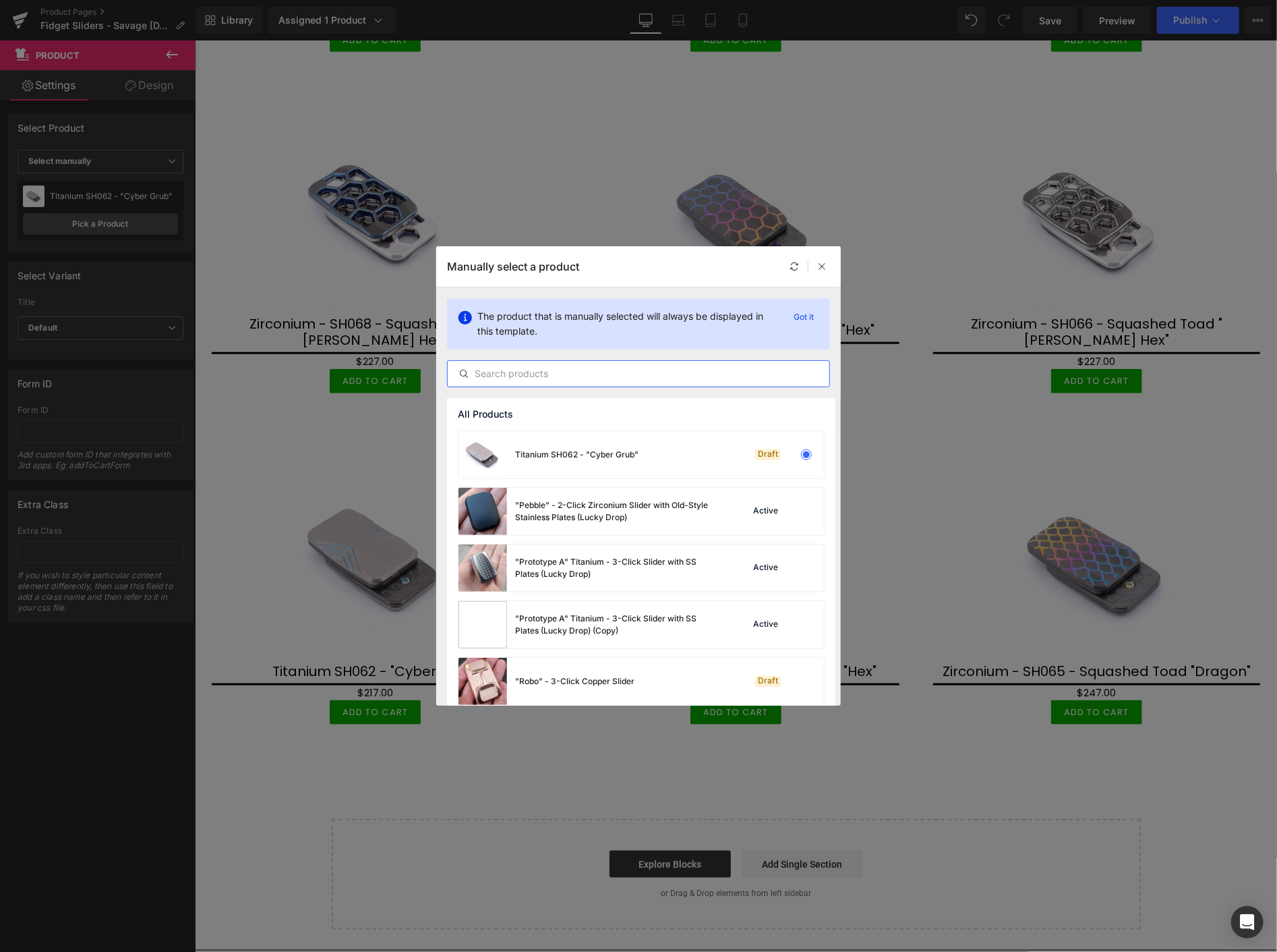
click at [644, 375] on input "text" at bounding box center [638, 374] width 382 height 16
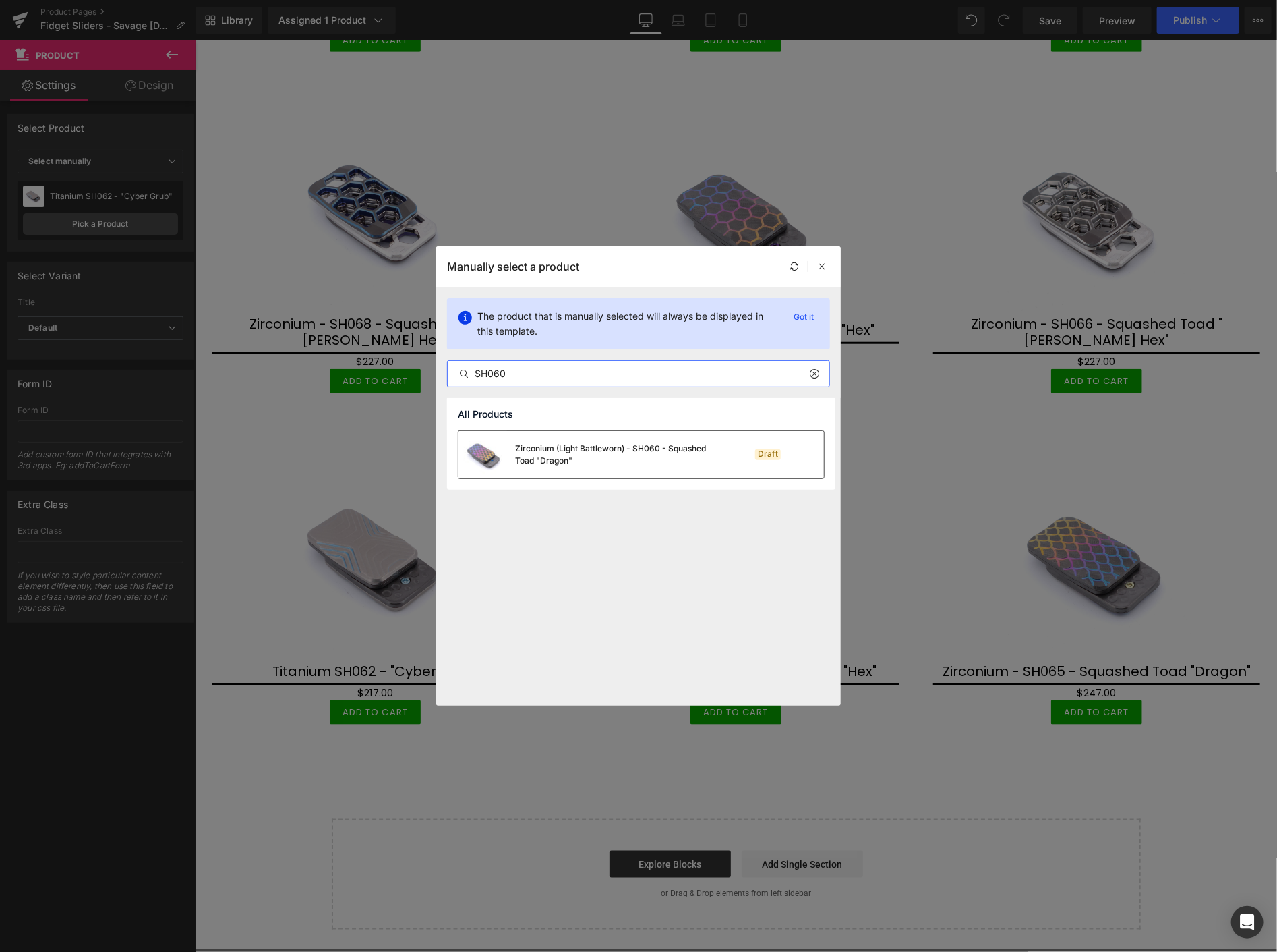
type input "SH060"
click at [579, 466] on div "Zirconium (Light Battleworn) - SH060 - Squashed Toad "Dragon"" at bounding box center [616, 454] width 202 height 24
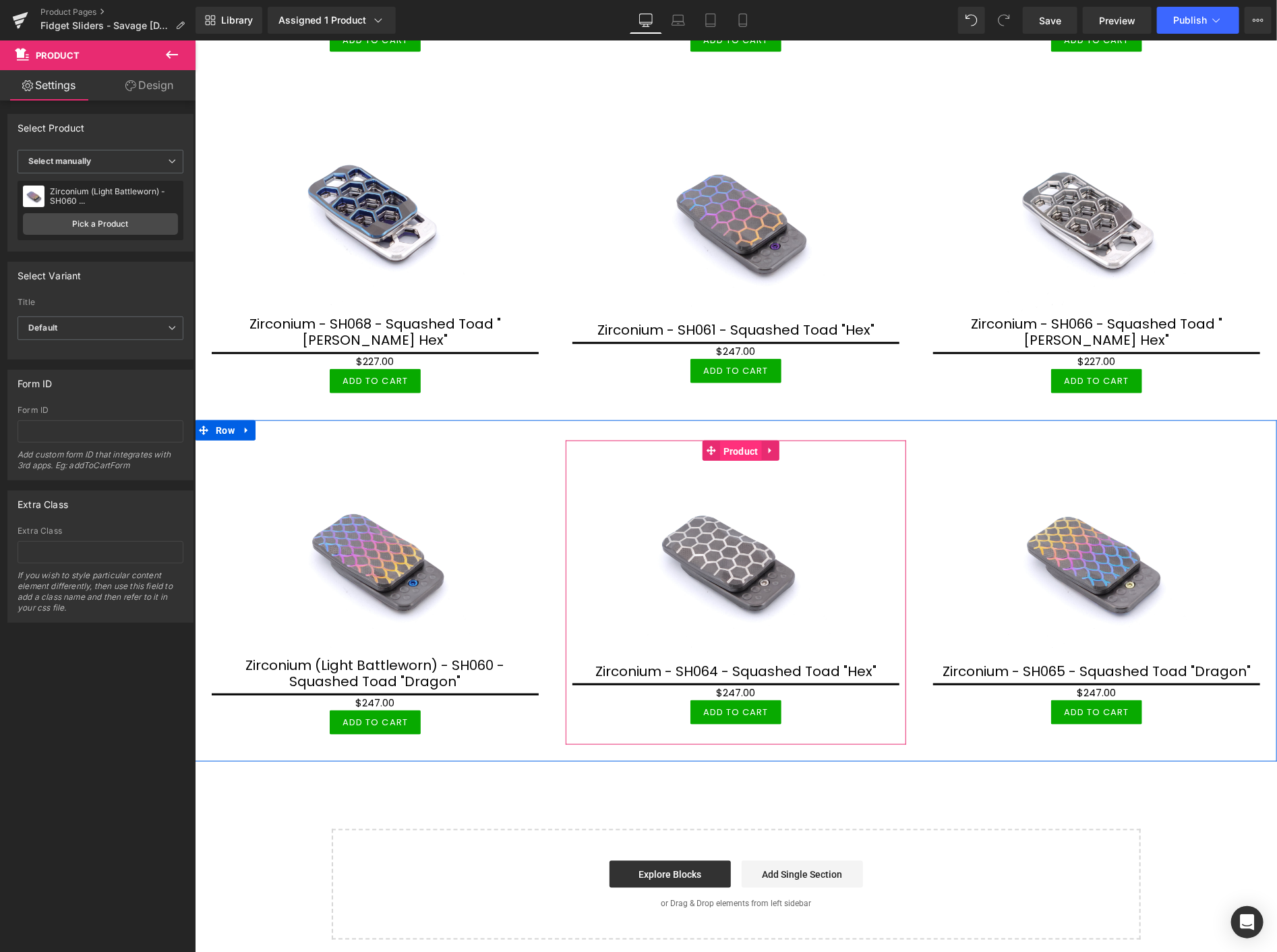
click at [735, 441] on span "Product" at bounding box center [740, 451] width 42 height 20
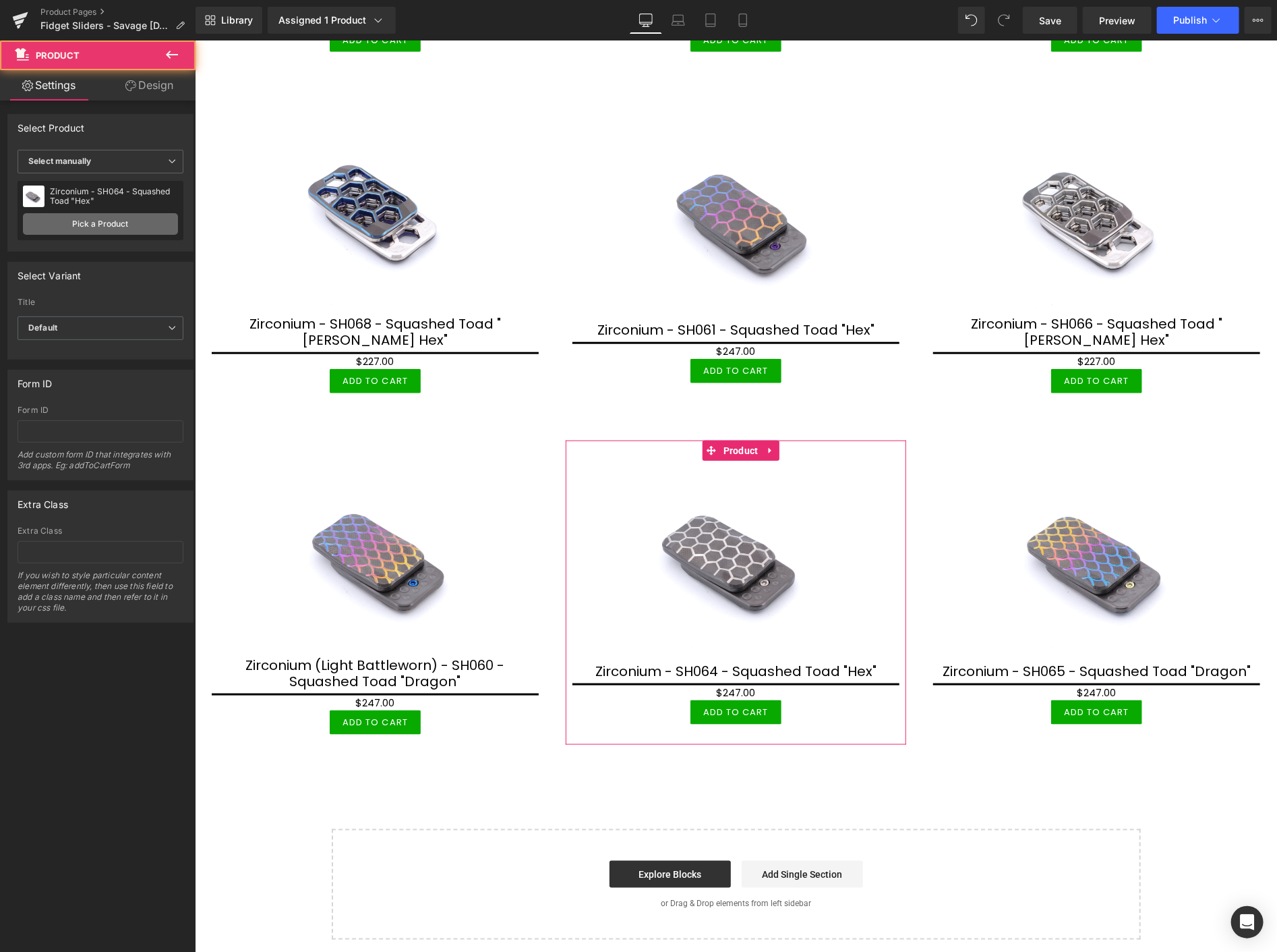
click at [128, 231] on link "Pick a Product" at bounding box center [100, 224] width 155 height 22
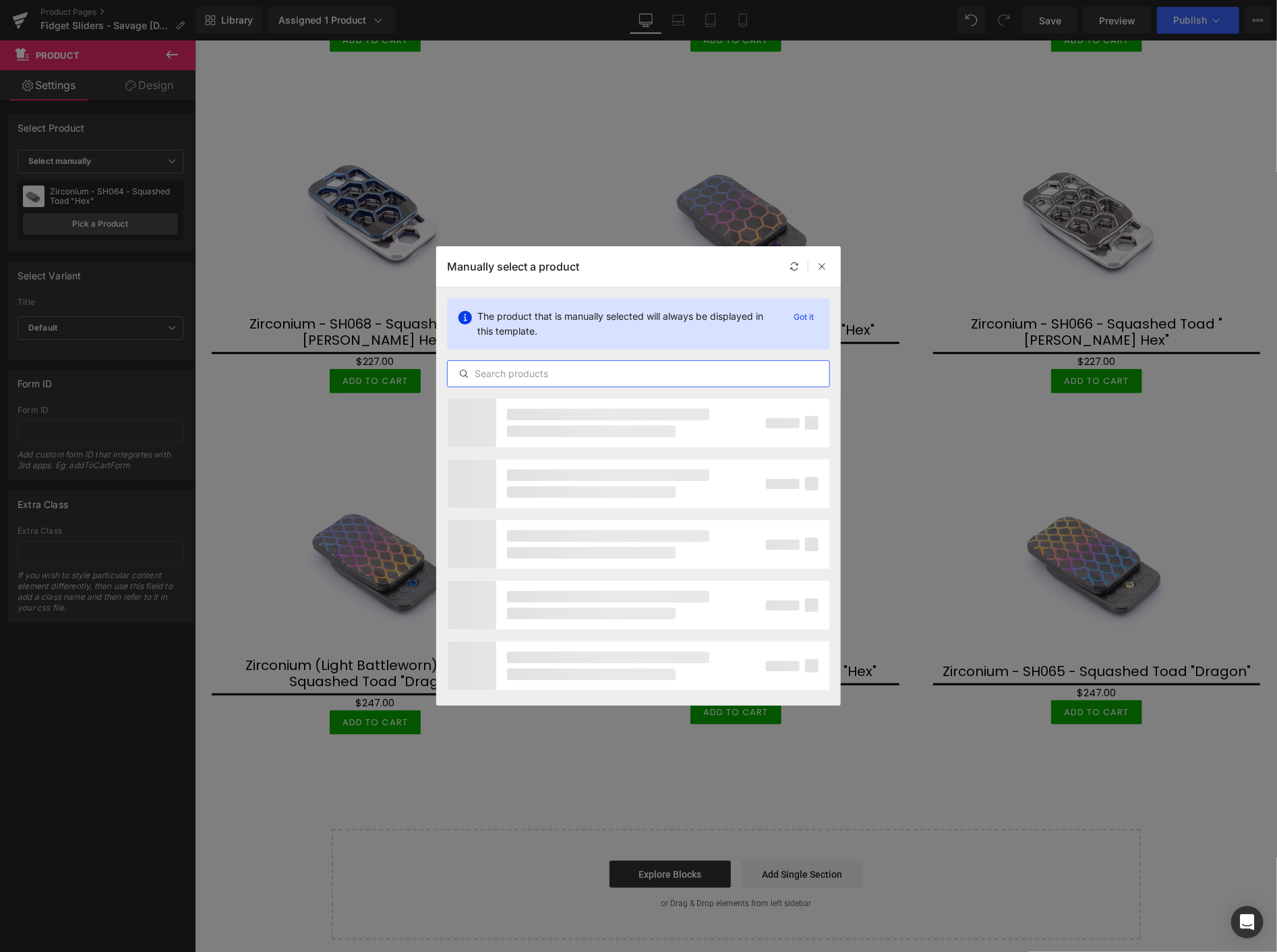
click at [664, 373] on input "text" at bounding box center [638, 374] width 382 height 16
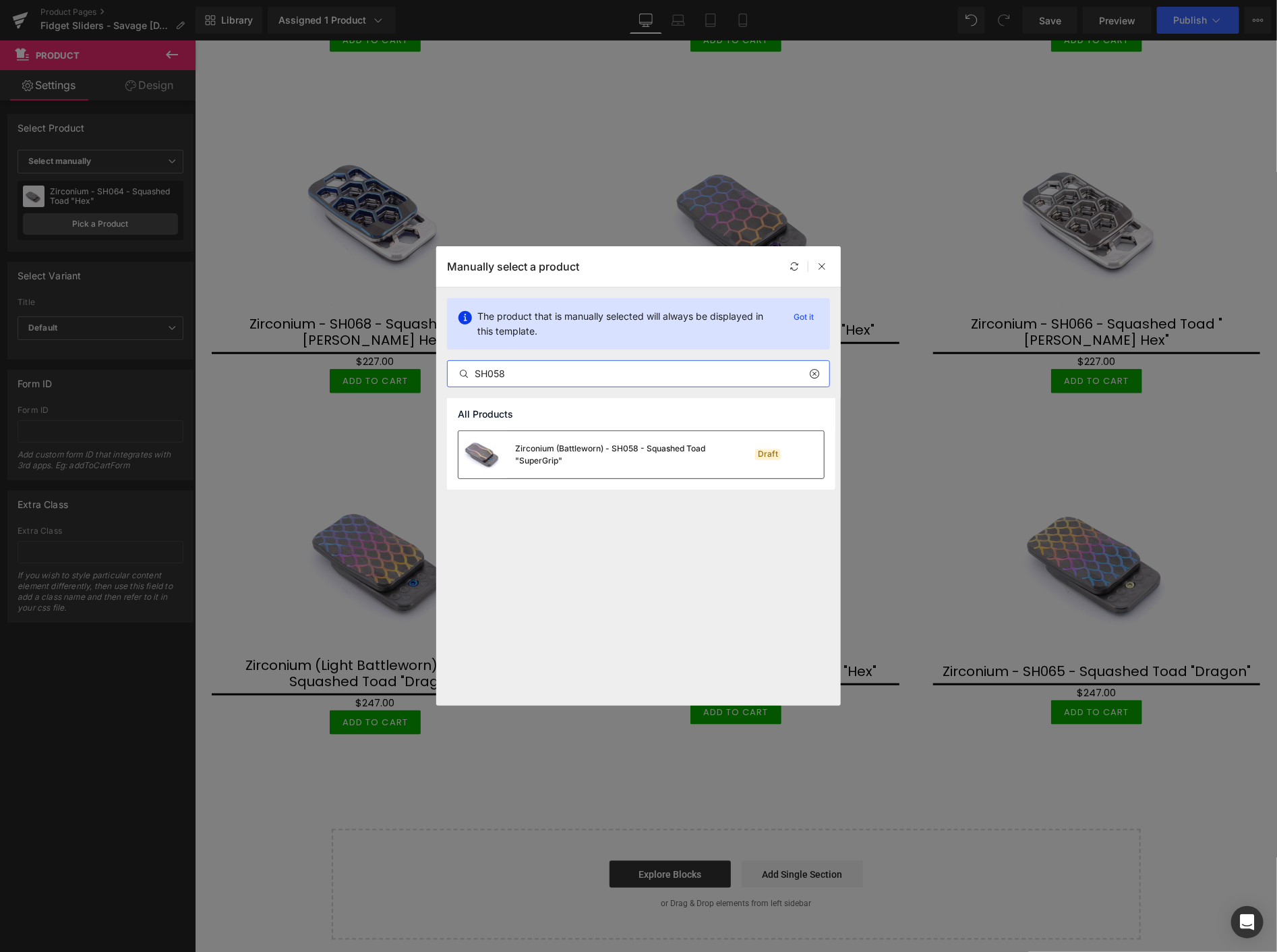
type input "SH058"
drag, startPoint x: 596, startPoint y: 461, endPoint x: 401, endPoint y: 421, distance: 199.1
click at [596, 461] on div "Zirconium (Battleworn) - SH058 - Squashed Toad "SuperGrip"" at bounding box center [616, 454] width 202 height 24
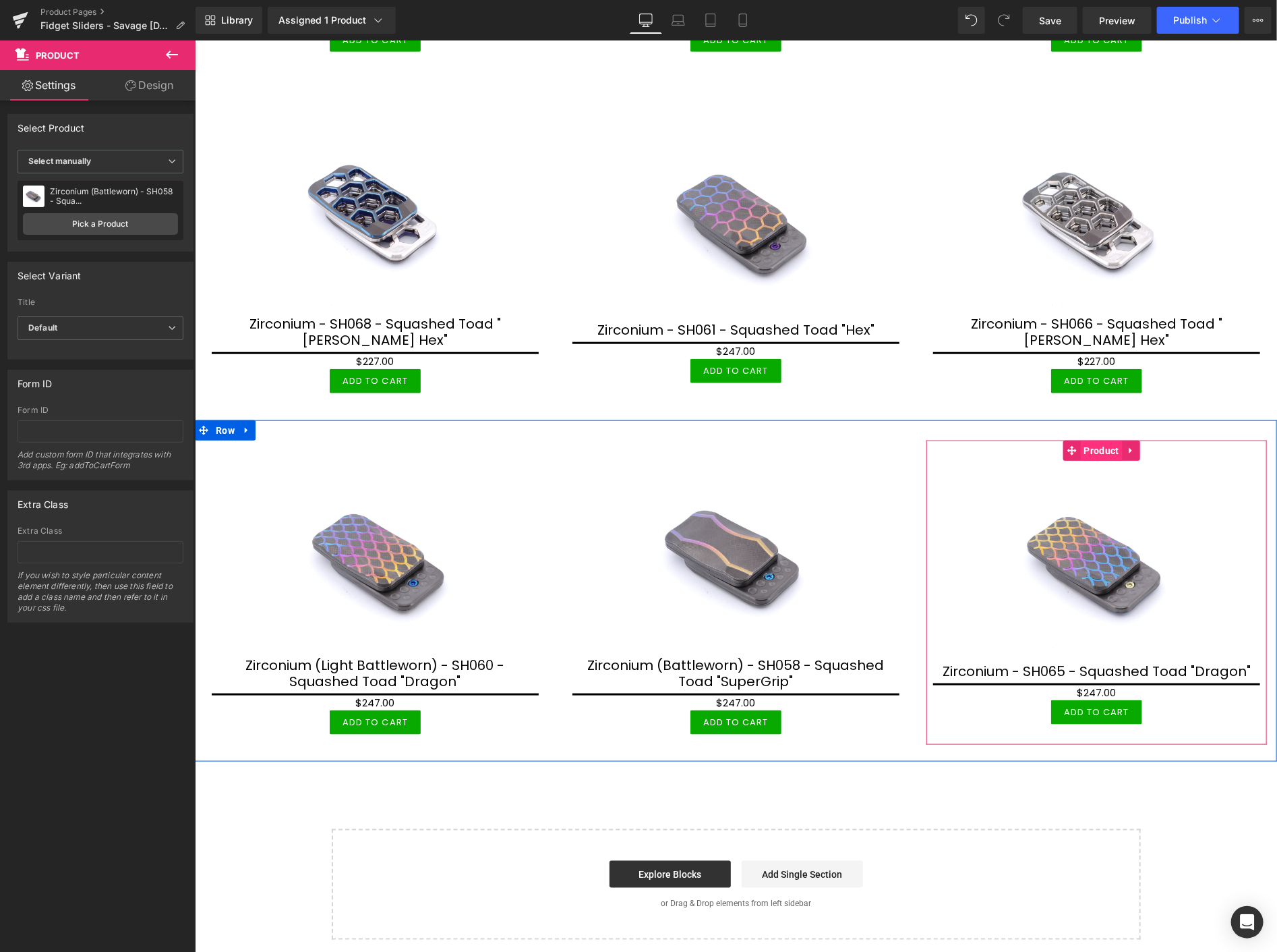
click at [1092, 440] on span "Product" at bounding box center [1101, 450] width 42 height 20
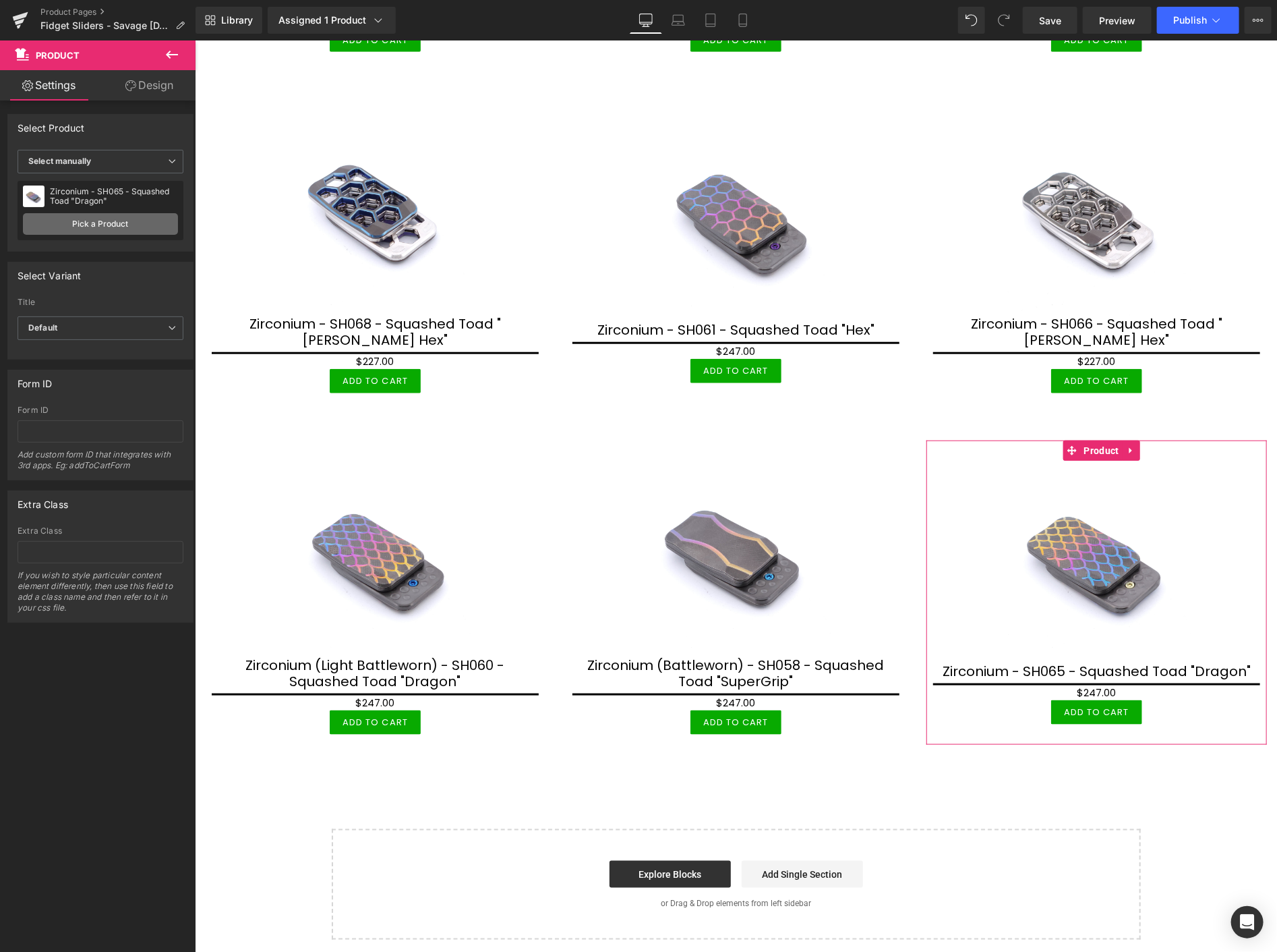
click at [91, 226] on link "Pick a Product" at bounding box center [100, 224] width 155 height 22
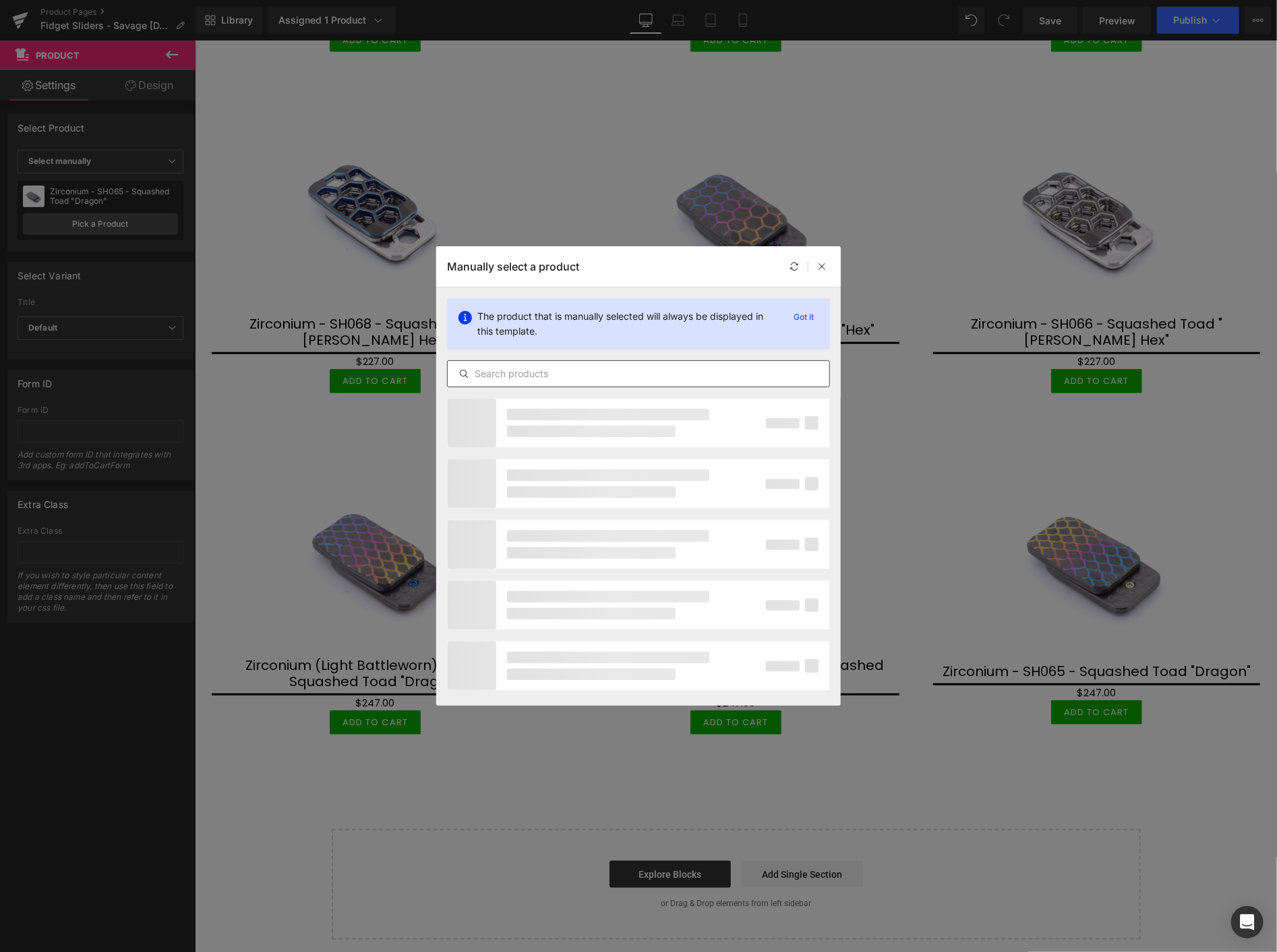
click at [617, 372] on input "text" at bounding box center [638, 374] width 382 height 16
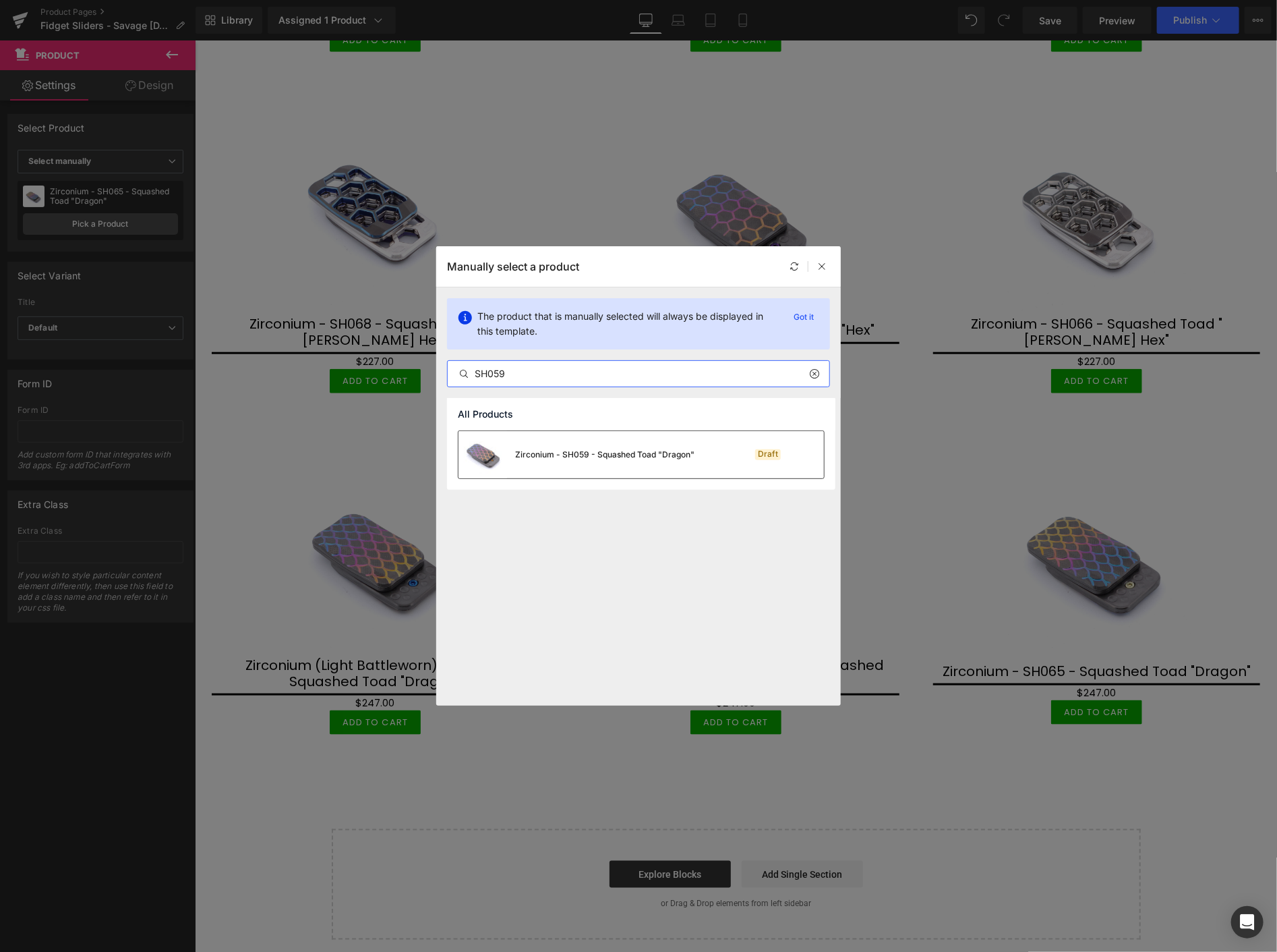
type input "SH059"
drag, startPoint x: 607, startPoint y: 459, endPoint x: 413, endPoint y: 418, distance: 198.3
click at [607, 459] on div "Zirconium - SH059 - Squashed Toad "Dragon"" at bounding box center [605, 454] width 180 height 12
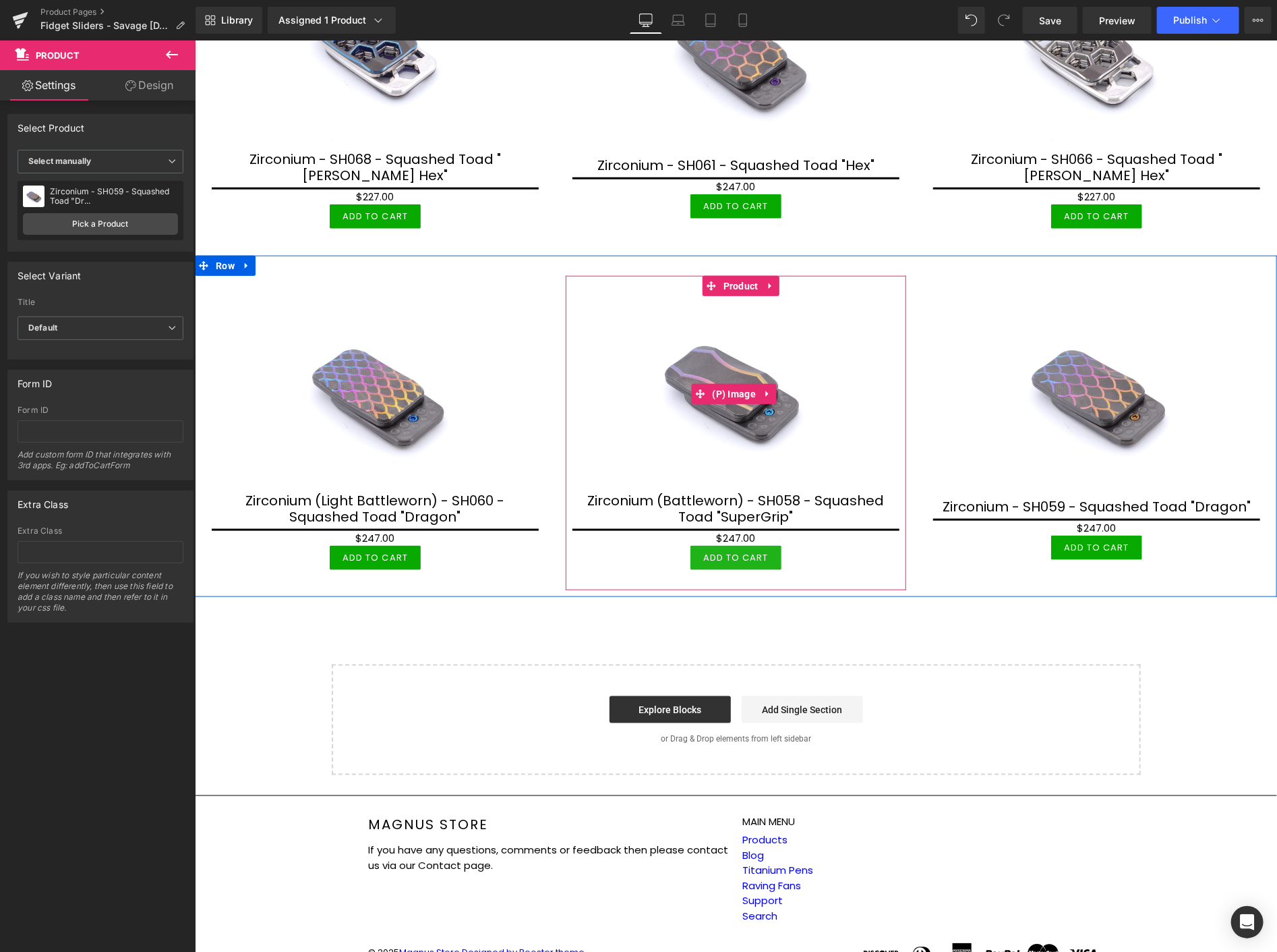
scroll to position [696, 0]
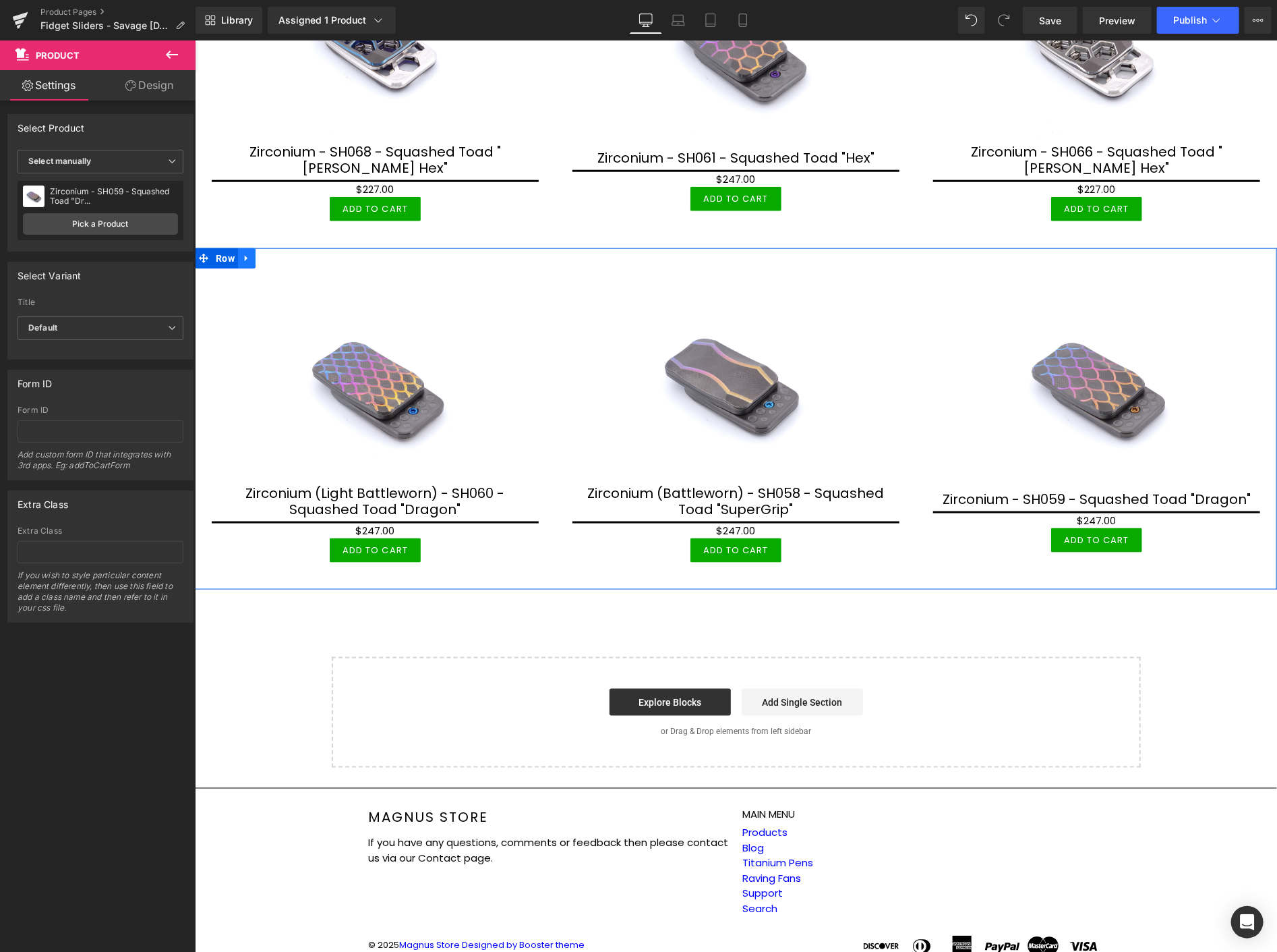
click at [248, 252] on icon at bounding box center [246, 257] width 9 height 10
click at [256, 247] on link at bounding box center [263, 257] width 17 height 20
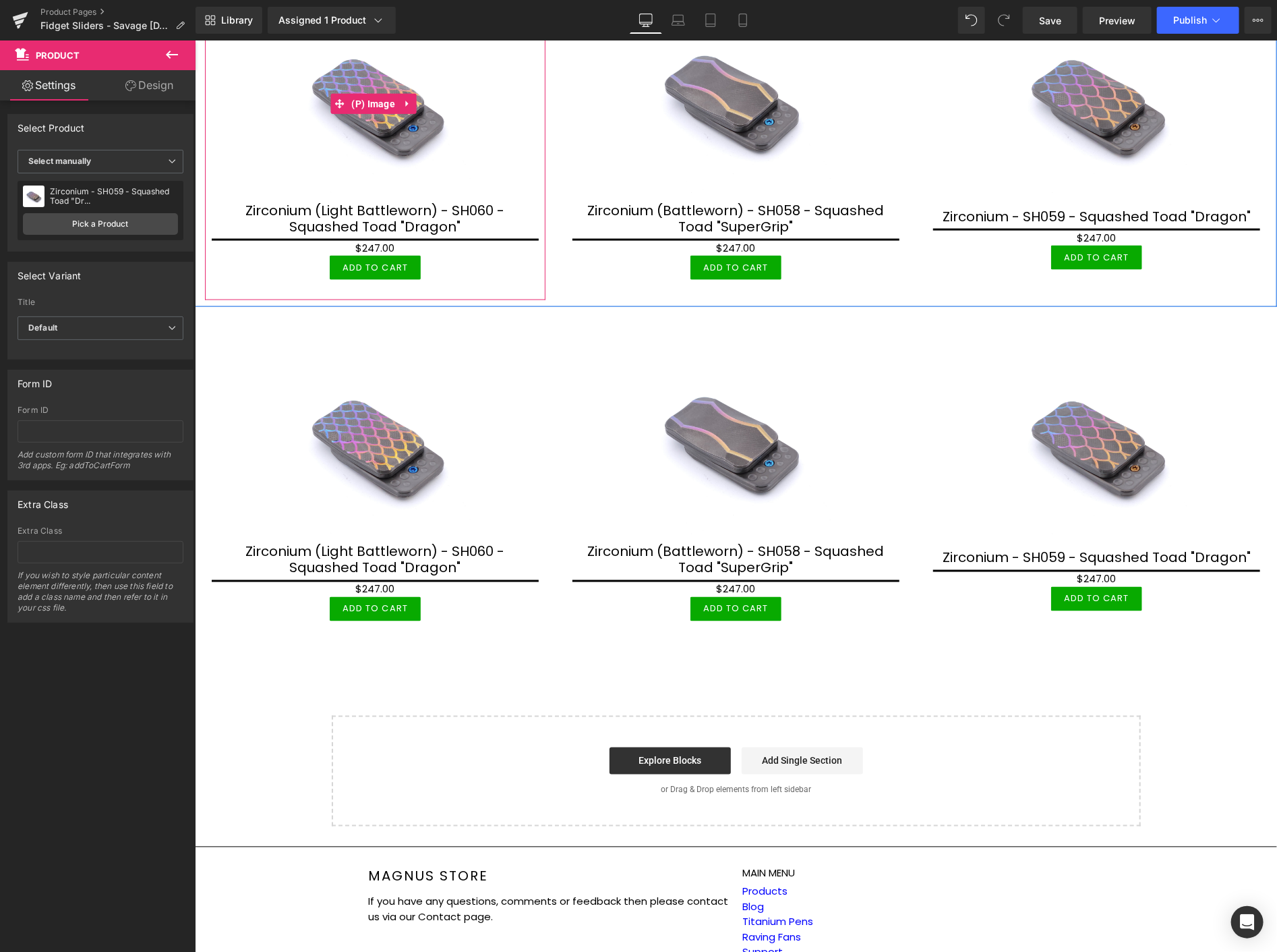
scroll to position [995, 0]
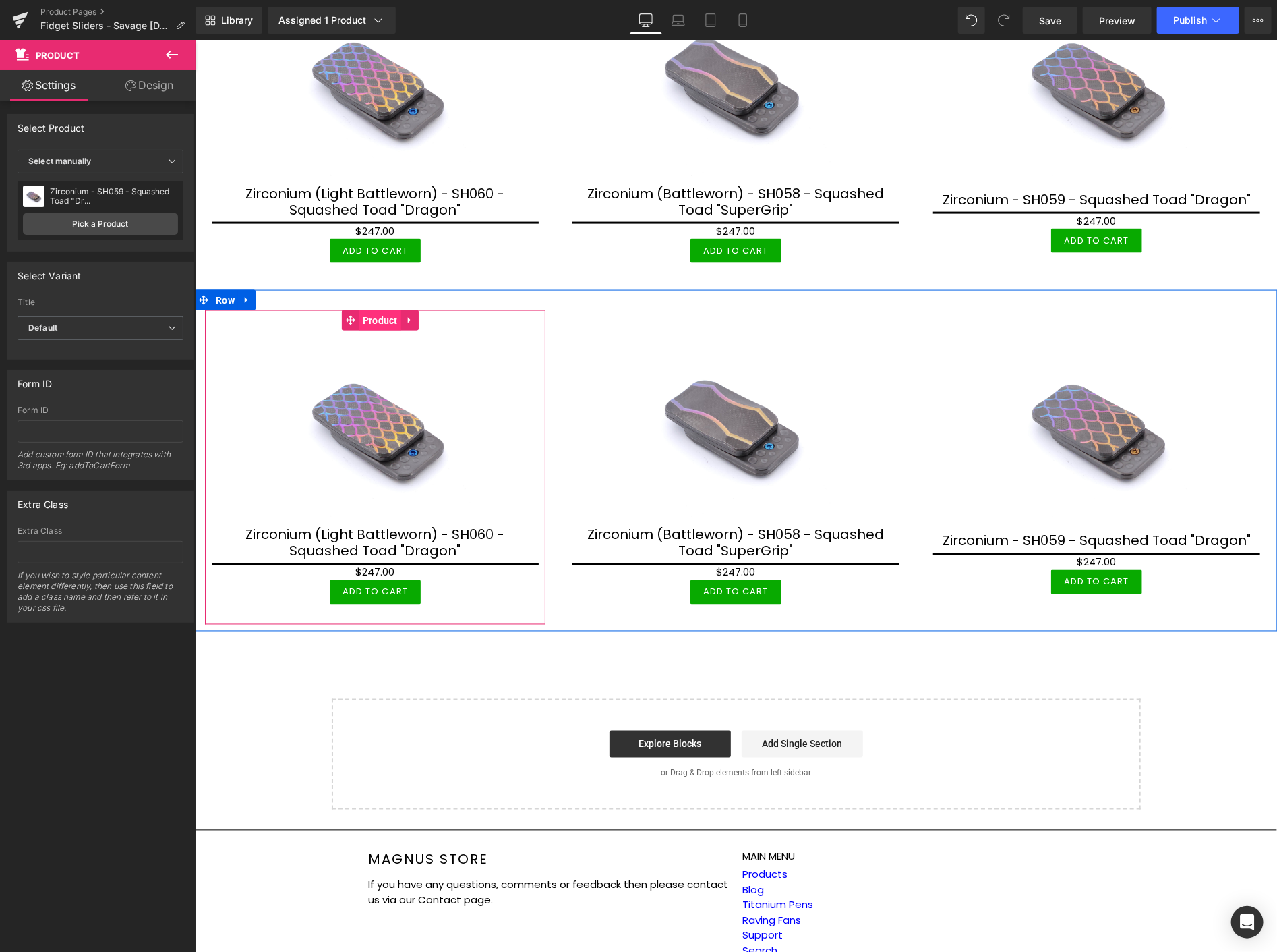
click at [382, 310] on span "Product" at bounding box center [380, 320] width 42 height 20
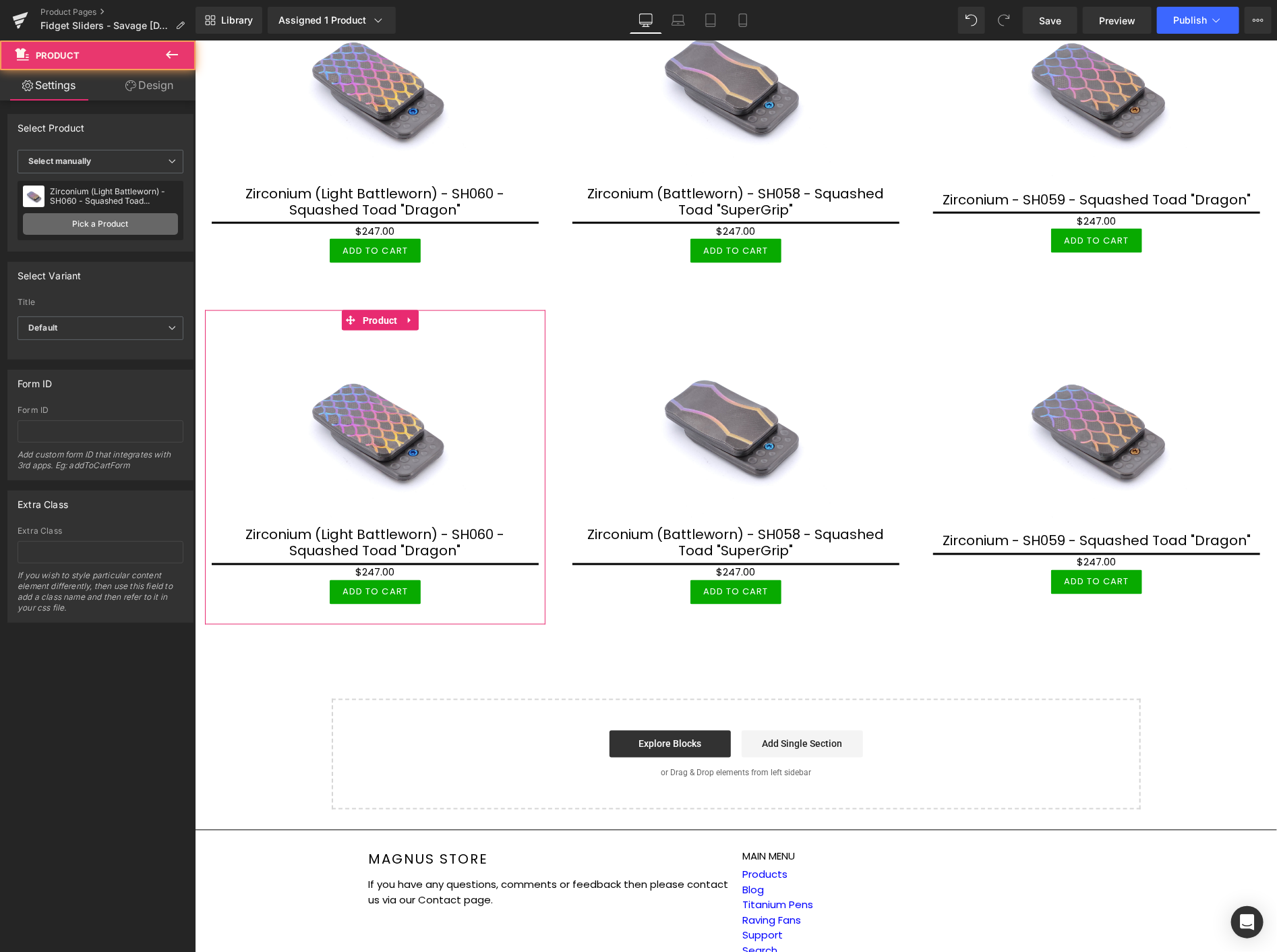
click at [140, 224] on link "Pick a Product" at bounding box center [100, 224] width 155 height 22
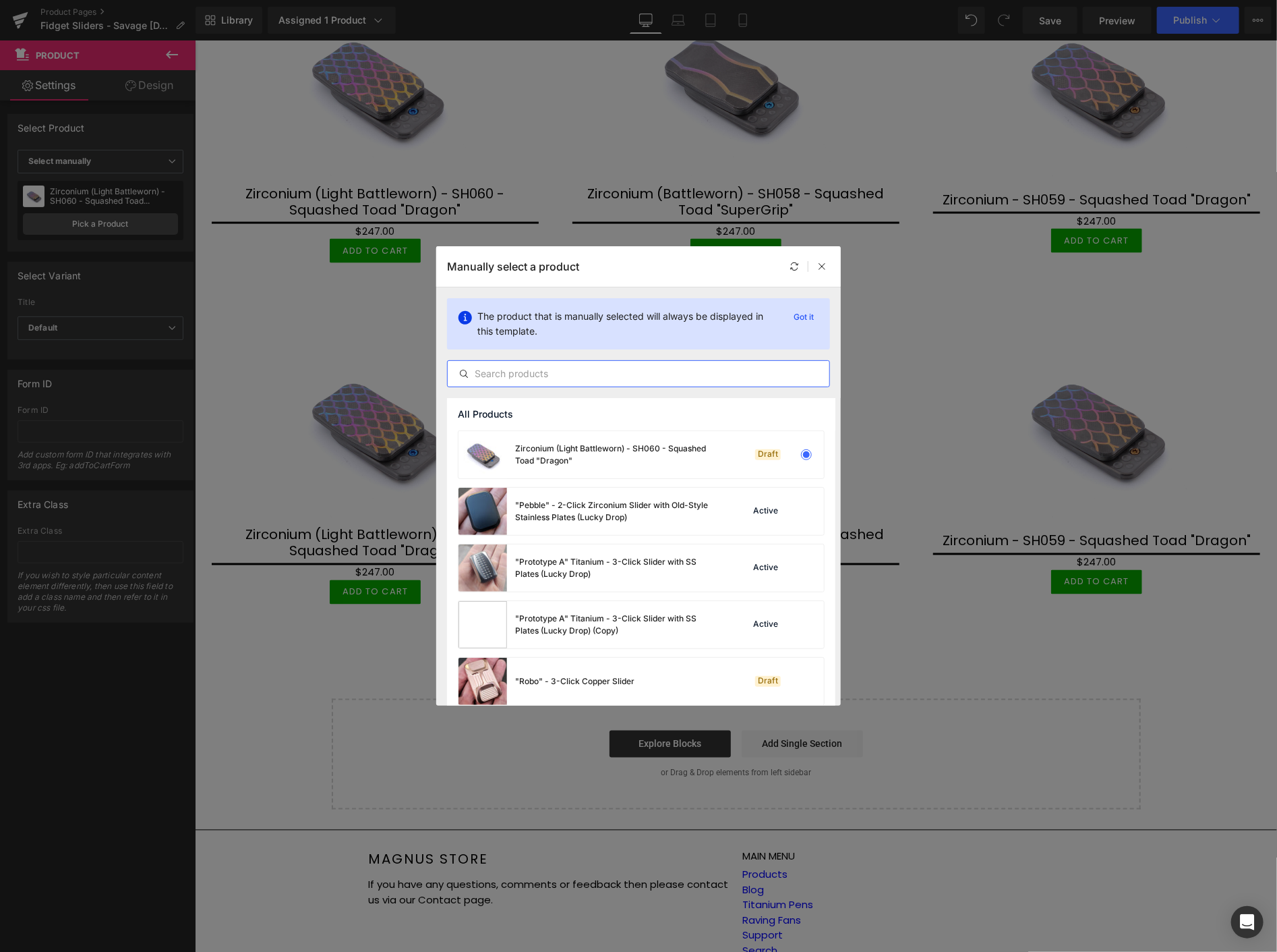
click at [506, 372] on input "text" at bounding box center [638, 374] width 382 height 16
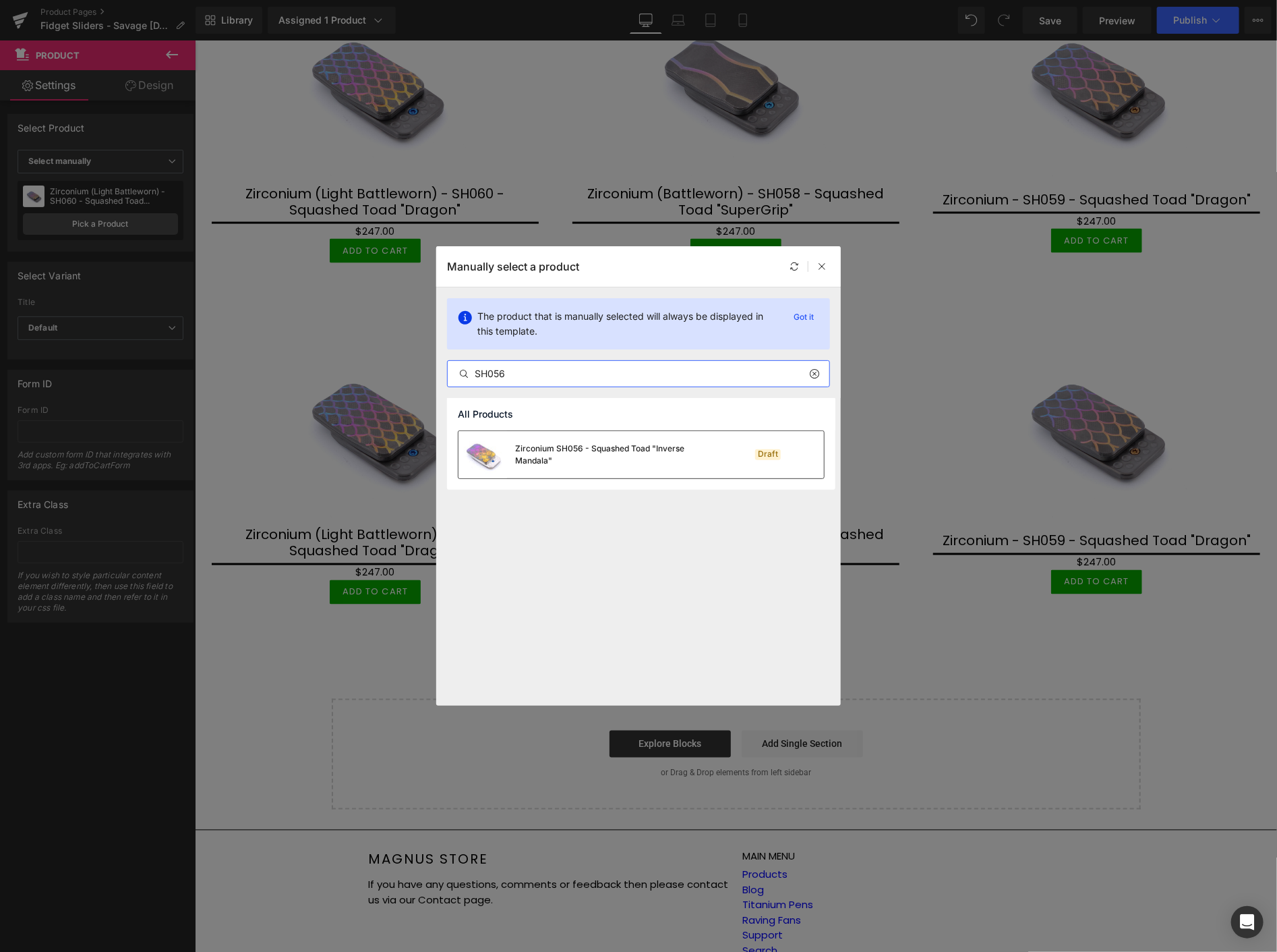
type input "SH056"
click at [556, 461] on div "Zirconium SH056 - Squashed Toad "Inverse Mandala"" at bounding box center [616, 454] width 202 height 24
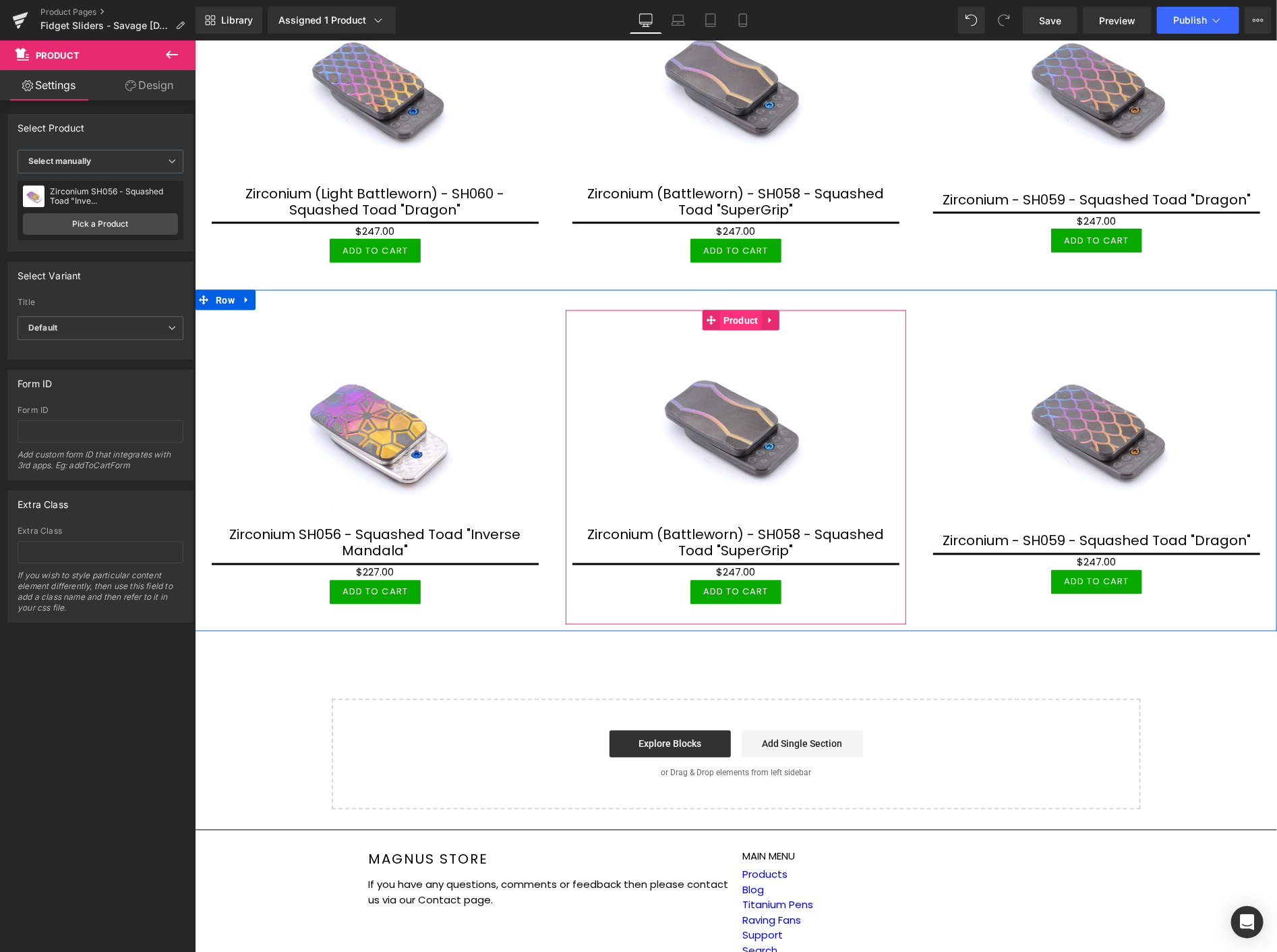
click at [734, 310] on span "Product" at bounding box center [740, 320] width 42 height 20
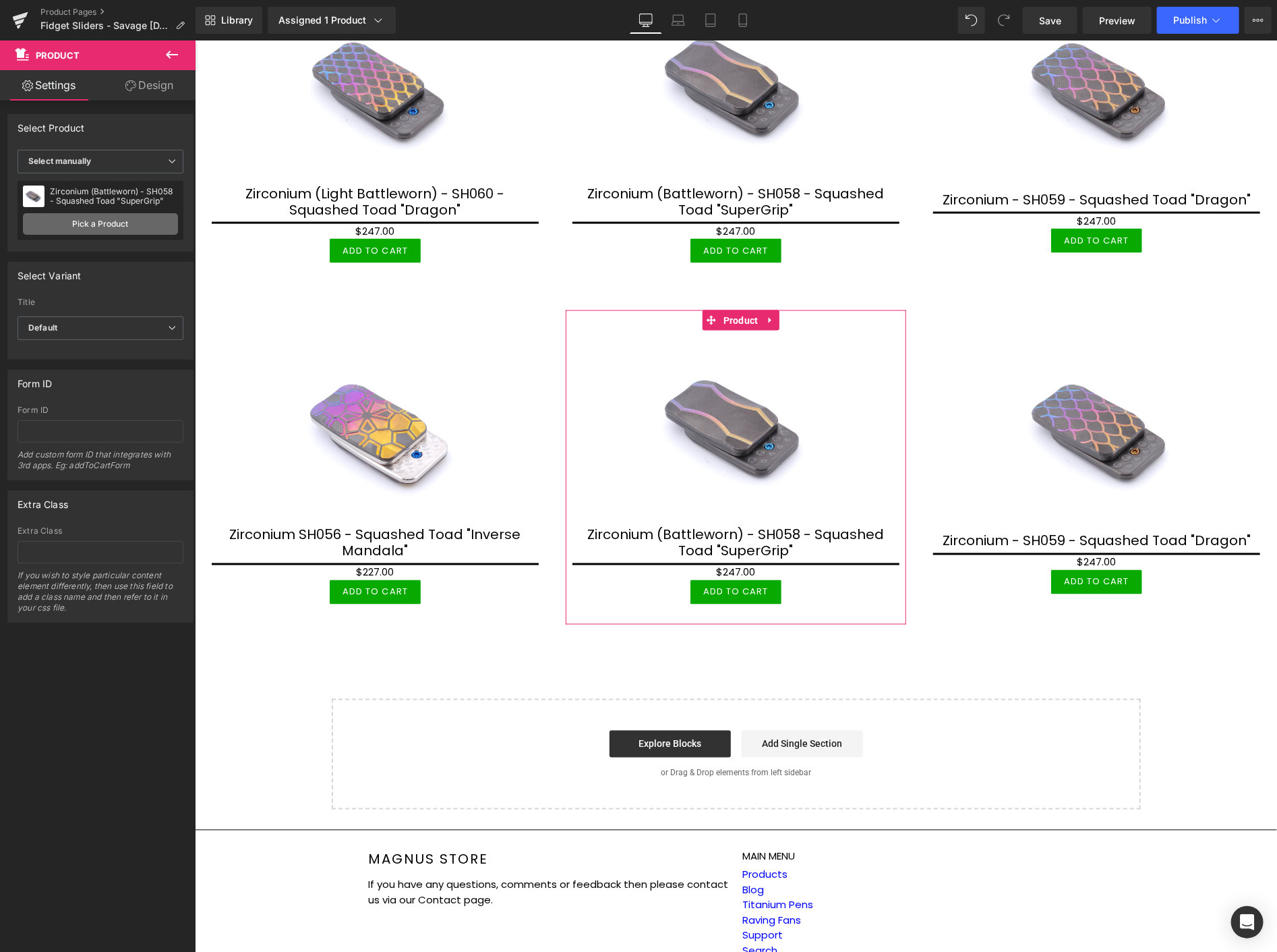
click at [74, 225] on link "Pick a Product" at bounding box center [100, 224] width 155 height 22
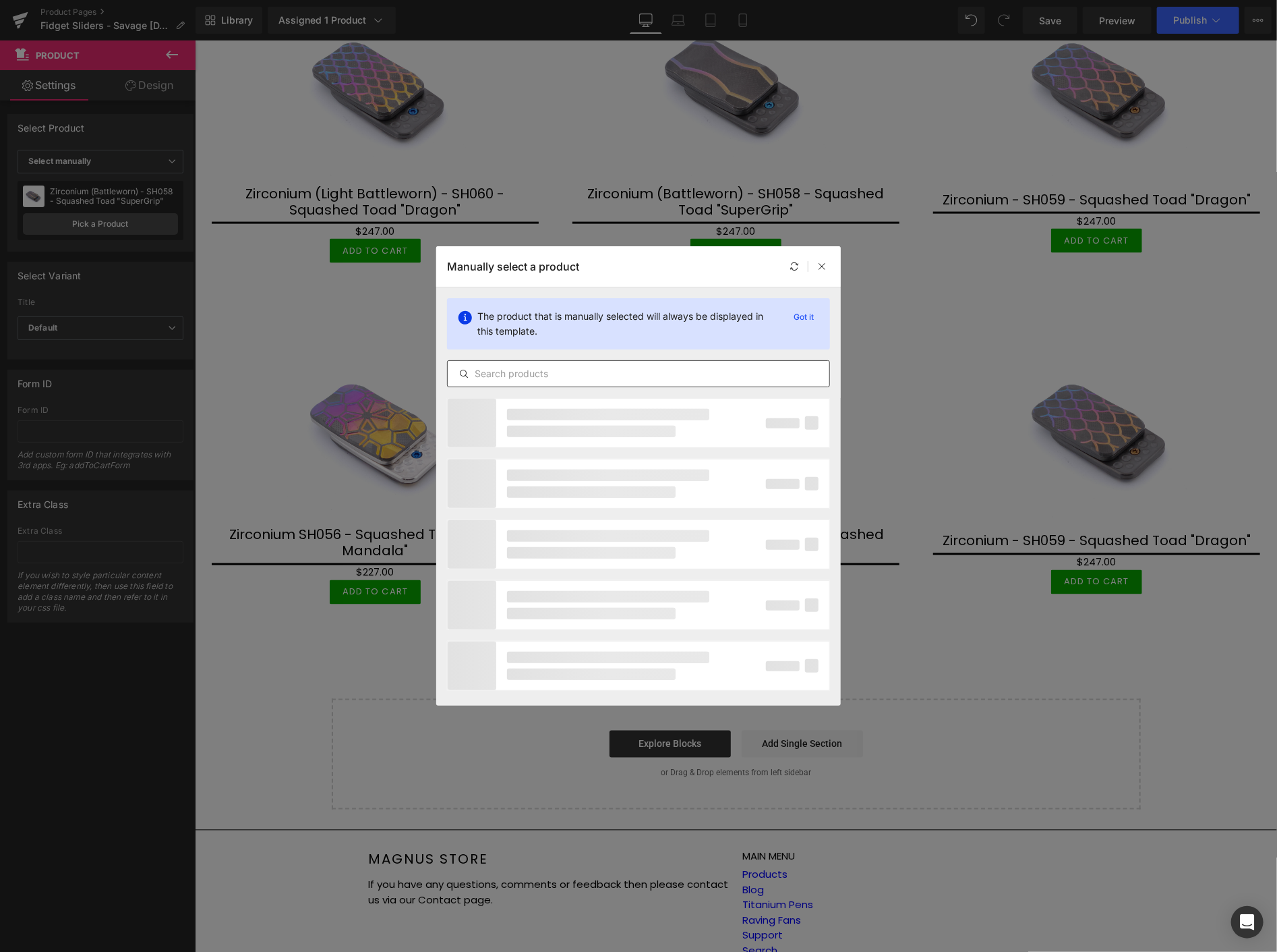
click at [592, 372] on input "text" at bounding box center [638, 374] width 382 height 16
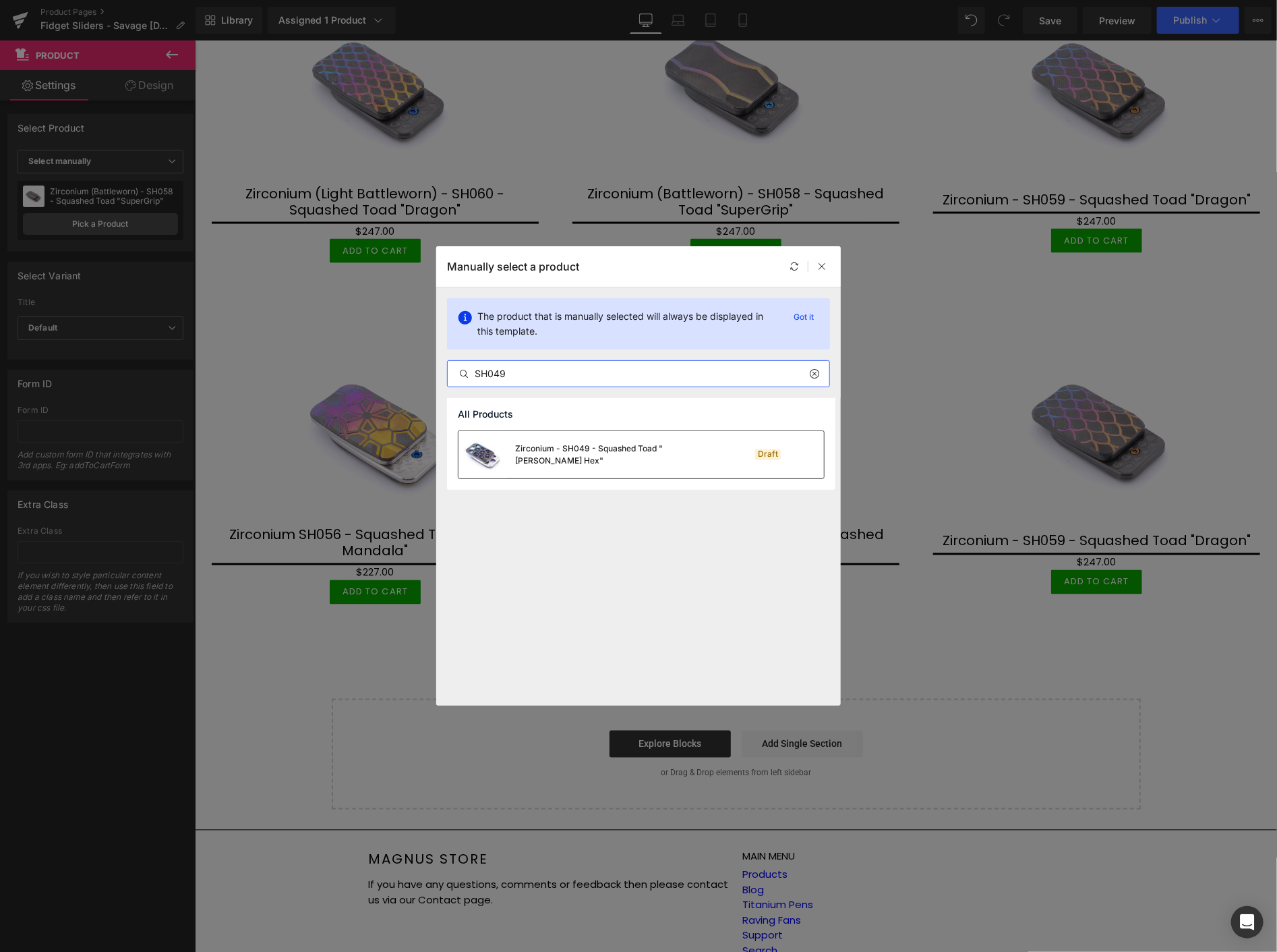
type input "SH049"
click at [588, 454] on div "Zirconium - SH049 - Squashed Toad "[PERSON_NAME] Hex"" at bounding box center [616, 454] width 202 height 24
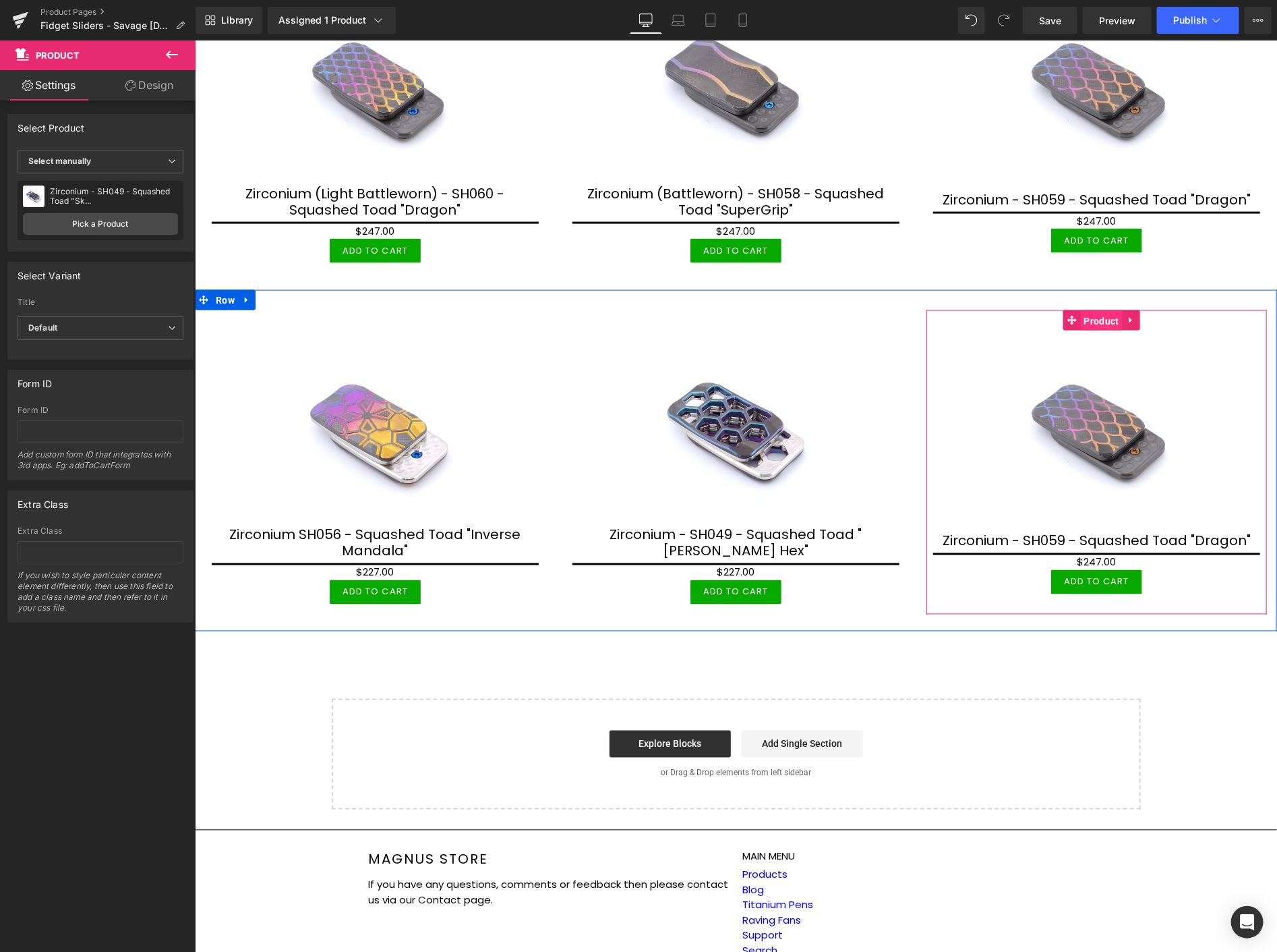
click at [1089, 311] on span "Product" at bounding box center [1101, 321] width 42 height 20
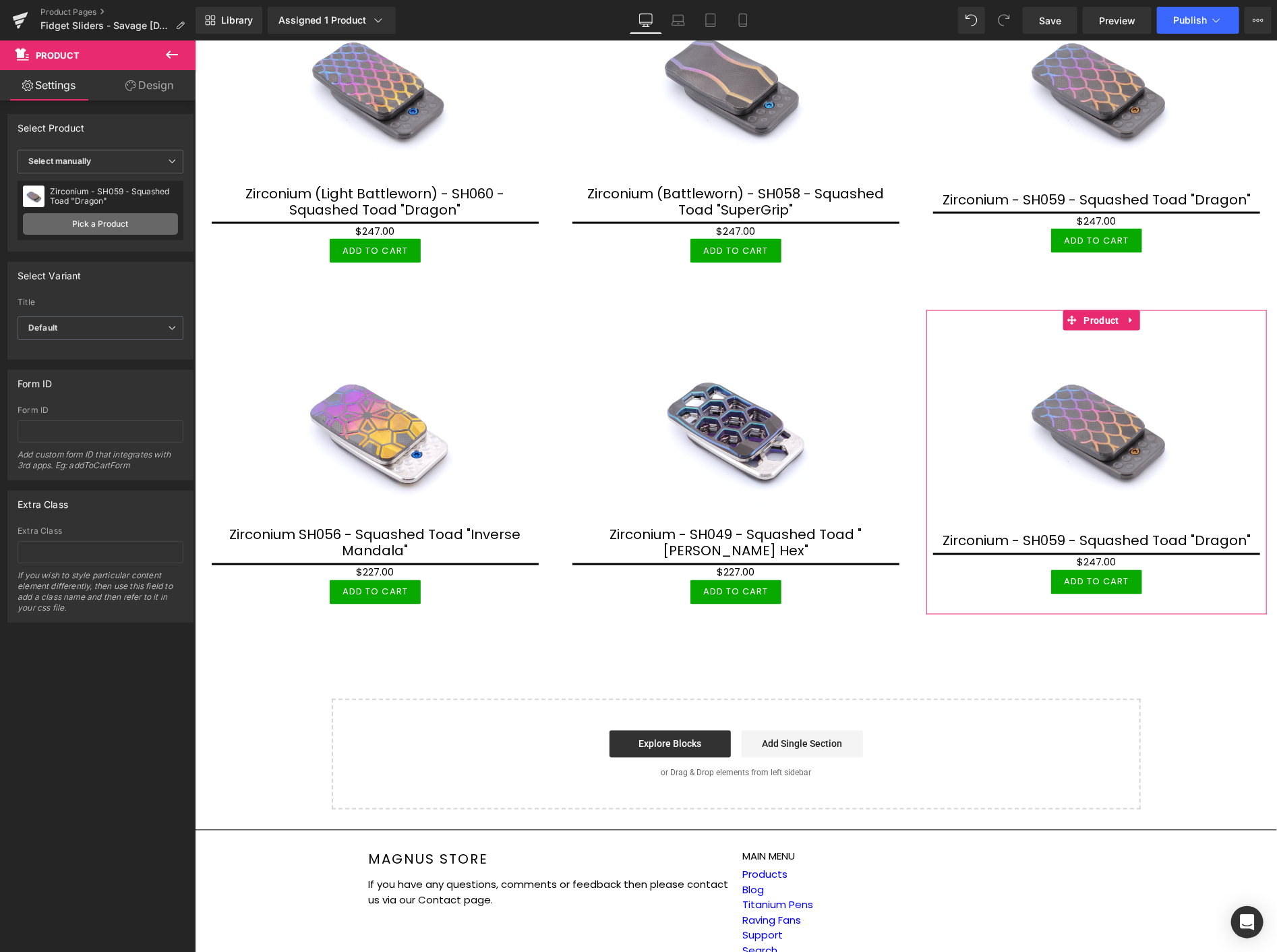
click at [95, 225] on link "Pick a Product" at bounding box center [100, 224] width 155 height 22
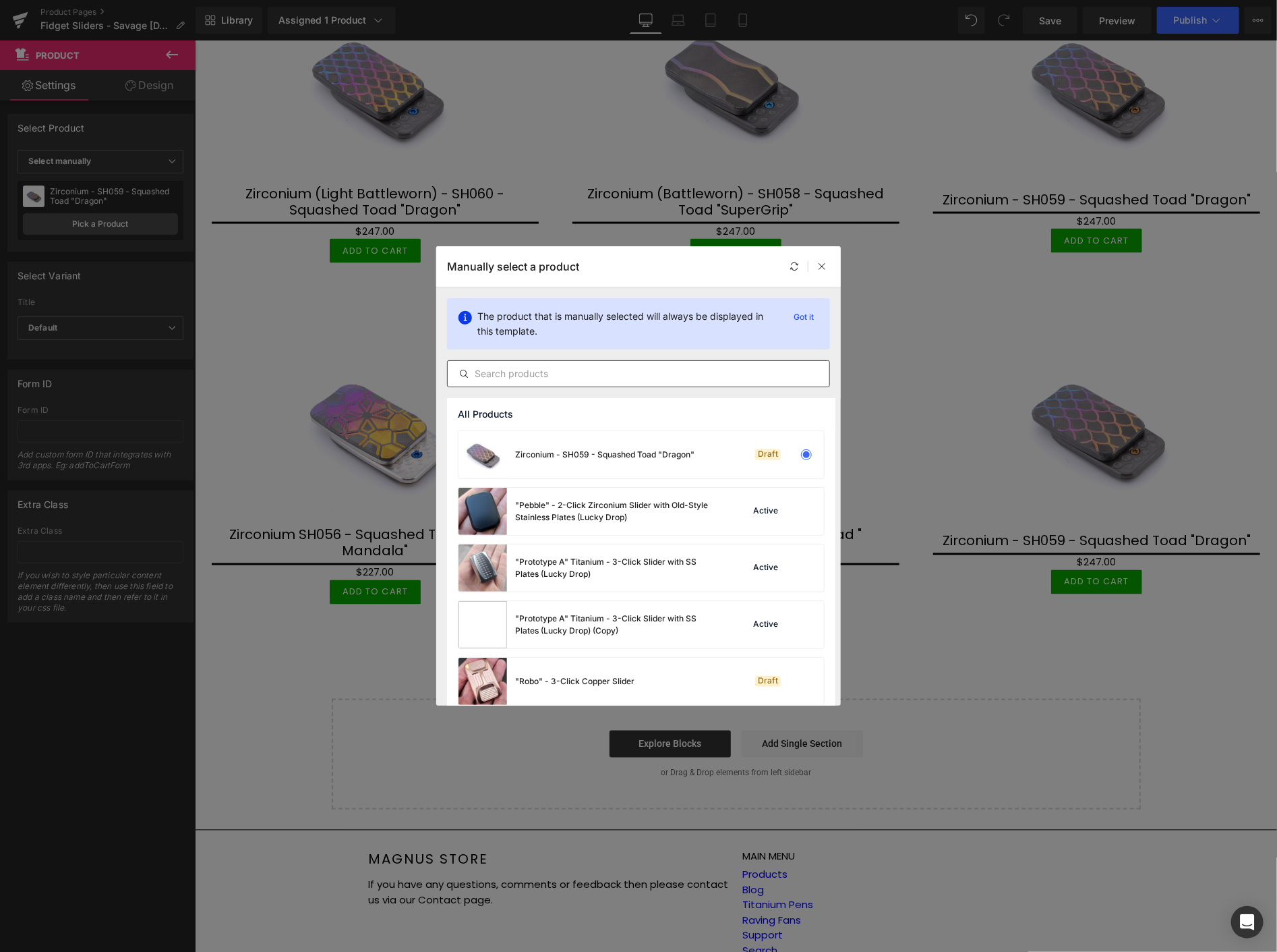
click at [540, 367] on input "text" at bounding box center [638, 374] width 382 height 16
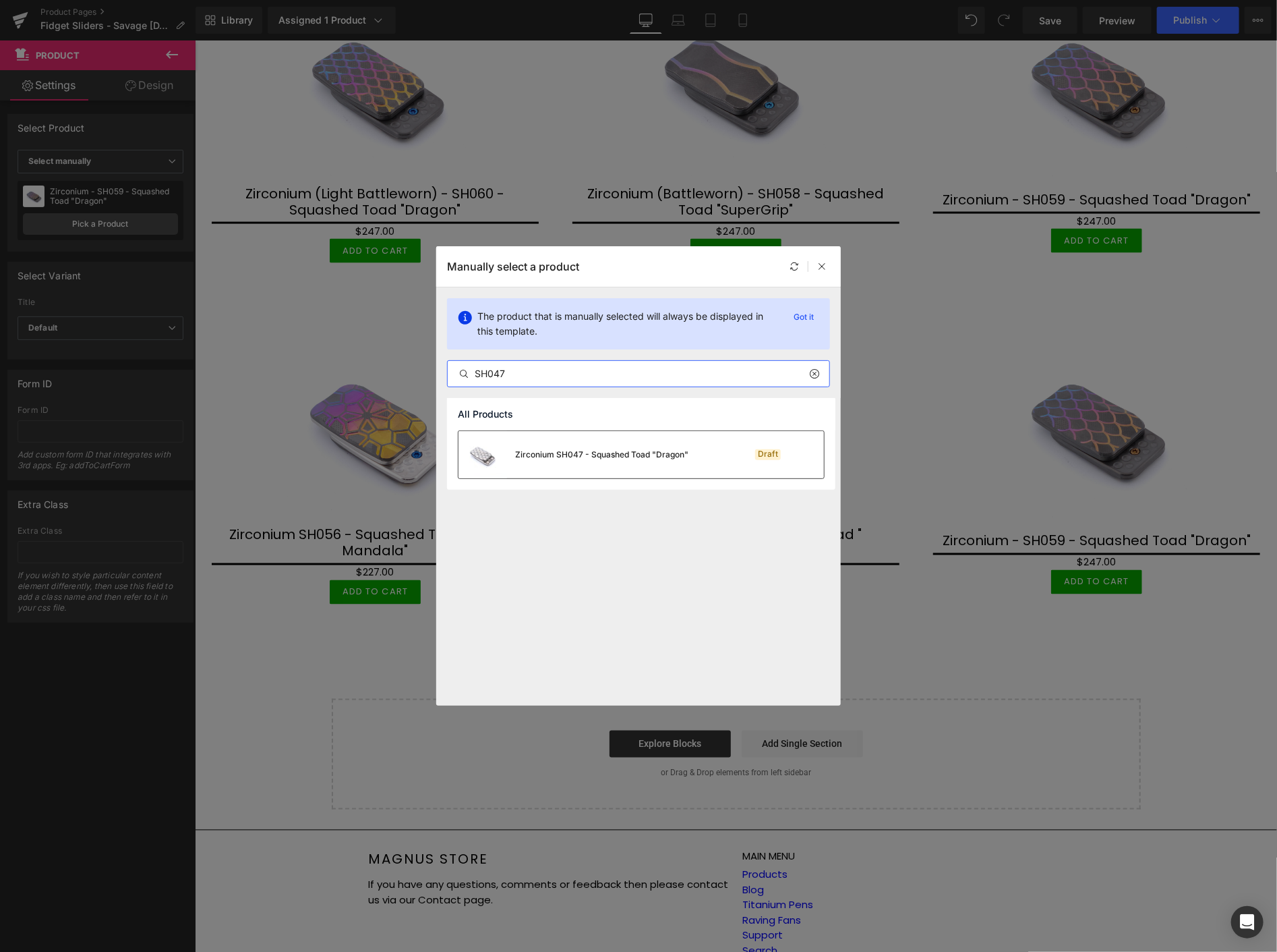
type input "SH047"
click at [581, 446] on div "Zirconium SH047 - Squashed Toad "Dragon"" at bounding box center [573, 454] width 230 height 48
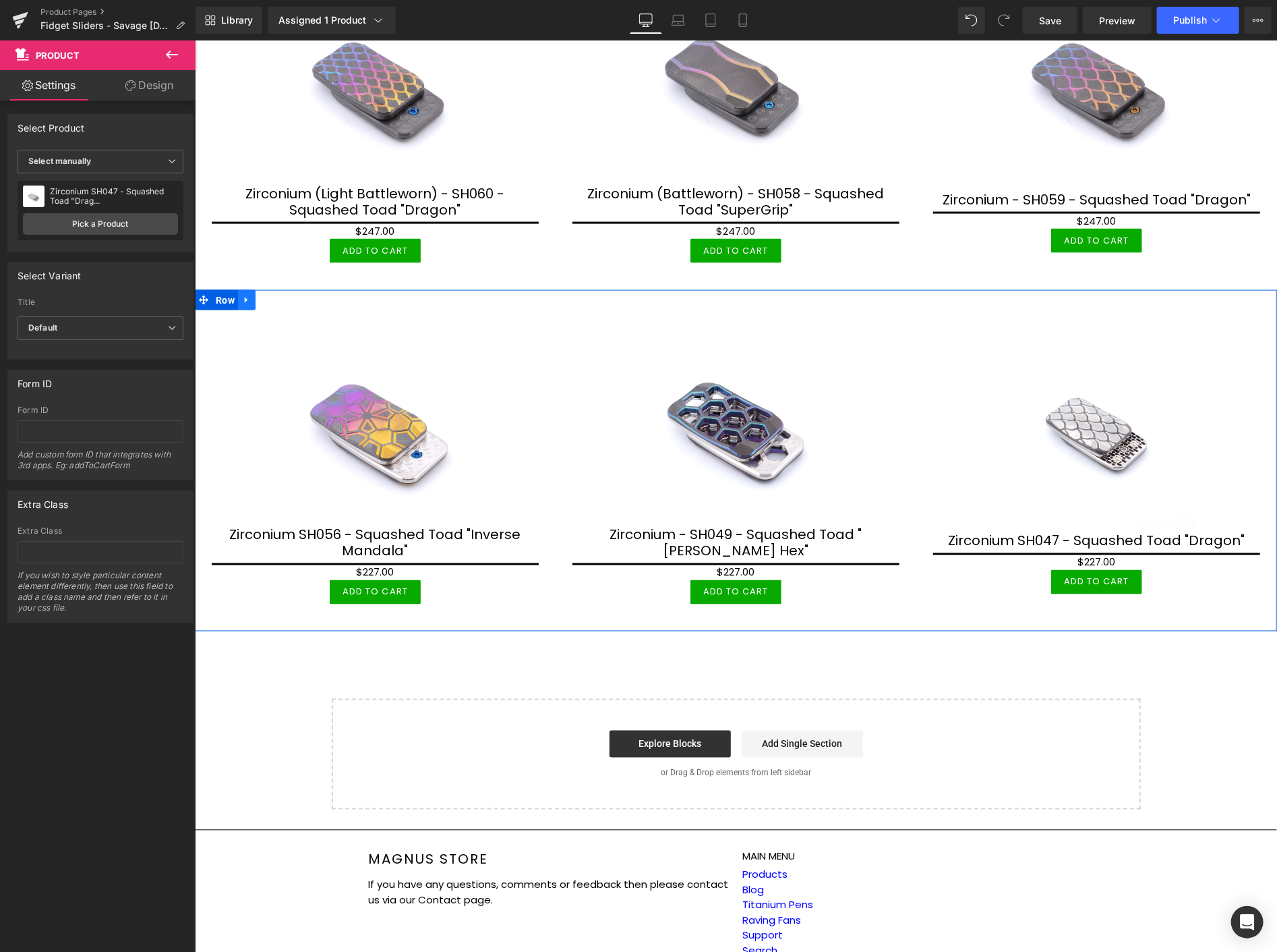
click at [249, 294] on icon at bounding box center [246, 299] width 9 height 10
click at [260, 295] on icon at bounding box center [264, 300] width 9 height 9
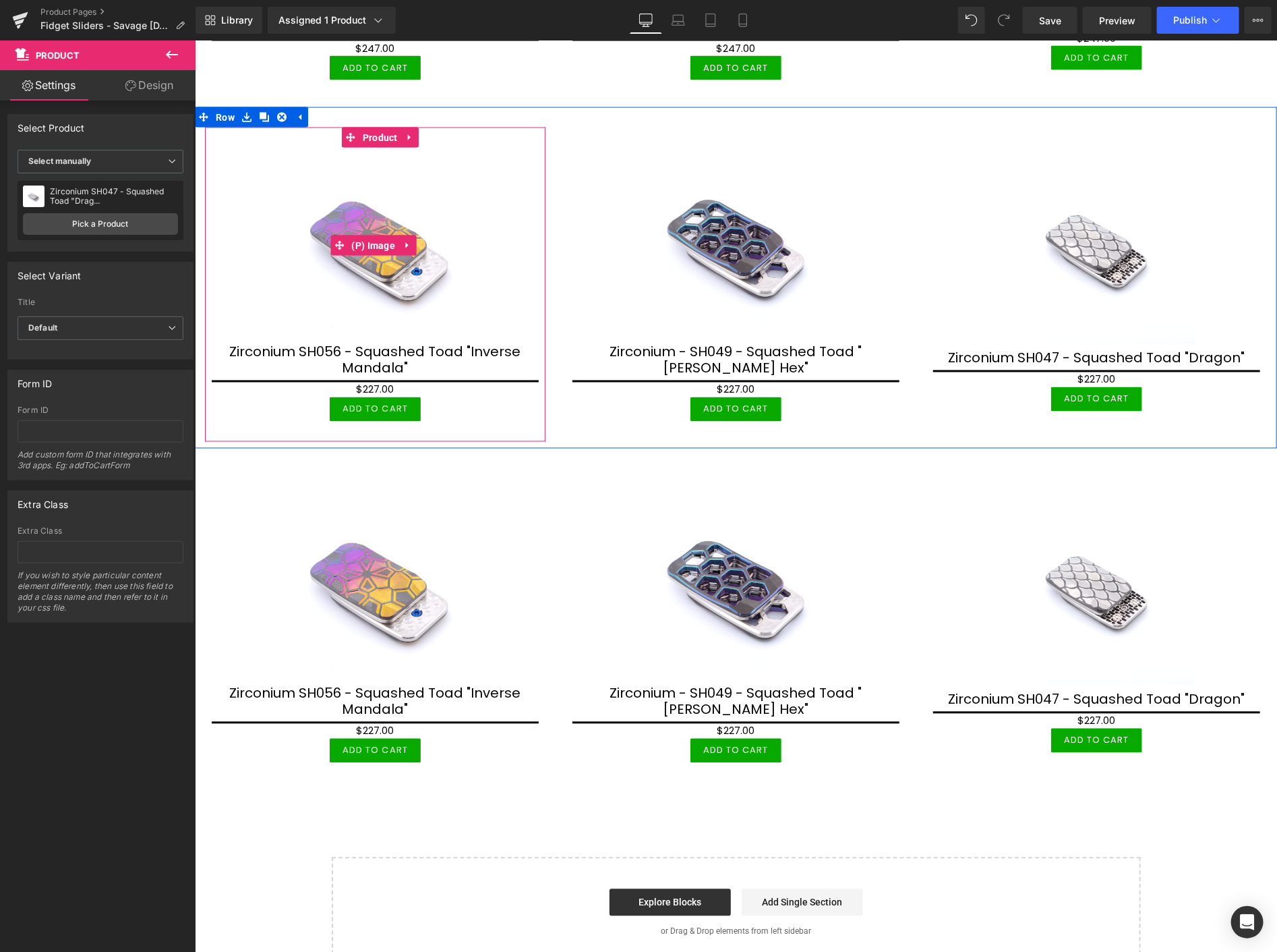
scroll to position [1220, 0]
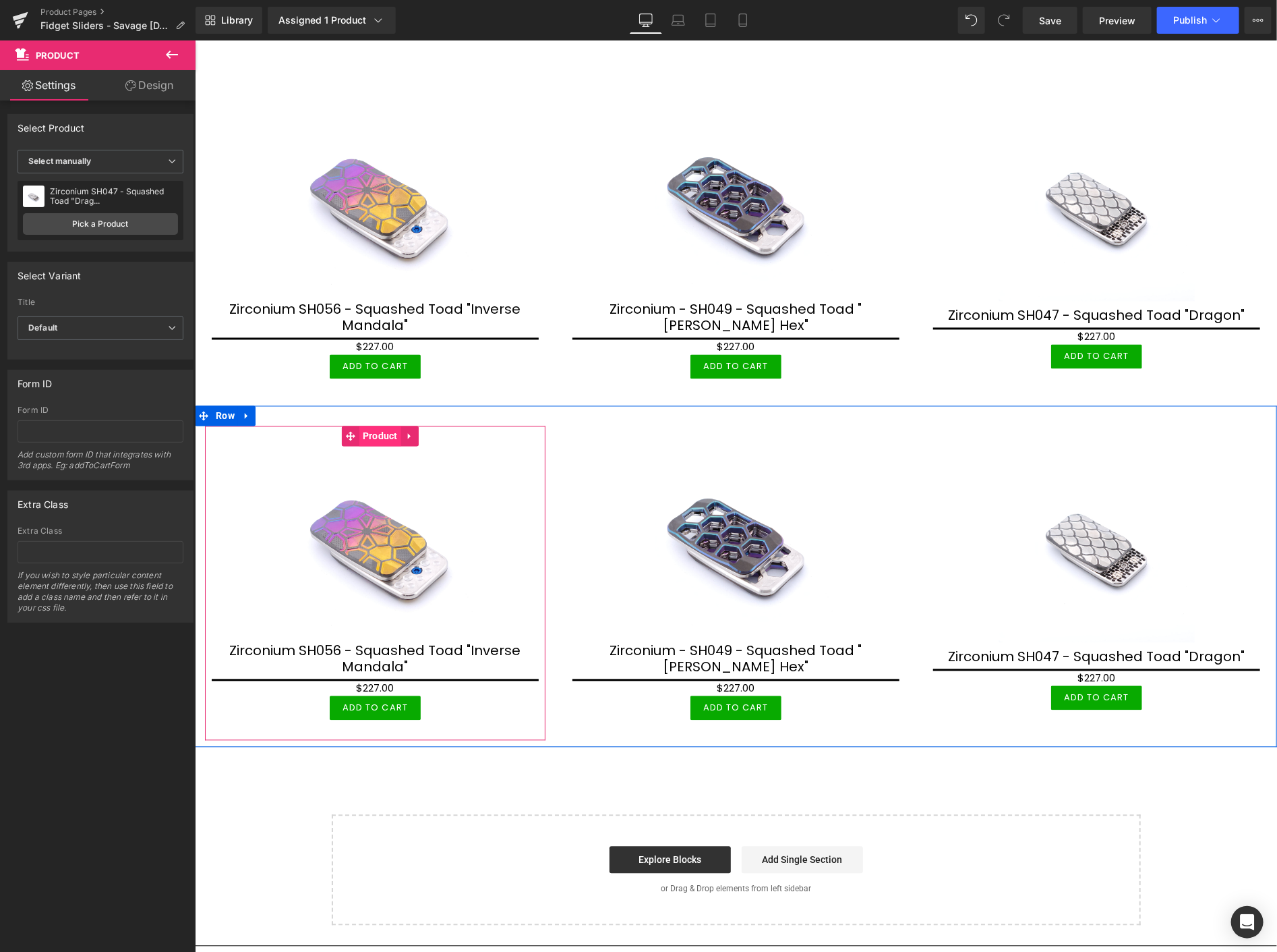
click at [382, 425] on span "Product" at bounding box center [380, 435] width 42 height 20
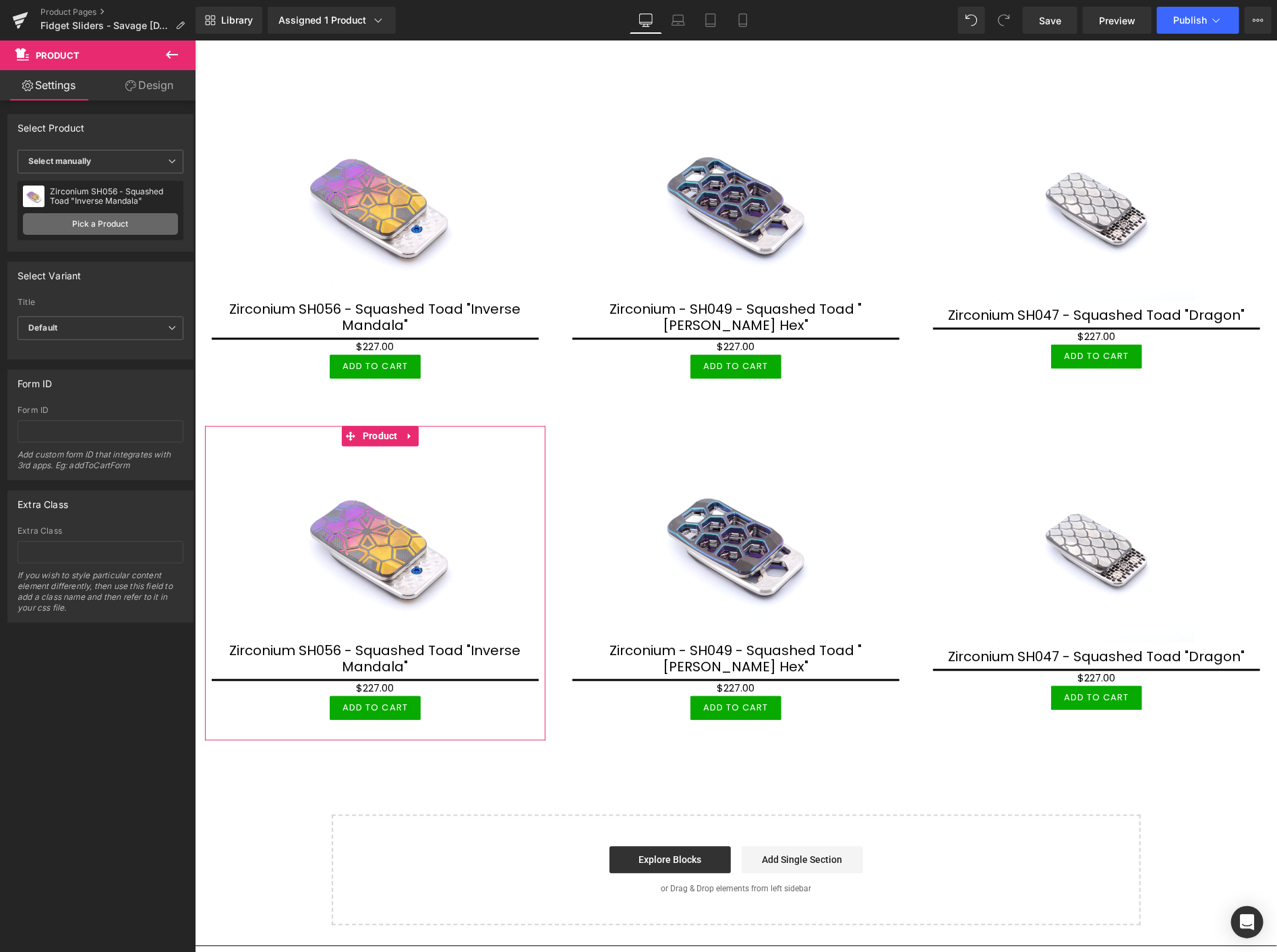
click at [121, 226] on link "Pick a Product" at bounding box center [100, 224] width 155 height 22
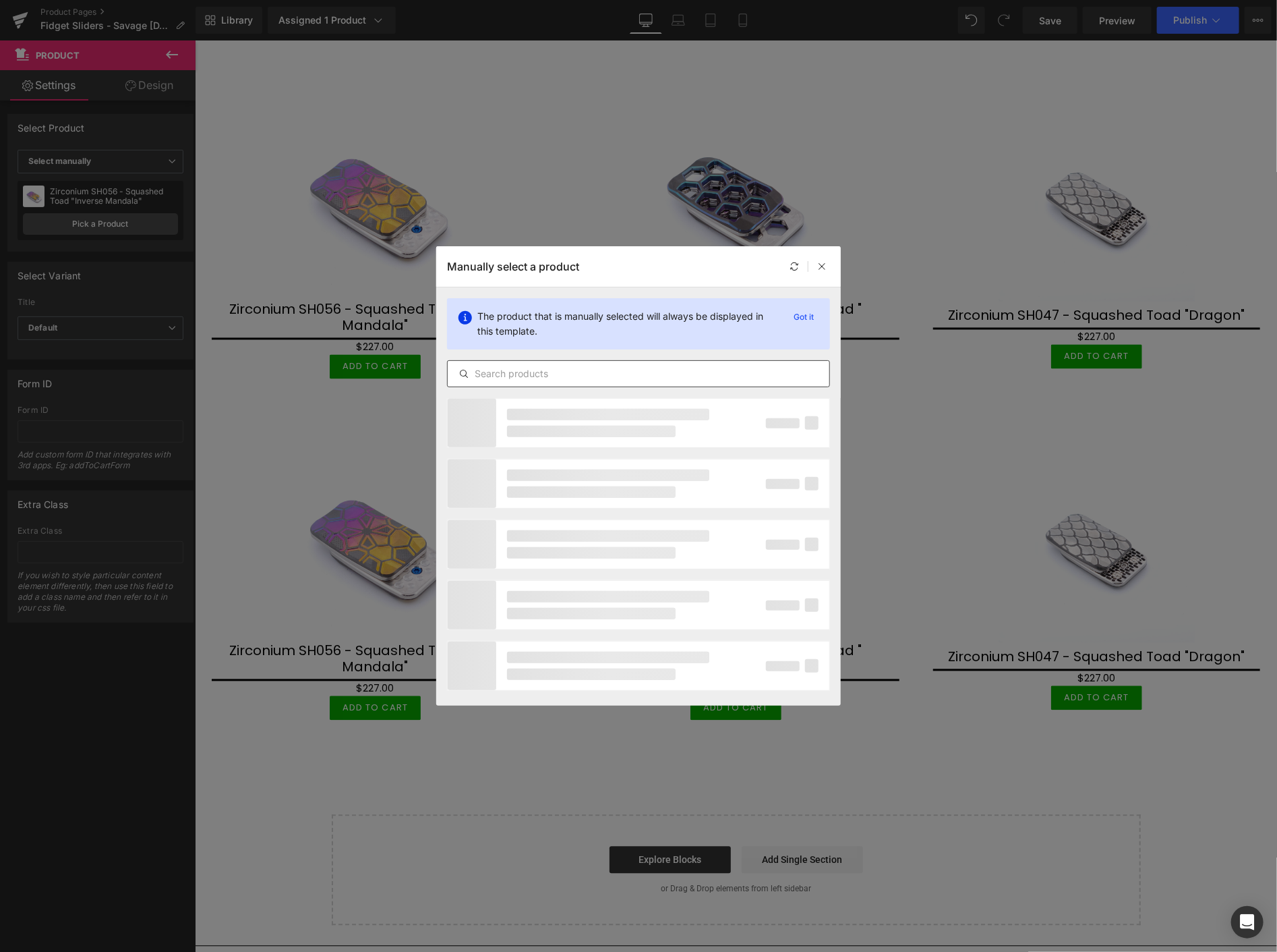
click at [496, 368] on input "text" at bounding box center [638, 374] width 382 height 16
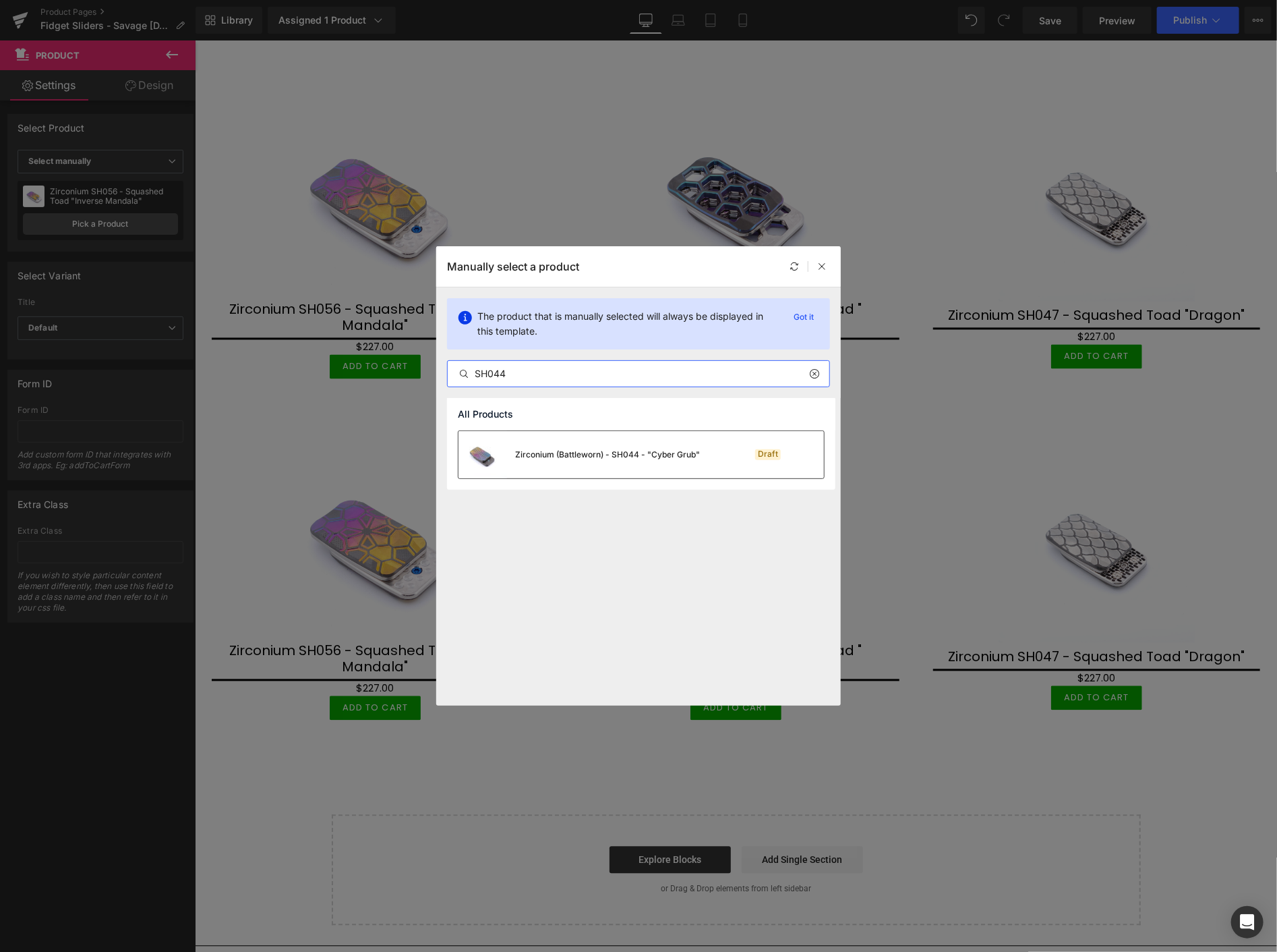
type input "SH044"
click at [581, 456] on div "Zirconium (Battleworn) - SH044 - "Cyber Grub"" at bounding box center [607, 454] width 185 height 12
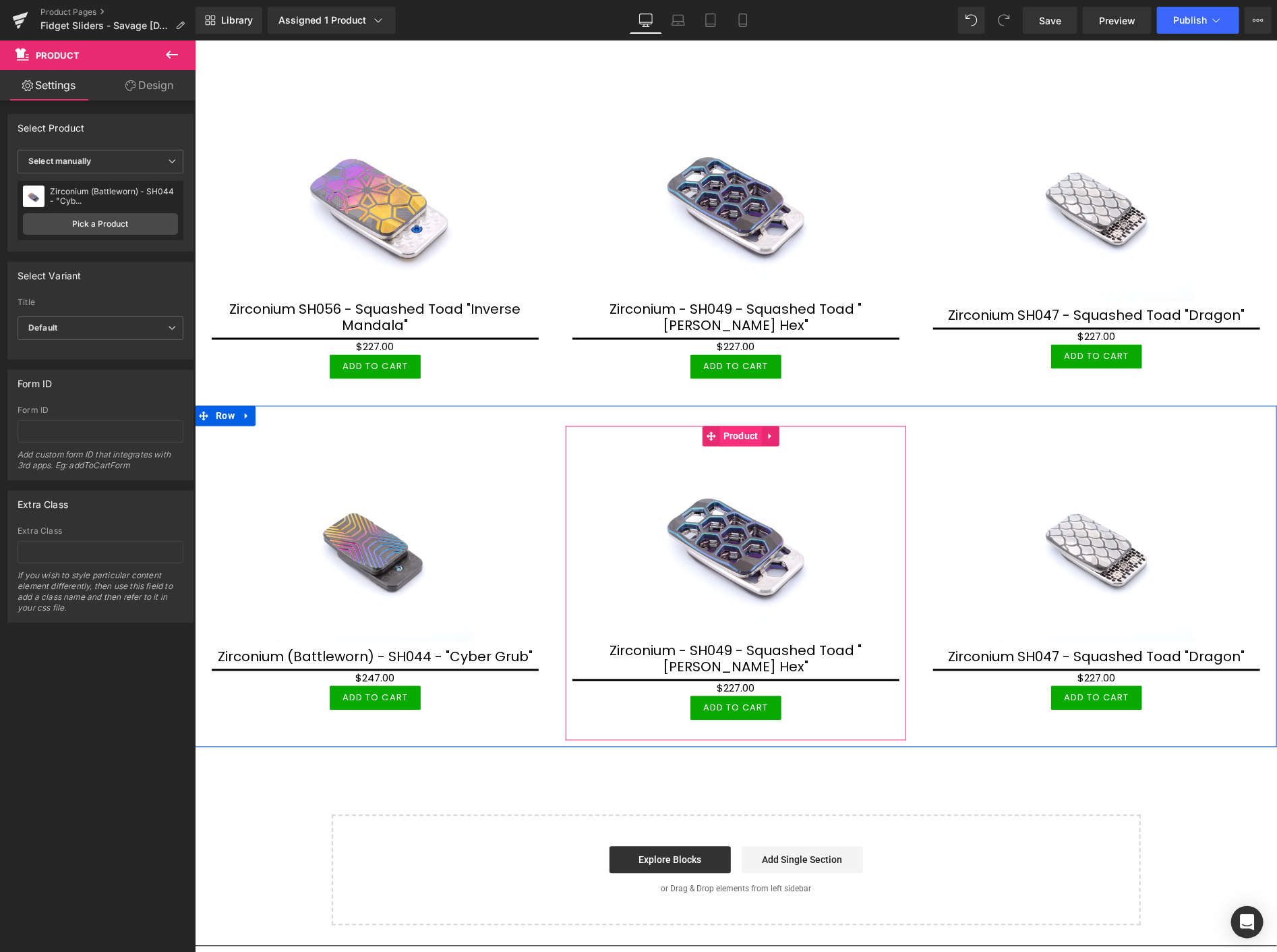
click at [732, 425] on span "Product" at bounding box center [740, 435] width 42 height 20
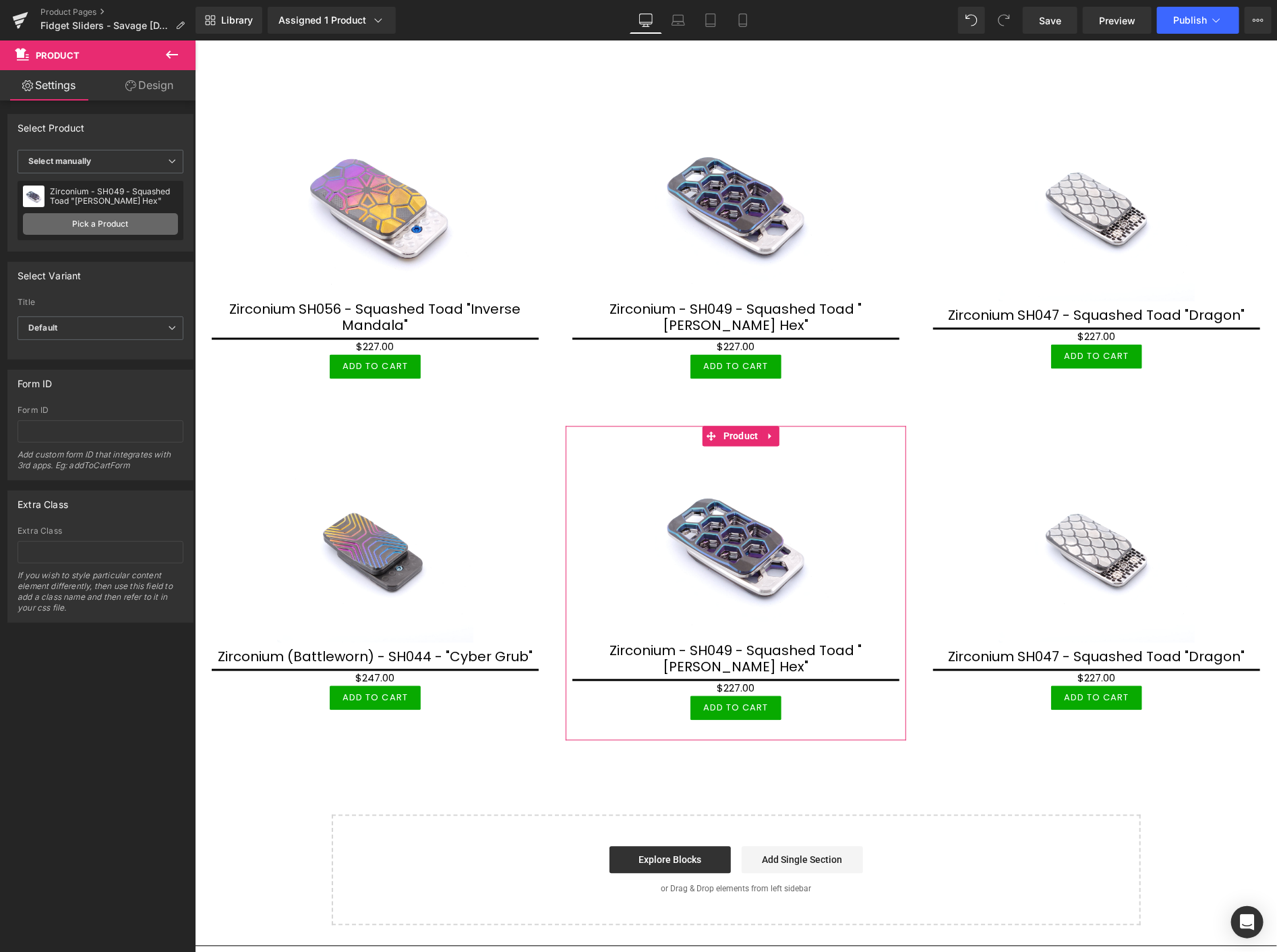
click at [118, 226] on link "Pick a Product" at bounding box center [100, 224] width 155 height 22
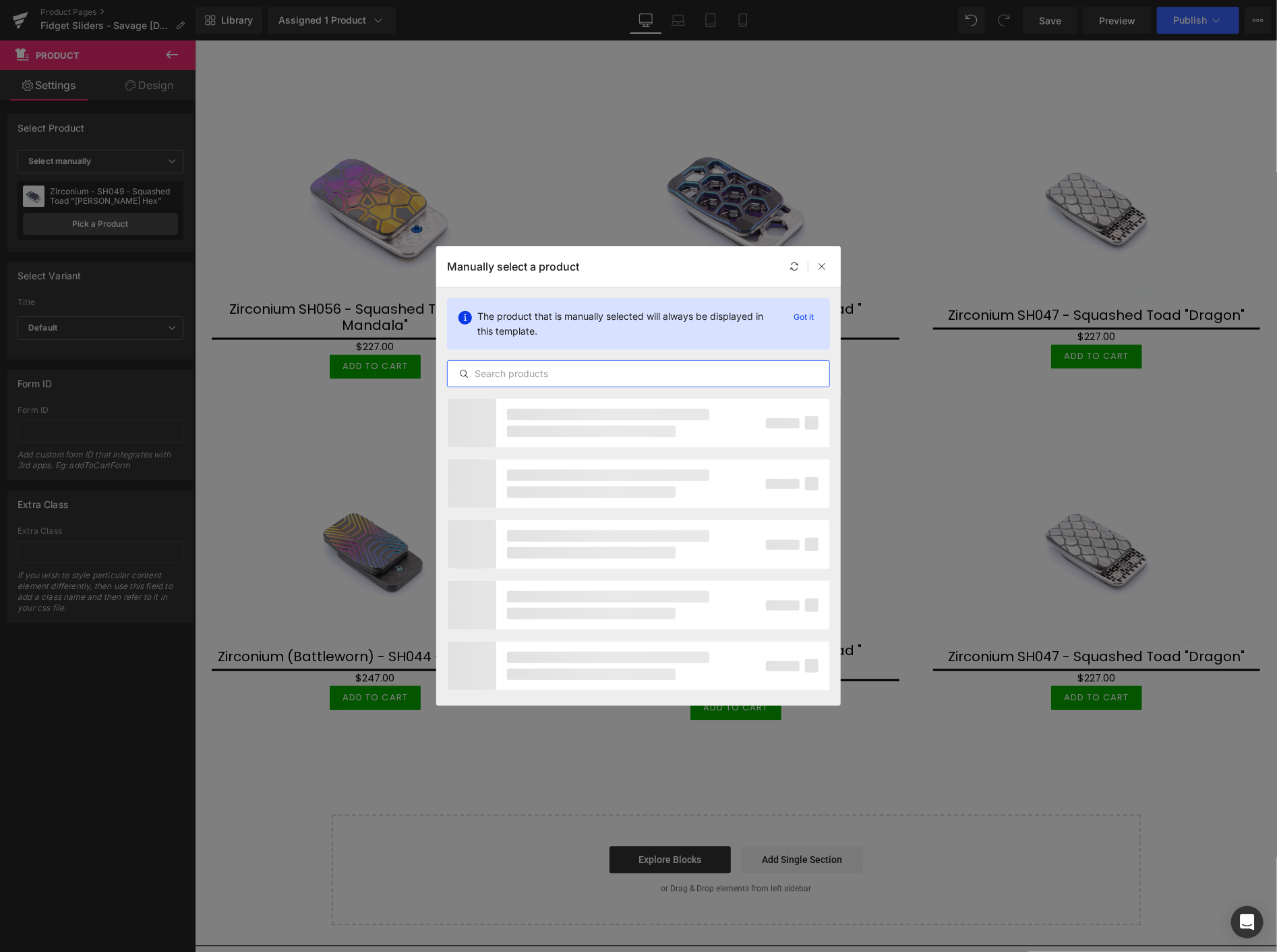
click at [558, 376] on input "text" at bounding box center [638, 374] width 382 height 16
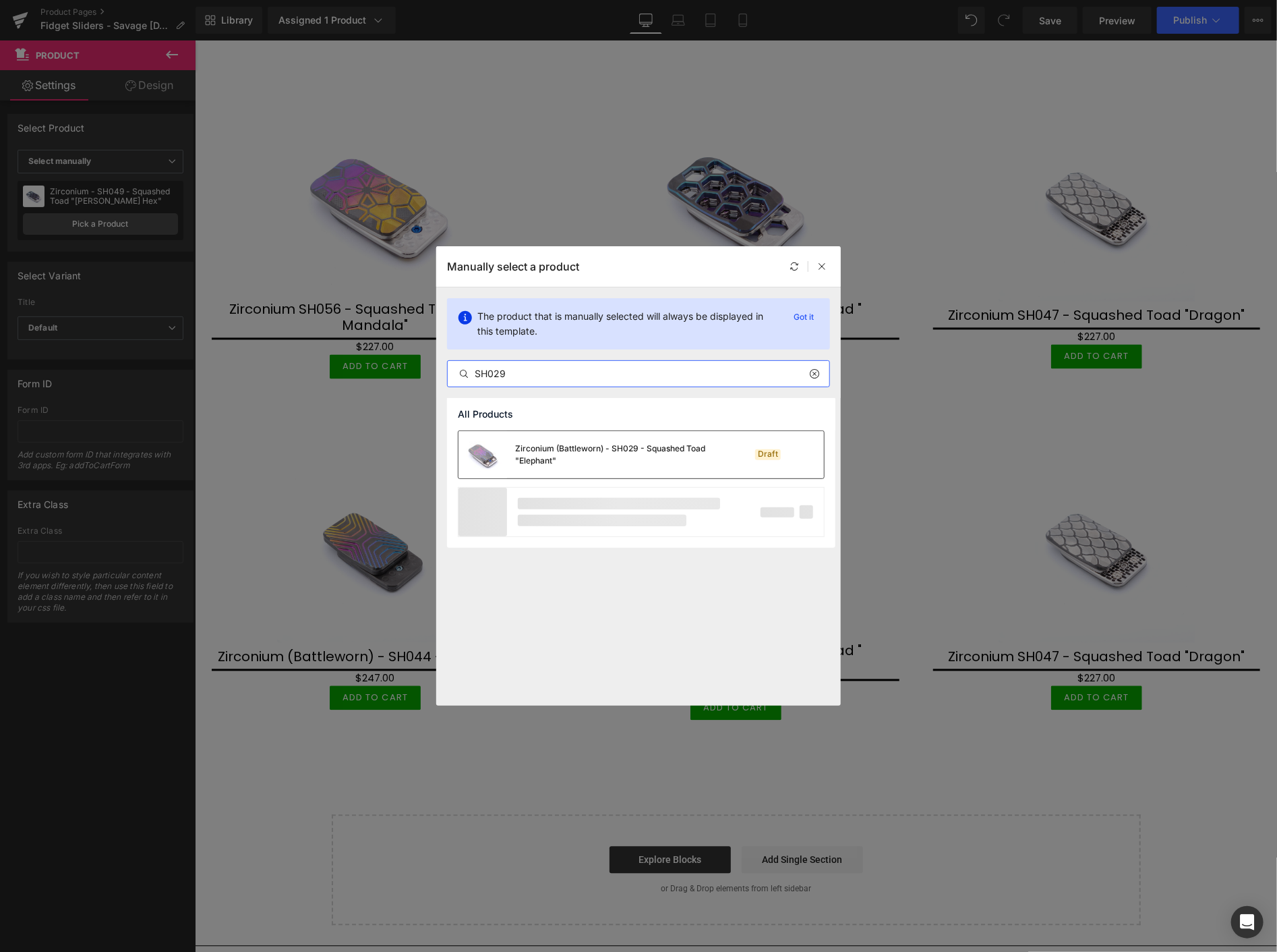
type input "SH029"
click at [597, 451] on div "Zirconium (Battleworn) - SH029 - Squashed Toad "Elephant"" at bounding box center [616, 454] width 202 height 24
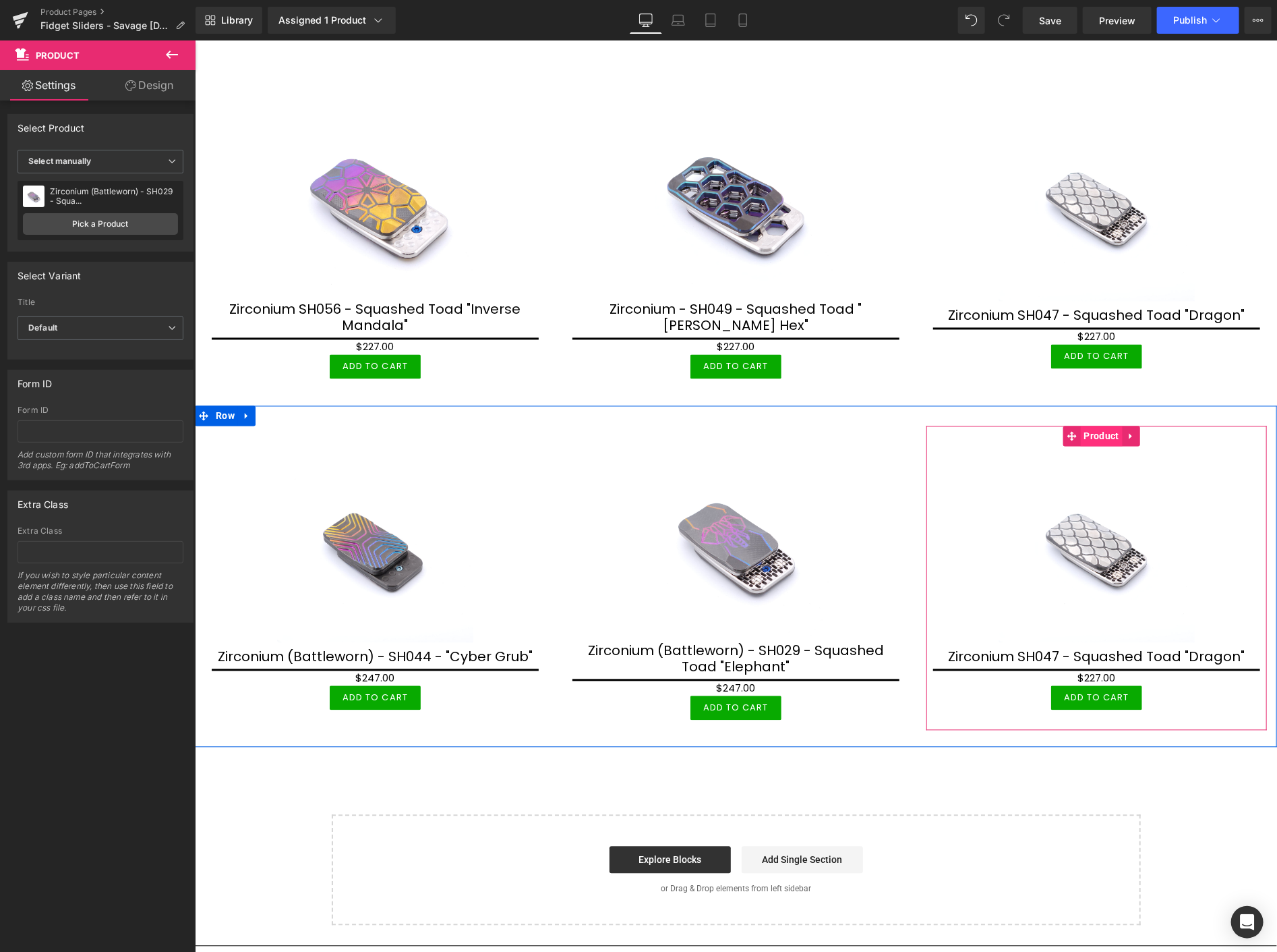
click at [1092, 425] on span "Product" at bounding box center [1101, 435] width 42 height 20
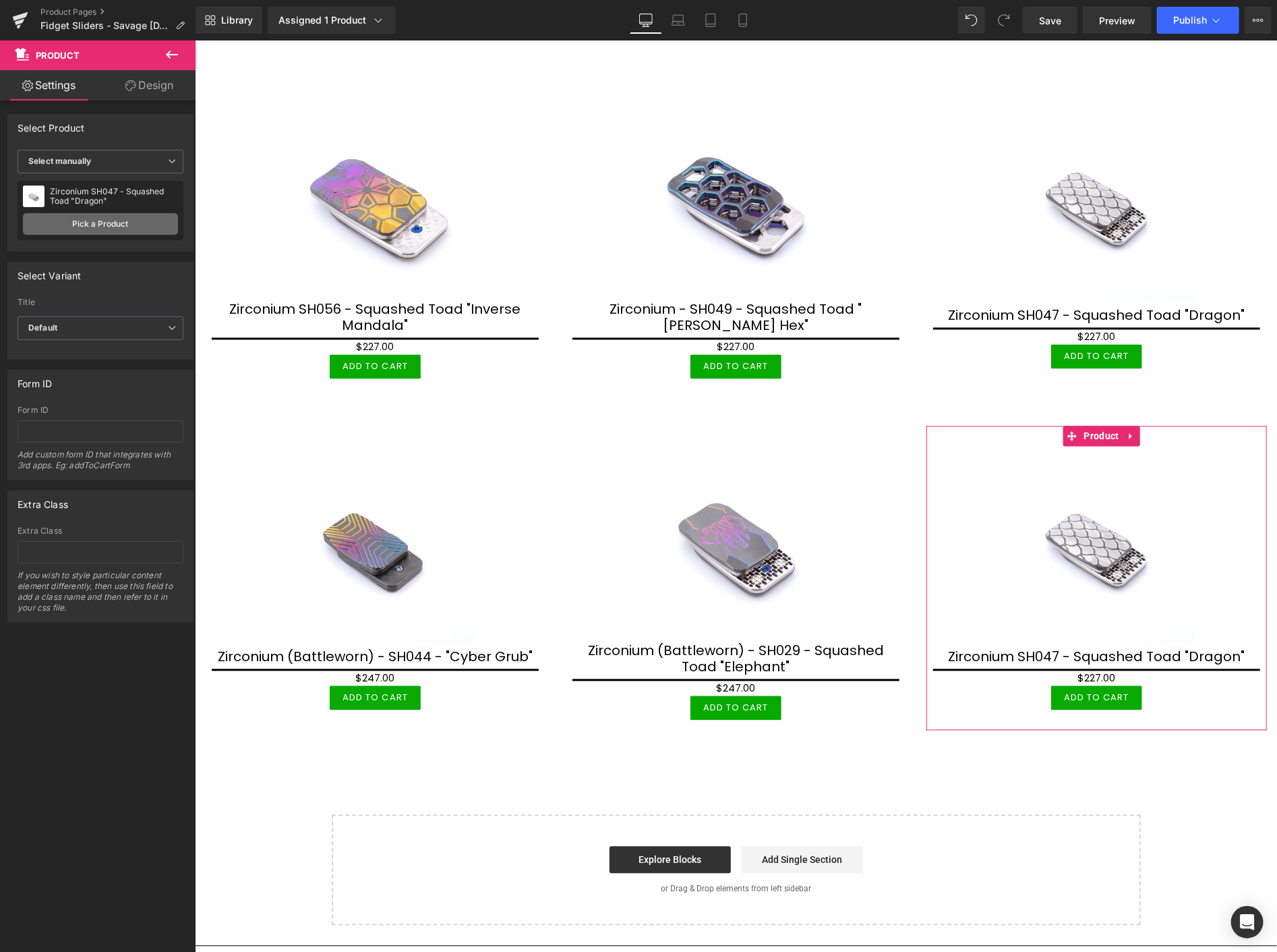
click at [60, 220] on link "Pick a Product" at bounding box center [100, 224] width 155 height 22
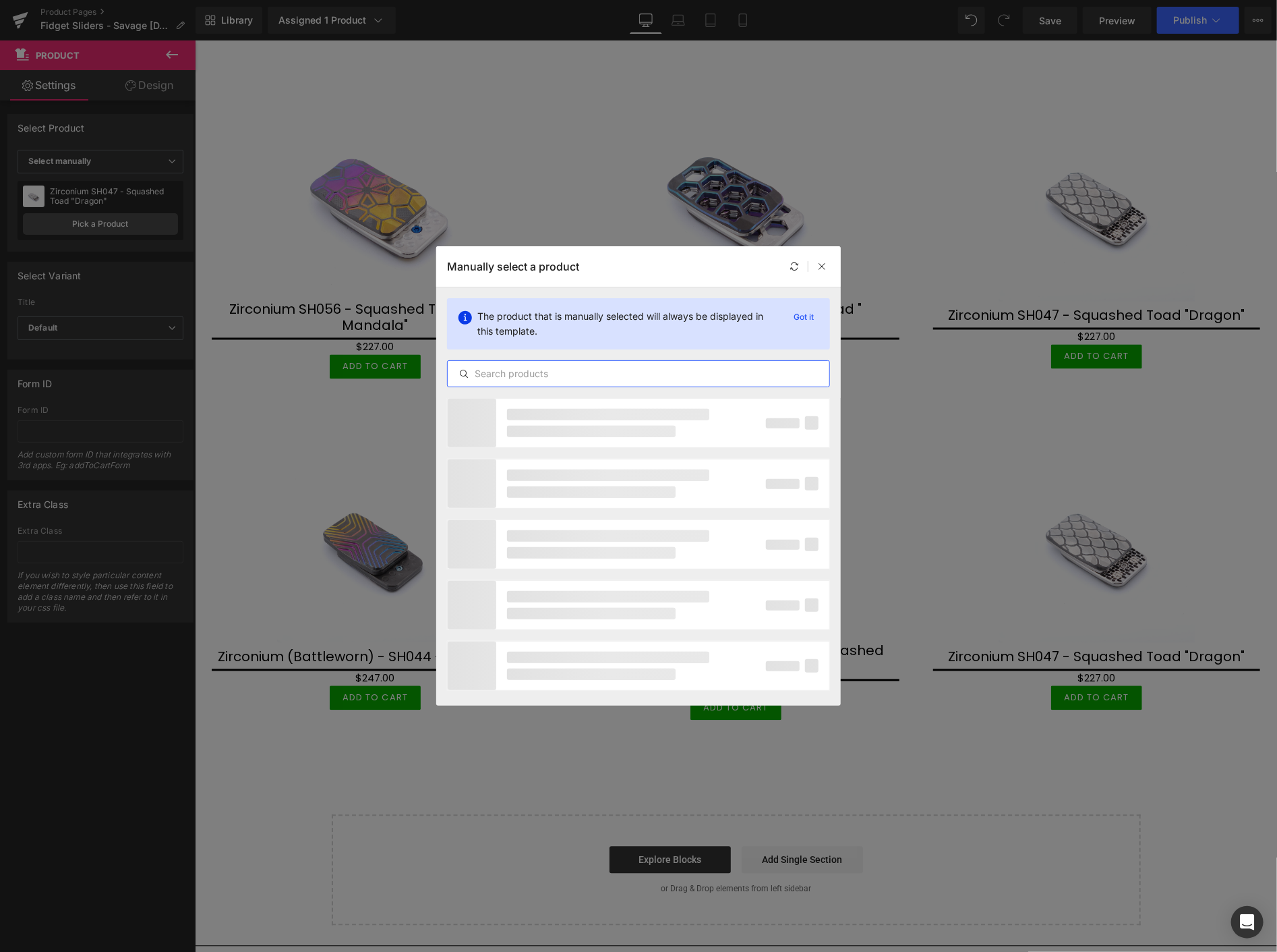
click at [544, 377] on input "text" at bounding box center [638, 374] width 382 height 16
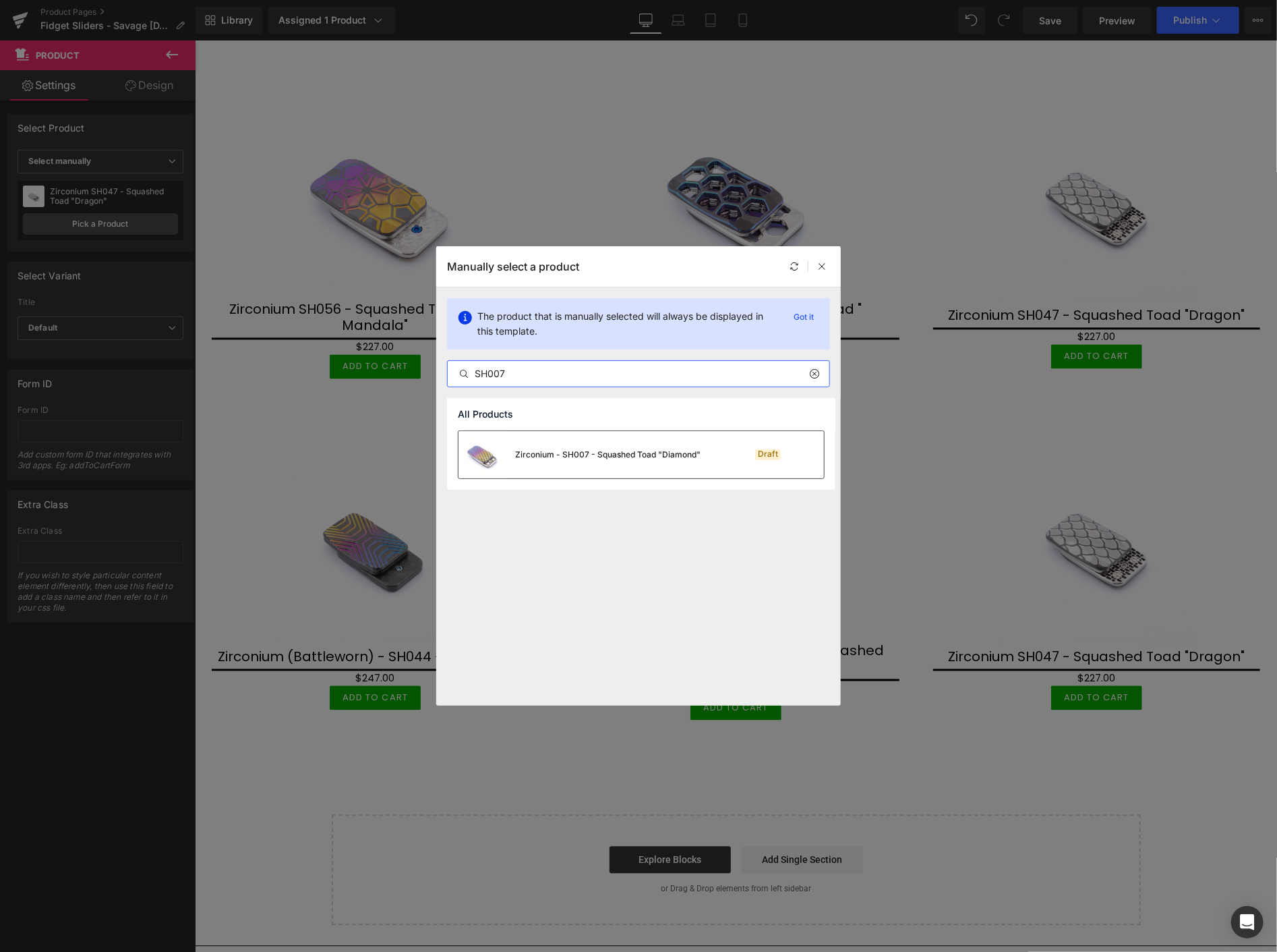
type input "SH007"
click at [642, 460] on div "Zirconium - SH007 - Squashed Toad "Diamond"" at bounding box center [607, 454] width 185 height 12
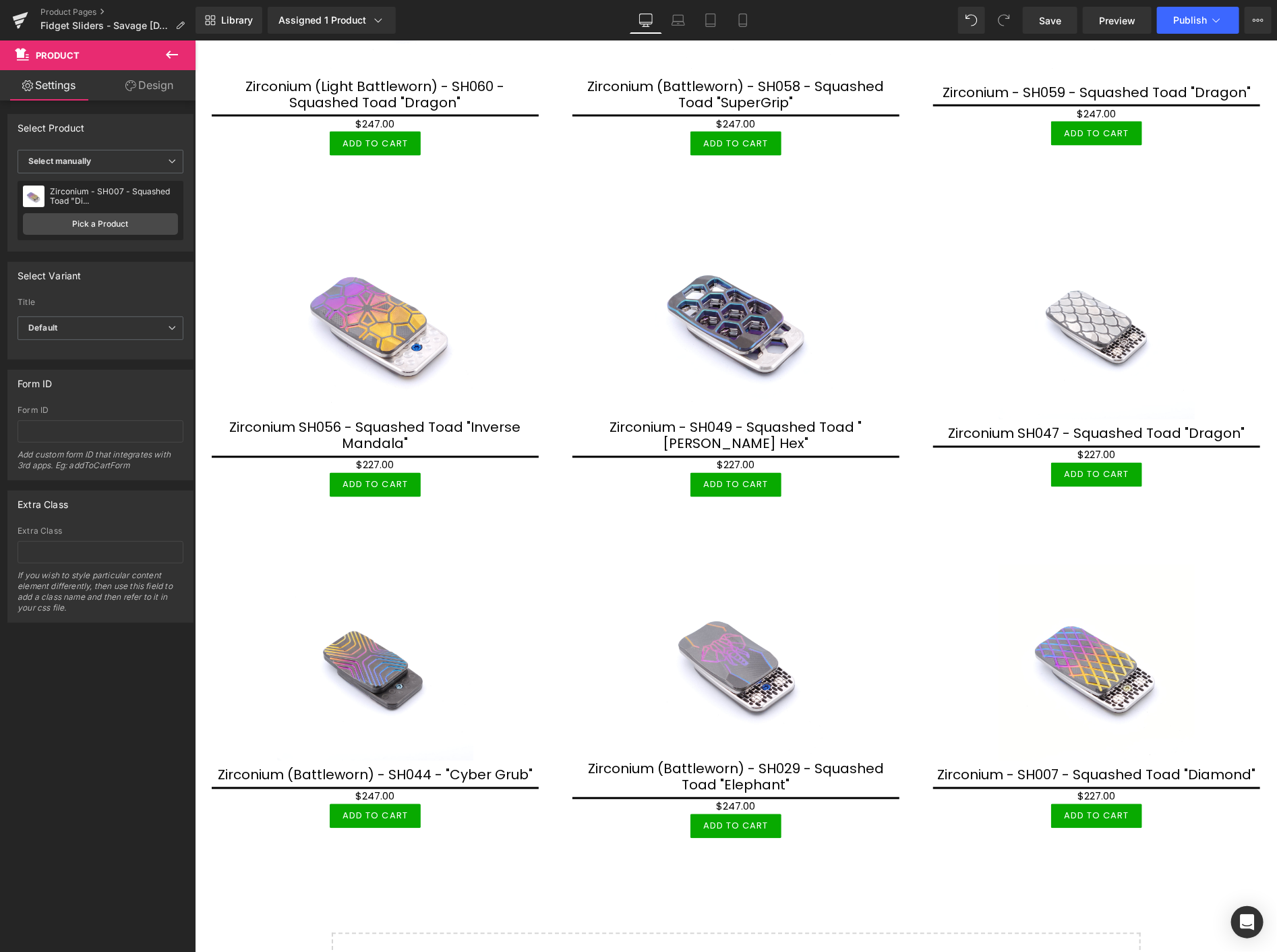
scroll to position [1123, 0]
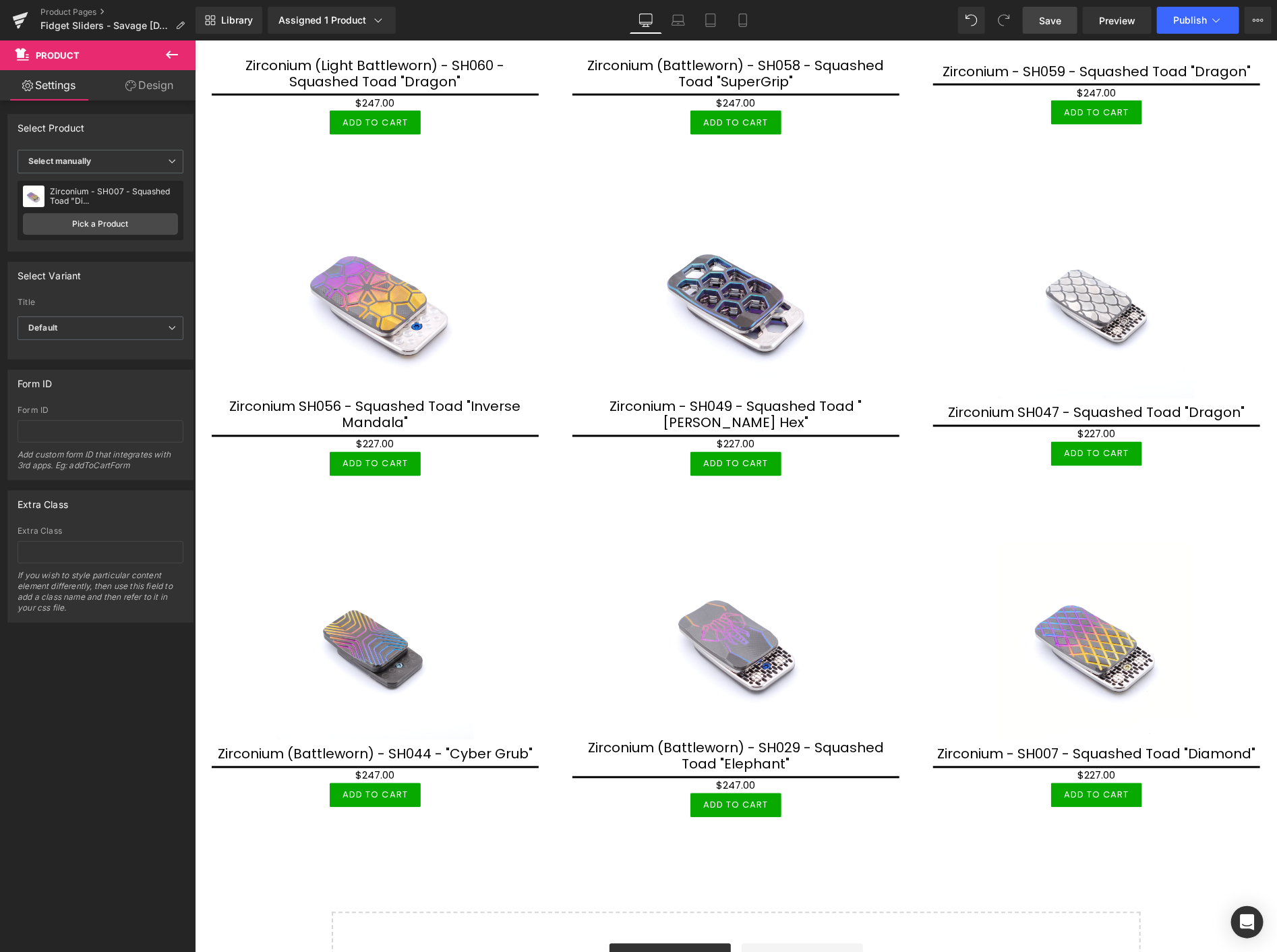
click at [1046, 24] on span "Save" at bounding box center [1050, 20] width 22 height 14
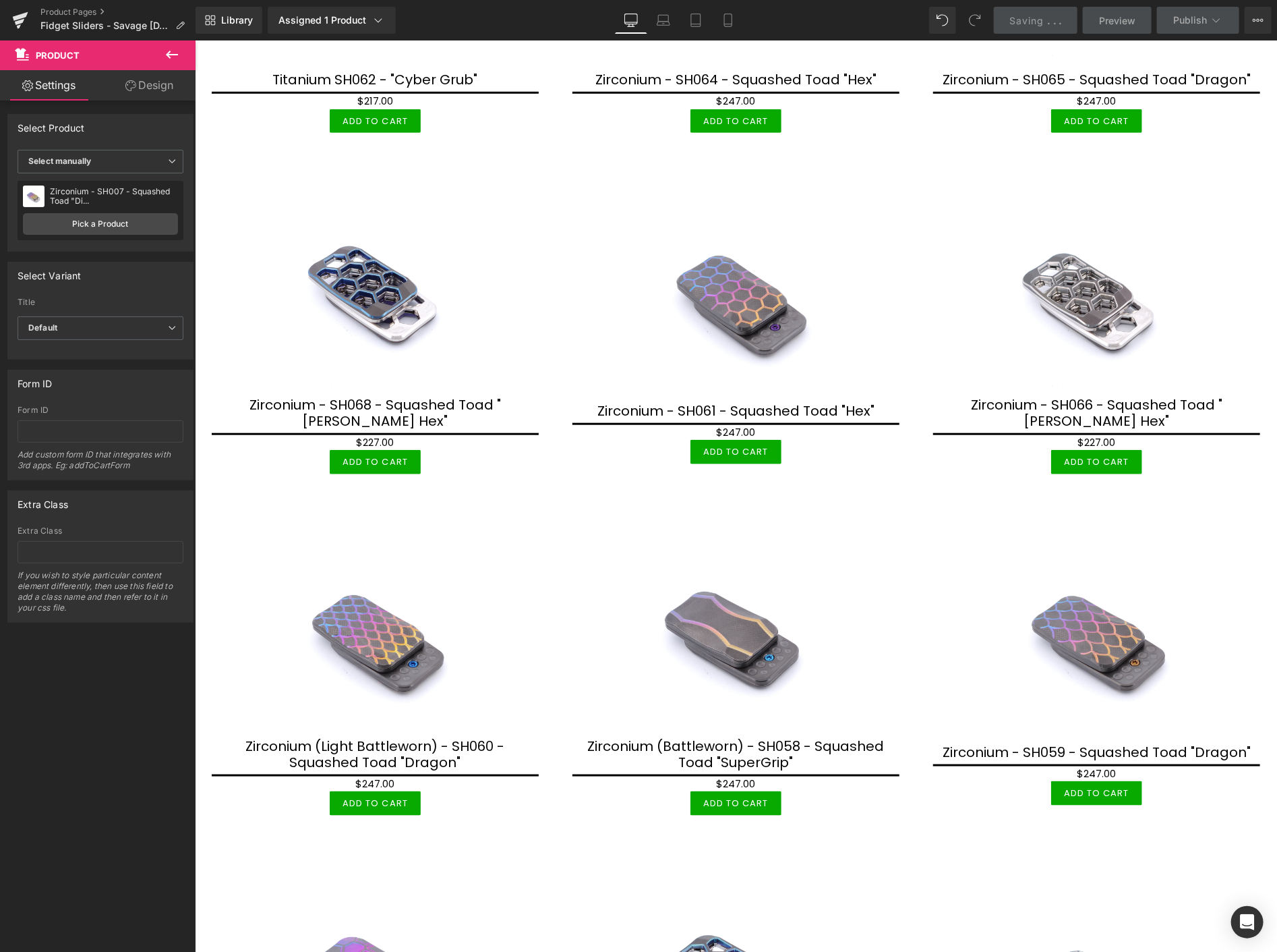
scroll to position [0, 0]
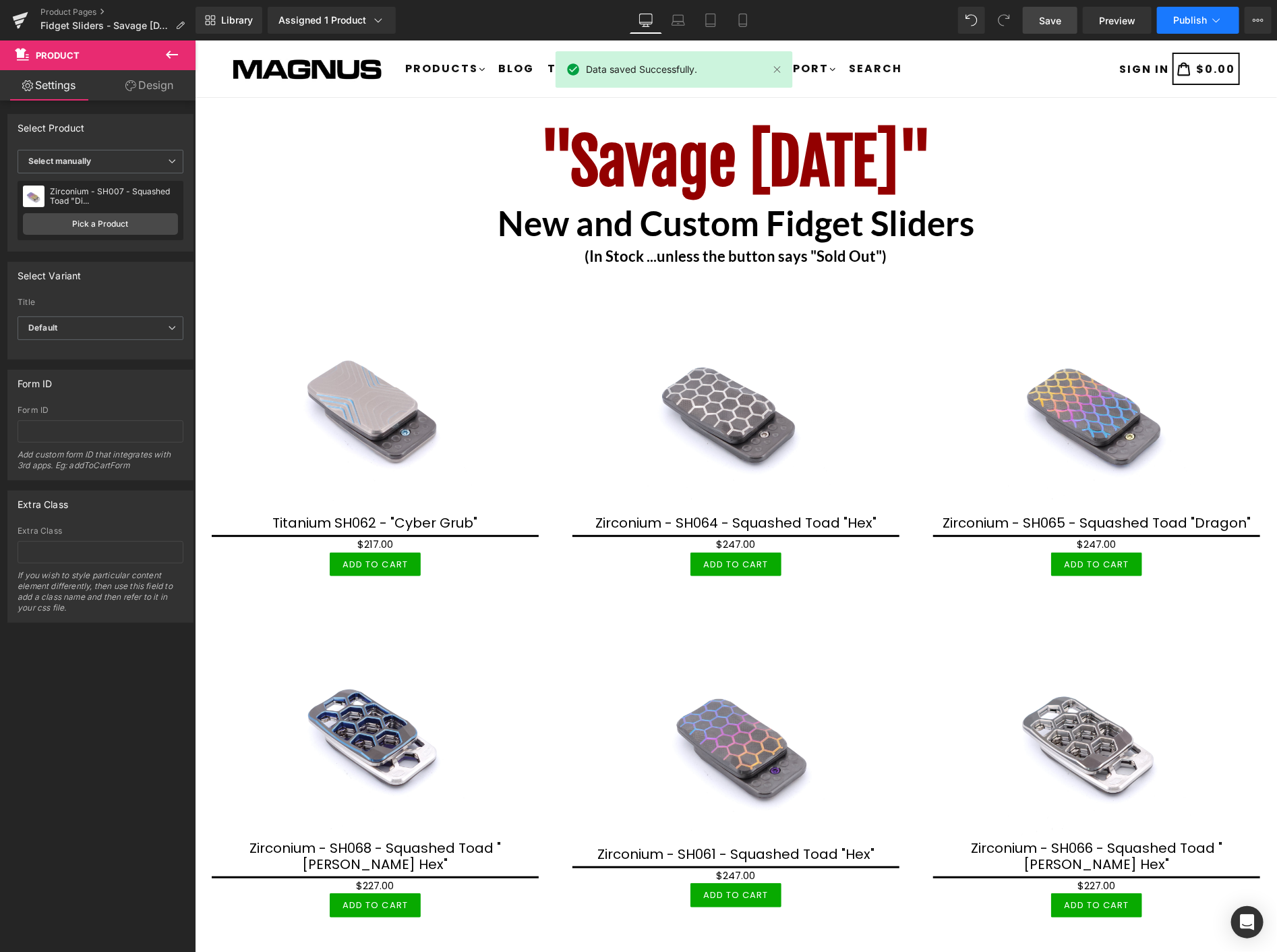
click at [1191, 15] on span "Publish" at bounding box center [1190, 20] width 34 height 11
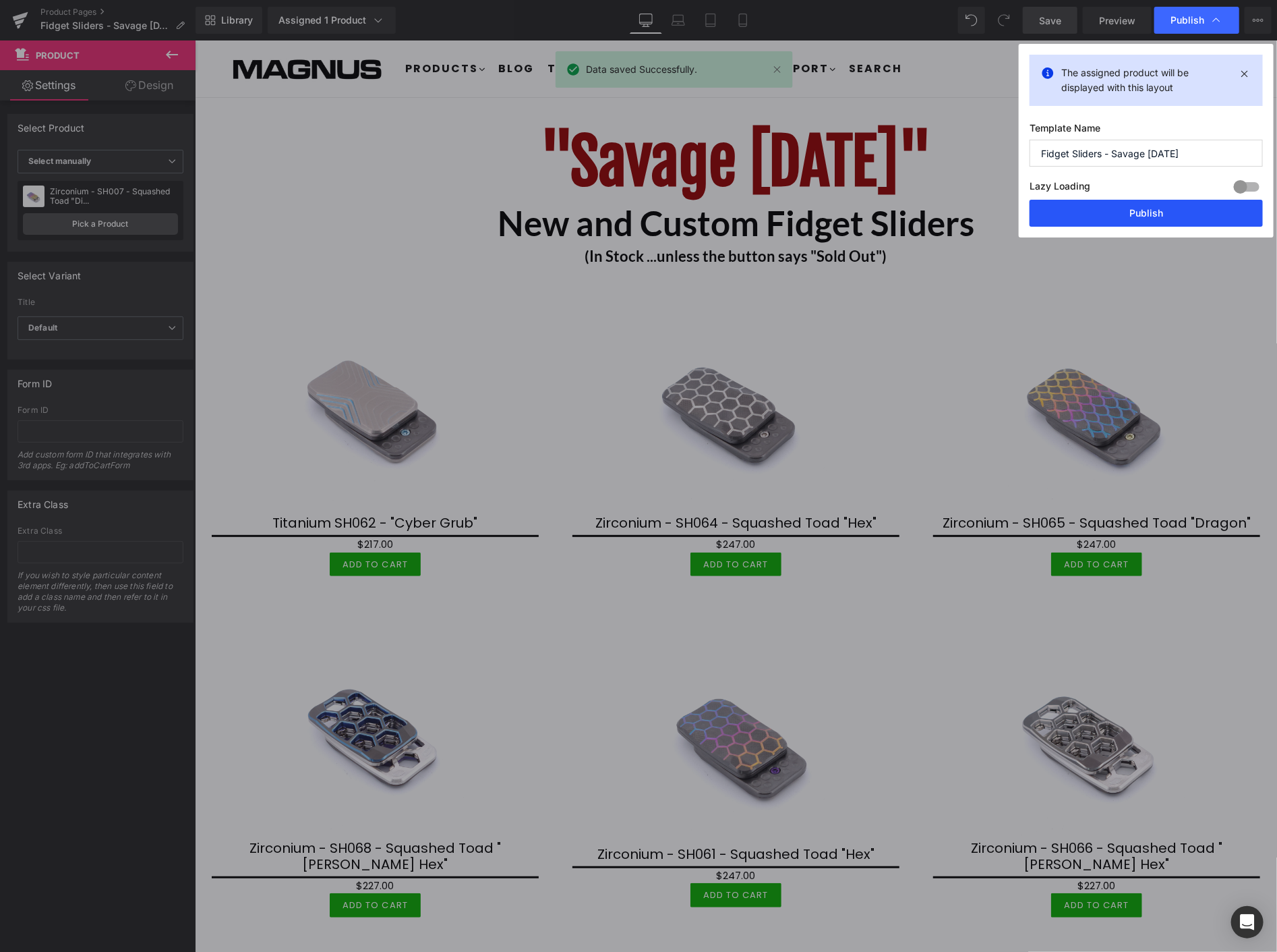
drag, startPoint x: 1163, startPoint y: 207, endPoint x: 969, endPoint y: 166, distance: 198.3
click at [1163, 206] on button "Publish" at bounding box center [1146, 213] width 234 height 27
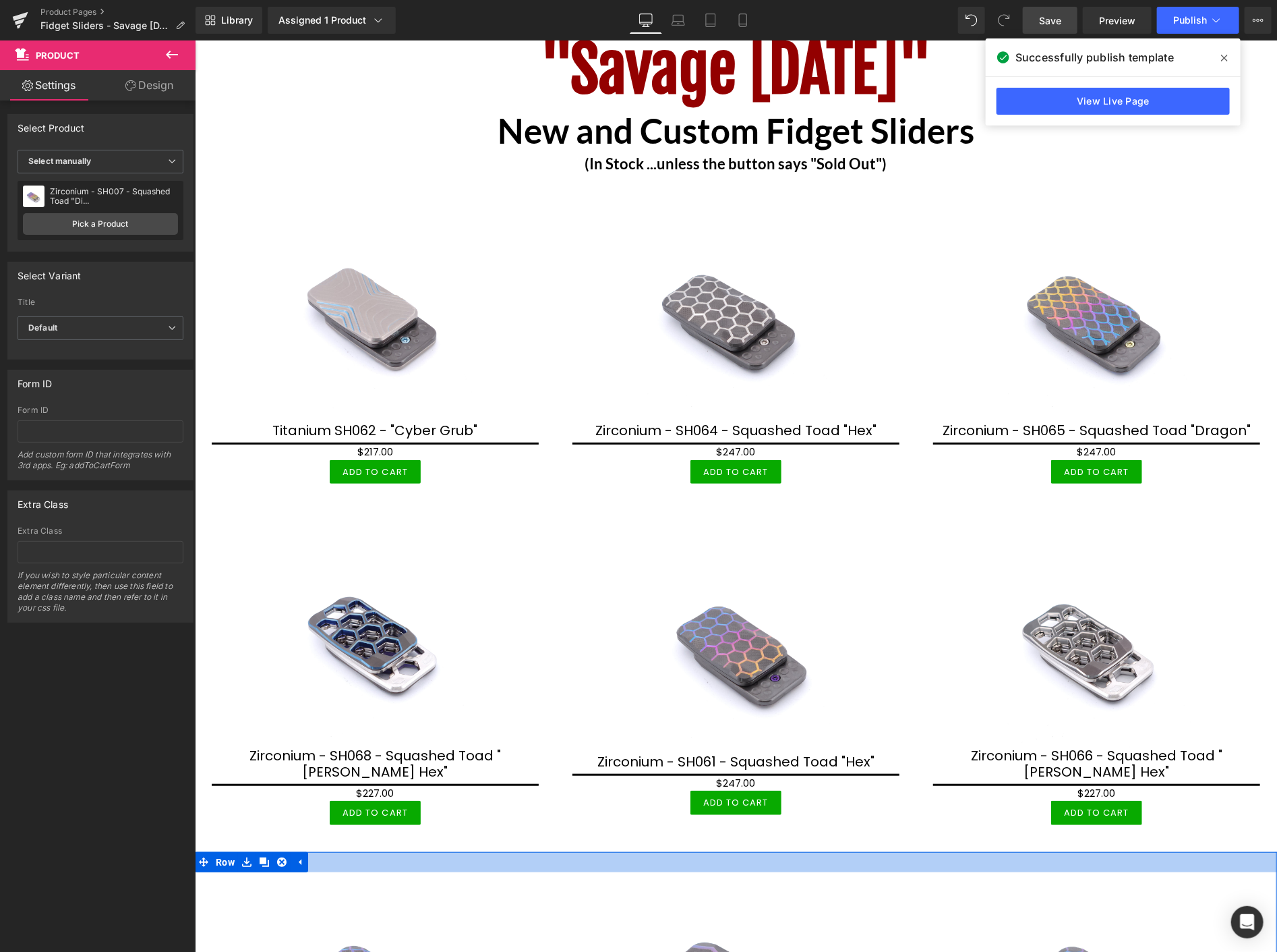
scroll to position [98, 0]
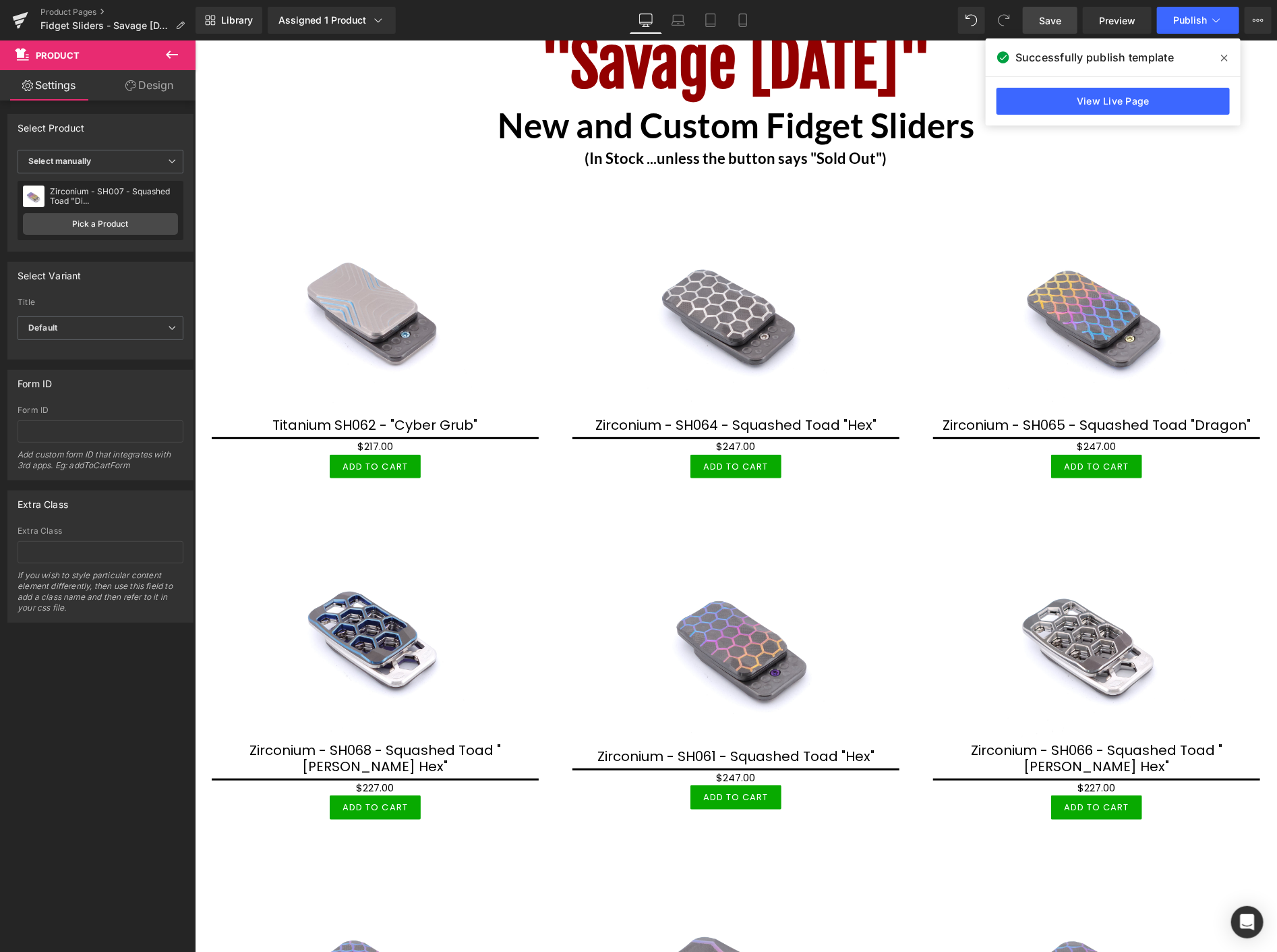
click at [1053, 10] on link "Save" at bounding box center [1051, 19] width 55 height 27
